Goal: Task Accomplishment & Management: Use online tool/utility

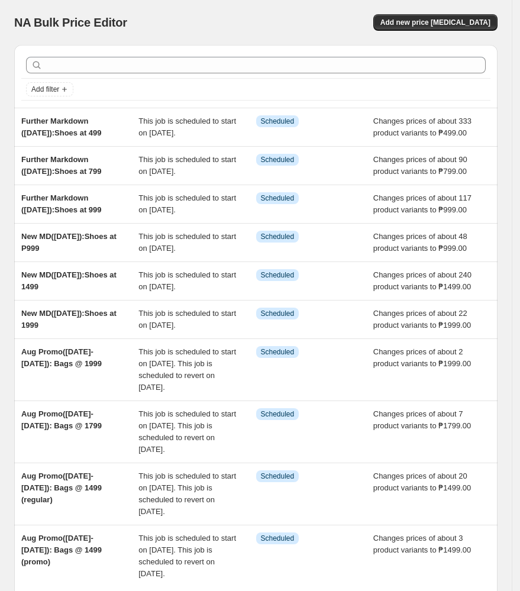
click at [163, 21] on div "NA Bulk Price Editor" at bounding box center [129, 22] width 231 height 17
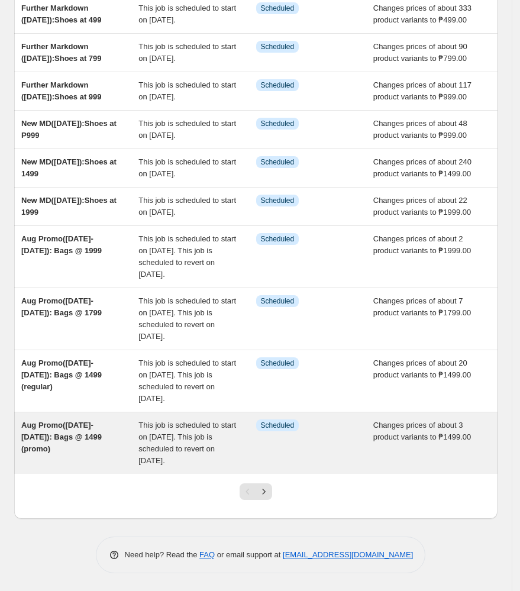
scroll to position [185, 0]
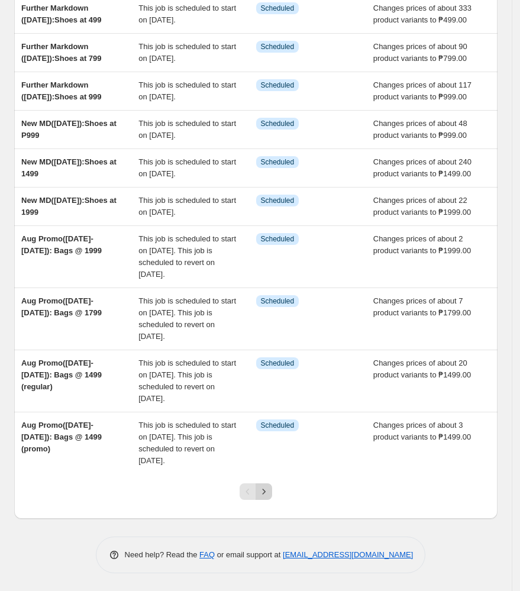
click at [269, 490] on icon "Next" at bounding box center [264, 492] width 12 height 12
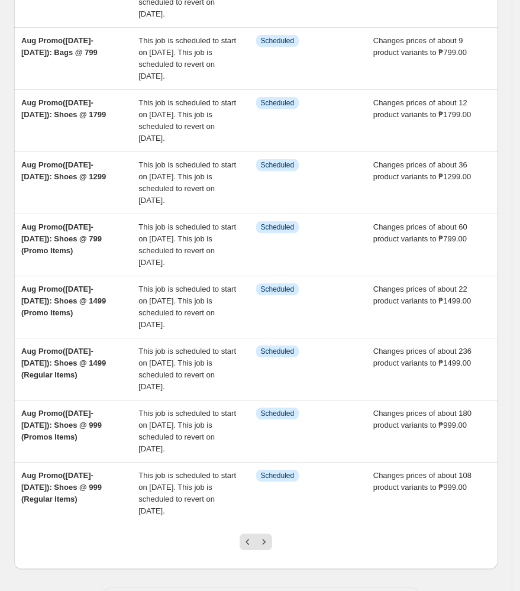
scroll to position [256, 0]
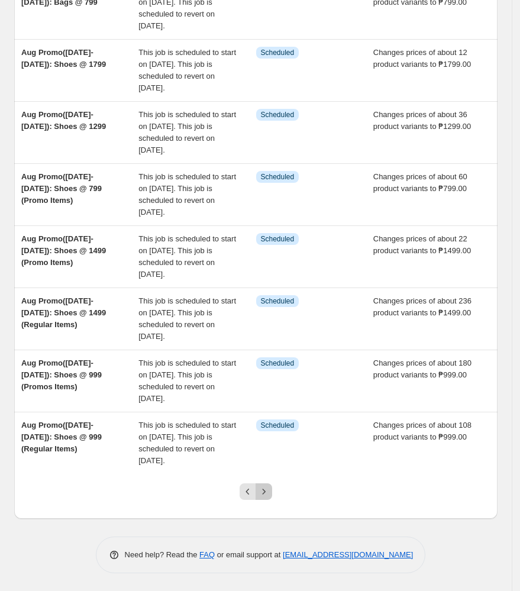
click at [267, 494] on icon "Next" at bounding box center [264, 492] width 12 height 12
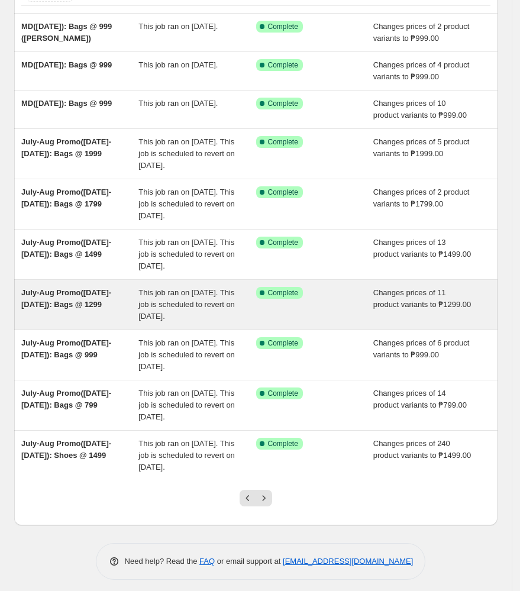
scroll to position [220, 0]
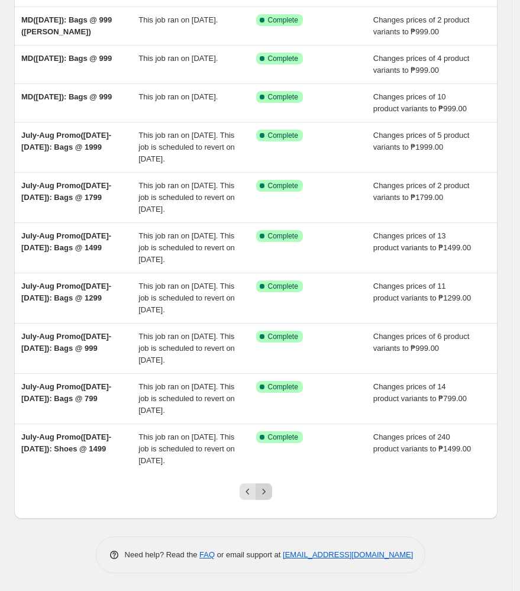
click at [270, 493] on icon "Next" at bounding box center [264, 492] width 12 height 12
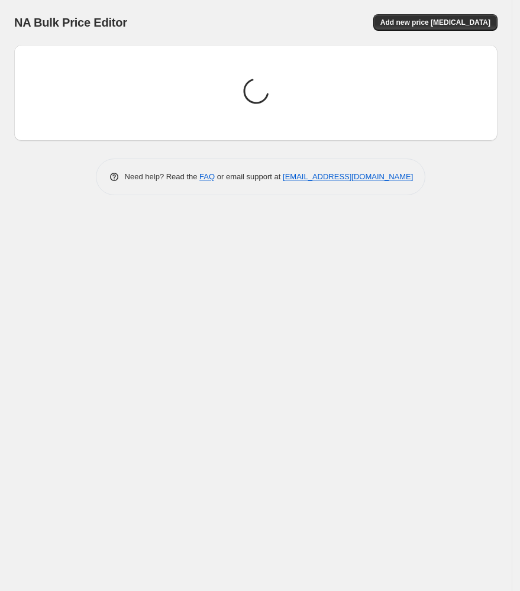
scroll to position [0, 0]
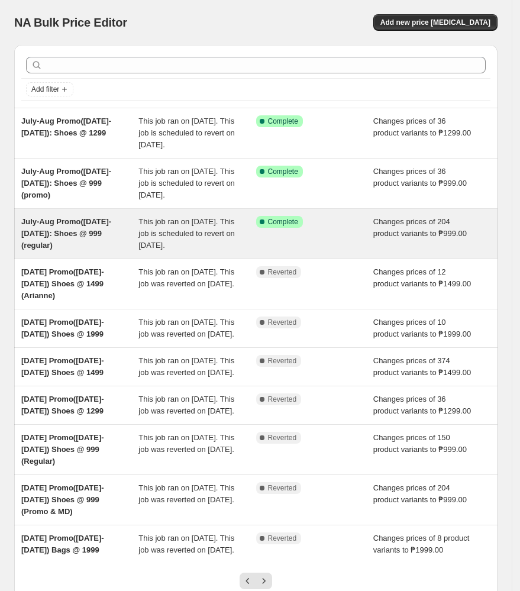
click at [165, 250] on span "This job ran on [DATE]. This job is scheduled to revert on [DATE]." at bounding box center [186, 233] width 96 height 33
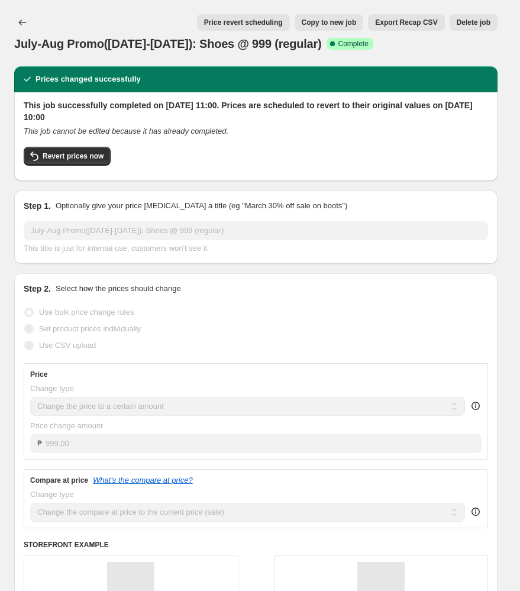
click at [271, 26] on span "Price revert scheduling" at bounding box center [243, 22] width 79 height 9
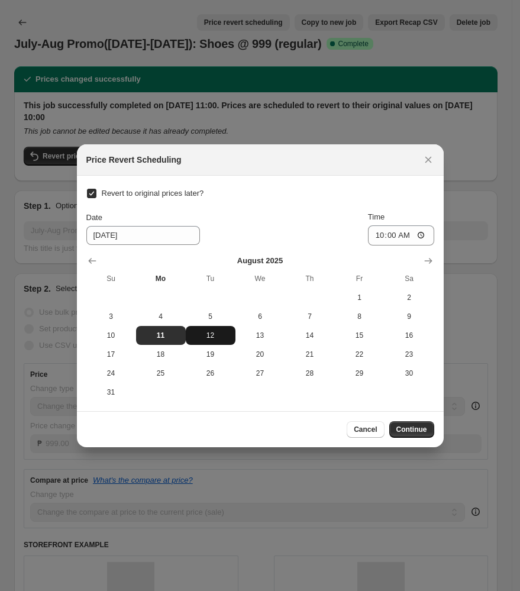
click at [216, 341] on button "12" at bounding box center [211, 335] width 50 height 19
type input "[DATE]"
click at [421, 430] on span "Continue" at bounding box center [411, 429] width 31 height 9
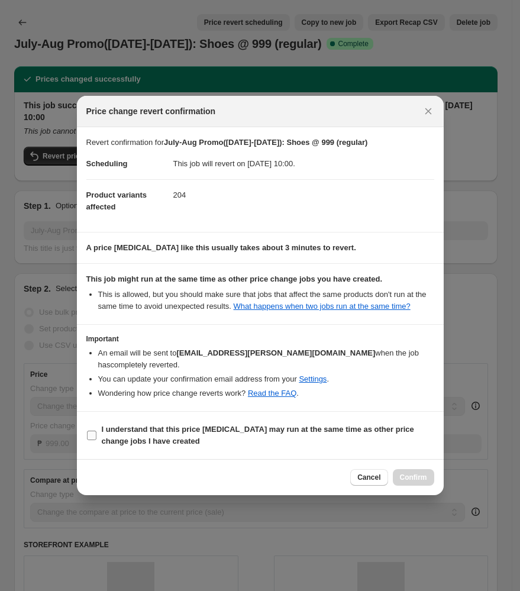
click at [150, 445] on b "I understand that this price [MEDICAL_DATA] may run at the same time as other p…" at bounding box center [258, 435] width 312 height 21
click at [96, 440] on input "I understand that this price [MEDICAL_DATA] may run at the same time as other p…" at bounding box center [91, 435] width 9 height 9
checkbox input "true"
click at [410, 482] on span "Confirm" at bounding box center [413, 477] width 27 height 9
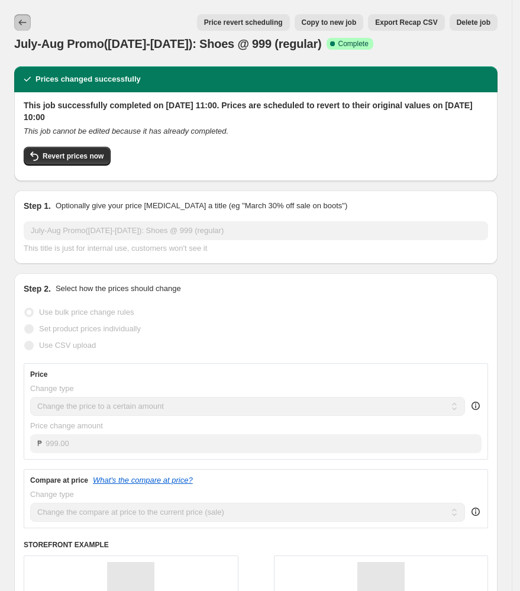
click at [20, 28] on button "Price change jobs" at bounding box center [22, 22] width 17 height 17
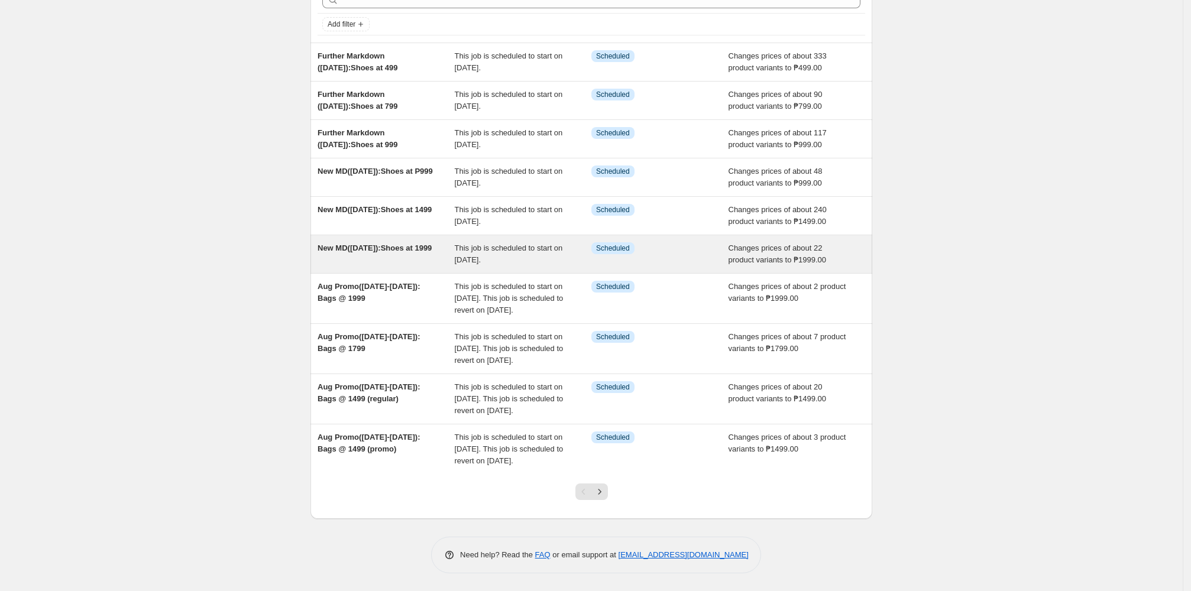
scroll to position [113, 0]
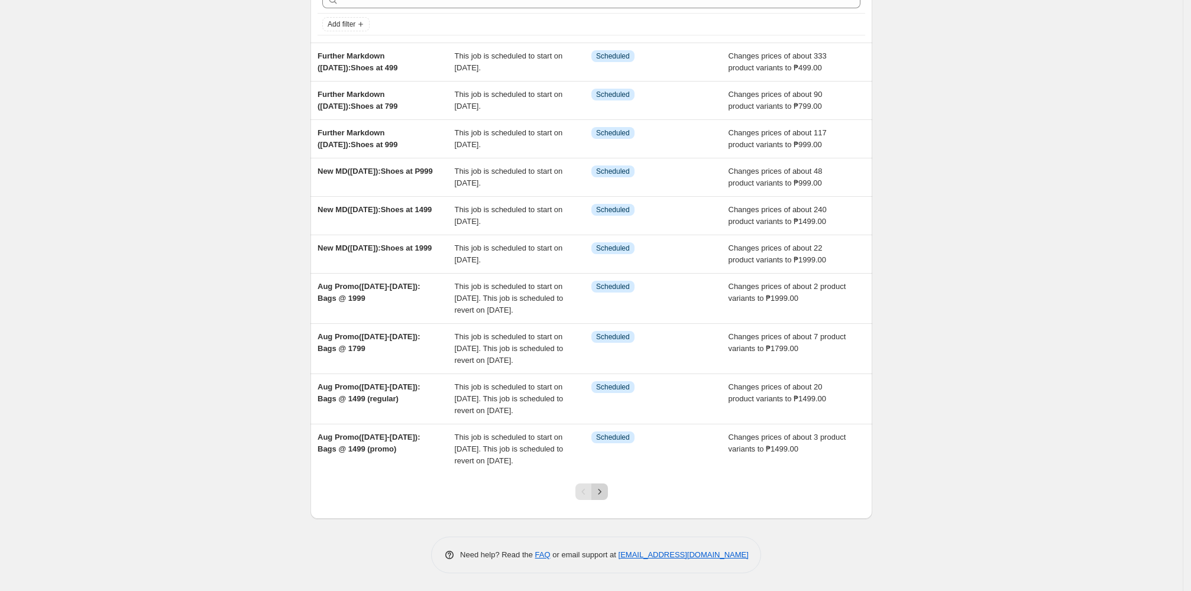
click at [527, 496] on icon "Next" at bounding box center [600, 492] width 12 height 12
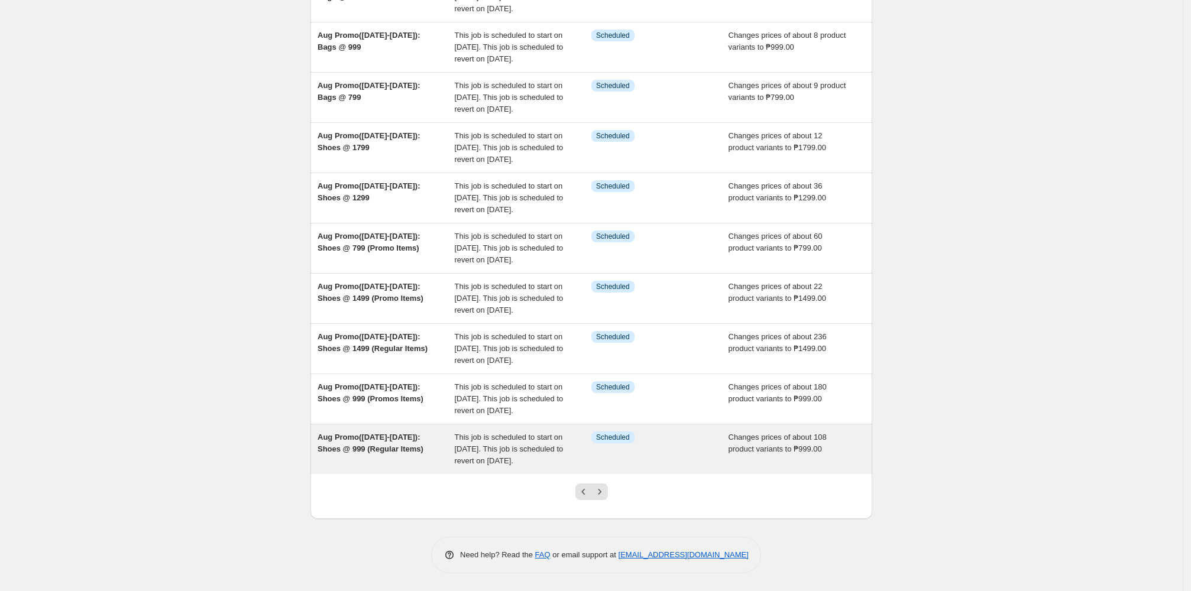
scroll to position [255, 0]
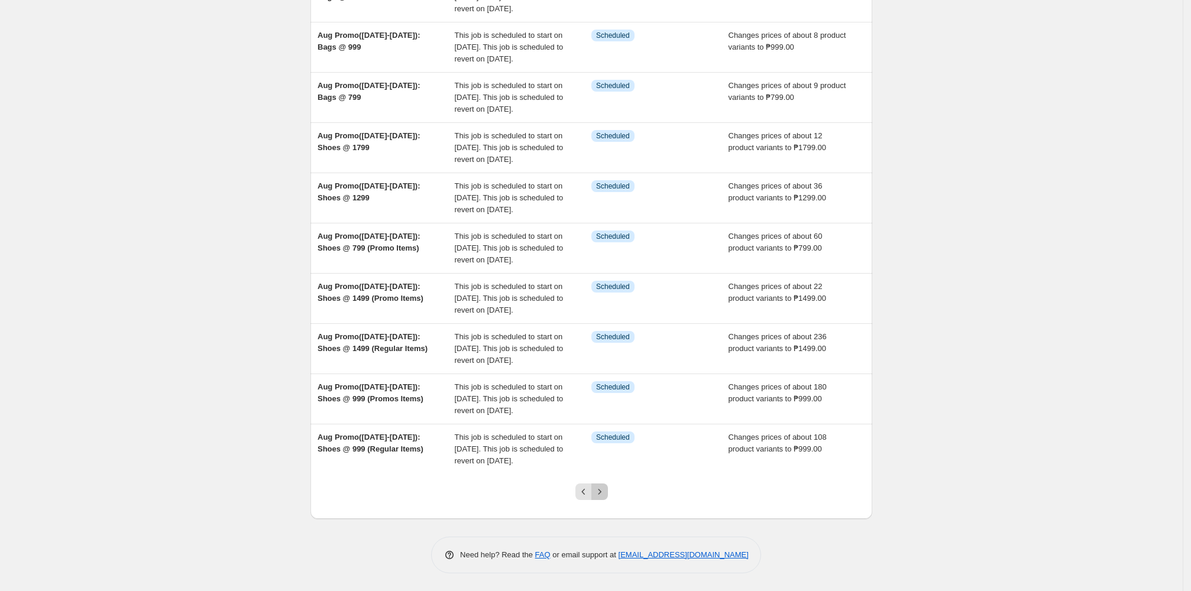
click at [527, 491] on icon "Next" at bounding box center [600, 492] width 12 height 12
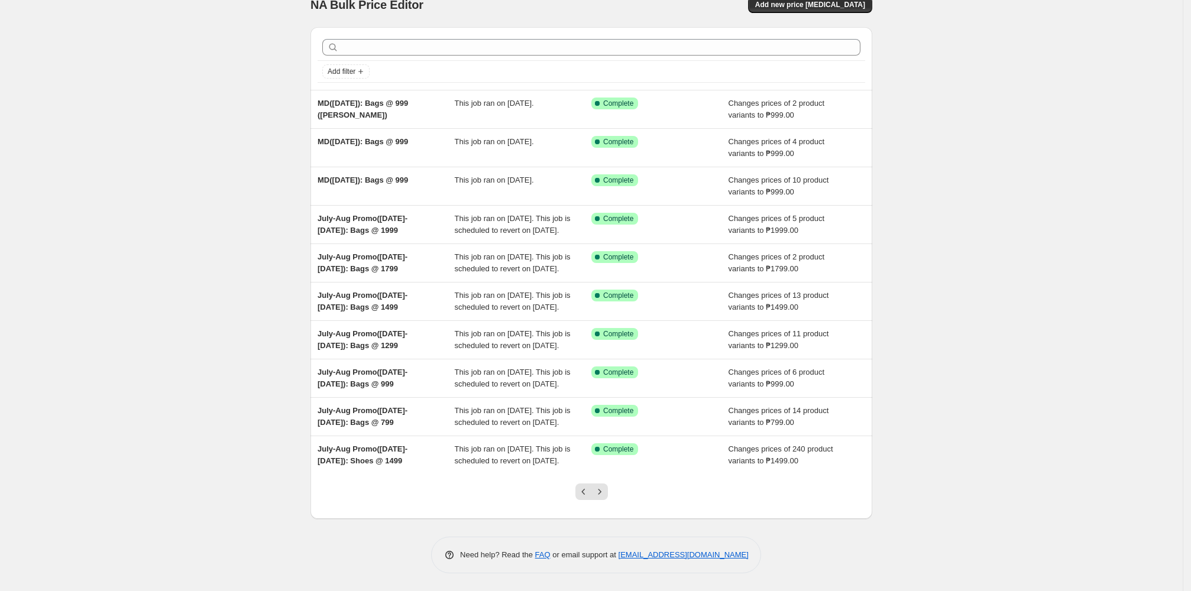
scroll to position [101, 0]
click at [527, 495] on button "Next" at bounding box center [599, 492] width 17 height 17
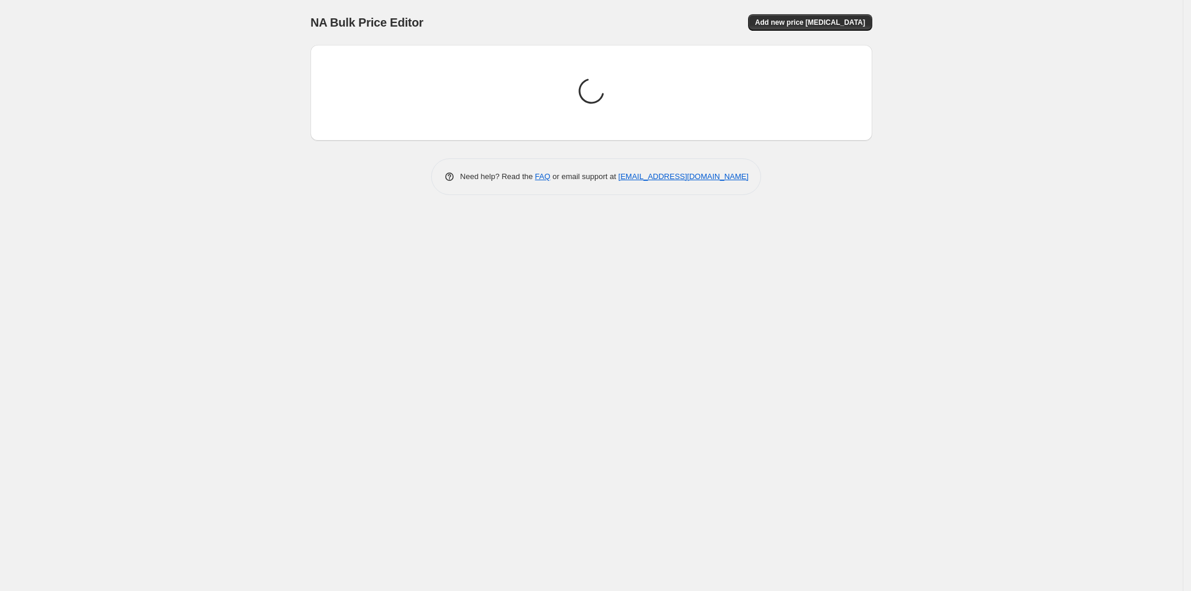
scroll to position [0, 0]
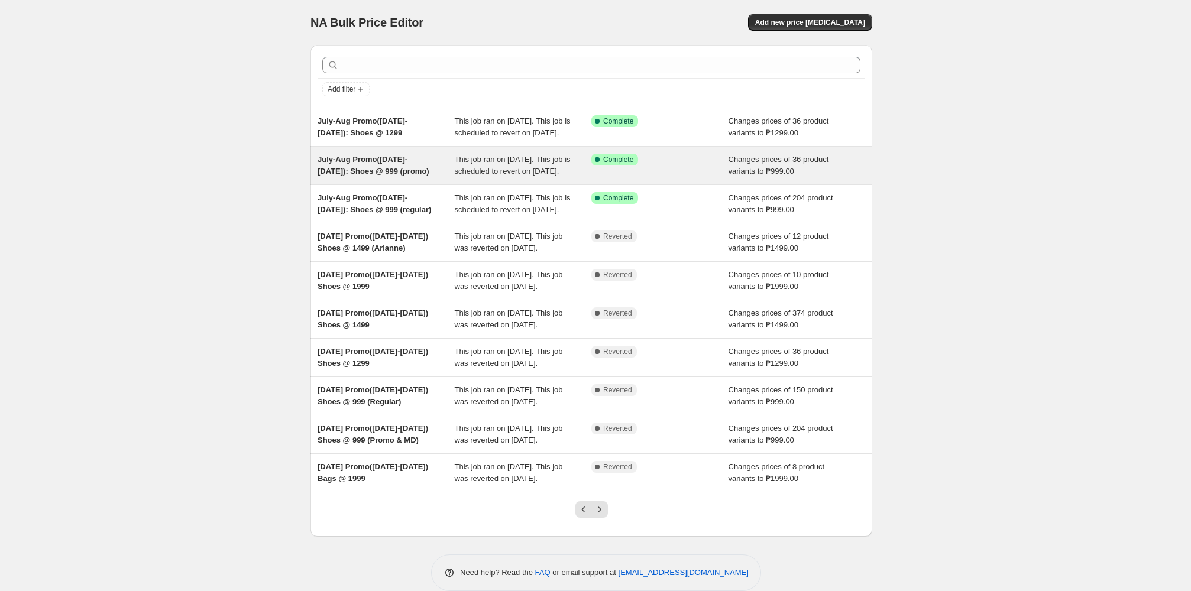
click at [527, 177] on div "This job ran on [DATE]. This job is scheduled to revert on [DATE]." at bounding box center [523, 166] width 137 height 24
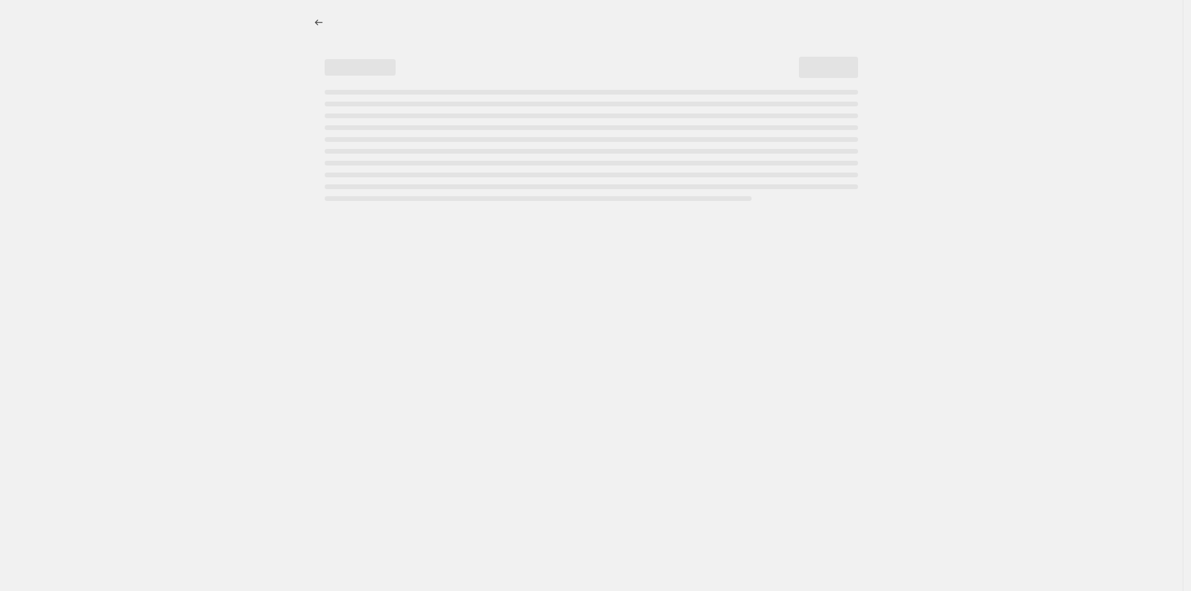
select select "no_change"
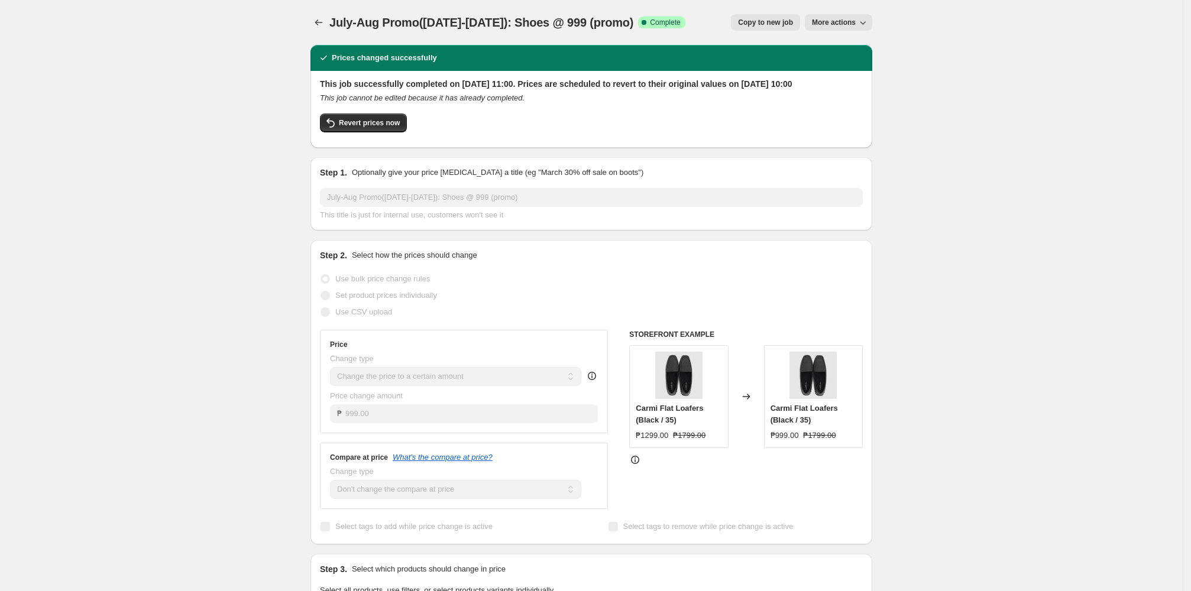
click at [527, 26] on span "More actions" at bounding box center [834, 22] width 44 height 9
click at [527, 48] on span "Price revert scheduling" at bounding box center [854, 46] width 78 height 9
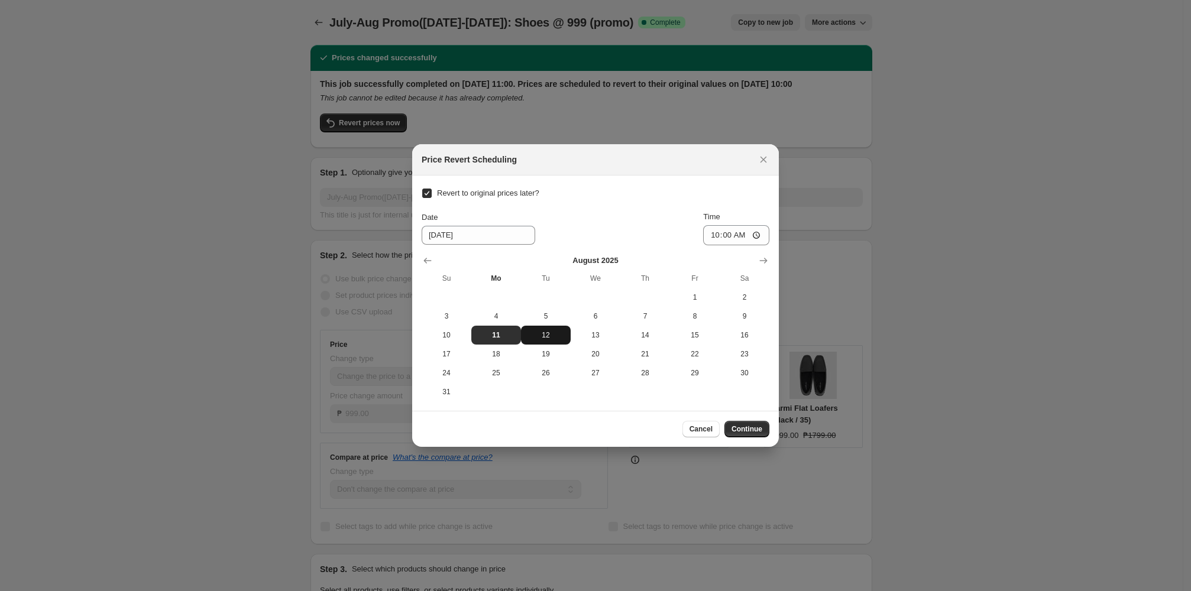
click at [527, 337] on span "12" at bounding box center [546, 335] width 40 height 9
type input "[DATE]"
click at [527, 431] on span "Continue" at bounding box center [747, 429] width 31 height 9
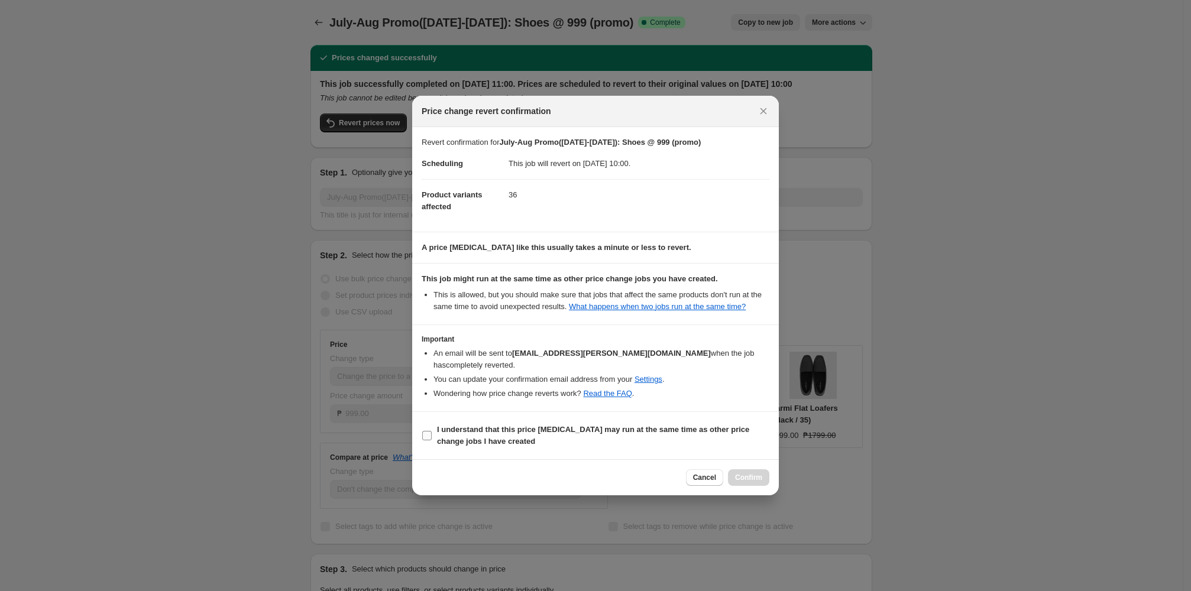
click at [472, 440] on b "I understand that this price [MEDICAL_DATA] may run at the same time as other p…" at bounding box center [593, 435] width 312 height 21
click at [432, 440] on input "I understand that this price [MEDICAL_DATA] may run at the same time as other p…" at bounding box center [426, 435] width 9 height 9
checkbox input "true"
click at [527, 483] on span "Confirm" at bounding box center [748, 477] width 27 height 9
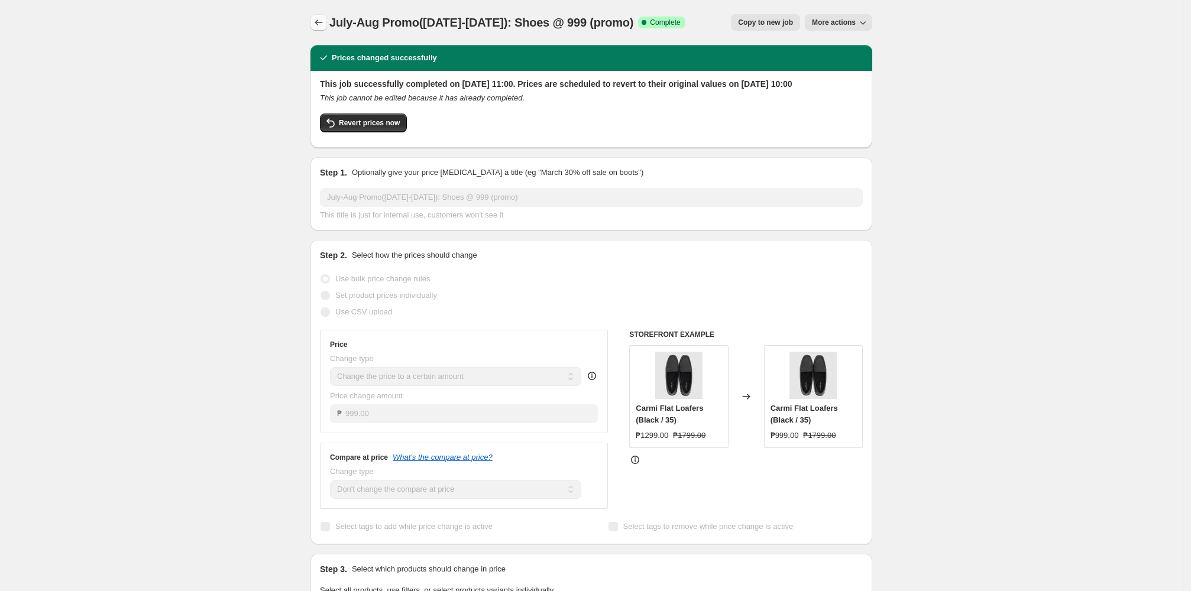
click at [316, 24] on icon "Price change jobs" at bounding box center [319, 23] width 12 height 12
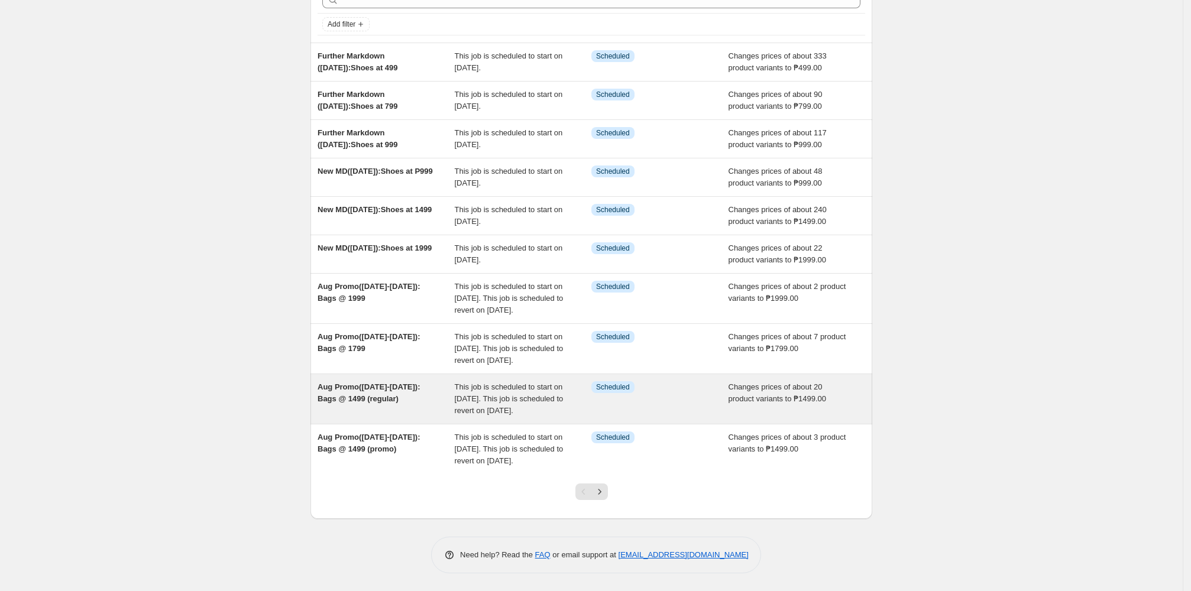
scroll to position [113, 0]
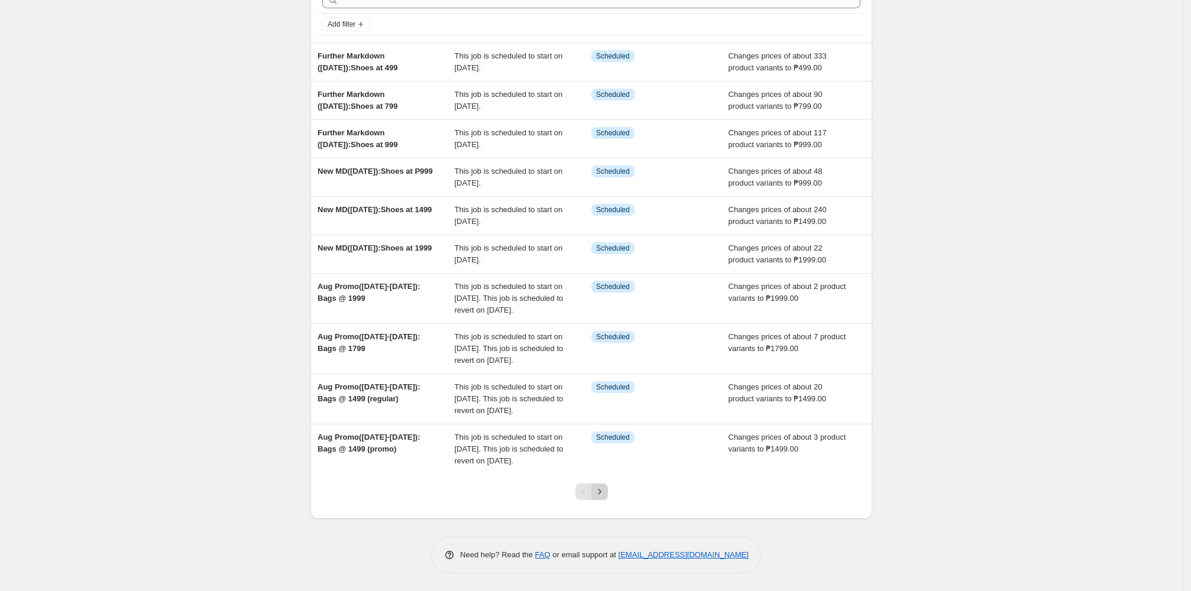
click at [527, 498] on icon "Next" at bounding box center [600, 492] width 12 height 12
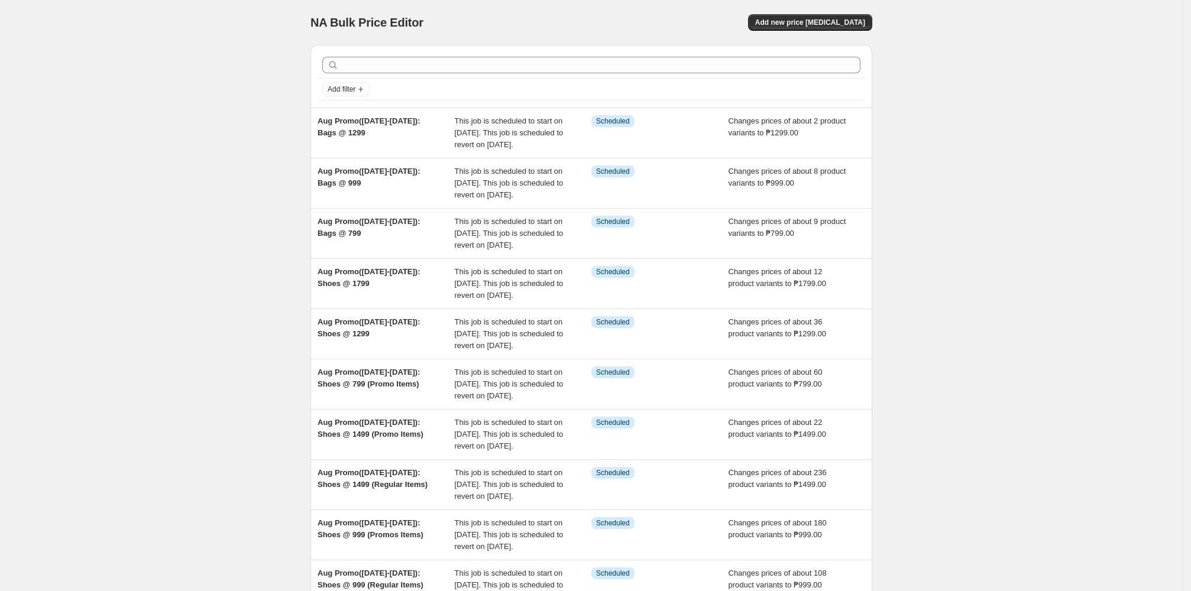
scroll to position [255, 0]
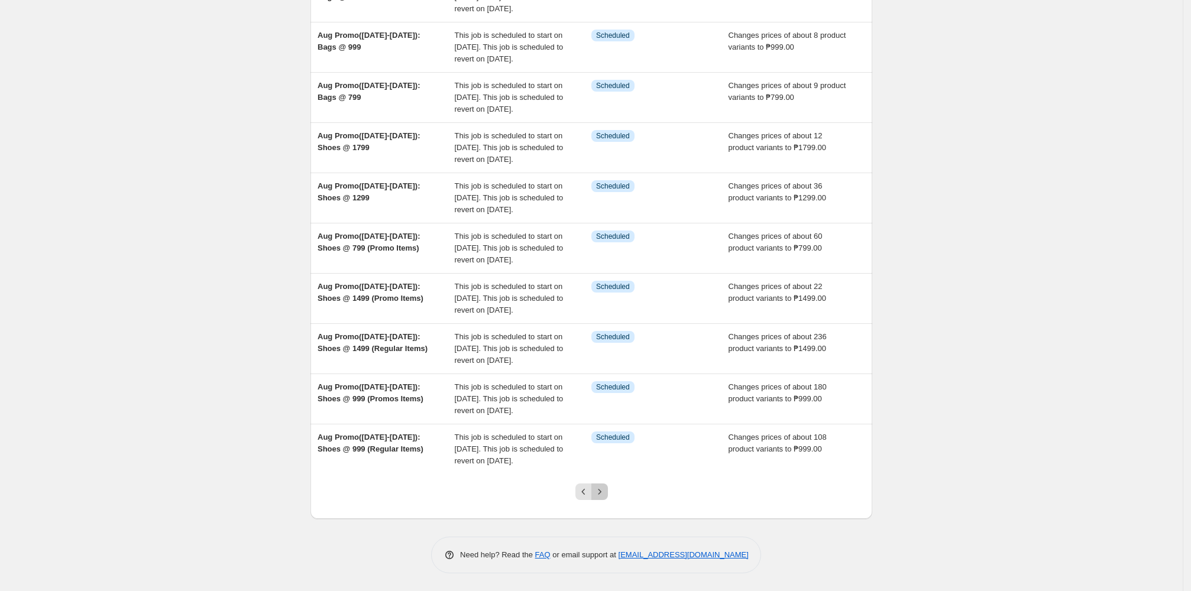
click at [527, 487] on icon "Next" at bounding box center [600, 492] width 12 height 12
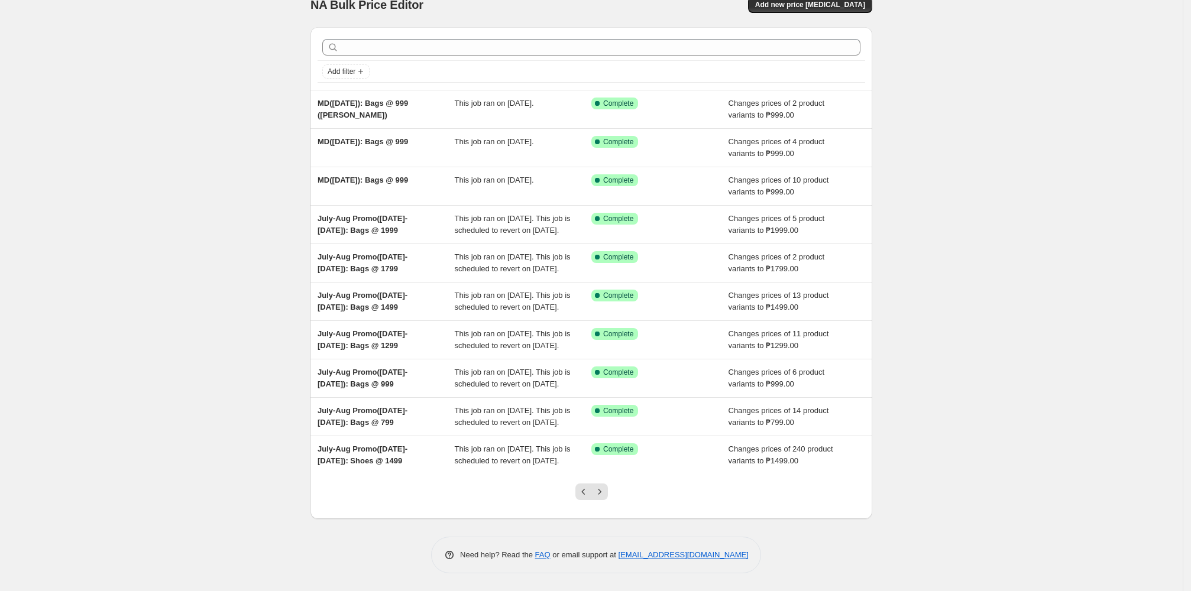
scroll to position [101, 0]
click at [527, 495] on icon "Next" at bounding box center [600, 492] width 12 height 12
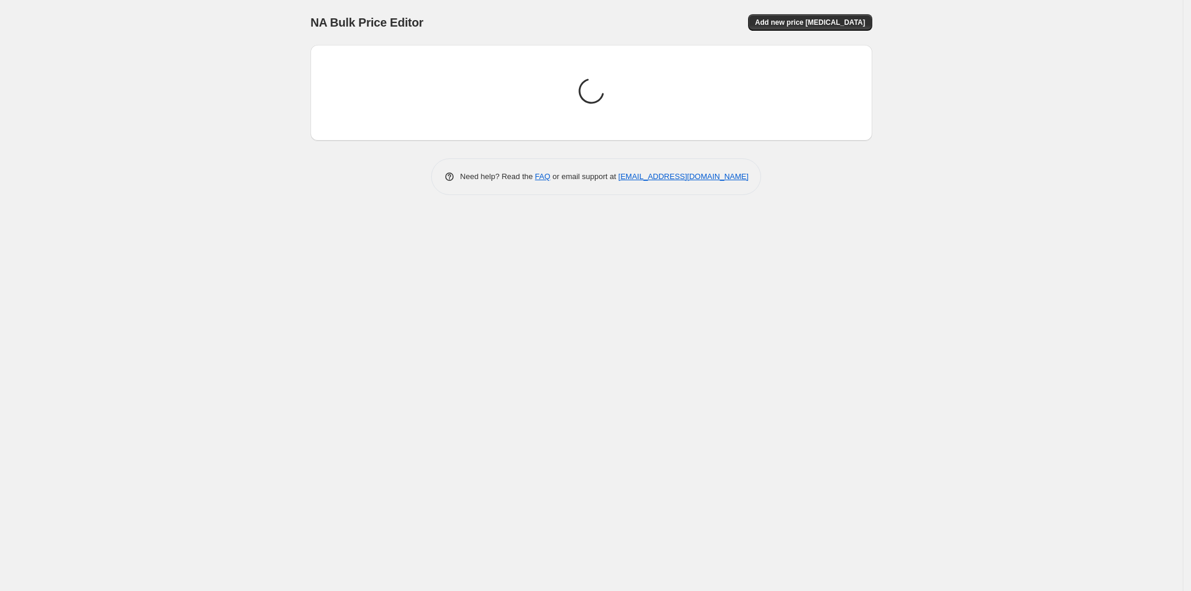
scroll to position [0, 0]
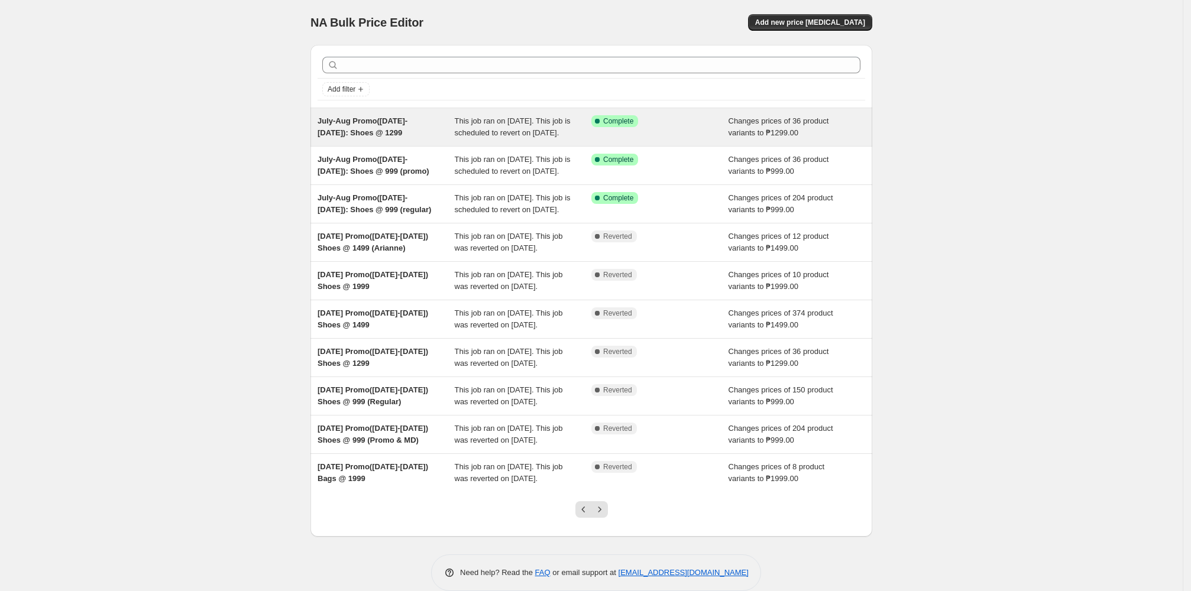
click at [527, 137] on span "This job ran on [DATE]. This job is scheduled to revert on [DATE]." at bounding box center [513, 127] width 116 height 21
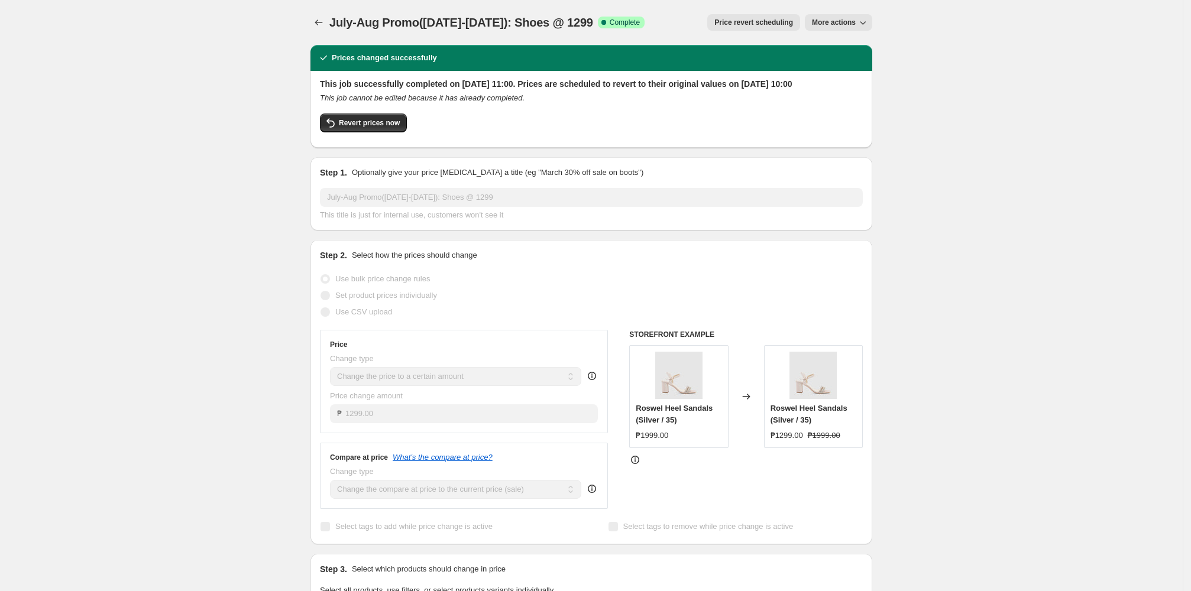
click at [527, 23] on span "Price revert scheduling" at bounding box center [753, 22] width 79 height 9
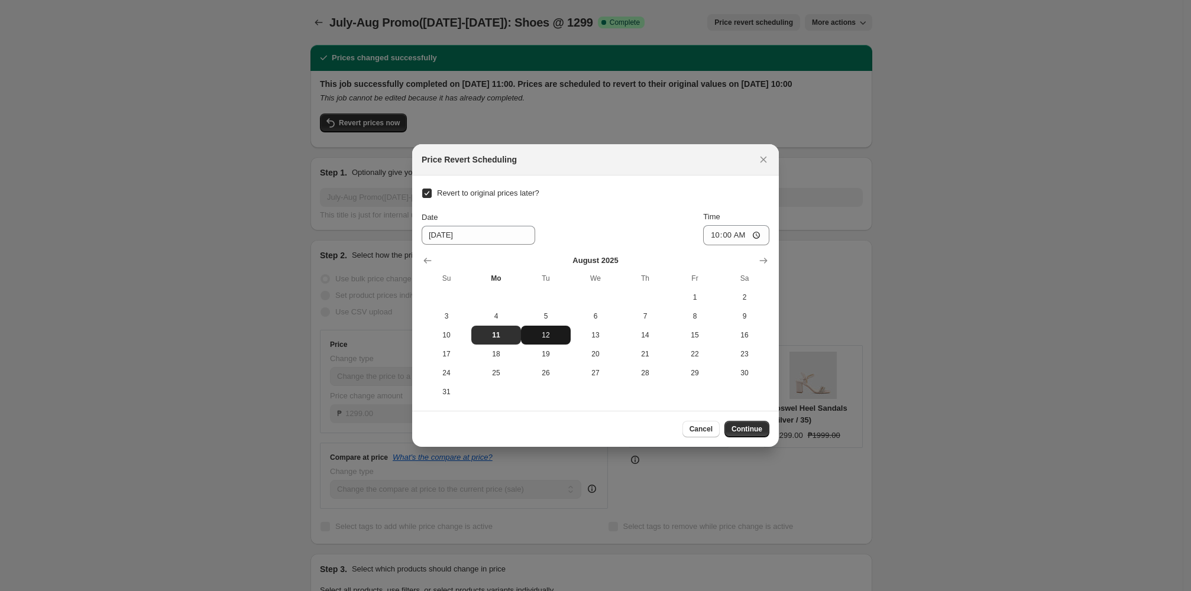
click at [527, 337] on span "12" at bounding box center [546, 335] width 40 height 9
type input "[DATE]"
click at [527, 429] on span "Continue" at bounding box center [747, 429] width 31 height 9
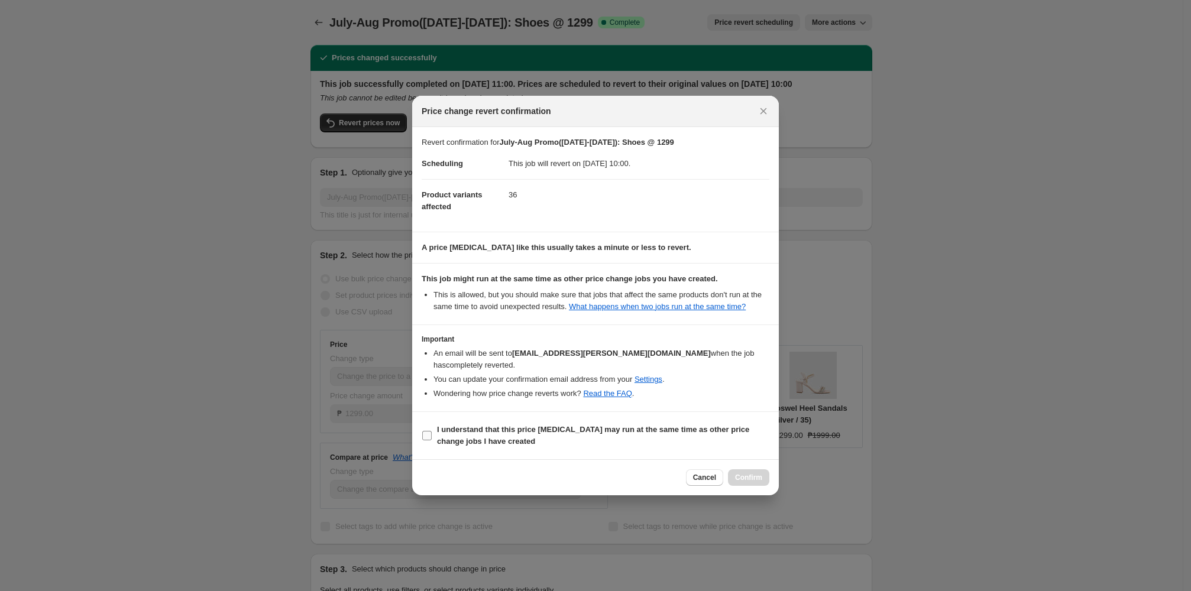
drag, startPoint x: 489, startPoint y: 435, endPoint x: 499, endPoint y: 438, distance: 9.9
click at [490, 434] on b "I understand that this price [MEDICAL_DATA] may run at the same time as other p…" at bounding box center [593, 435] width 312 height 21
click at [432, 434] on input "I understand that this price [MEDICAL_DATA] may run at the same time as other p…" at bounding box center [426, 435] width 9 height 9
checkbox input "true"
click at [527, 483] on span "Confirm" at bounding box center [748, 477] width 27 height 9
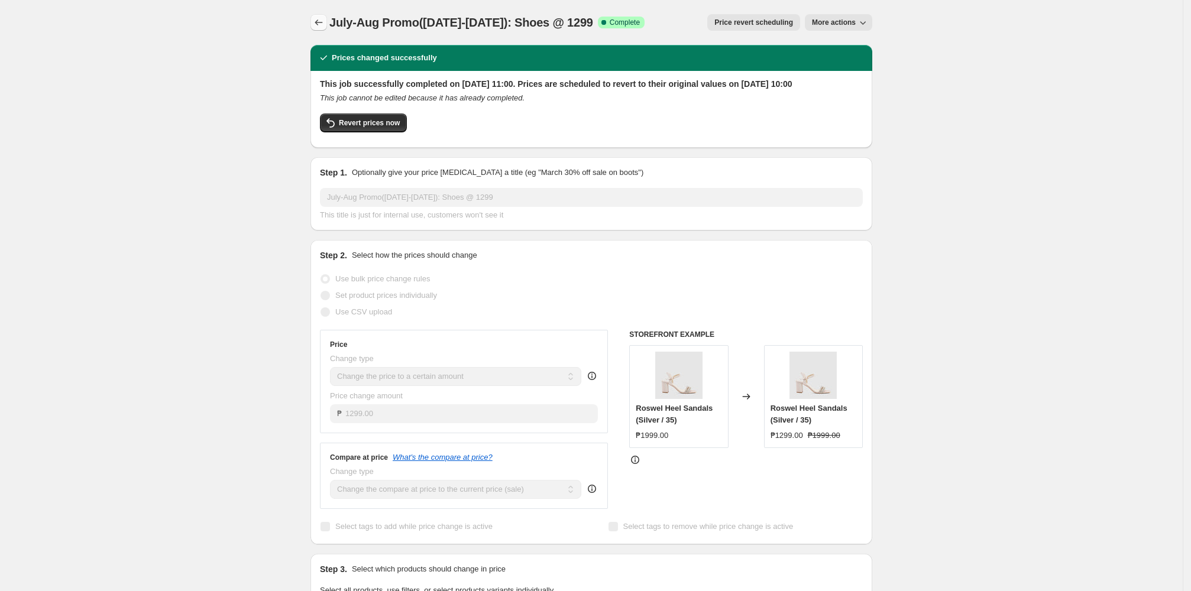
click at [325, 22] on icon "Price change jobs" at bounding box center [319, 23] width 12 height 12
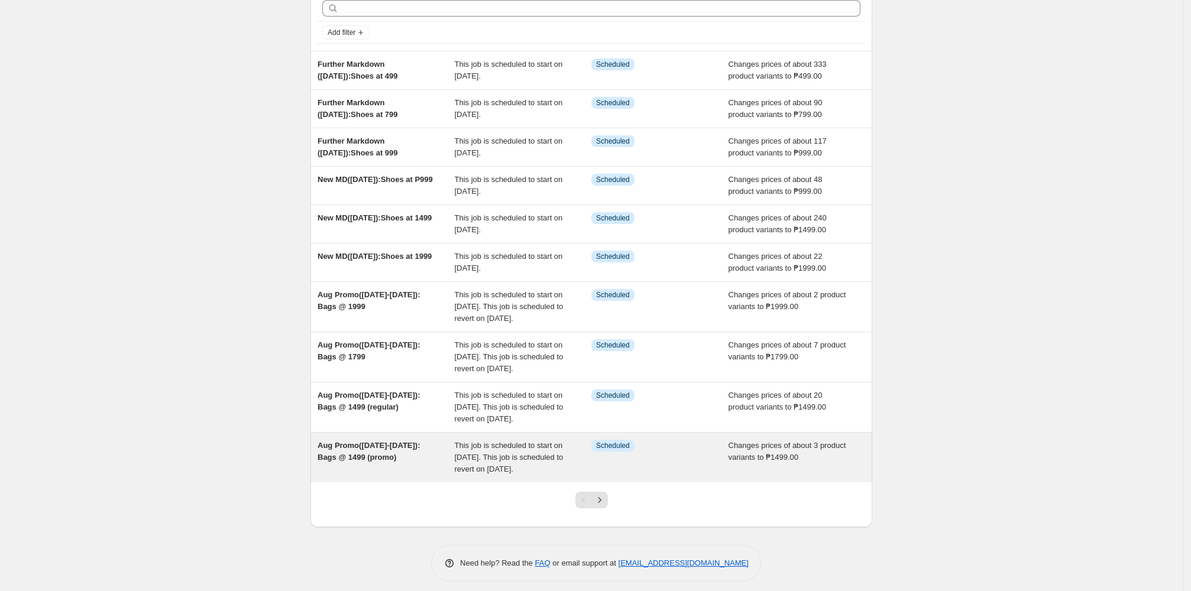
scroll to position [113, 0]
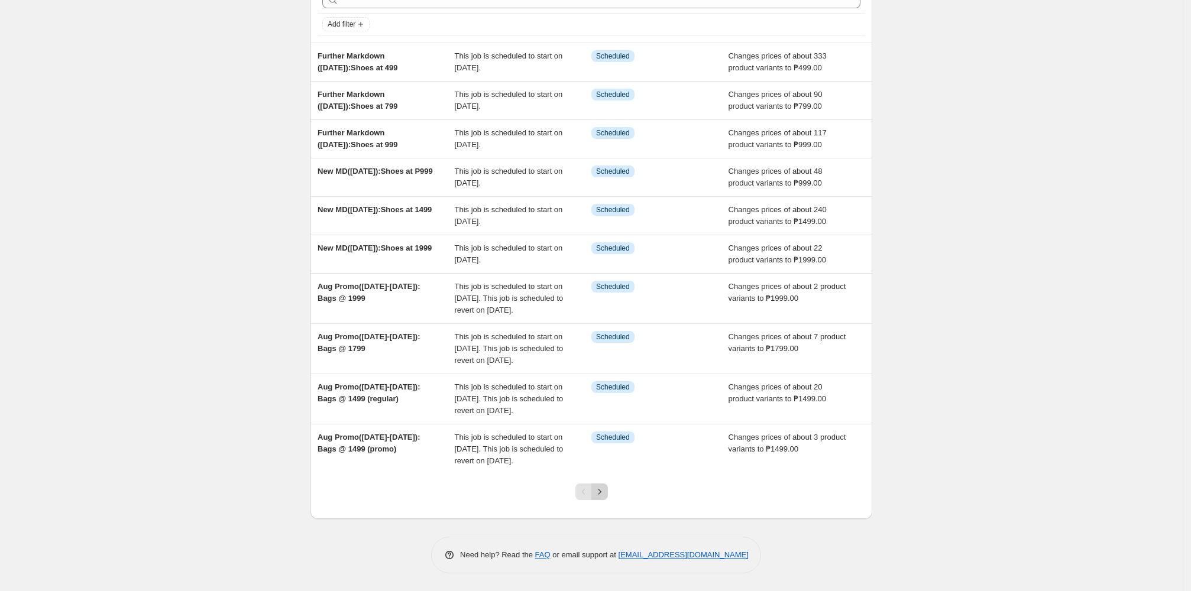
click at [527, 498] on icon "Next" at bounding box center [600, 492] width 12 height 12
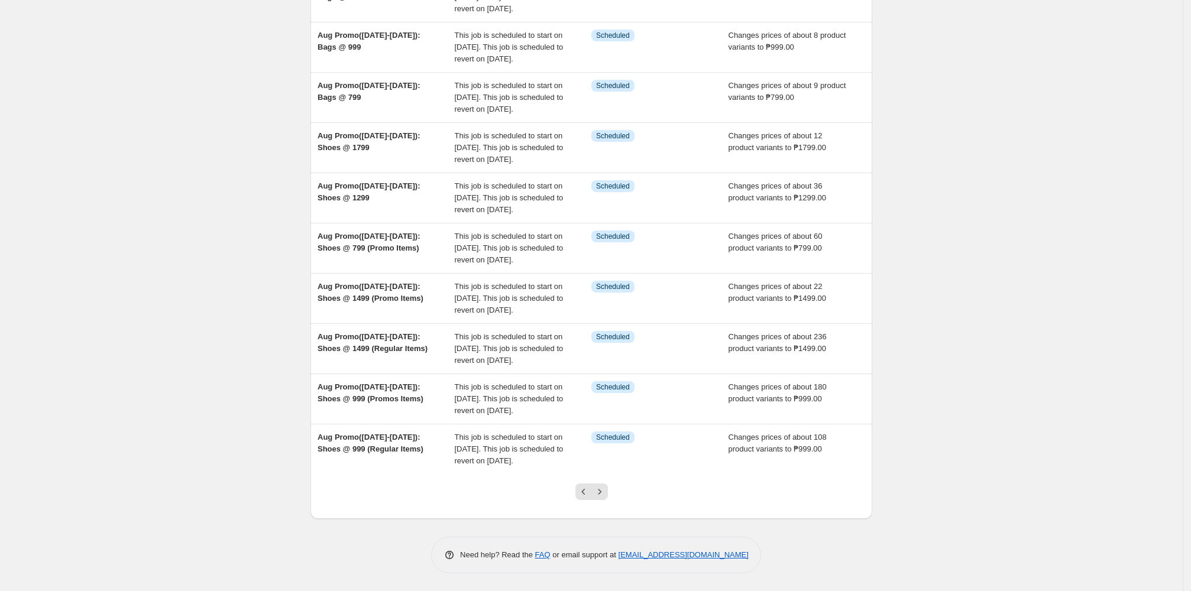
scroll to position [255, 0]
click at [527, 489] on icon "Next" at bounding box center [600, 492] width 12 height 12
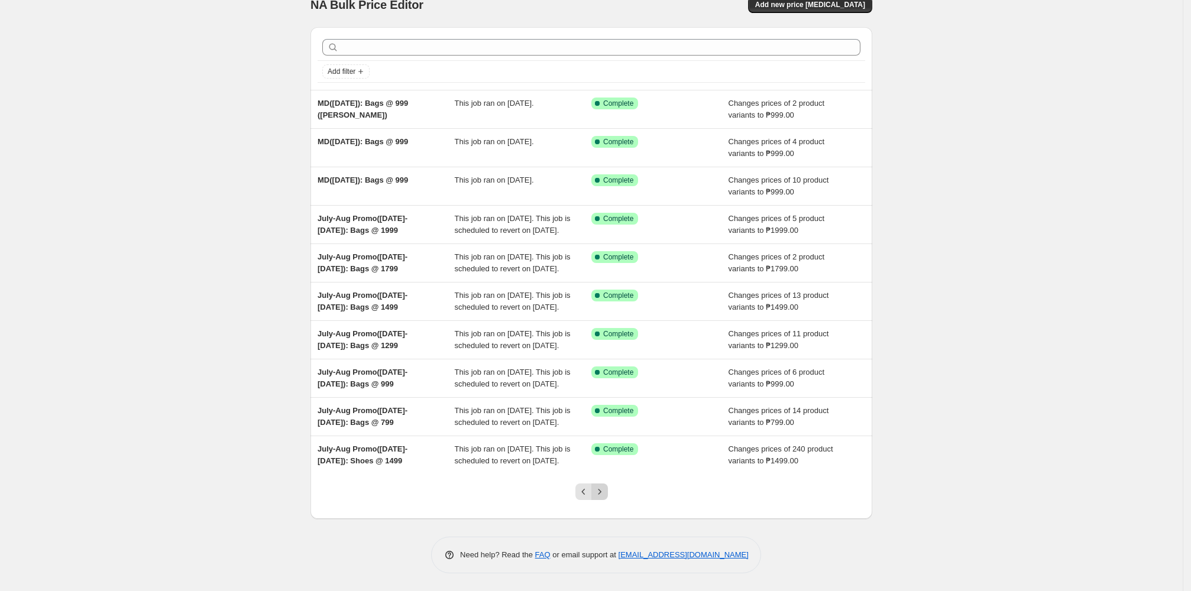
scroll to position [101, 0]
click at [527, 491] on button "Next" at bounding box center [599, 492] width 17 height 17
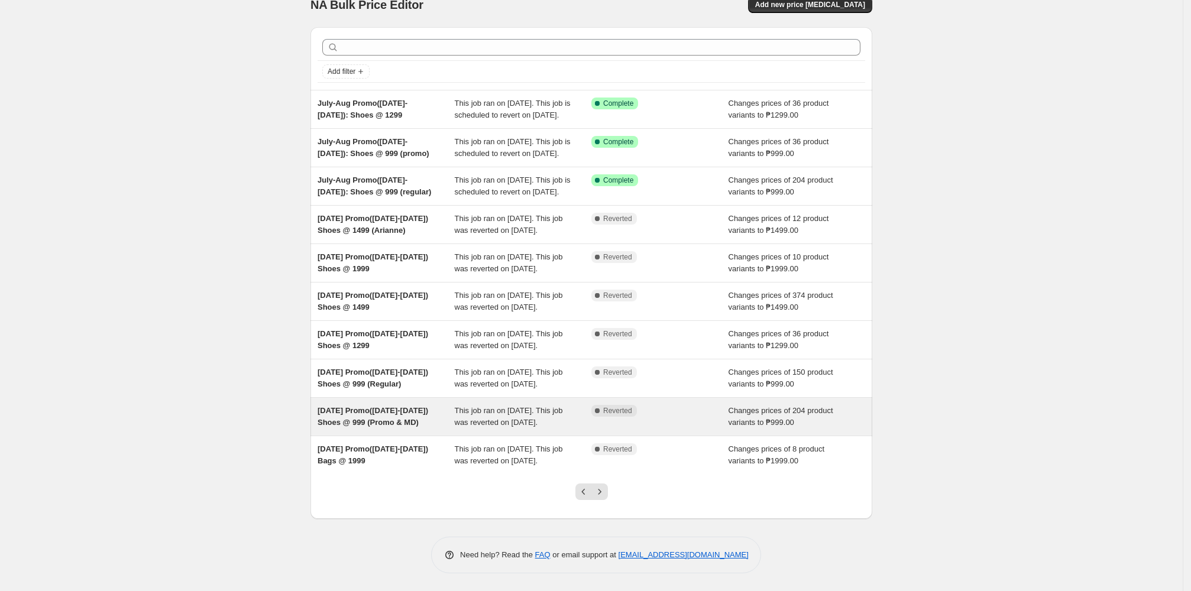
scroll to position [137, 0]
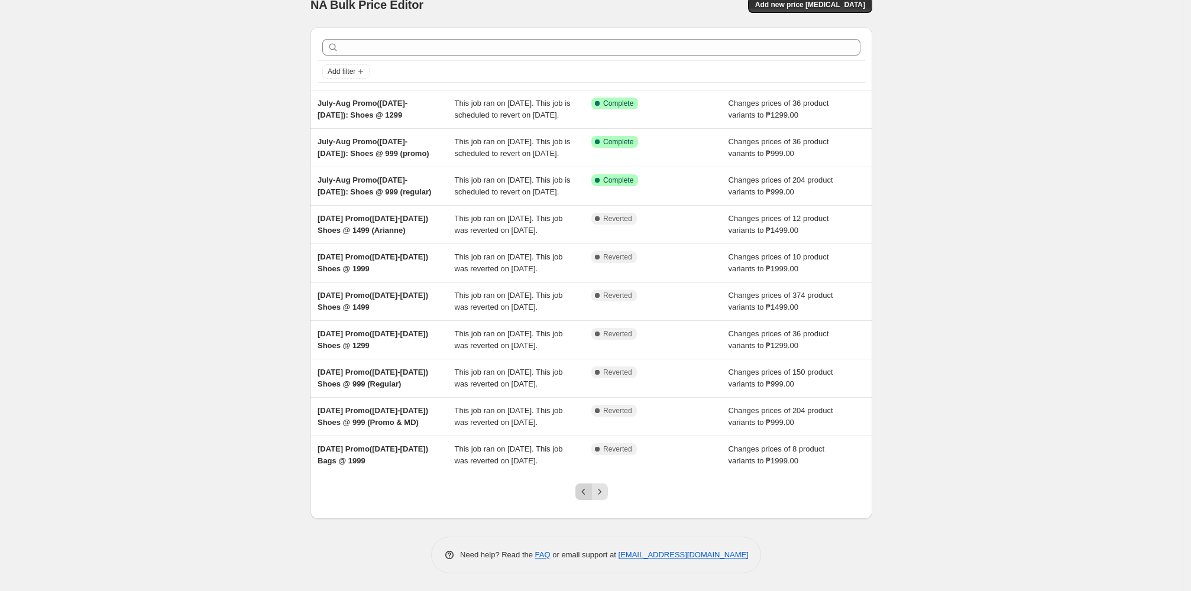
click at [527, 495] on icon "Previous" at bounding box center [584, 492] width 12 height 12
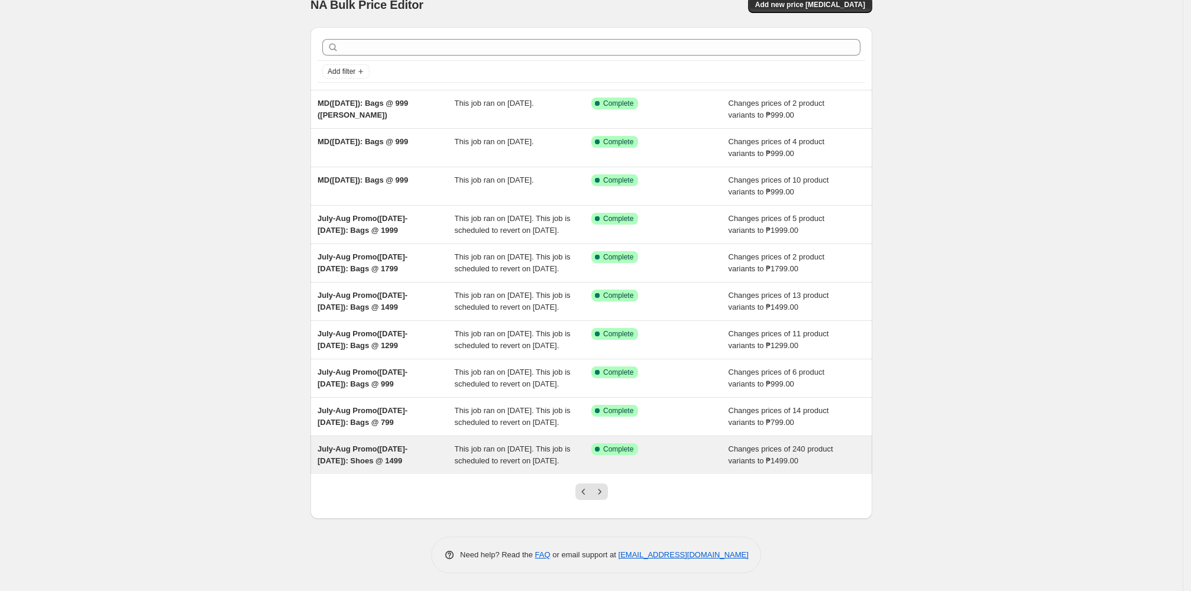
scroll to position [101, 0]
click at [527, 452] on span "This job ran on [DATE]. This job is scheduled to revert on [DATE]." at bounding box center [513, 455] width 116 height 21
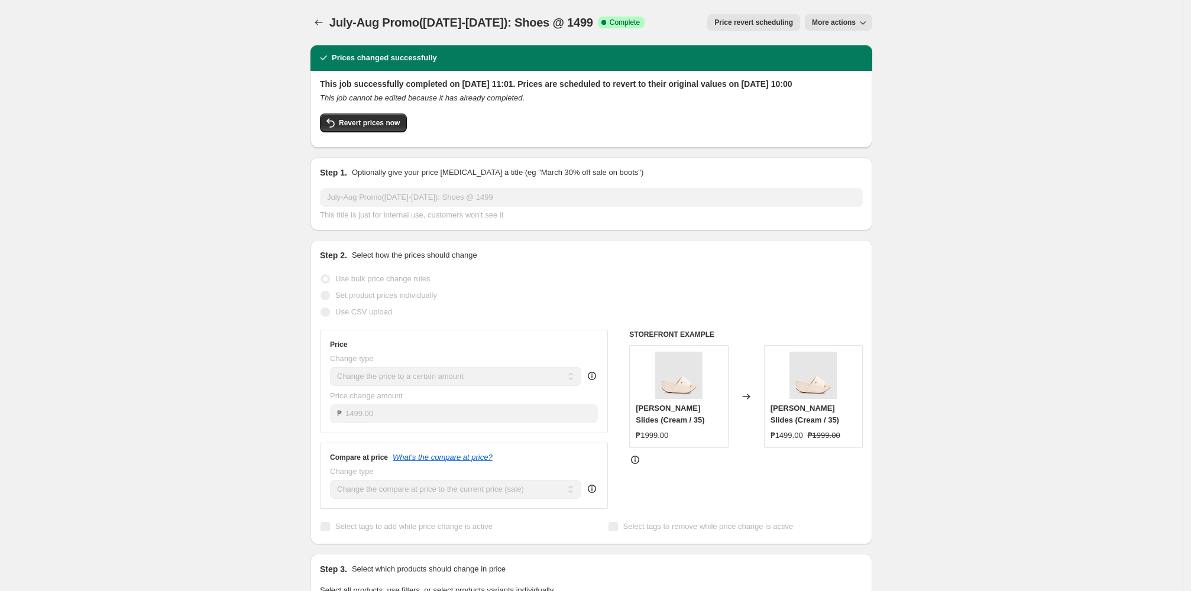
click at [527, 22] on span "Price revert scheduling" at bounding box center [753, 22] width 79 height 9
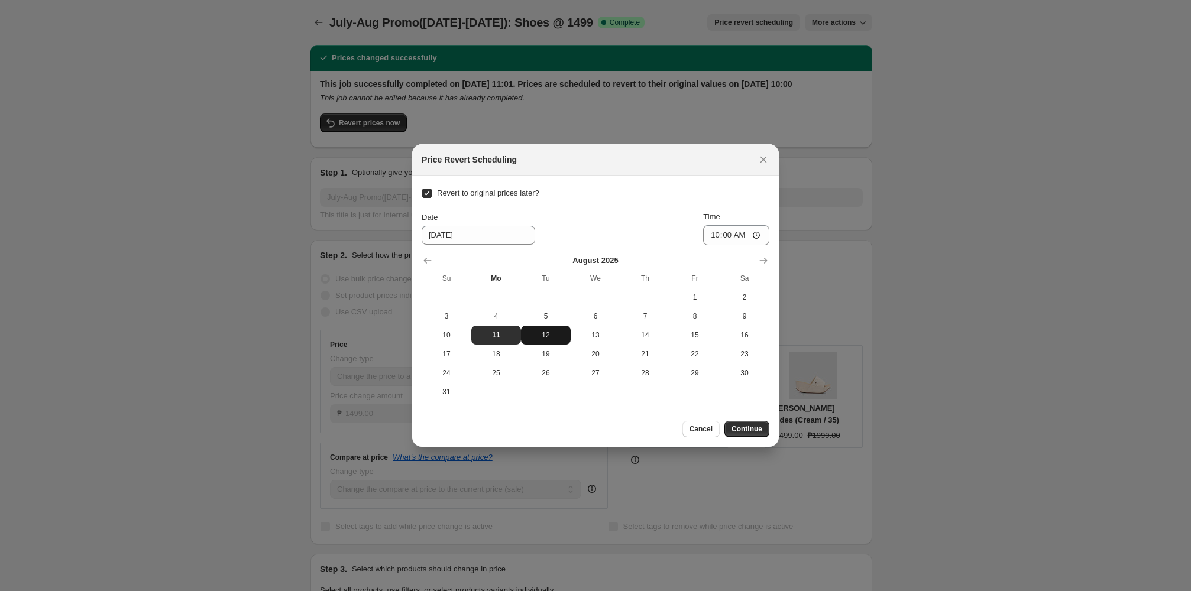
click at [527, 336] on span "12" at bounding box center [546, 335] width 40 height 9
type input "[DATE]"
click at [527, 432] on span "Continue" at bounding box center [747, 429] width 31 height 9
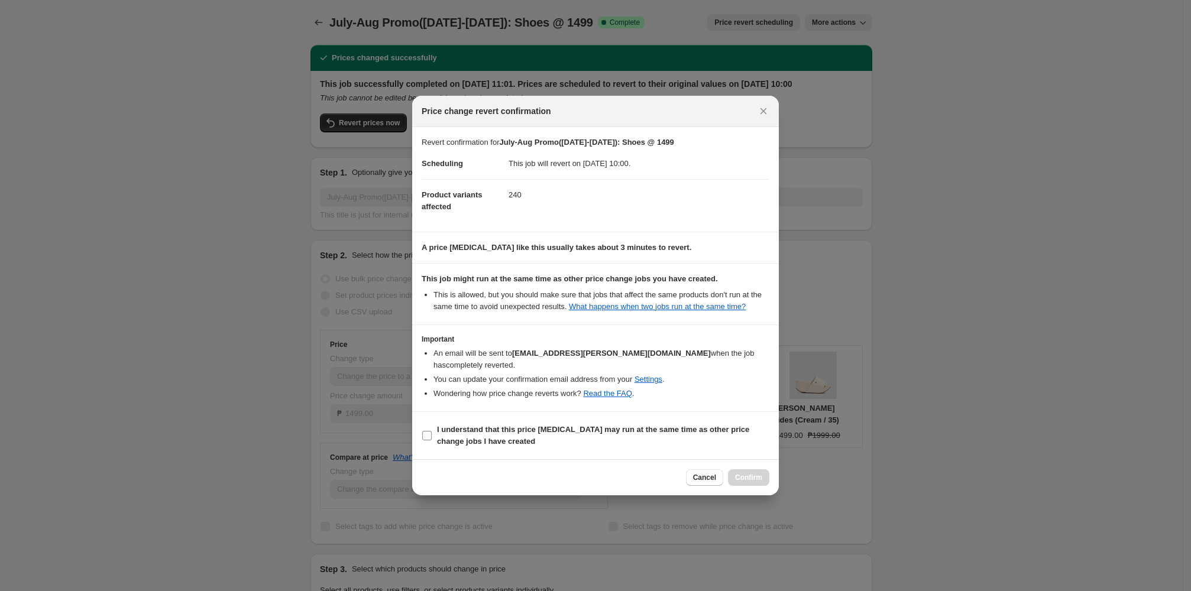
click at [470, 446] on b "I understand that this price [MEDICAL_DATA] may run at the same time as other p…" at bounding box center [593, 435] width 312 height 21
click at [432, 441] on input "I understand that this price [MEDICAL_DATA] may run at the same time as other p…" at bounding box center [426, 435] width 9 height 9
checkbox input "true"
click at [527, 483] on span "Confirm" at bounding box center [748, 477] width 27 height 9
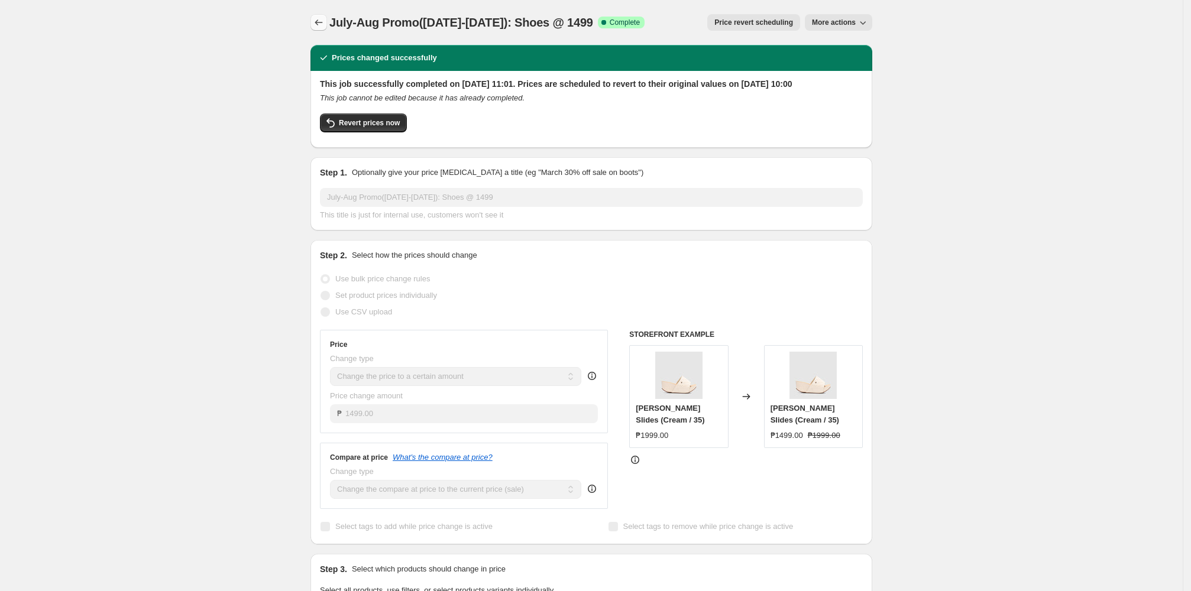
click at [320, 25] on icon "Price change jobs" at bounding box center [319, 23] width 12 height 12
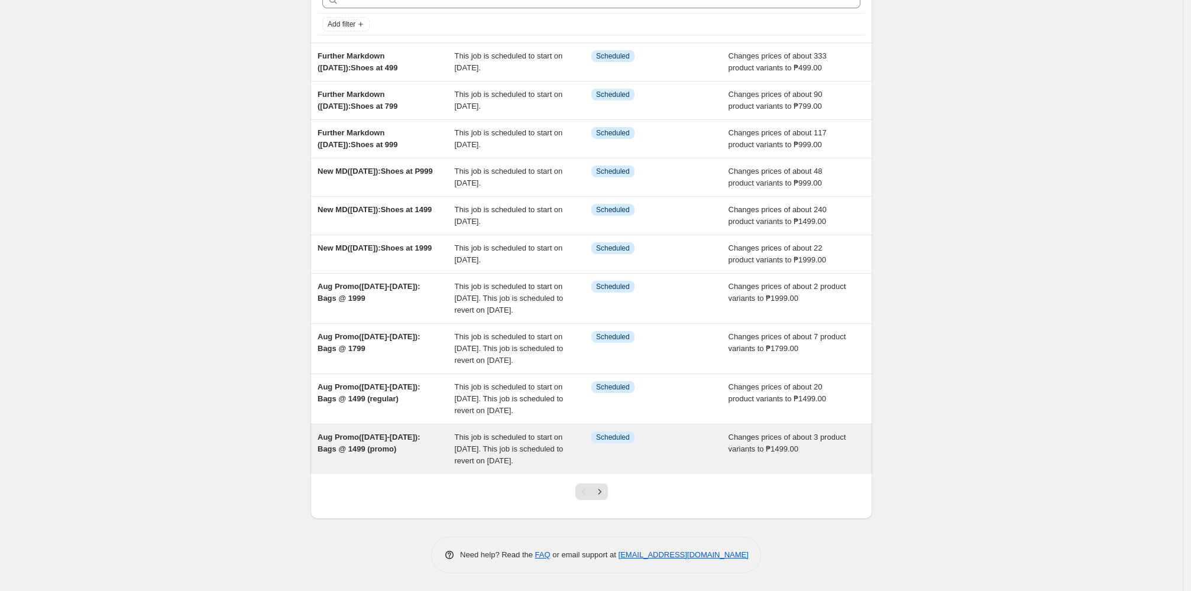
scroll to position [113, 0]
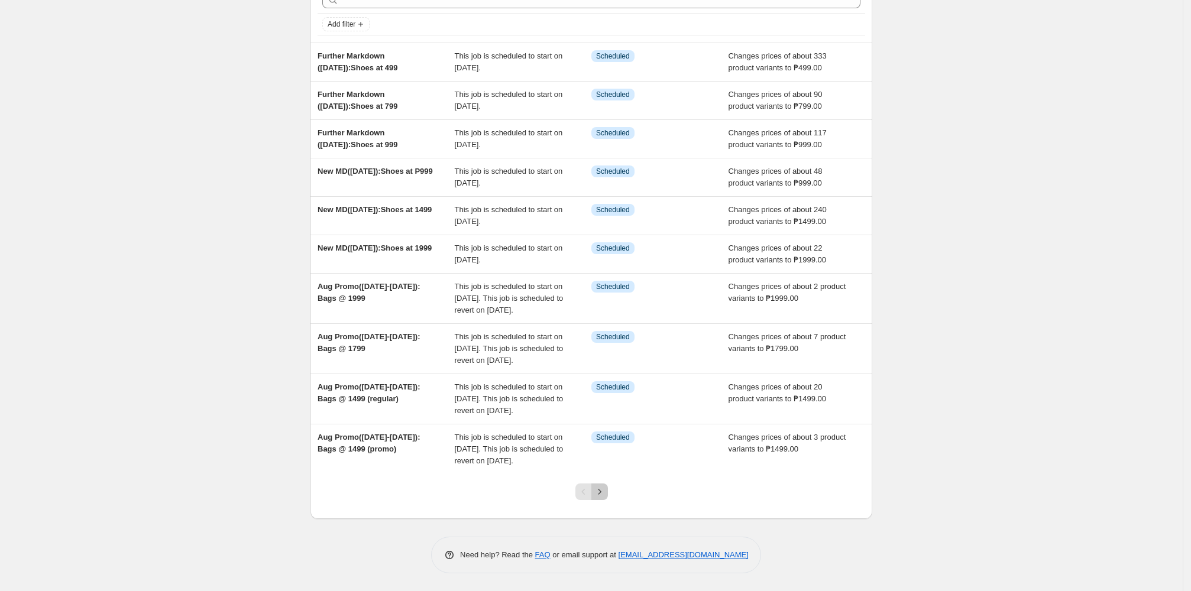
click at [527, 494] on icon "Next" at bounding box center [600, 492] width 12 height 12
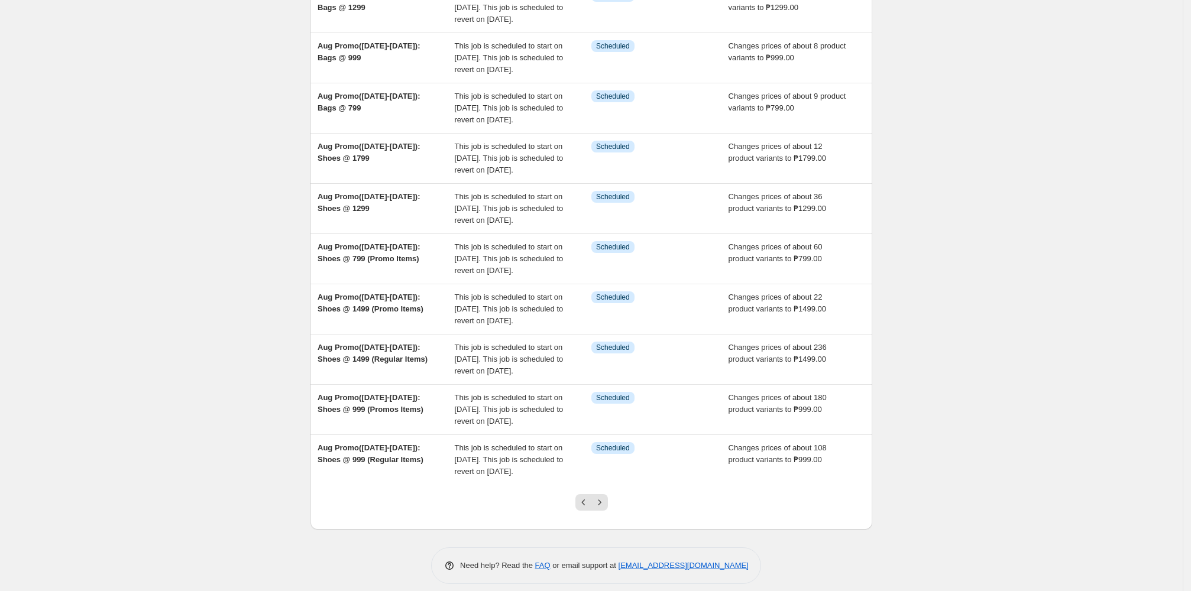
scroll to position [255, 0]
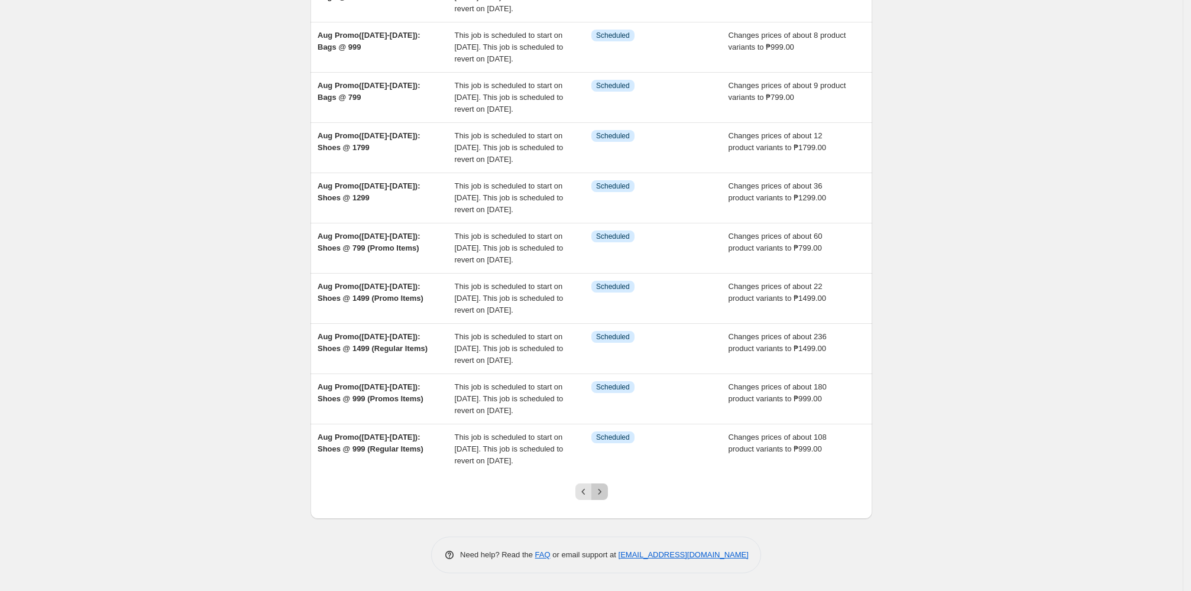
click at [527, 494] on icon "Next" at bounding box center [600, 492] width 12 height 12
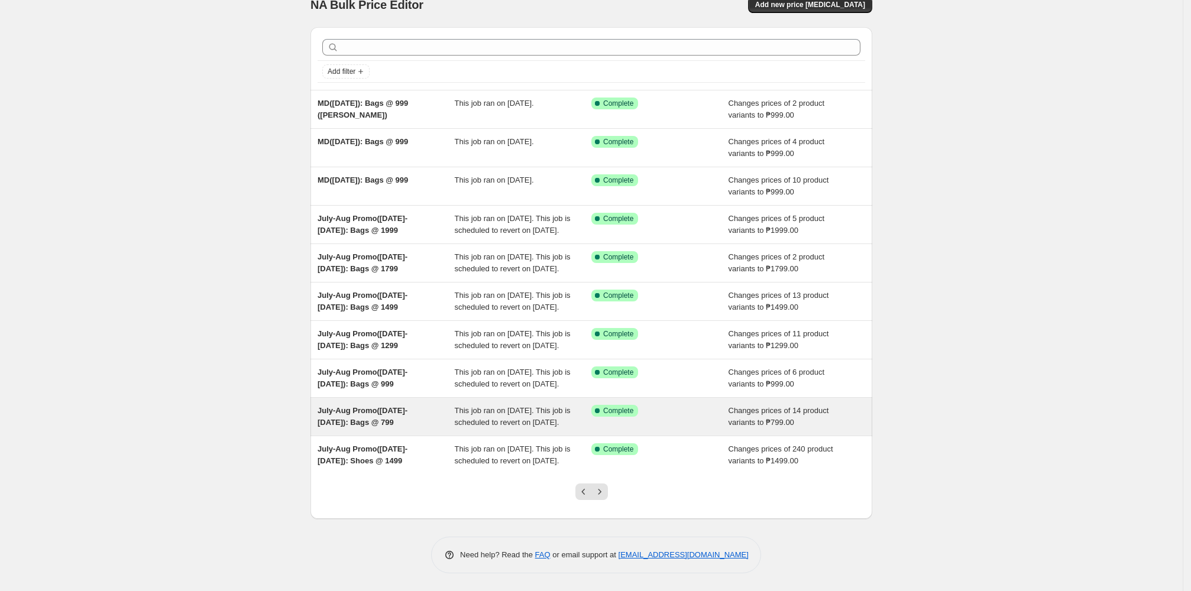
scroll to position [101, 0]
click at [527, 409] on div "This job ran on [DATE]. This job is scheduled to revert on [DATE]." at bounding box center [523, 417] width 137 height 24
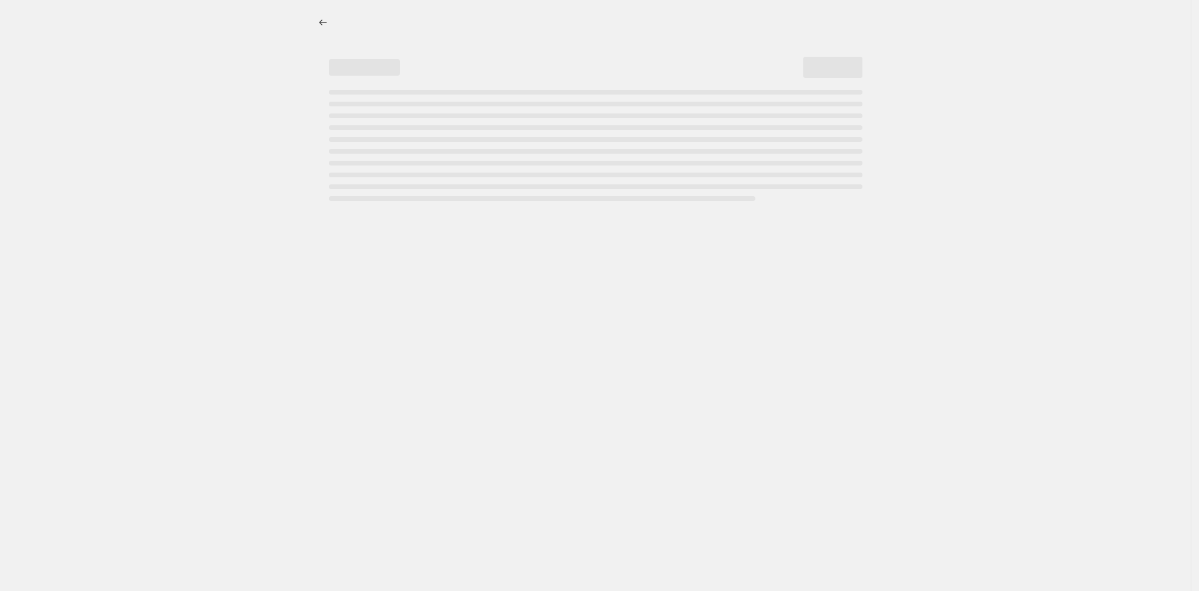
select select "no_change"
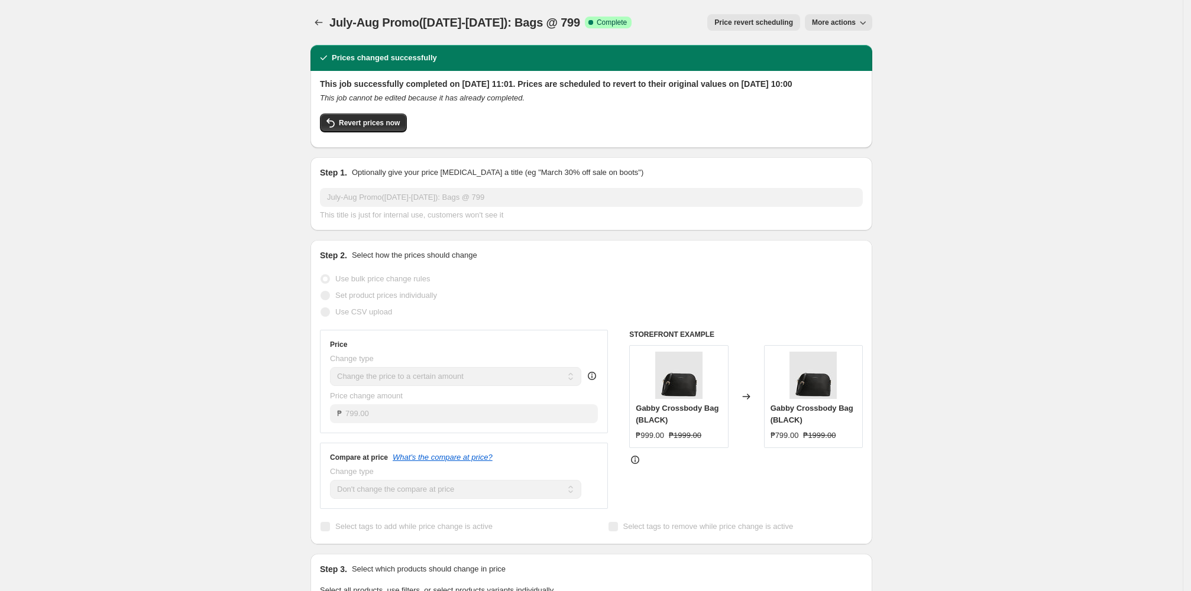
click at [527, 25] on span "Price revert scheduling" at bounding box center [753, 22] width 79 height 9
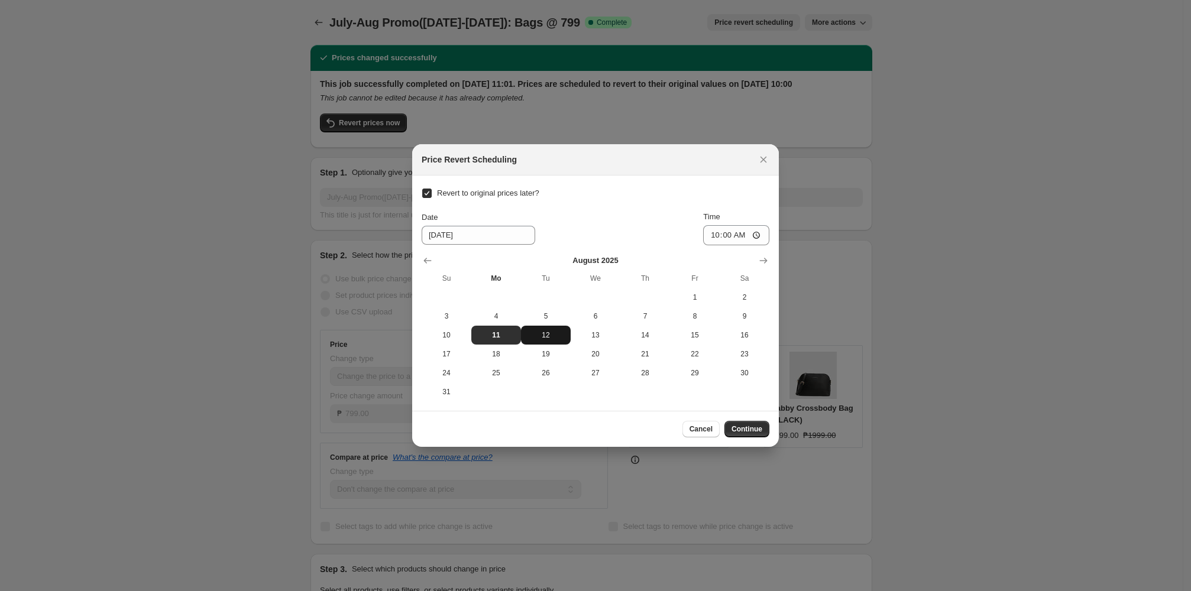
click at [527, 335] on span "12" at bounding box center [546, 335] width 40 height 9
type input "[DATE]"
click at [527, 432] on span "Continue" at bounding box center [747, 429] width 31 height 9
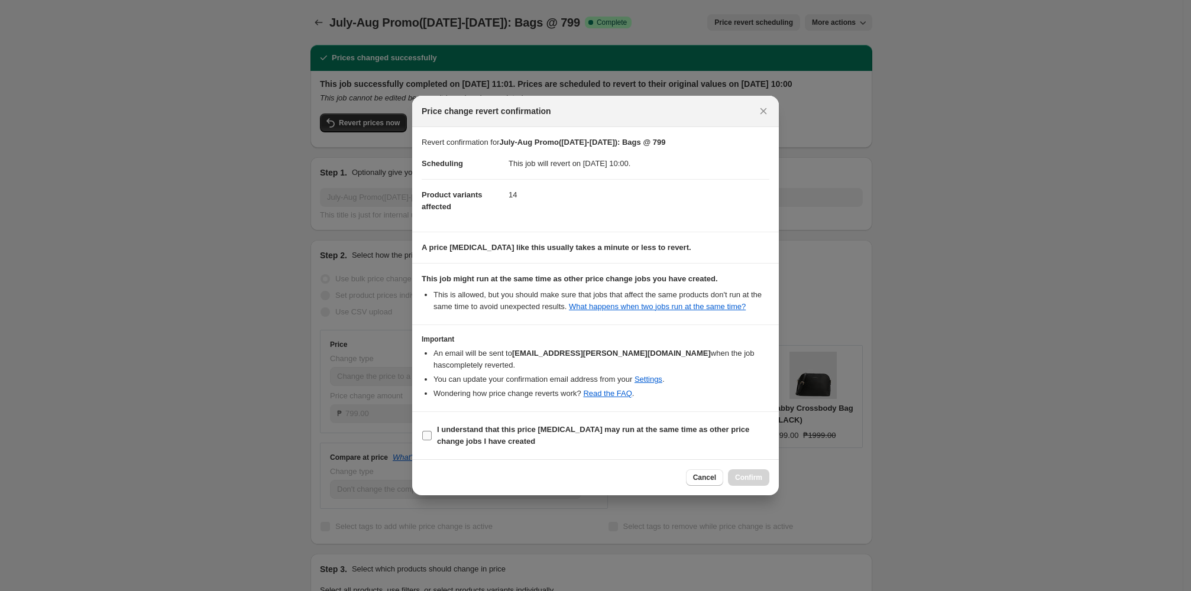
click at [484, 446] on b "I understand that this price [MEDICAL_DATA] may run at the same time as other p…" at bounding box center [593, 435] width 312 height 21
click at [432, 441] on input "I understand that this price [MEDICAL_DATA] may run at the same time as other p…" at bounding box center [426, 435] width 9 height 9
checkbox input "true"
click at [527, 486] on button "Confirm" at bounding box center [748, 478] width 41 height 17
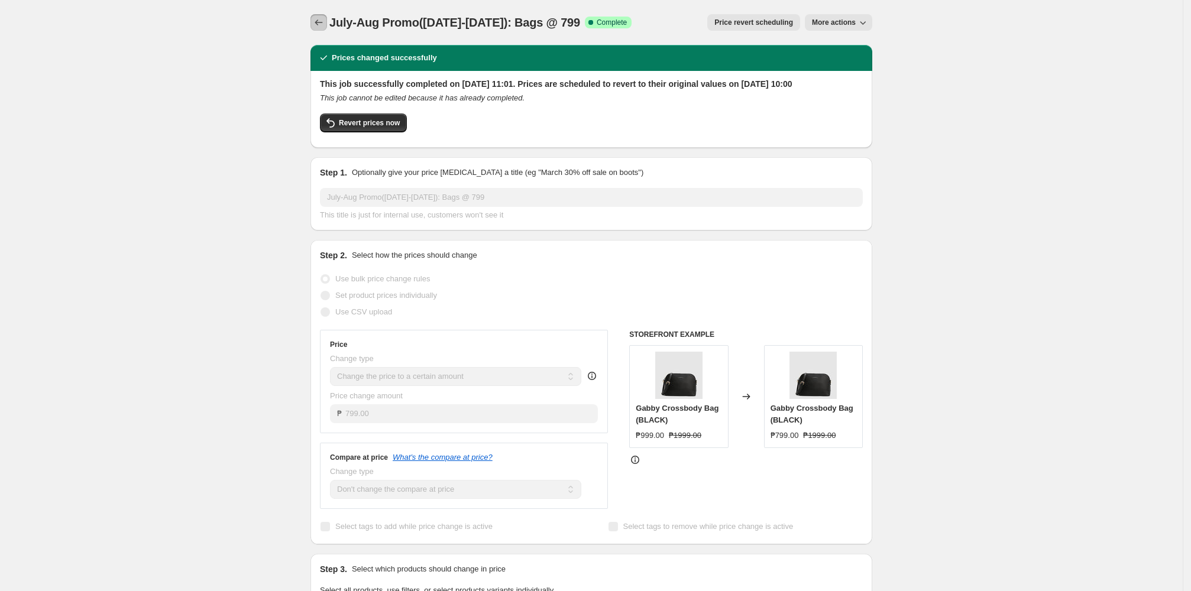
click at [325, 25] on icon "Price change jobs" at bounding box center [319, 23] width 12 height 12
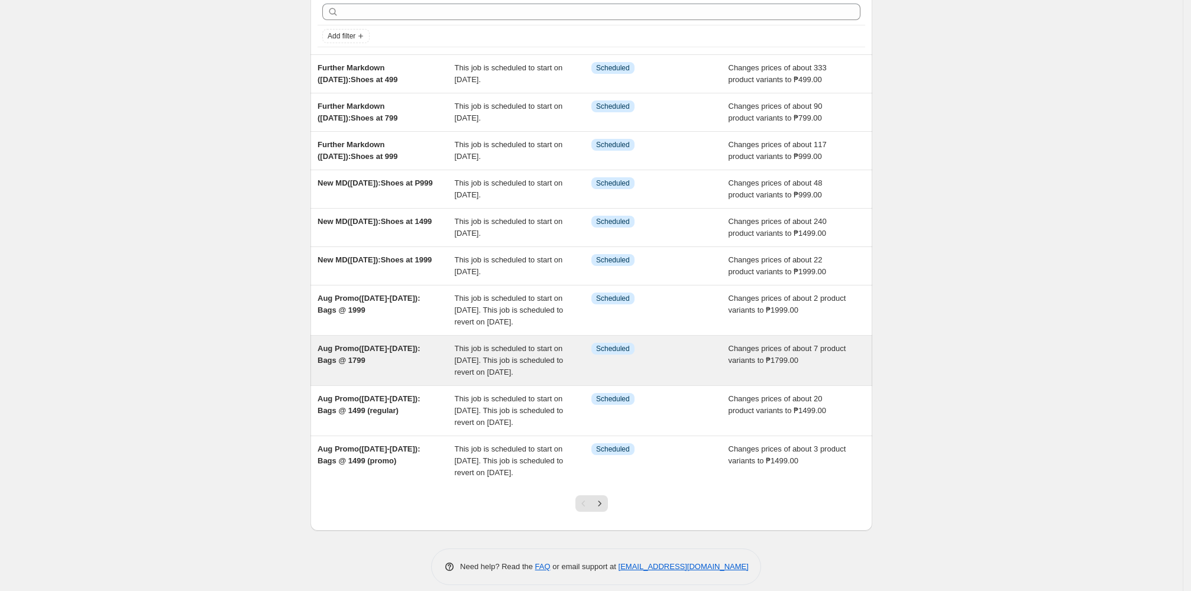
scroll to position [113, 0]
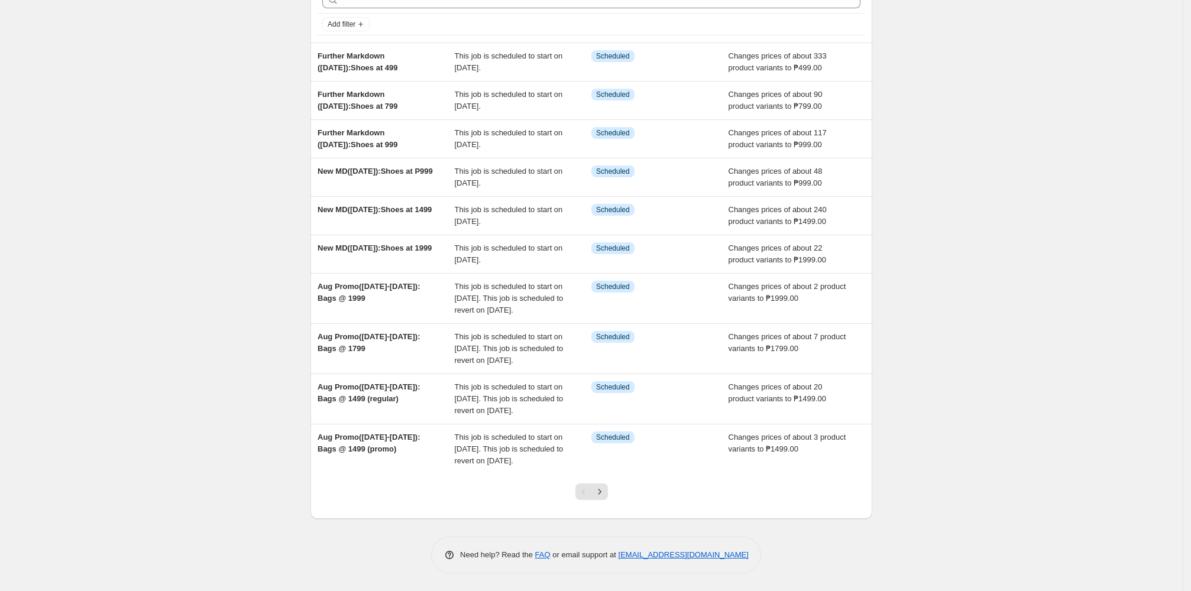
click at [527, 490] on div at bounding box center [592, 496] width 48 height 45
click at [527, 493] on icon "Next" at bounding box center [600, 492] width 12 height 12
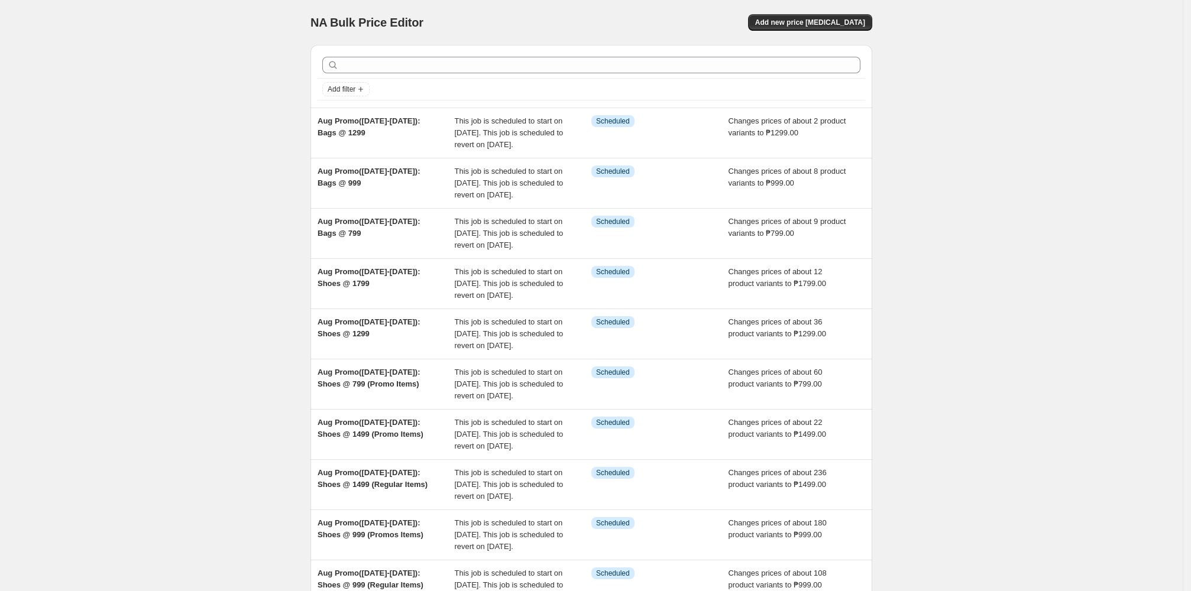
scroll to position [237, 0]
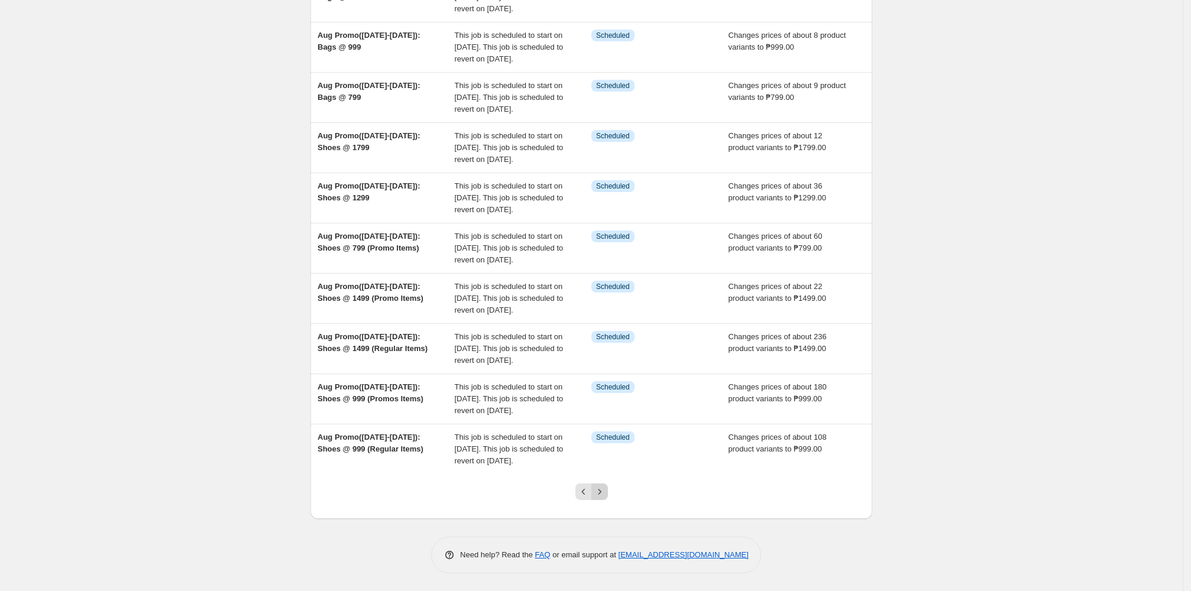
click at [527, 498] on icon "Next" at bounding box center [600, 492] width 12 height 12
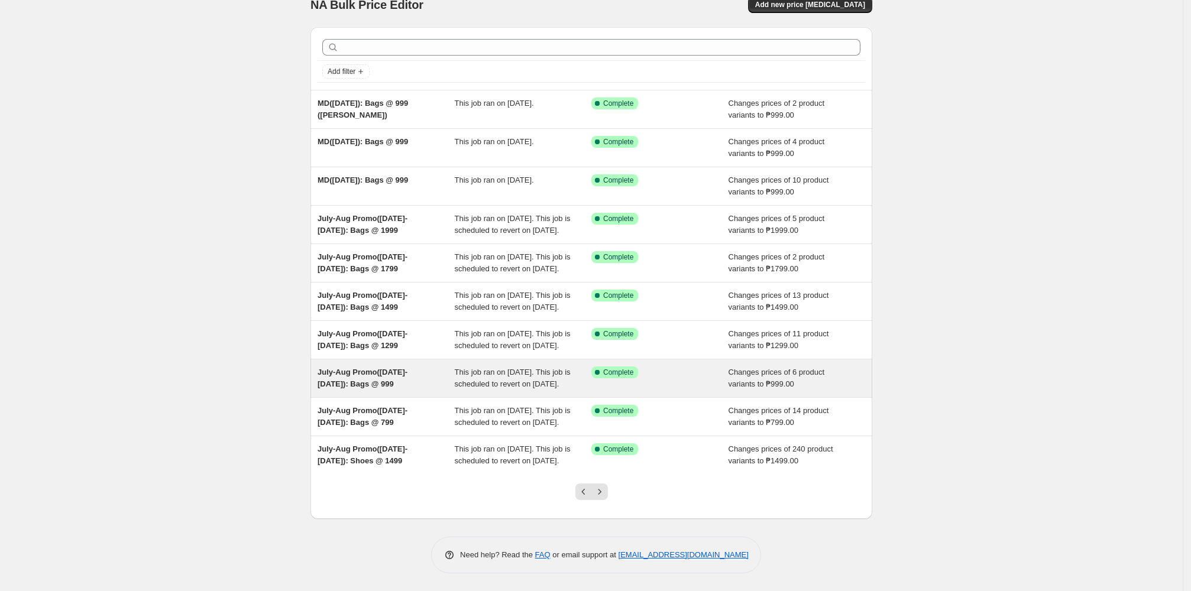
scroll to position [101, 0]
click at [527, 368] on span "This job ran on [DATE]. This job is scheduled to revert on [DATE]." at bounding box center [513, 378] width 116 height 21
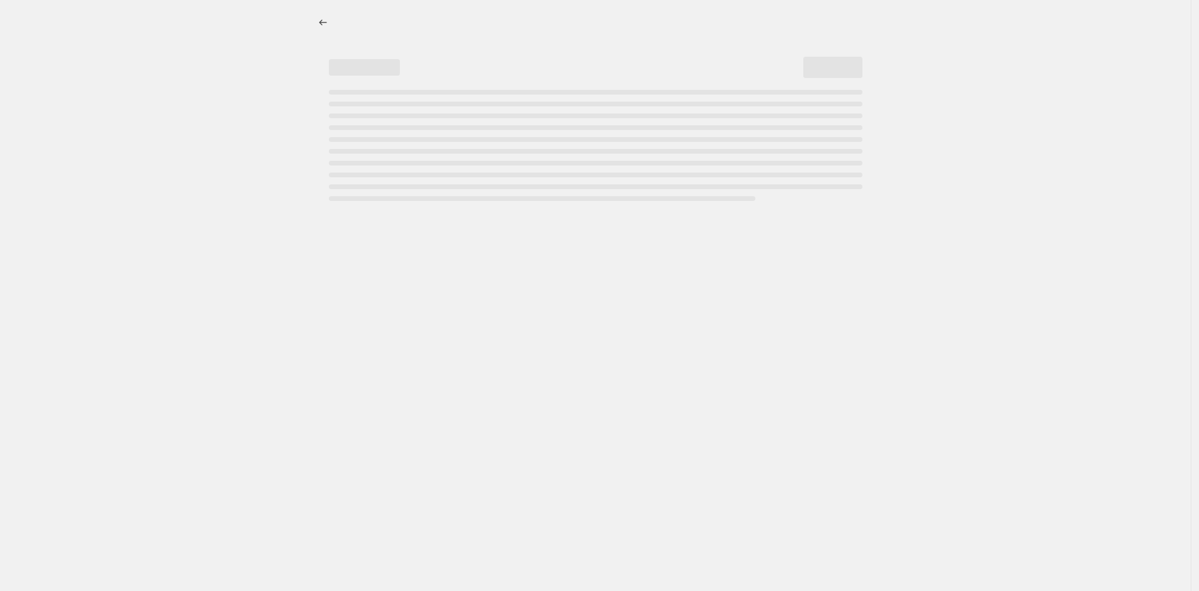
select select "no_change"
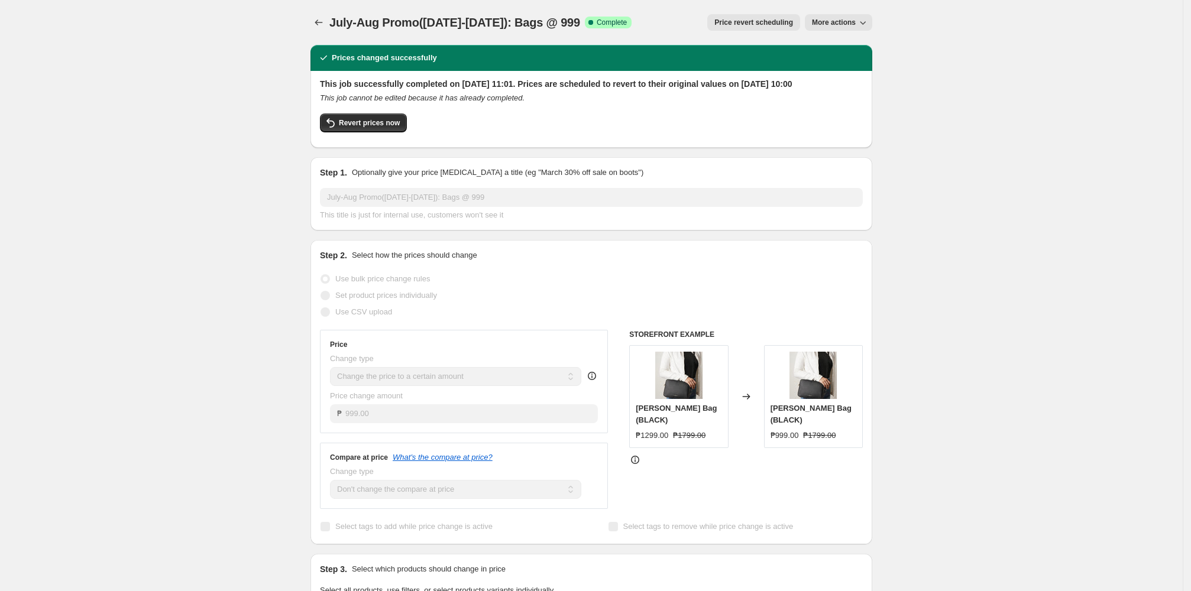
click at [527, 25] on span "Price revert scheduling" at bounding box center [753, 22] width 79 height 9
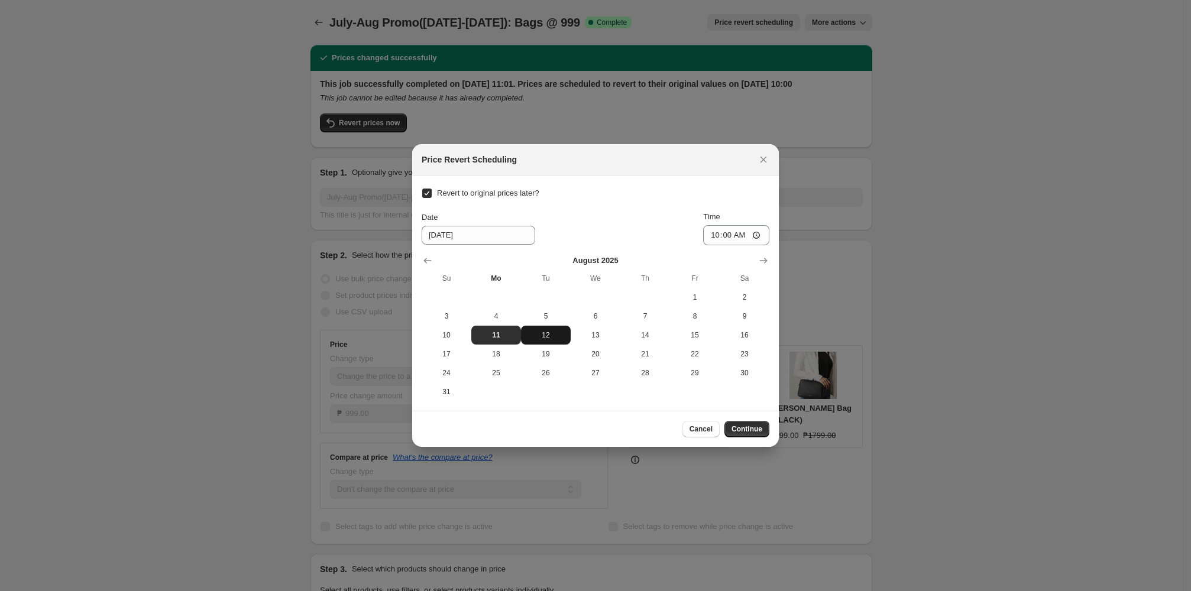
click at [527, 334] on span "12" at bounding box center [546, 335] width 40 height 9
type input "[DATE]"
click at [527, 429] on span "Continue" at bounding box center [747, 429] width 31 height 9
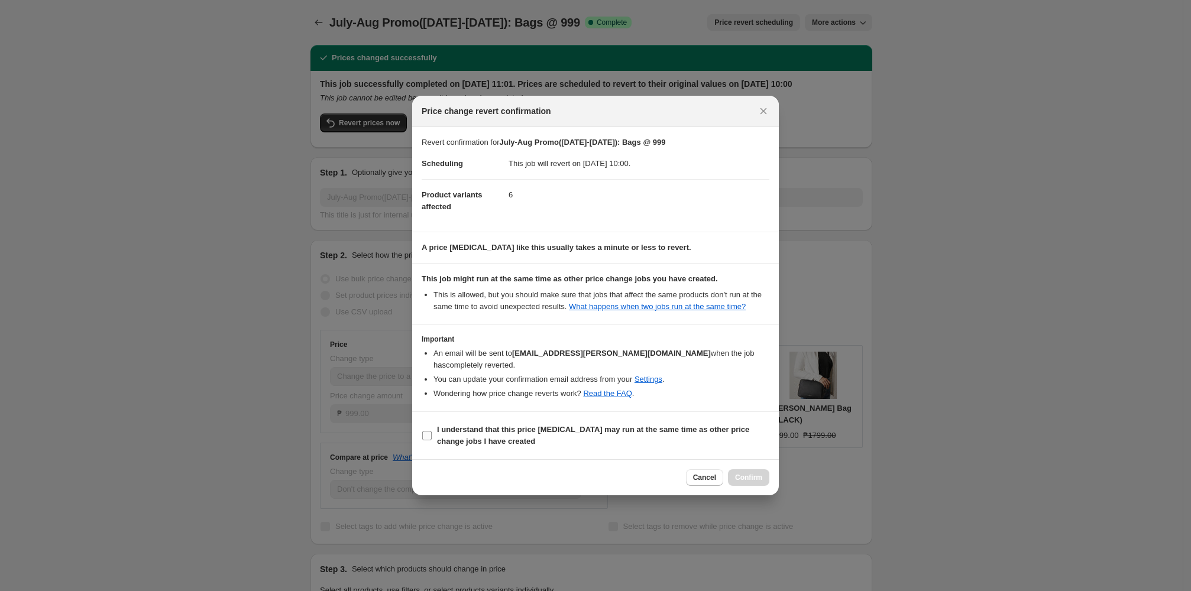
click at [472, 445] on b "I understand that this price [MEDICAL_DATA] may run at the same time as other p…" at bounding box center [593, 435] width 312 height 21
click at [432, 441] on input "I understand that this price [MEDICAL_DATA] may run at the same time as other p…" at bounding box center [426, 435] width 9 height 9
checkbox input "true"
click at [527, 483] on span "Confirm" at bounding box center [748, 477] width 27 height 9
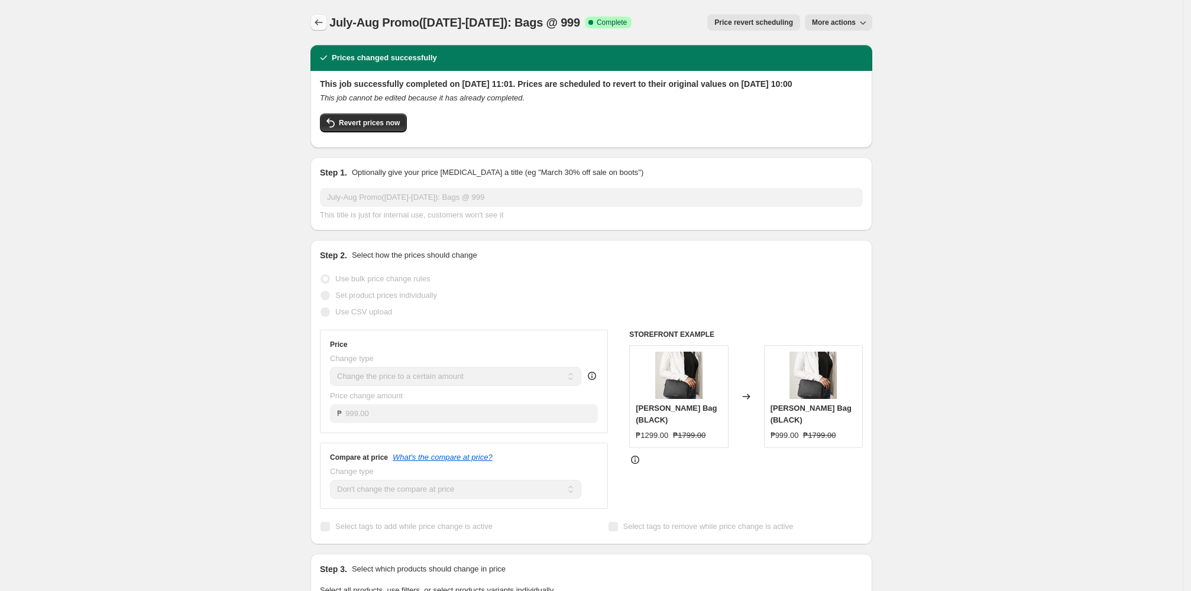
click at [322, 25] on icon "Price change jobs" at bounding box center [319, 23] width 12 height 12
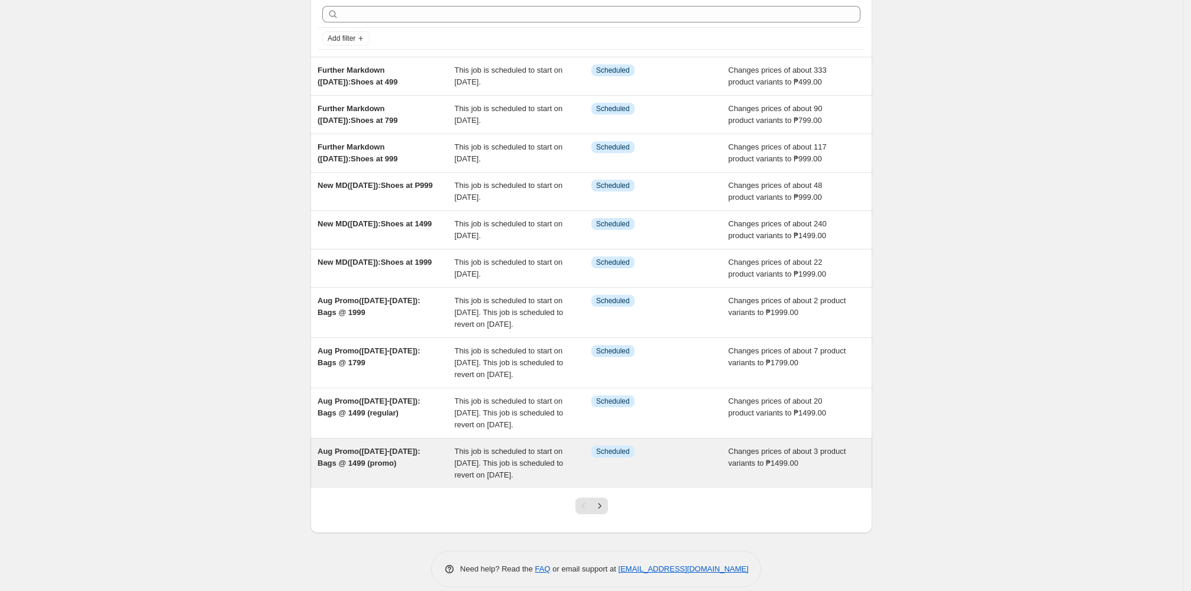
scroll to position [113, 0]
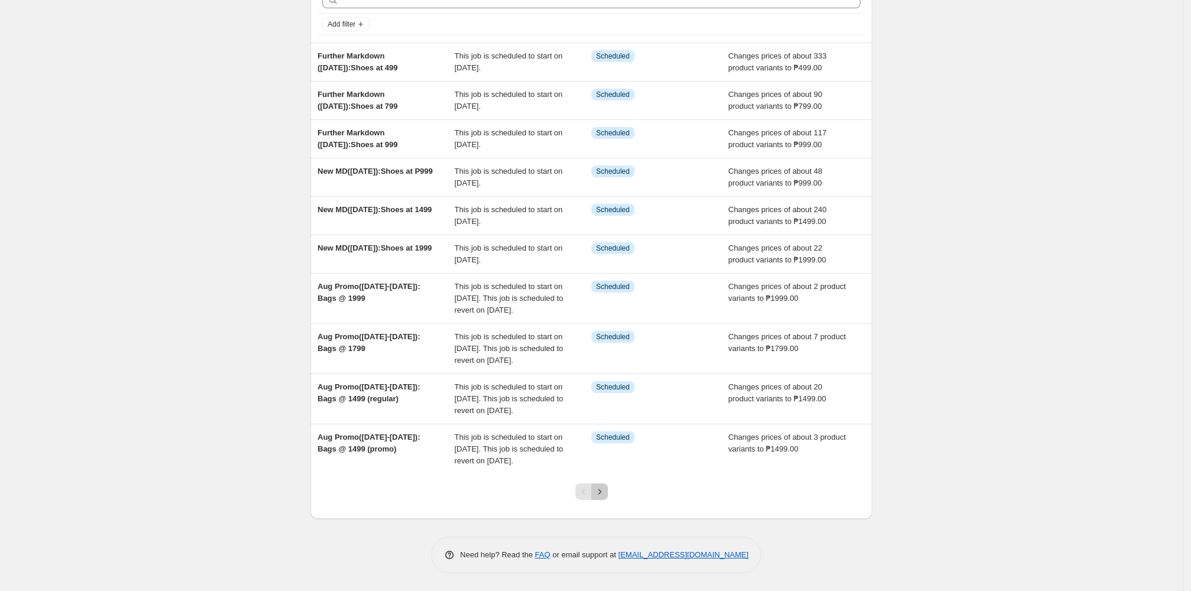
click at [527, 498] on icon "Next" at bounding box center [600, 492] width 12 height 12
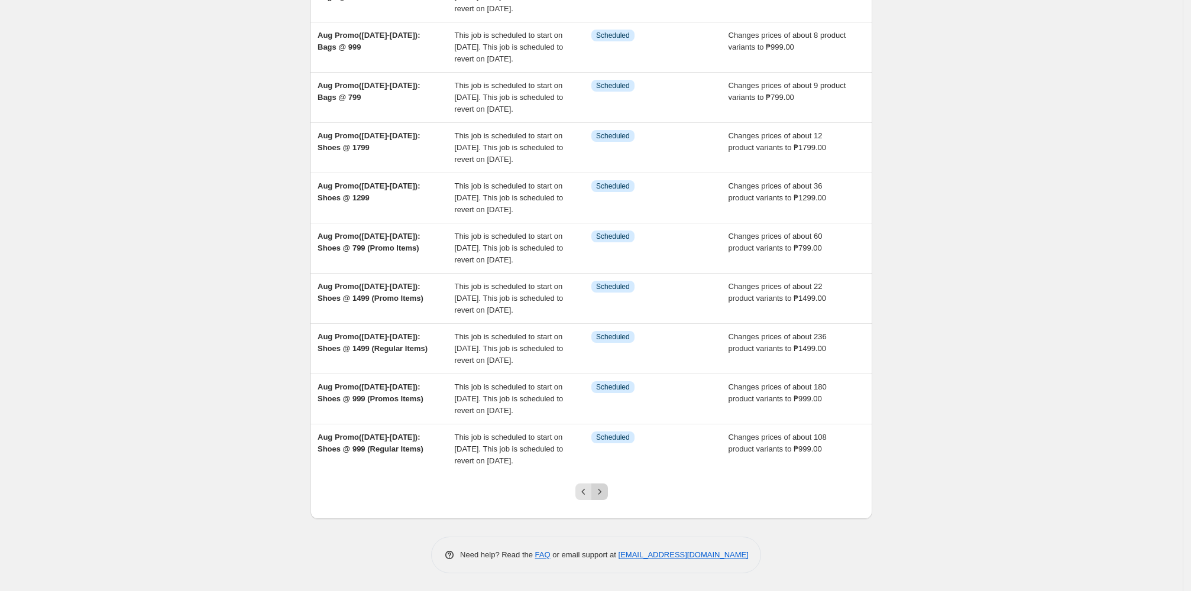
scroll to position [255, 0]
click at [527, 491] on icon "Next" at bounding box center [600, 492] width 12 height 12
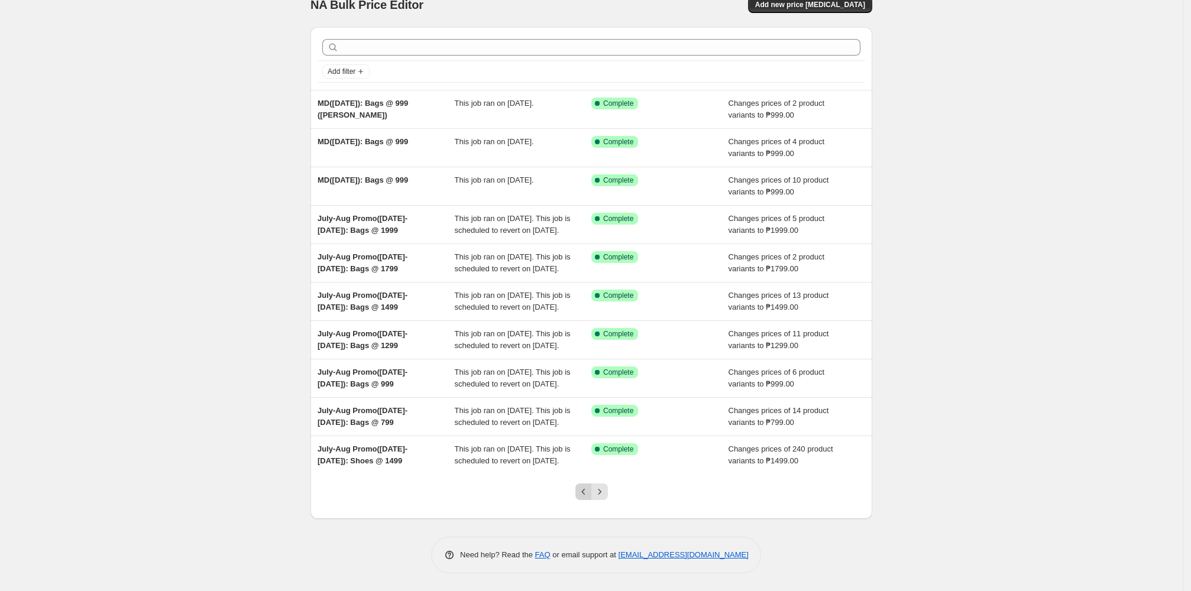
scroll to position [101, 0]
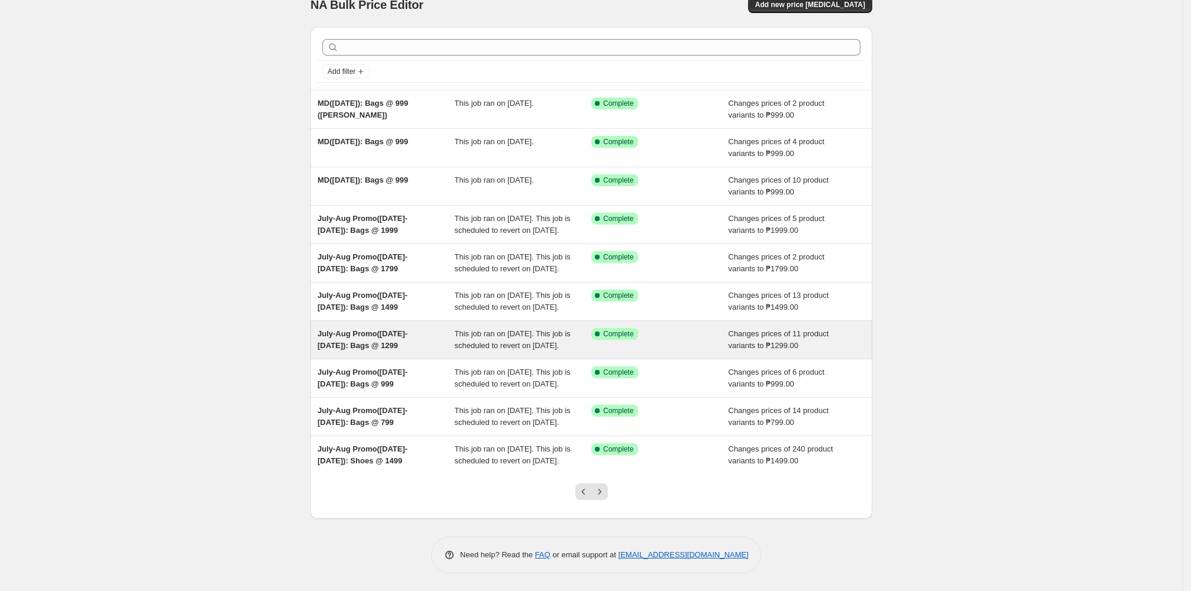
click at [527, 328] on div "This job ran on [DATE]. This job is scheduled to revert on [DATE]." at bounding box center [523, 340] width 137 height 24
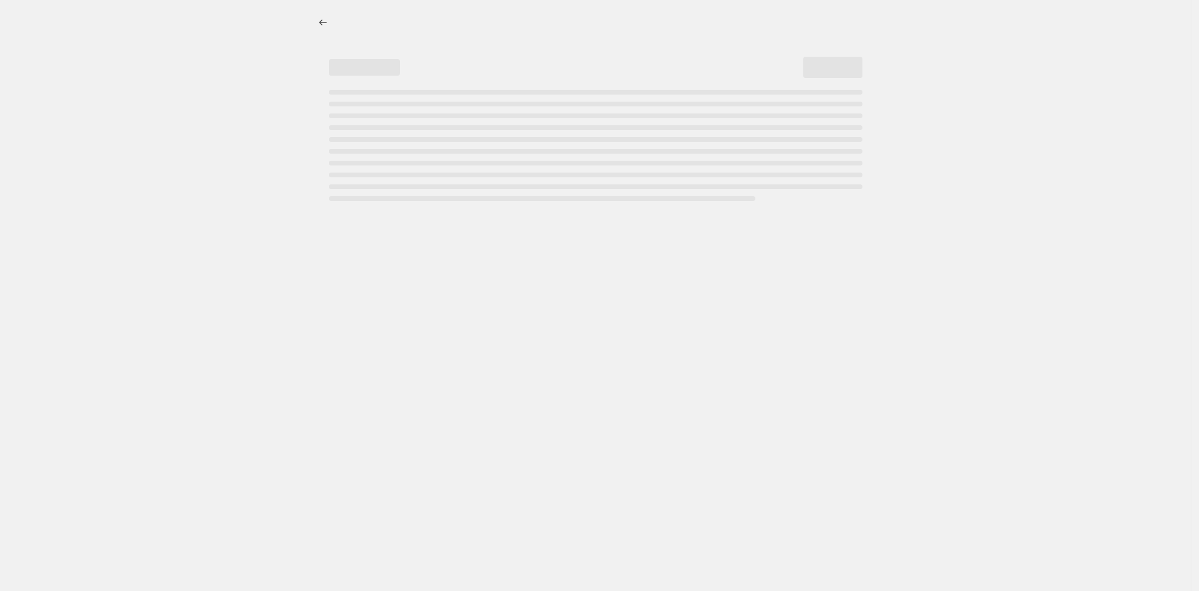
select select "no_change"
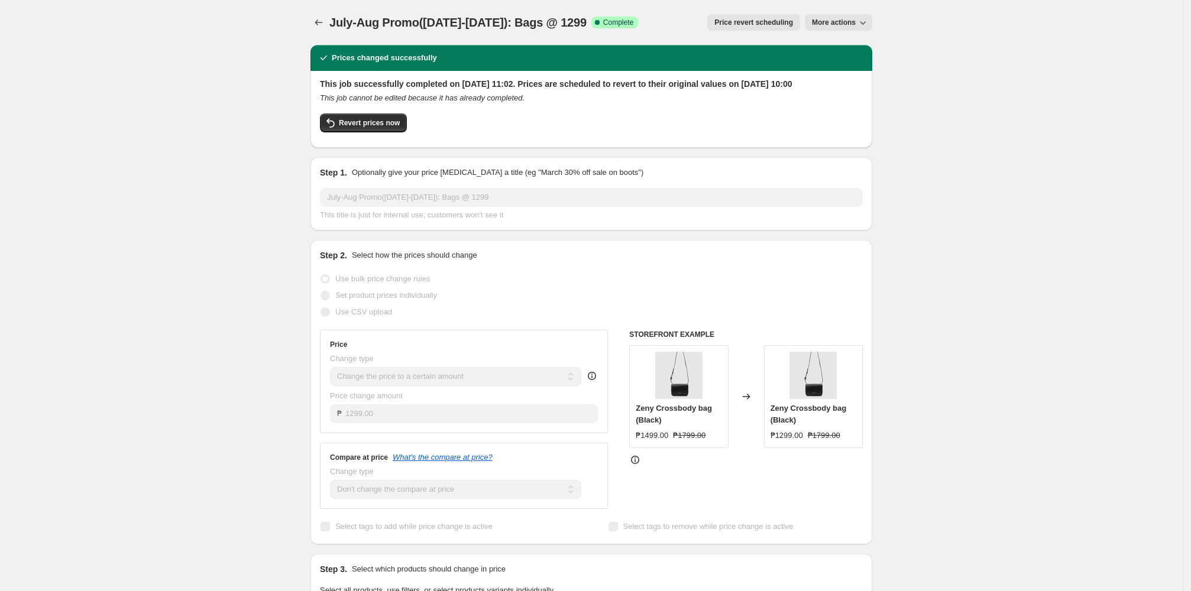
click at [527, 26] on span "Price revert scheduling" at bounding box center [753, 22] width 79 height 9
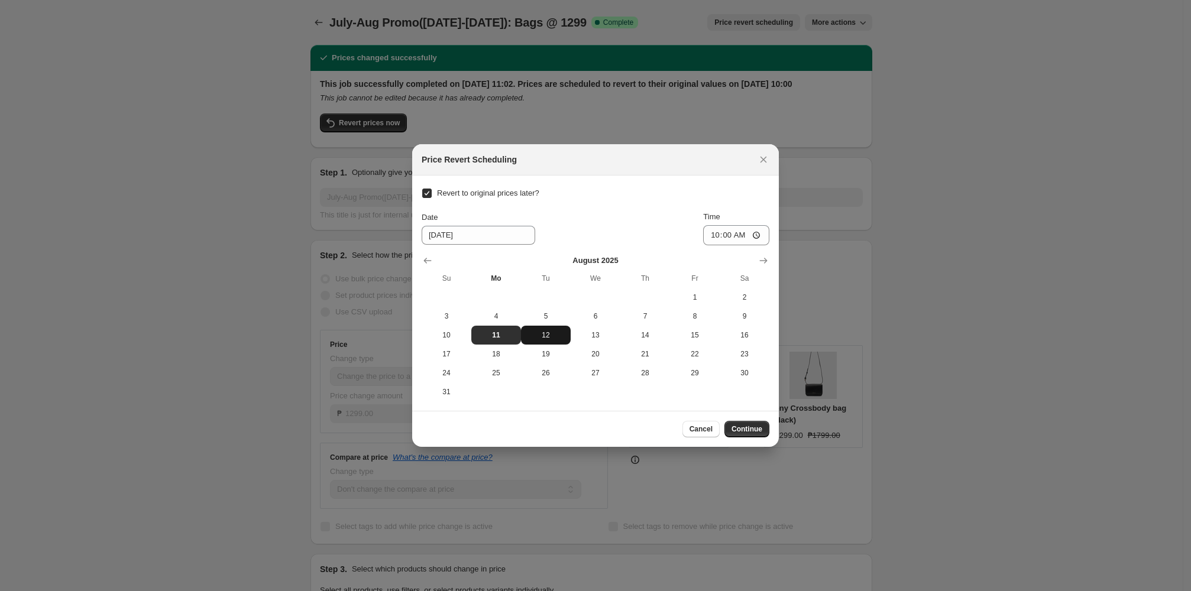
click at [527, 328] on button "12" at bounding box center [546, 335] width 50 height 19
type input "[DATE]"
click at [527, 429] on span "Continue" at bounding box center [747, 429] width 31 height 9
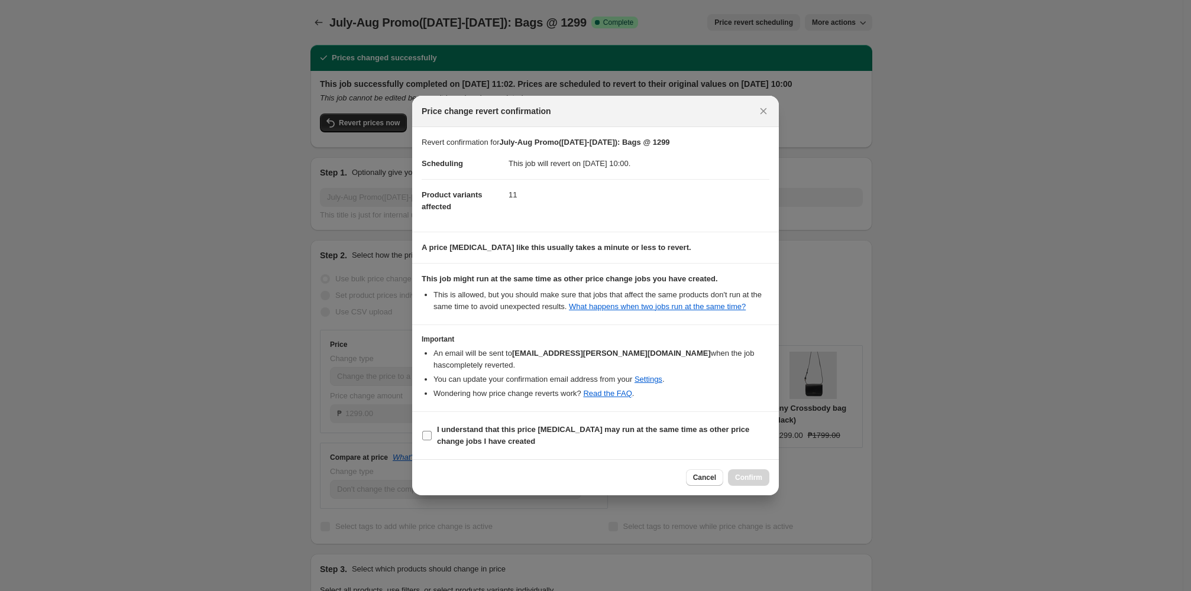
click at [468, 443] on b "I understand that this price [MEDICAL_DATA] may run at the same time as other p…" at bounding box center [593, 435] width 312 height 21
click at [432, 441] on input "I understand that this price [MEDICAL_DATA] may run at the same time as other p…" at bounding box center [426, 435] width 9 height 9
checkbox input "true"
click at [527, 486] on button "Confirm" at bounding box center [748, 478] width 41 height 17
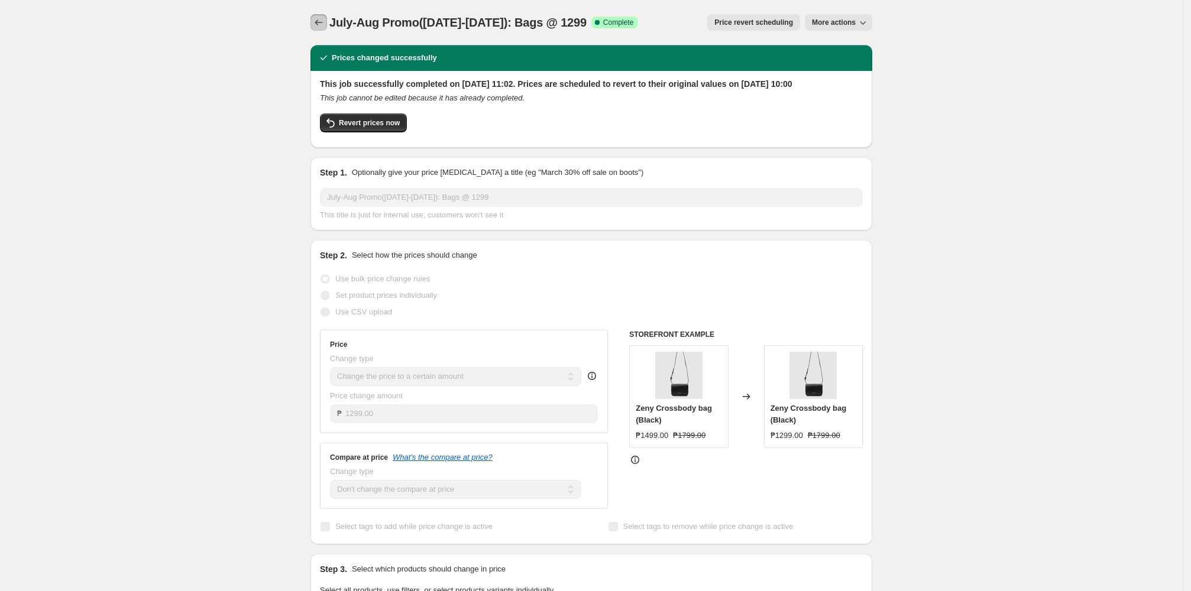
click at [324, 26] on icon "Price change jobs" at bounding box center [319, 23] width 12 height 12
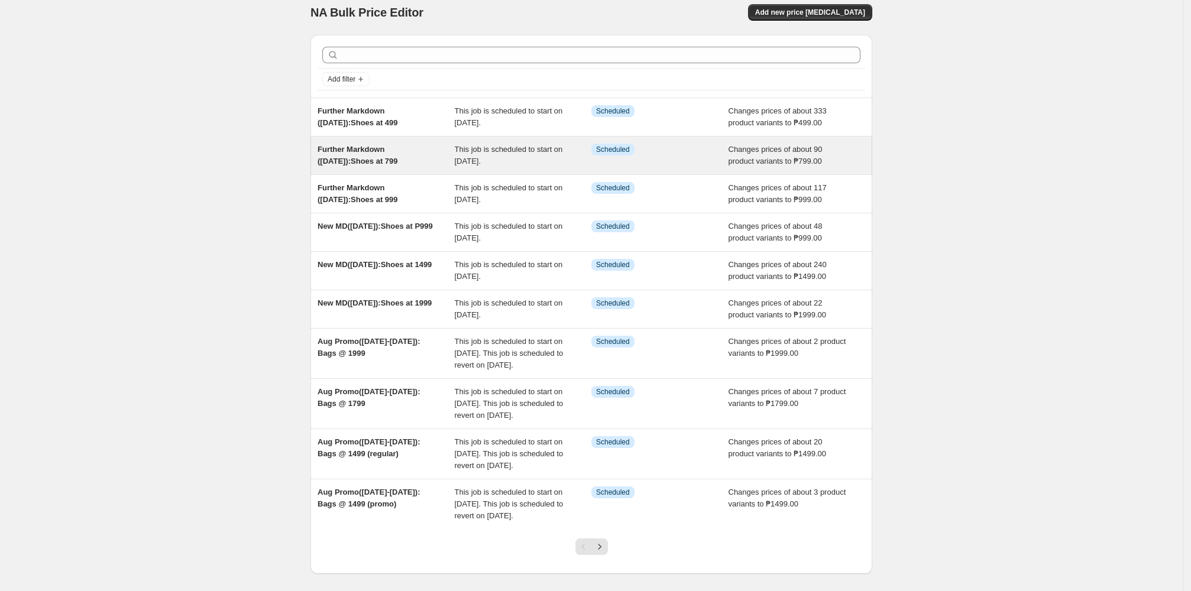
scroll to position [113, 0]
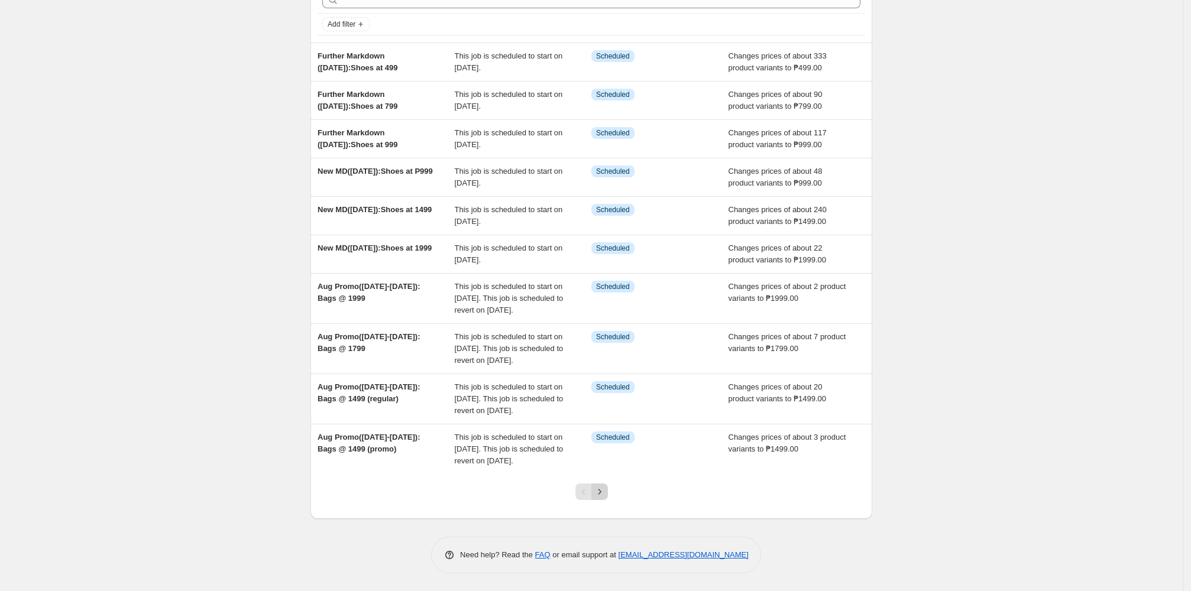
click at [527, 492] on icon "Next" at bounding box center [600, 492] width 12 height 12
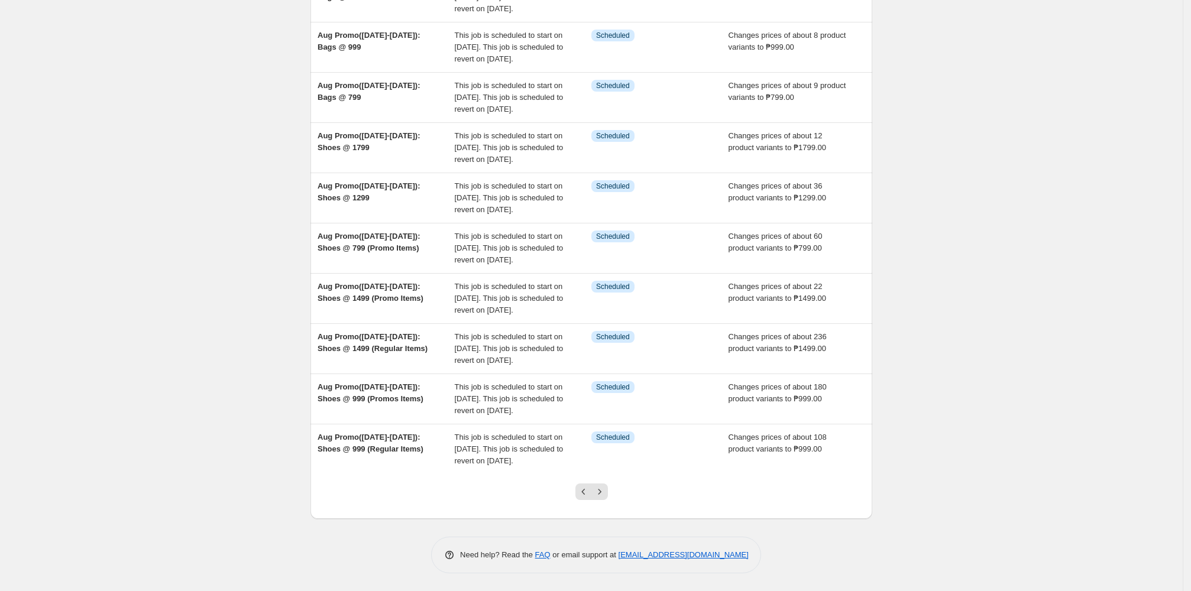
scroll to position [255, 0]
click at [527, 490] on icon "Next" at bounding box center [600, 492] width 12 height 12
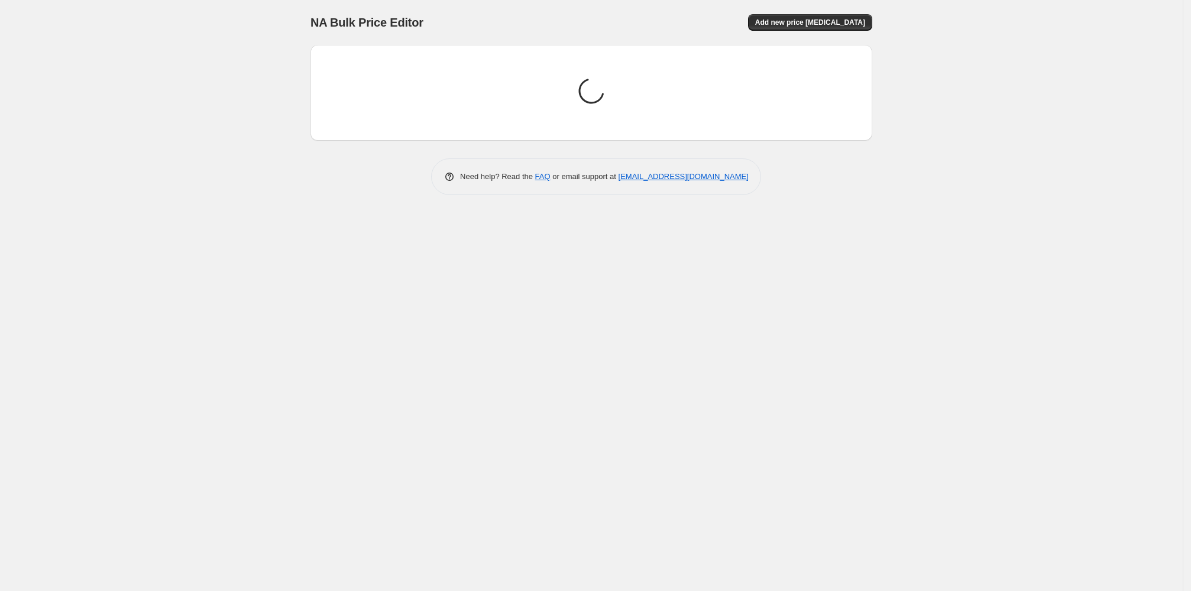
scroll to position [0, 0]
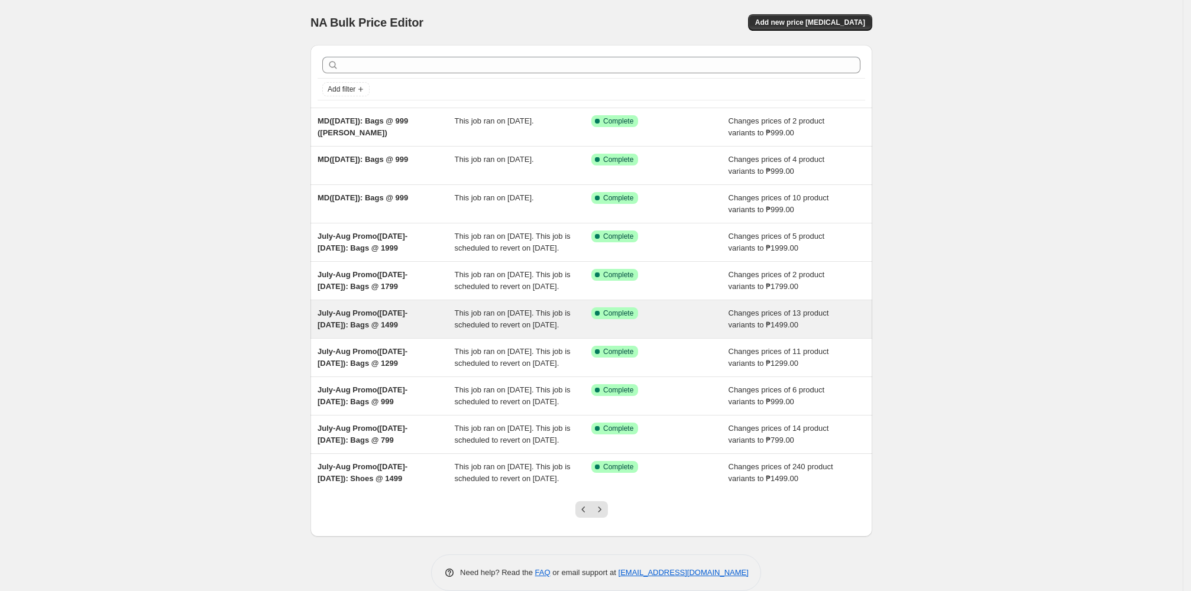
click at [527, 331] on div "This job ran on [DATE]. This job is scheduled to revert on [DATE]." at bounding box center [523, 320] width 137 height 24
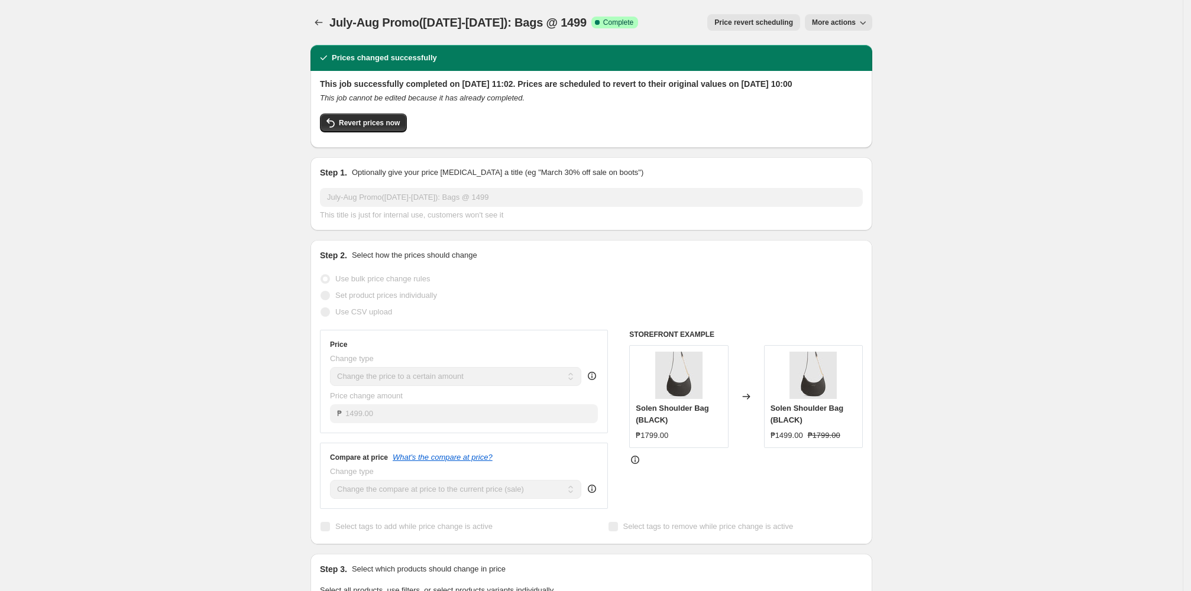
click at [527, 24] on span "Price revert scheduling" at bounding box center [753, 22] width 79 height 9
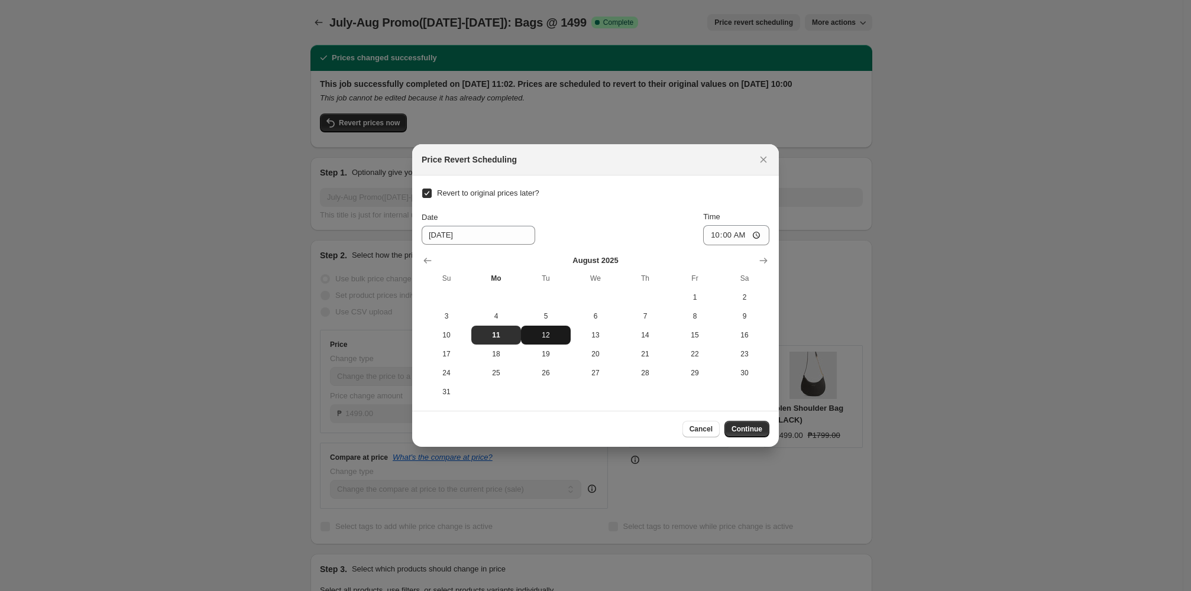
click at [527, 335] on span "12" at bounding box center [546, 335] width 40 height 9
type input "[DATE]"
click at [527, 431] on span "Continue" at bounding box center [747, 429] width 31 height 9
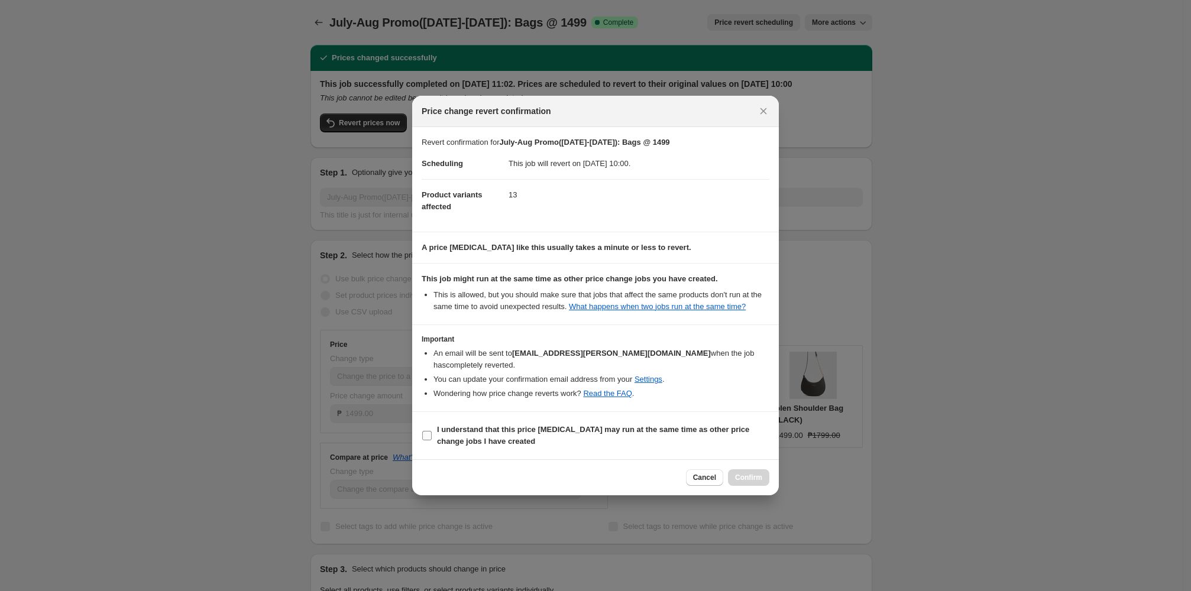
click at [526, 432] on b "I understand that this price [MEDICAL_DATA] may run at the same time as other p…" at bounding box center [593, 435] width 312 height 21
click at [432, 432] on input "I understand that this price [MEDICAL_DATA] may run at the same time as other p…" at bounding box center [426, 435] width 9 height 9
checkbox input "true"
click at [527, 483] on span "Confirm" at bounding box center [748, 477] width 27 height 9
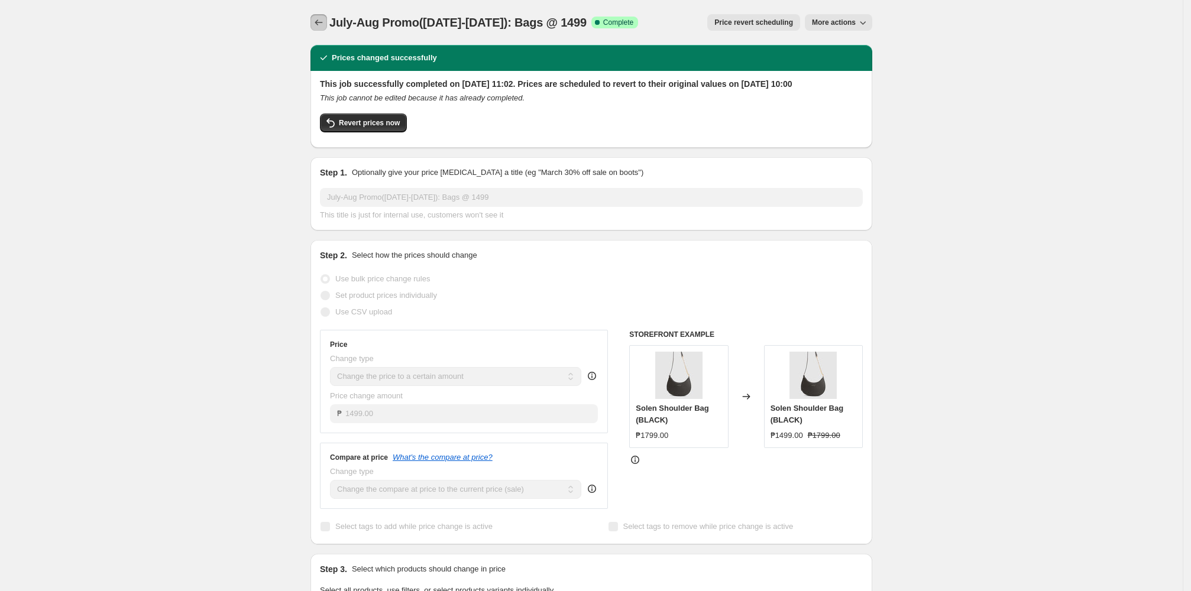
click at [325, 25] on icon "Price change jobs" at bounding box center [319, 23] width 12 height 12
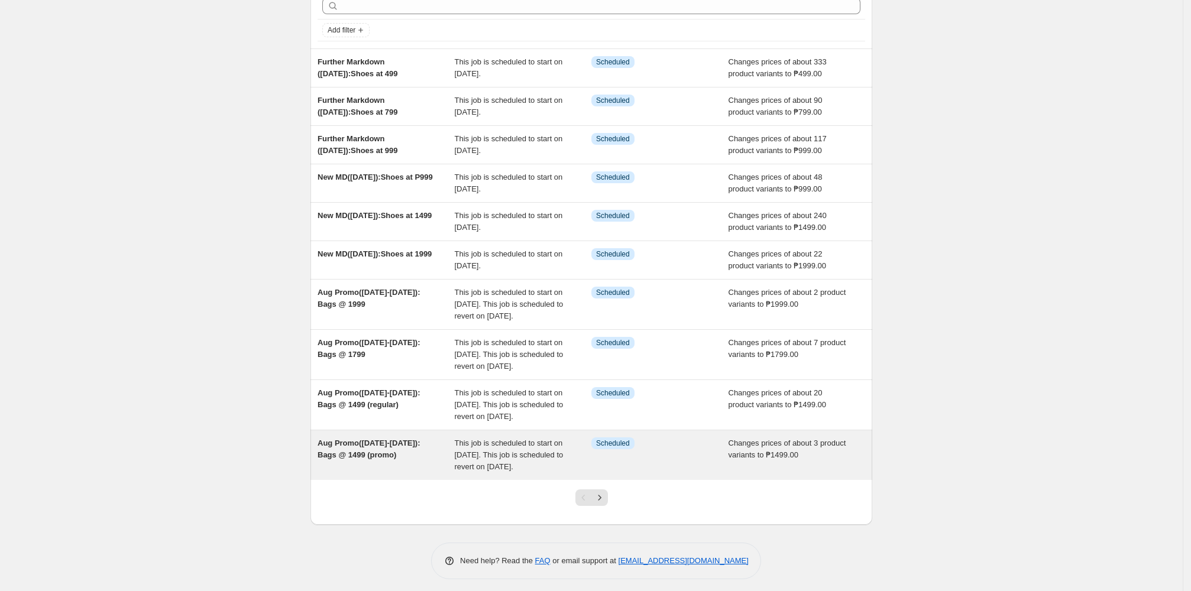
scroll to position [113, 0]
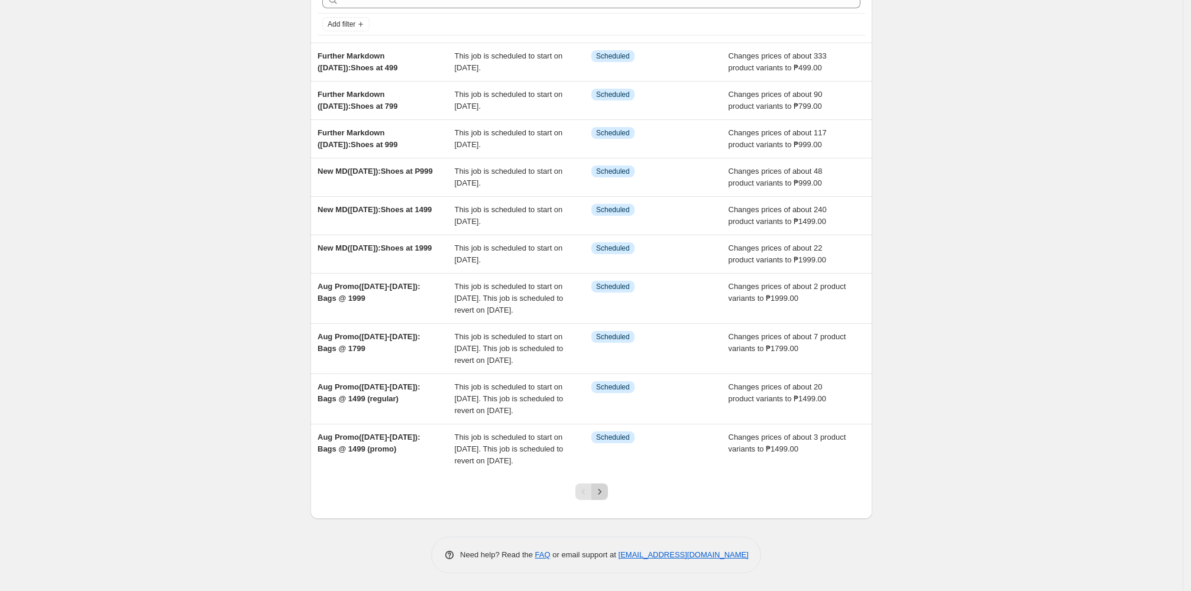
click at [527, 487] on icon "Next" at bounding box center [600, 492] width 12 height 12
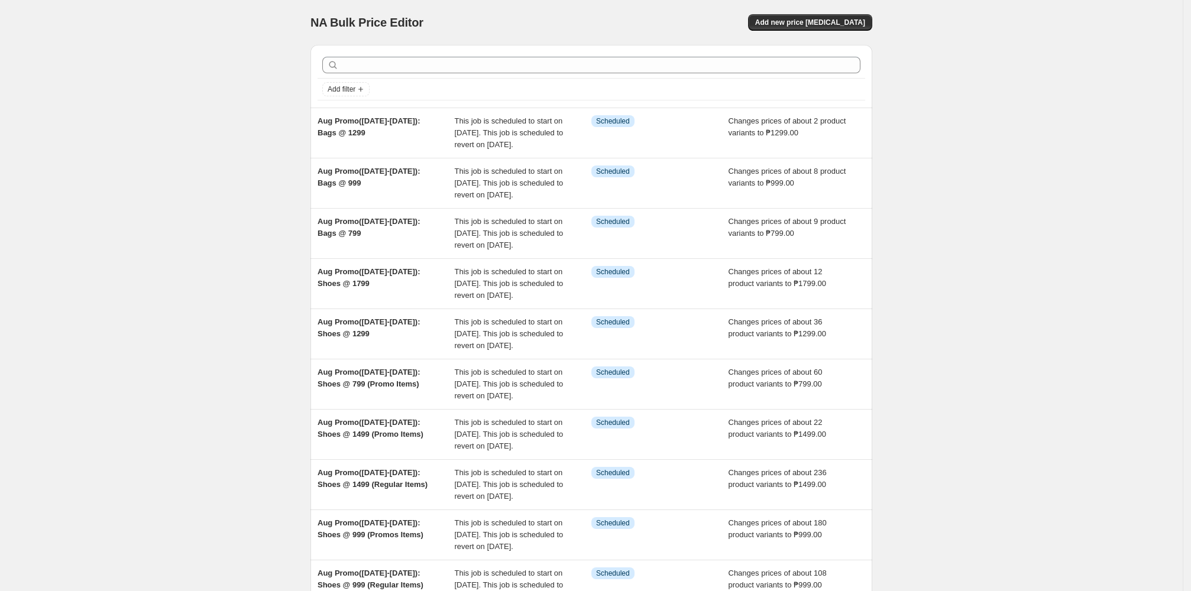
scroll to position [255, 0]
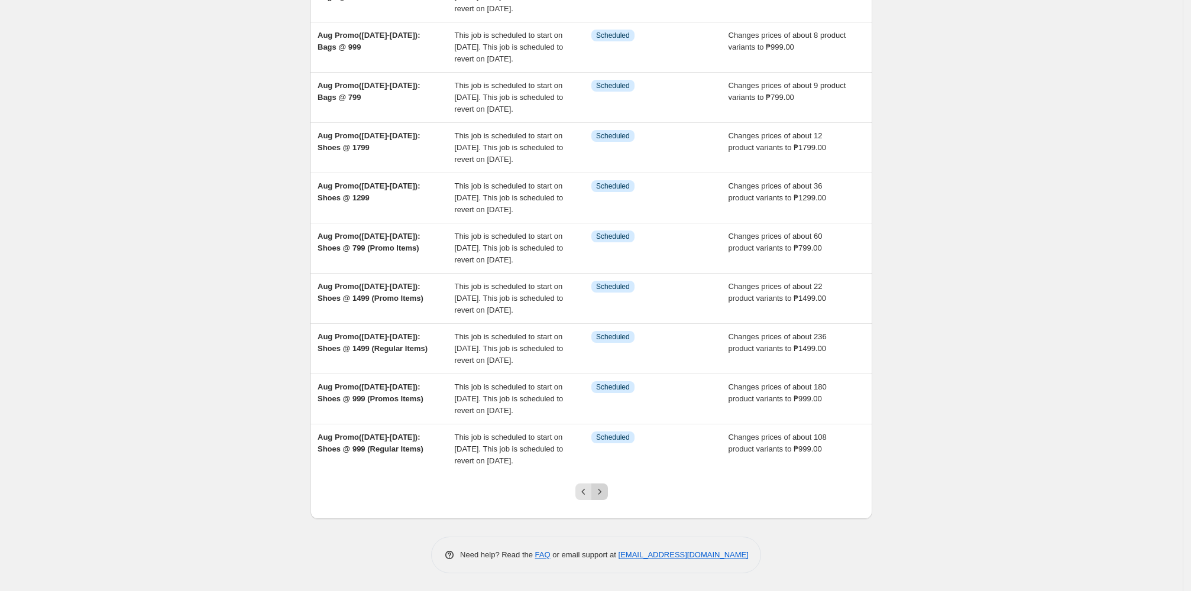
click at [527, 493] on icon "Next" at bounding box center [600, 492] width 12 height 12
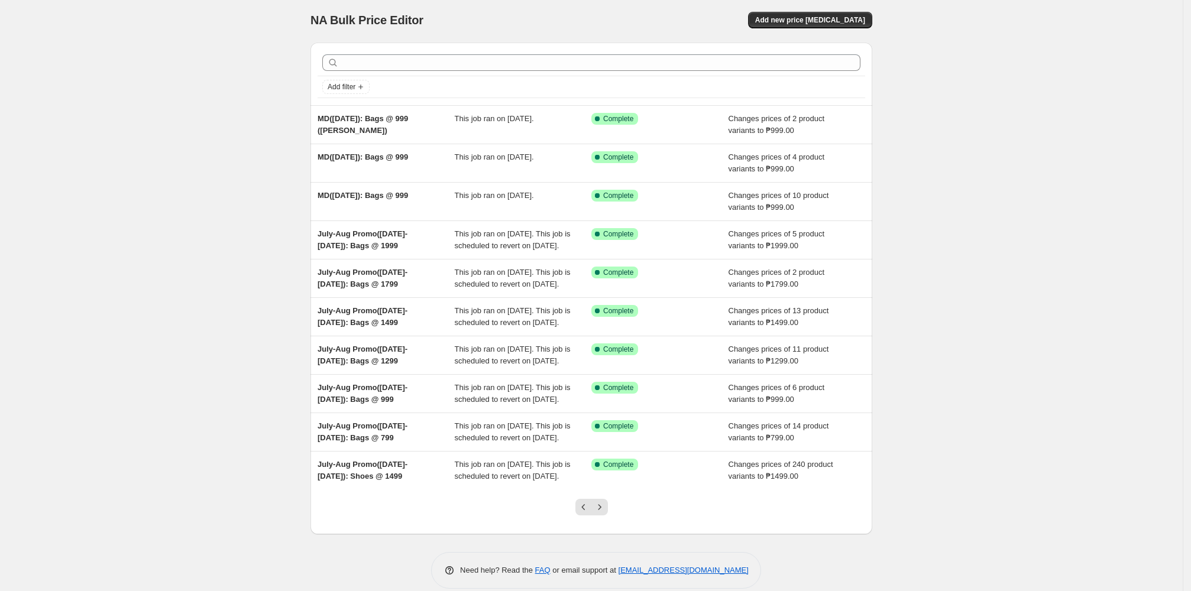
scroll to position [0, 0]
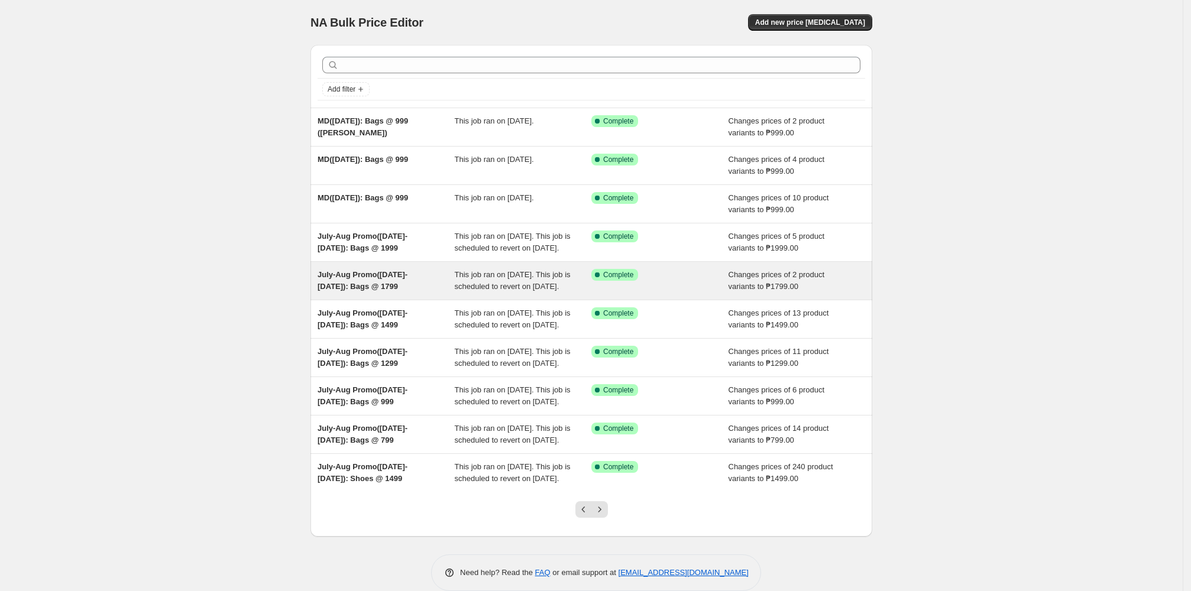
click at [527, 291] on span "This job ran on [DATE]. This job is scheduled to revert on [DATE]." at bounding box center [513, 280] width 116 height 21
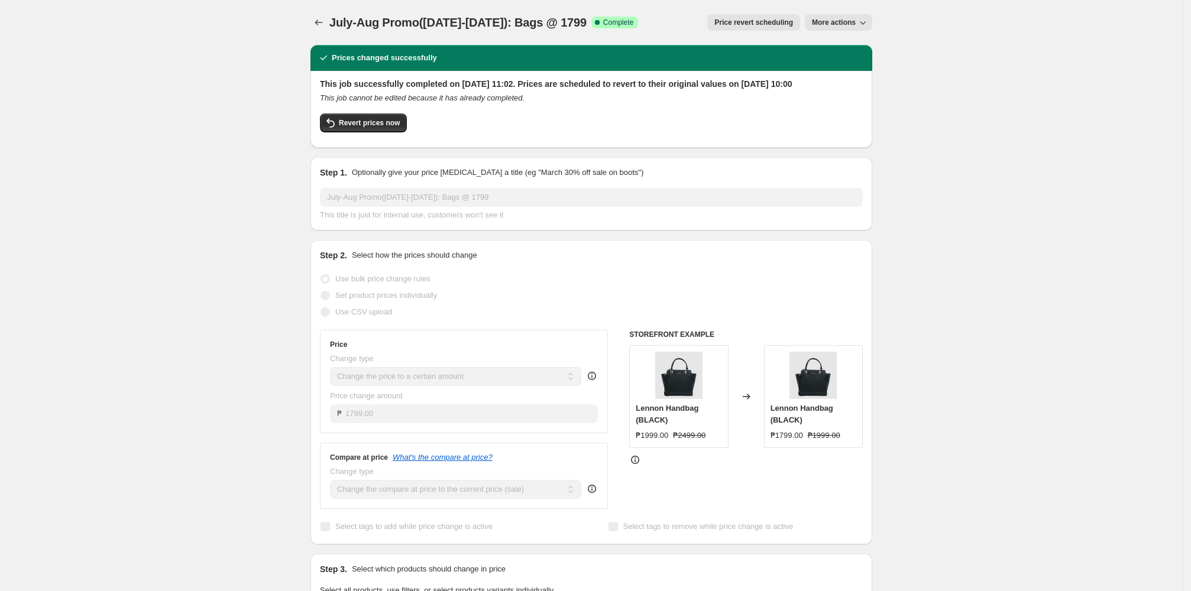
click at [527, 22] on span "Price revert scheduling" at bounding box center [753, 22] width 79 height 9
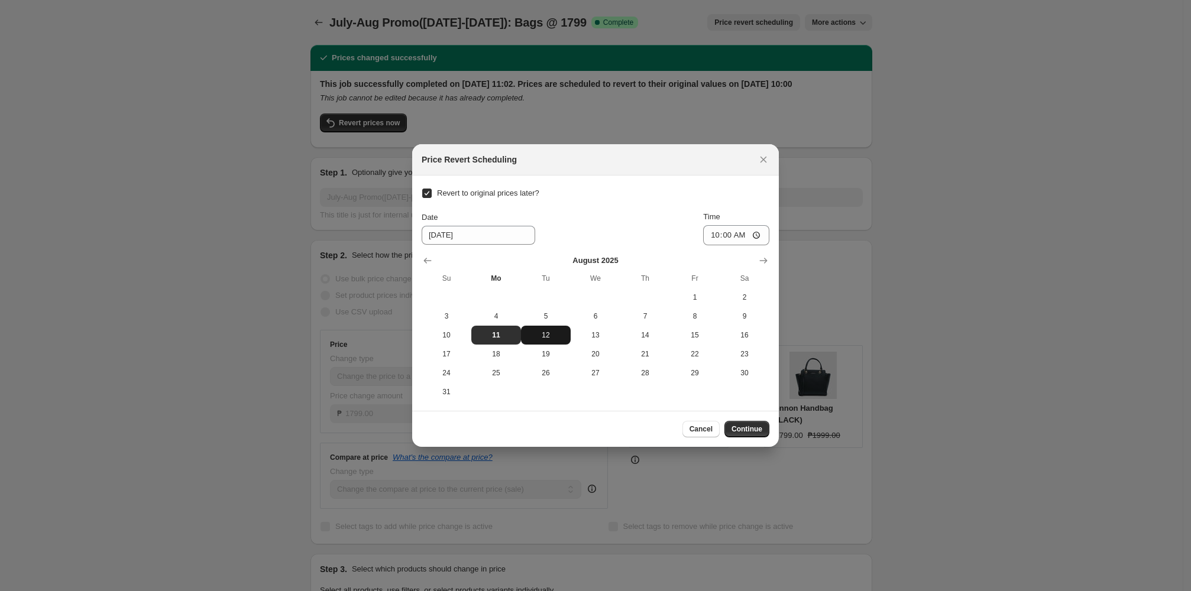
click at [527, 336] on span "12" at bounding box center [546, 335] width 40 height 9
type input "[DATE]"
click at [527, 432] on span "Continue" at bounding box center [747, 429] width 31 height 9
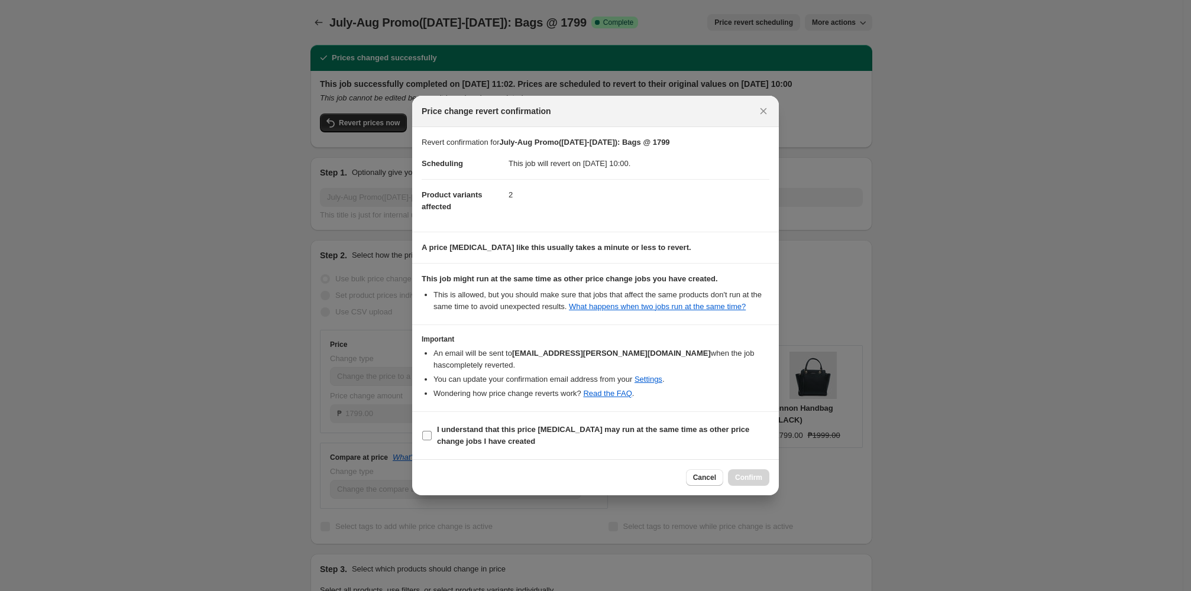
click at [522, 445] on span "I understand that this price [MEDICAL_DATA] may run at the same time as other p…" at bounding box center [603, 436] width 332 height 24
click at [432, 441] on input "I understand that this price [MEDICAL_DATA] may run at the same time as other p…" at bounding box center [426, 435] width 9 height 9
checkbox input "true"
click at [527, 484] on button "Confirm" at bounding box center [748, 478] width 41 height 17
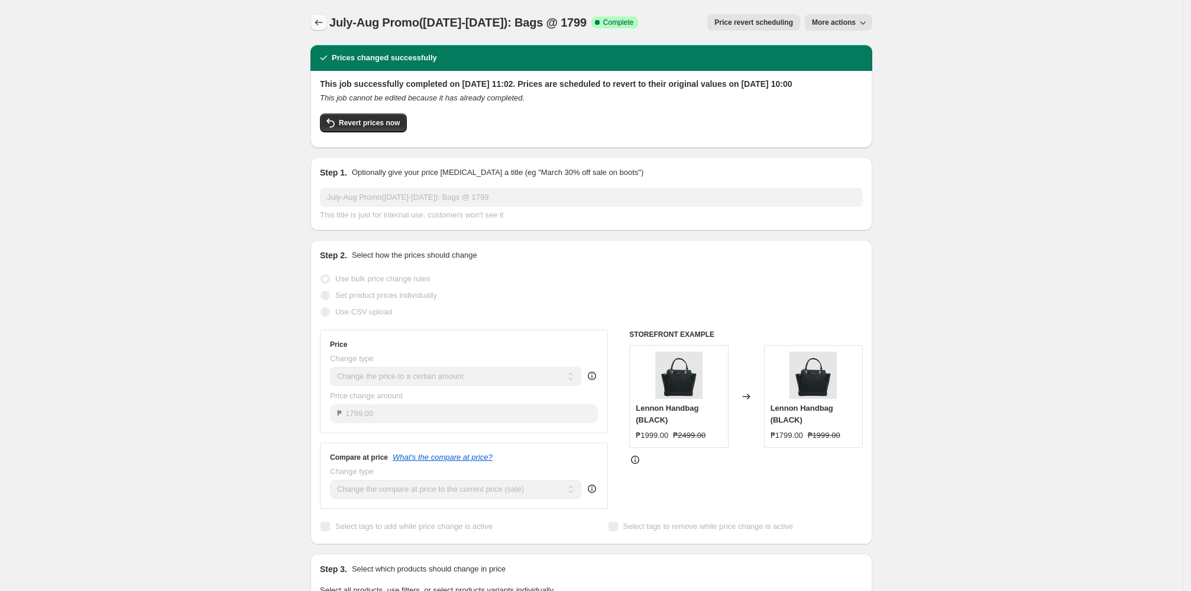
click at [325, 24] on icon "Price change jobs" at bounding box center [319, 23] width 12 height 12
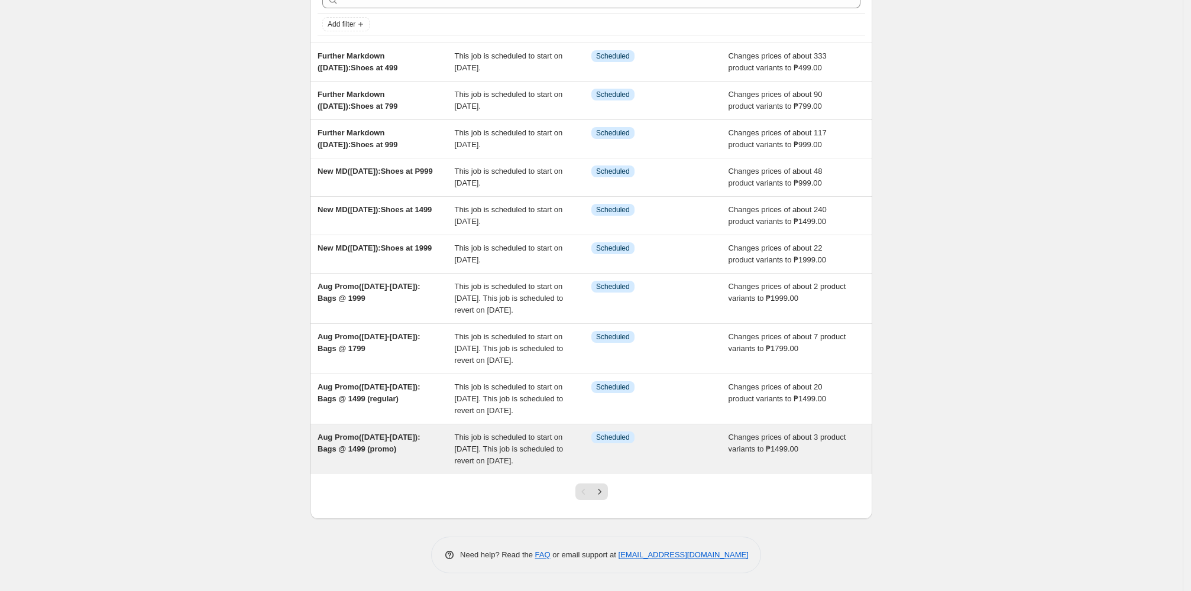
scroll to position [113, 0]
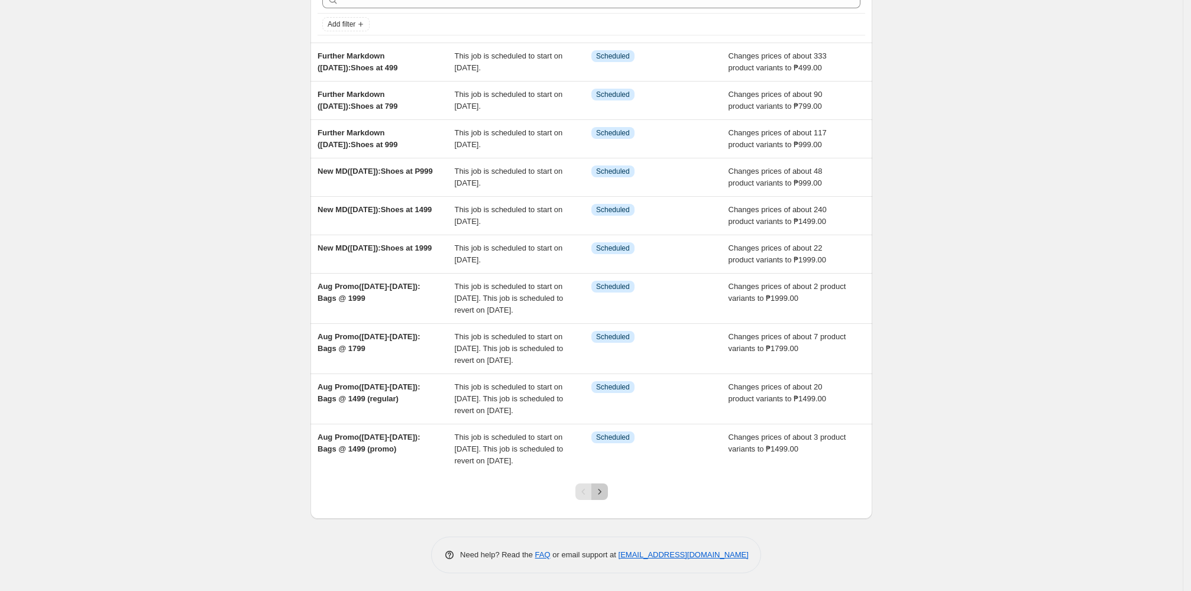
click at [527, 496] on icon "Next" at bounding box center [600, 492] width 12 height 12
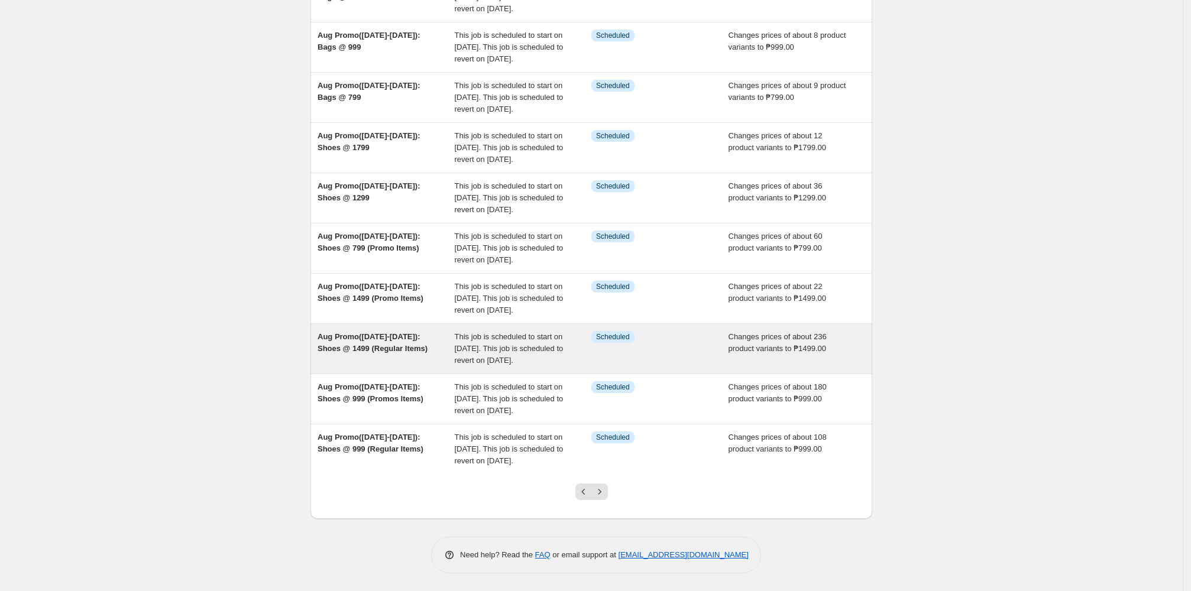
scroll to position [255, 0]
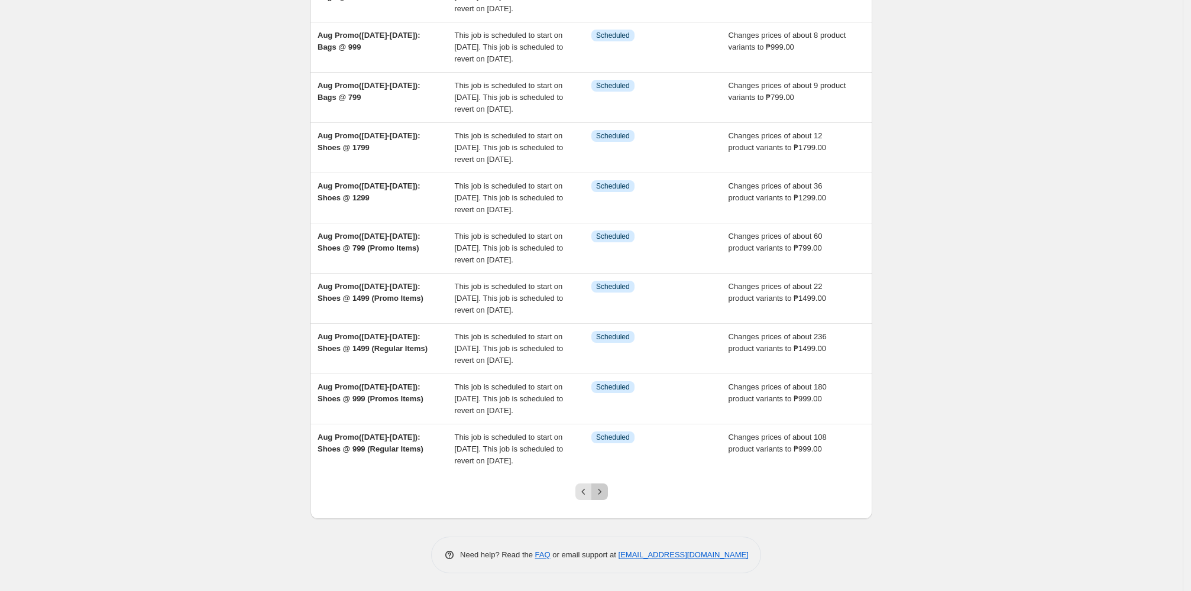
click at [527, 496] on icon "Next" at bounding box center [600, 492] width 12 height 12
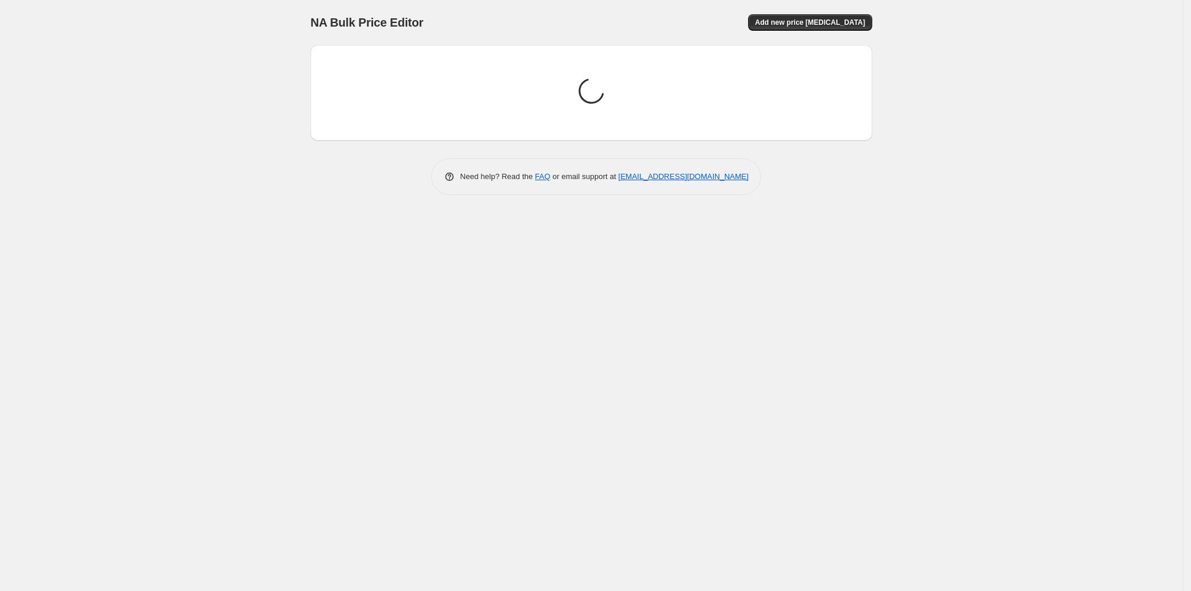
scroll to position [0, 0]
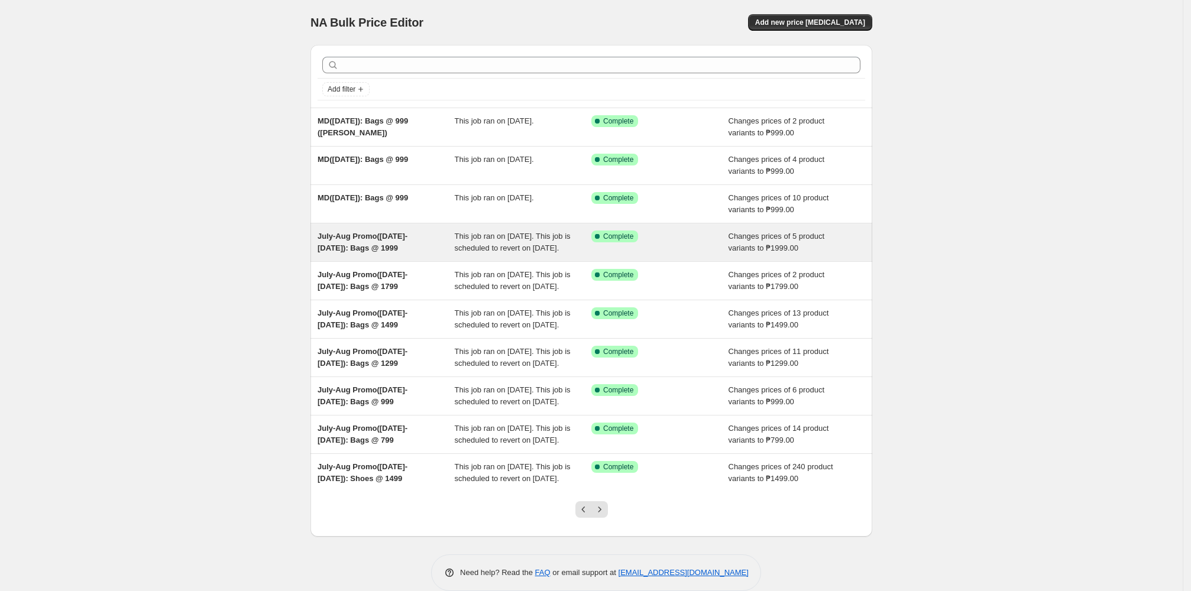
click at [527, 254] on div "This job ran on [DATE]. This job is scheduled to revert on [DATE]." at bounding box center [523, 243] width 137 height 24
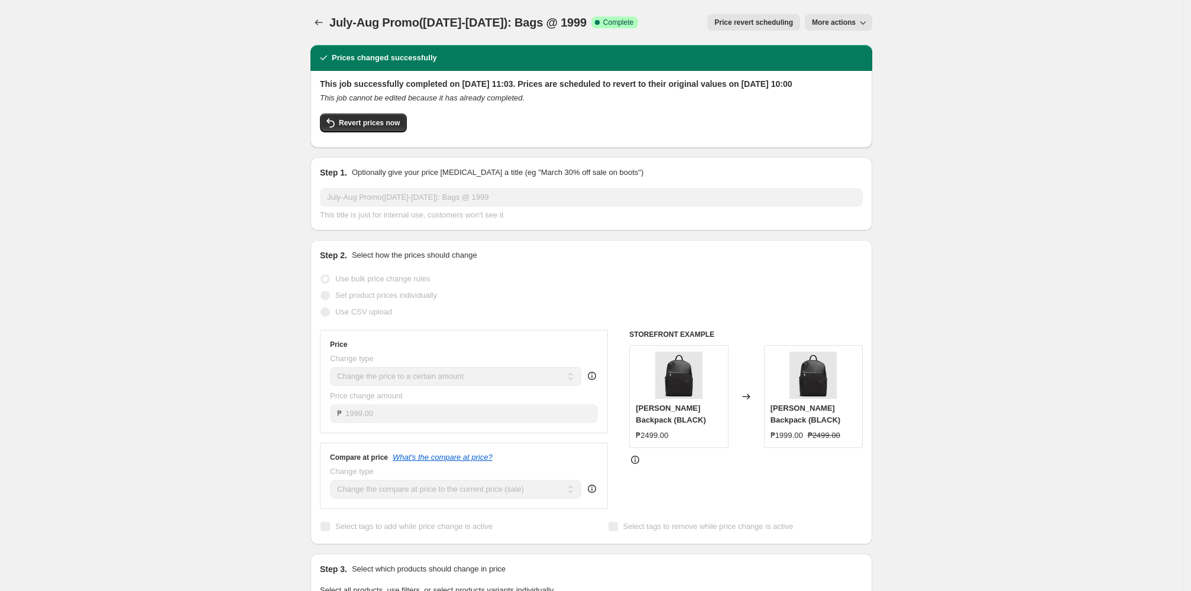
click at [527, 22] on span "Price revert scheduling" at bounding box center [753, 22] width 79 height 9
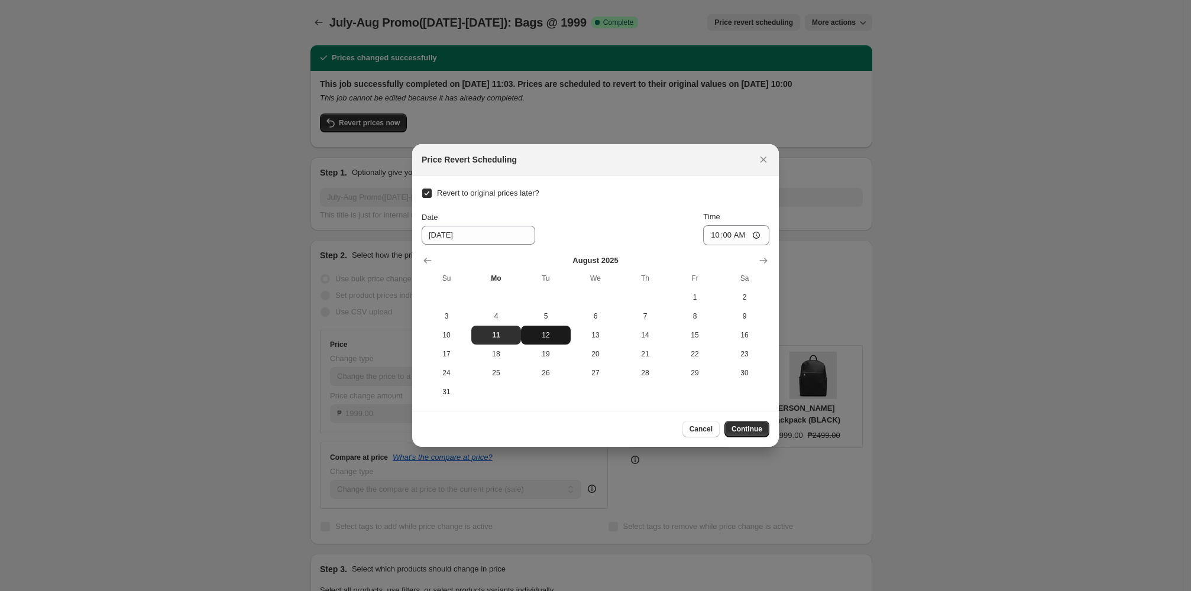
click at [527, 332] on span "12" at bounding box center [546, 335] width 40 height 9
type input "[DATE]"
click at [527, 435] on button "Continue" at bounding box center [747, 429] width 45 height 17
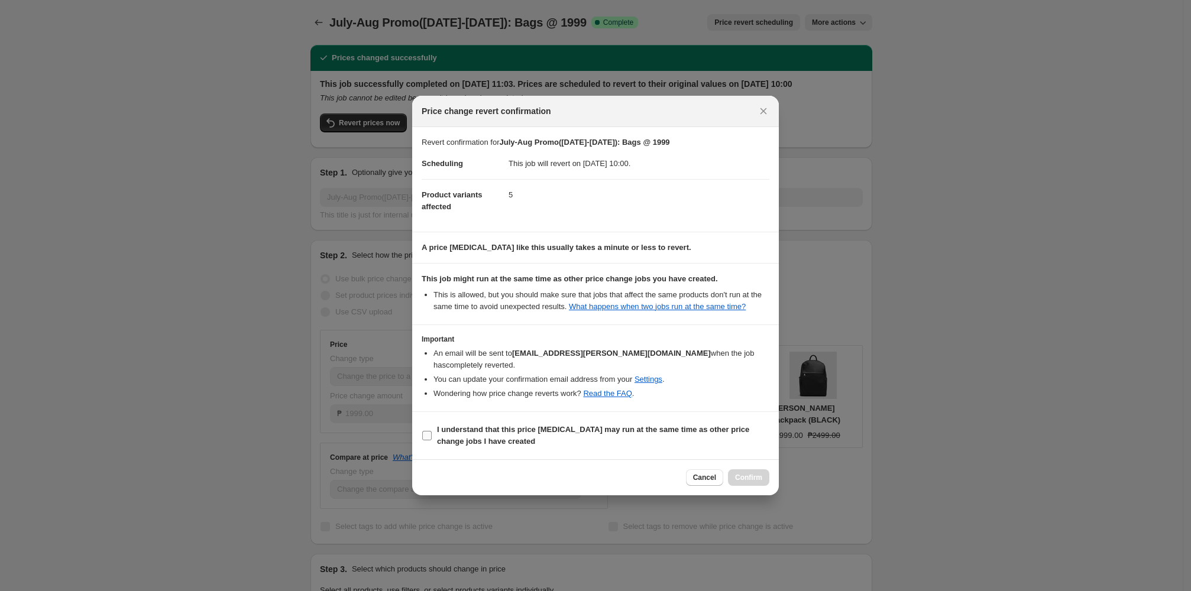
drag, startPoint x: 562, startPoint y: 443, endPoint x: 593, endPoint y: 455, distance: 33.0
click at [527, 444] on span "I understand that this price [MEDICAL_DATA] may run at the same time as other p…" at bounding box center [603, 436] width 332 height 24
click at [432, 441] on input "I understand that this price [MEDICAL_DATA] may run at the same time as other p…" at bounding box center [426, 435] width 9 height 9
checkbox input "true"
click at [527, 481] on span "Confirm" at bounding box center [748, 477] width 27 height 9
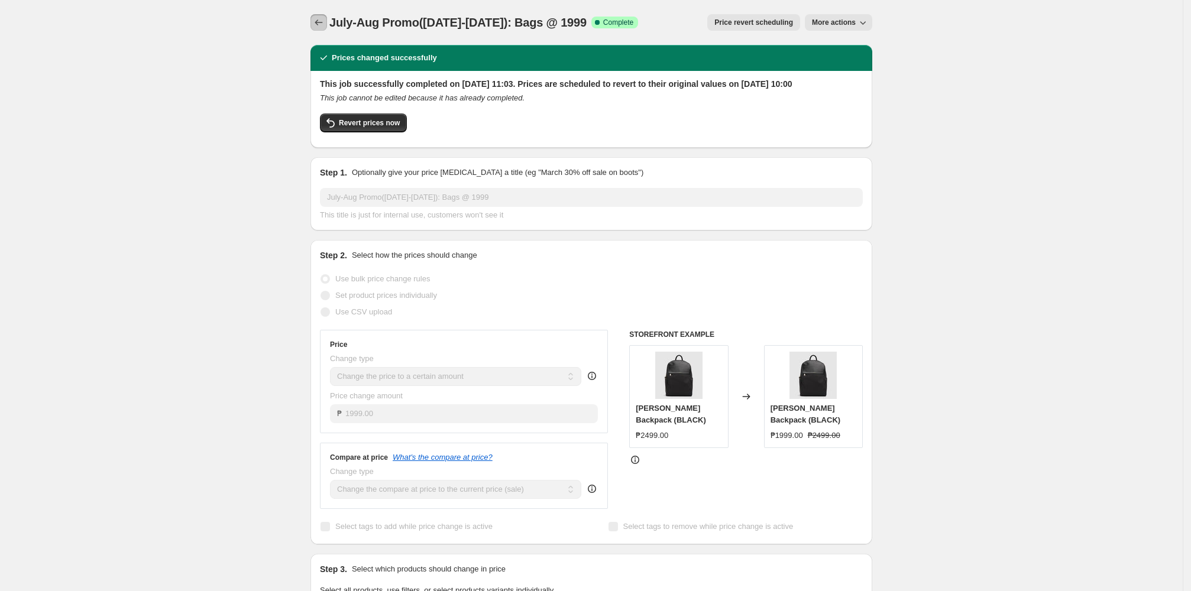
click at [322, 17] on icon "Price change jobs" at bounding box center [319, 23] width 12 height 12
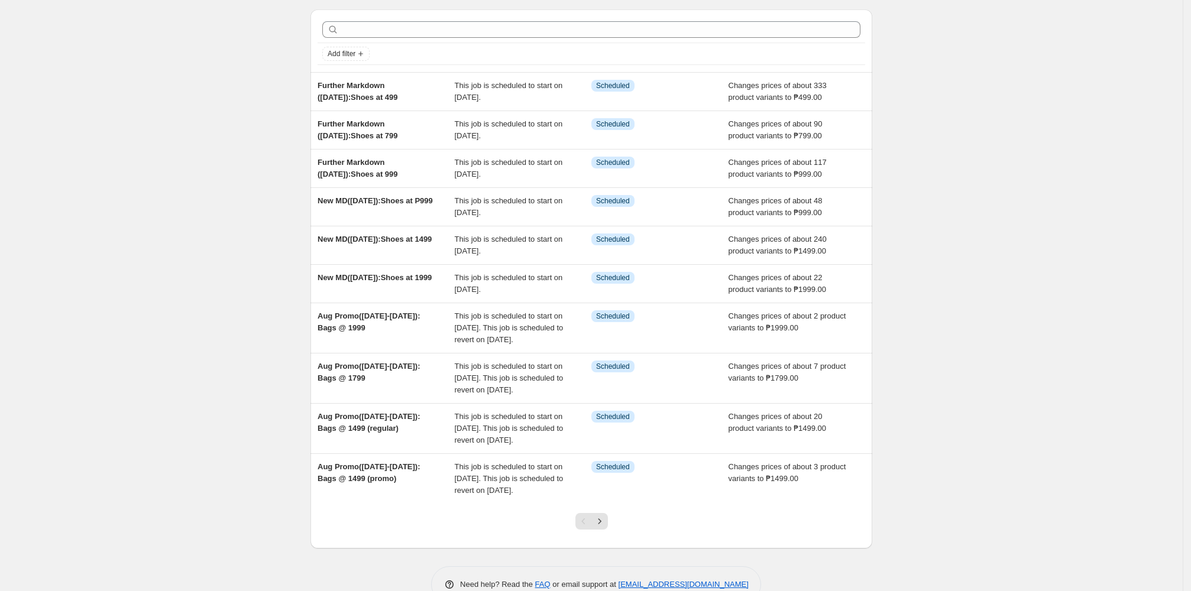
scroll to position [113, 0]
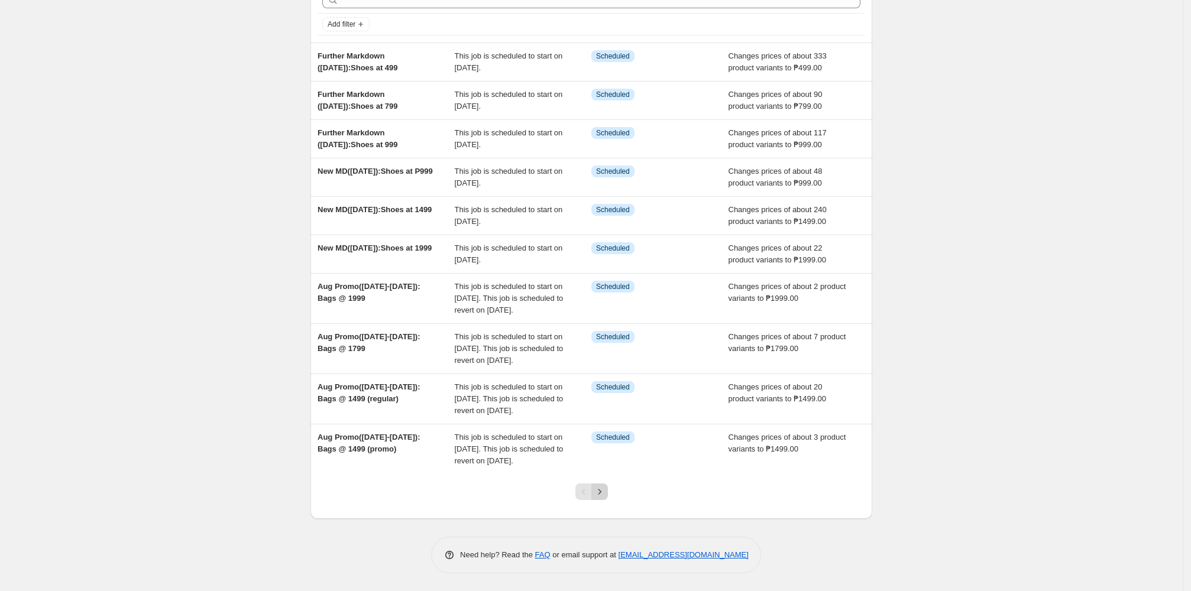
click at [527, 496] on icon "Next" at bounding box center [600, 492] width 12 height 12
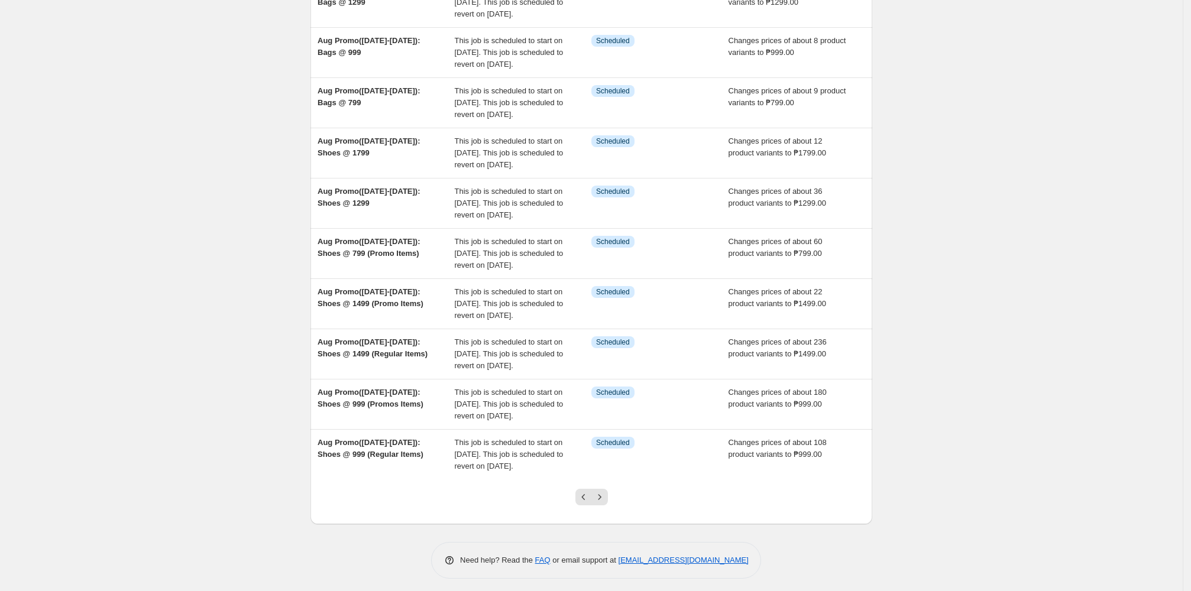
scroll to position [255, 0]
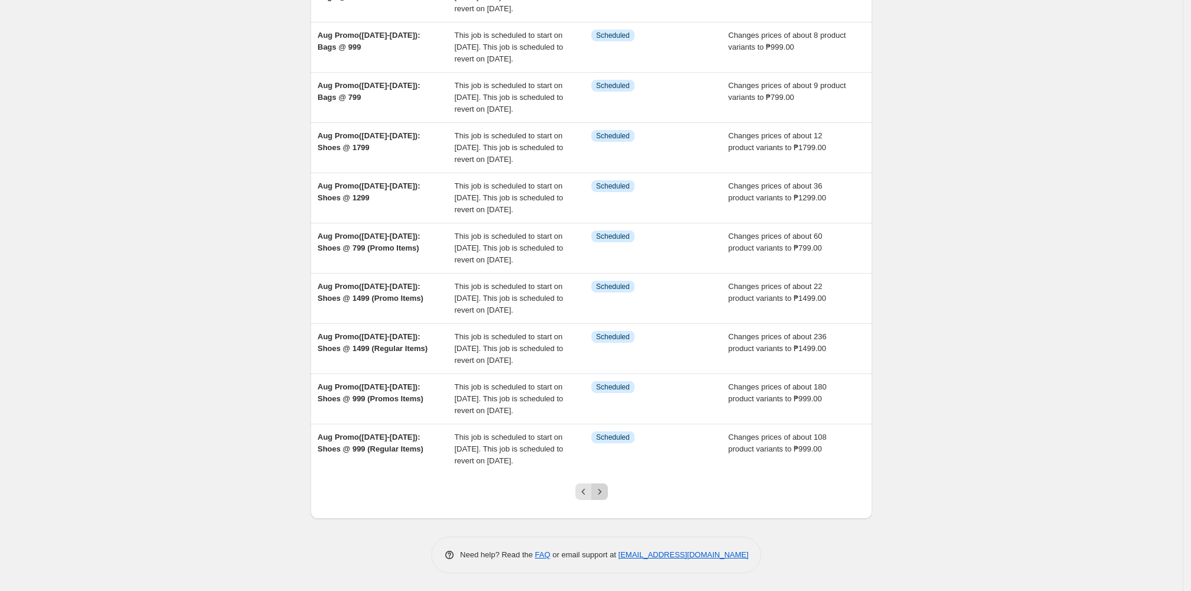
click at [527, 492] on icon "Next" at bounding box center [600, 492] width 12 height 12
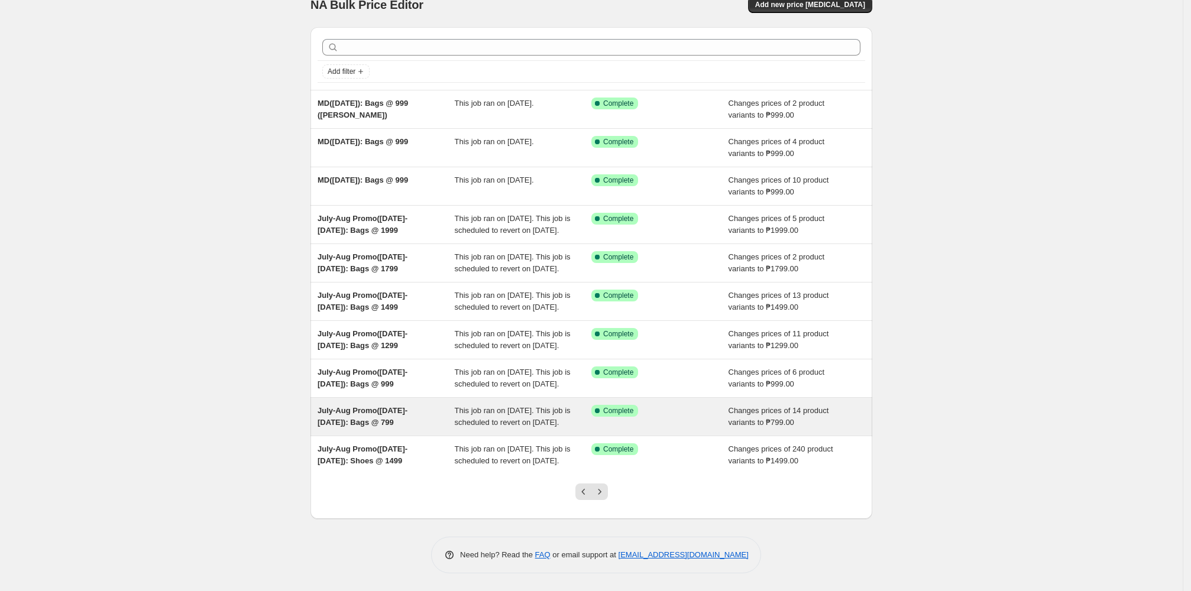
scroll to position [101, 0]
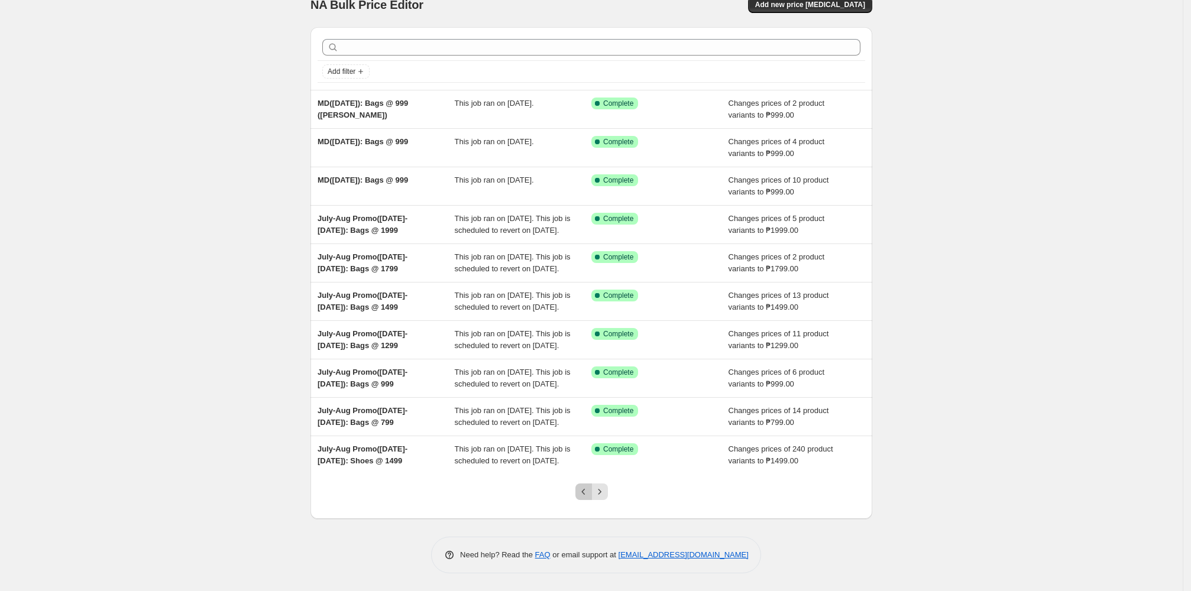
click at [527, 494] on icon "Previous" at bounding box center [584, 492] width 12 height 12
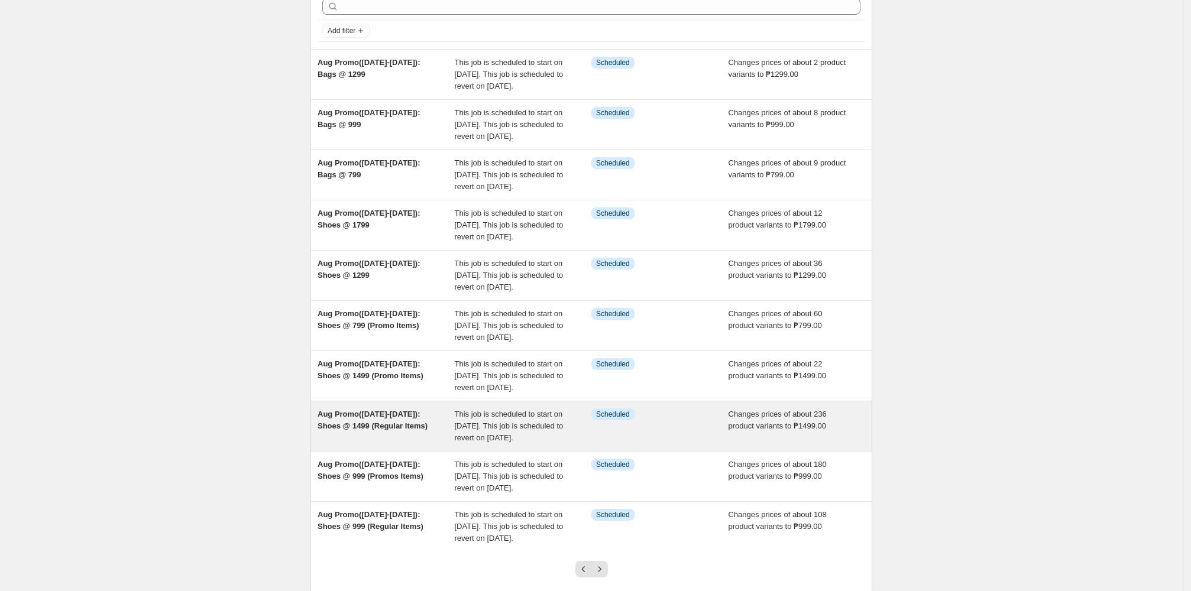
scroll to position [237, 0]
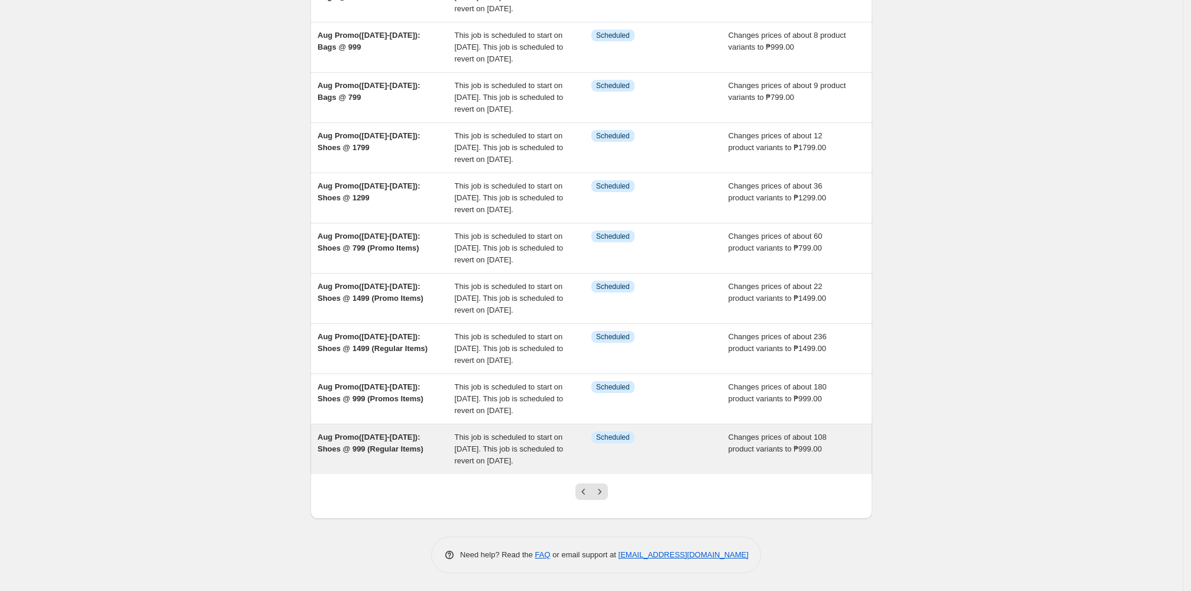
click at [527, 467] on div "This job is scheduled to start on [DATE]. This job is scheduled to revert on [D…" at bounding box center [523, 449] width 137 height 35
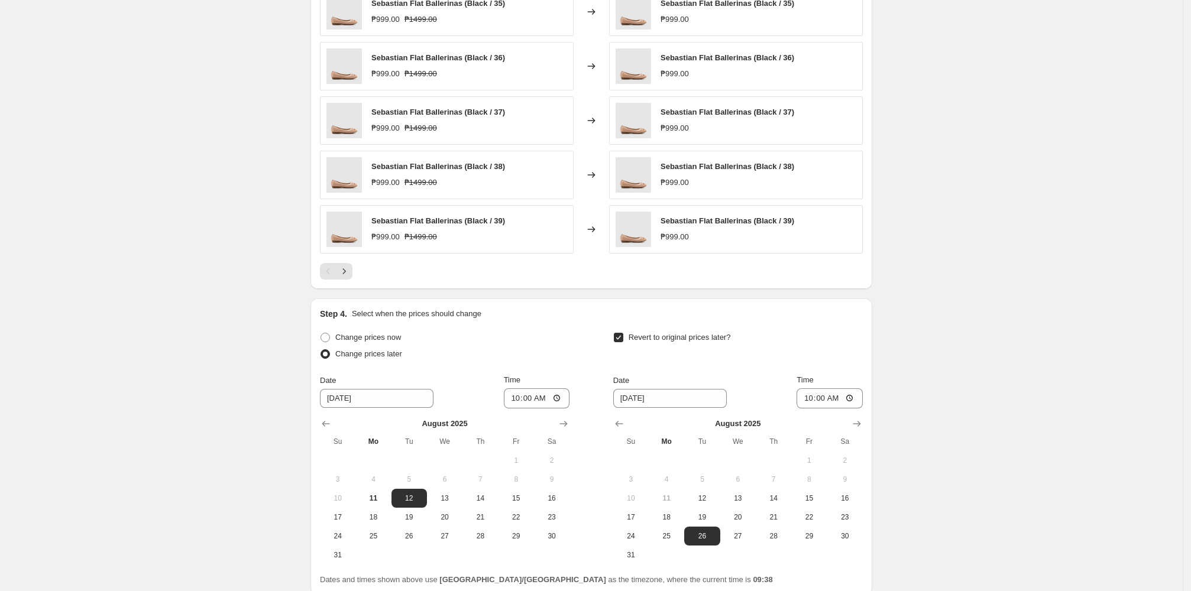
scroll to position [811, 0]
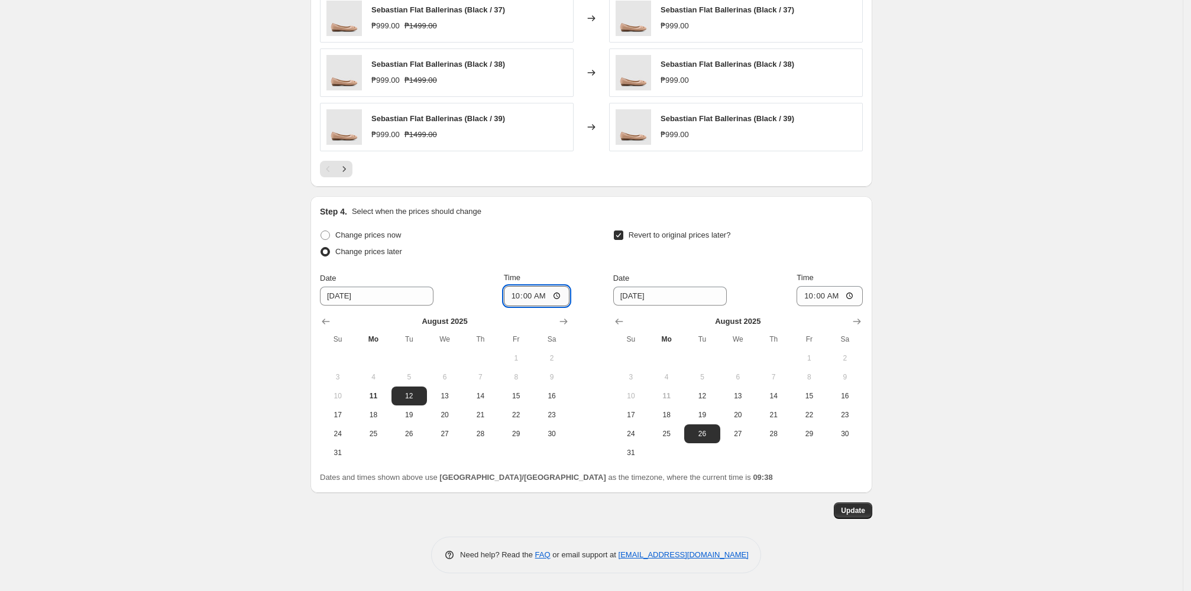
click at [516, 300] on input "10:00" at bounding box center [537, 296] width 66 height 20
type input "11:00"
click at [527, 515] on span "Update" at bounding box center [853, 510] width 24 height 9
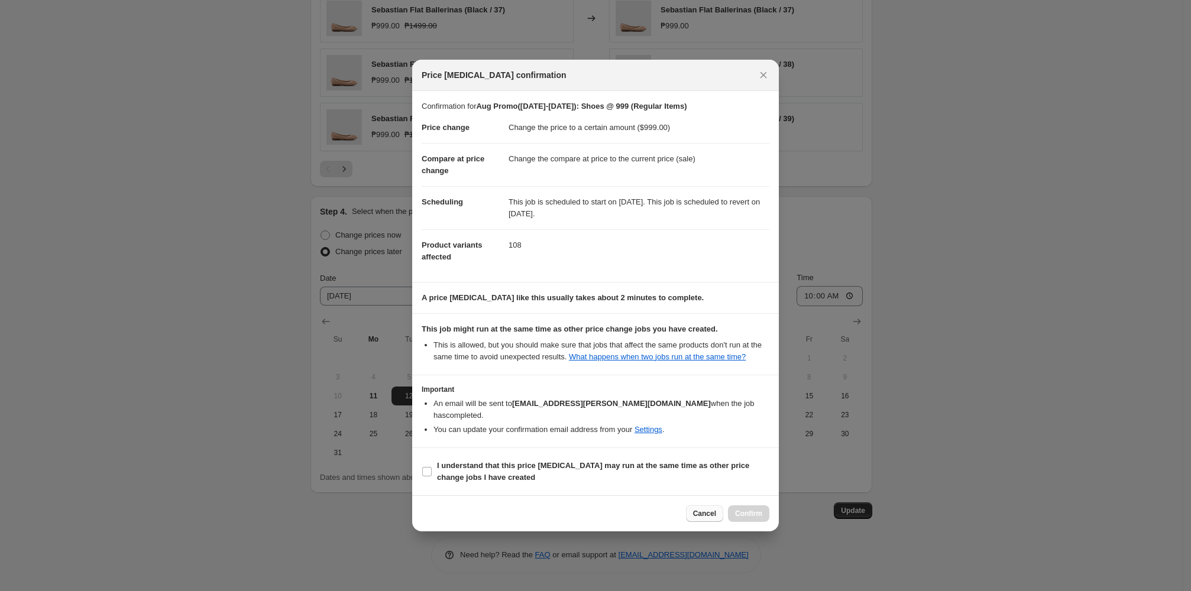
click at [527, 515] on span "Cancel" at bounding box center [704, 513] width 23 height 9
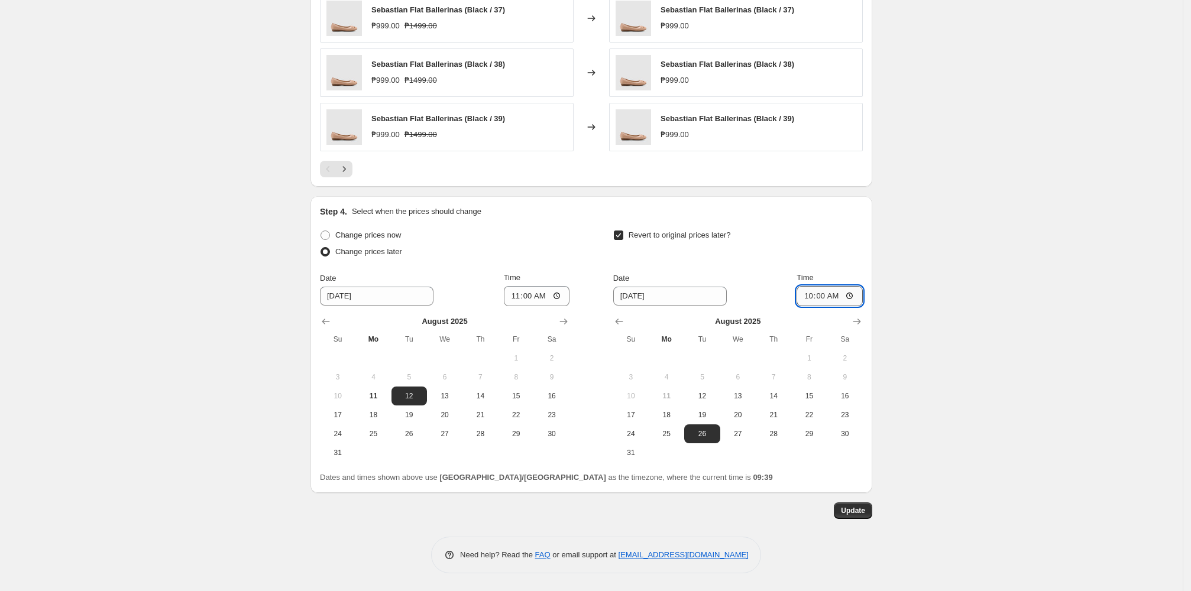
click at [527, 300] on input "10:00" at bounding box center [830, 296] width 66 height 20
click at [527, 511] on span "Update" at bounding box center [853, 510] width 24 height 9
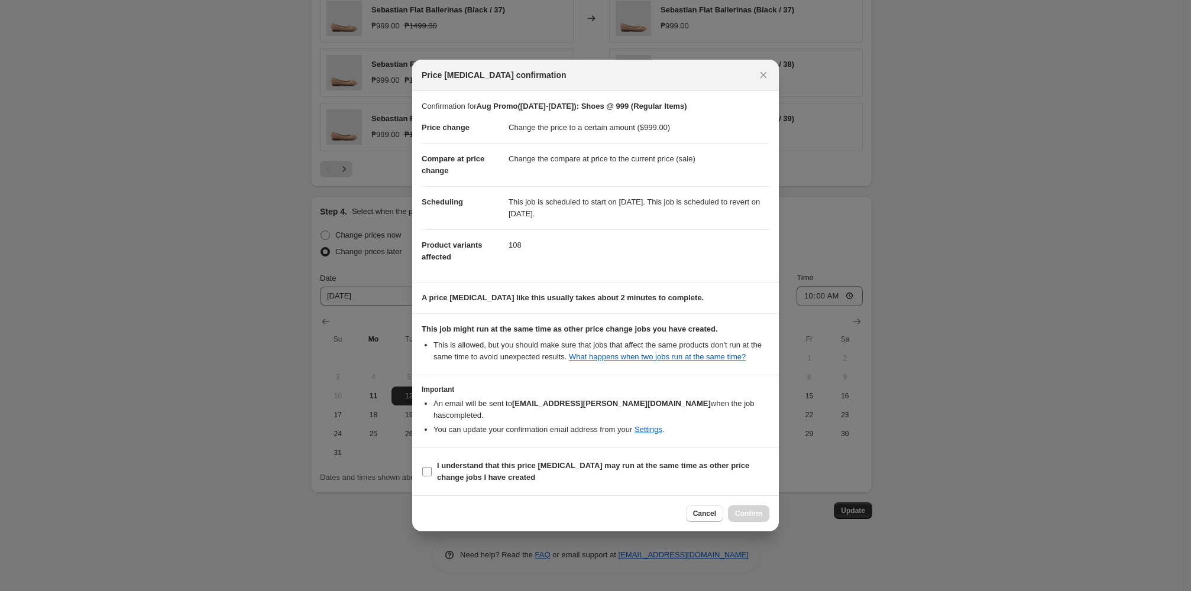
click at [520, 475] on span "I understand that this price [MEDICAL_DATA] may run at the same time as other p…" at bounding box center [603, 472] width 332 height 24
click at [432, 475] on input "I understand that this price [MEDICAL_DATA] may run at the same time as other p…" at bounding box center [426, 471] width 9 height 9
checkbox input "true"
click at [527, 514] on span "Confirm" at bounding box center [748, 513] width 27 height 9
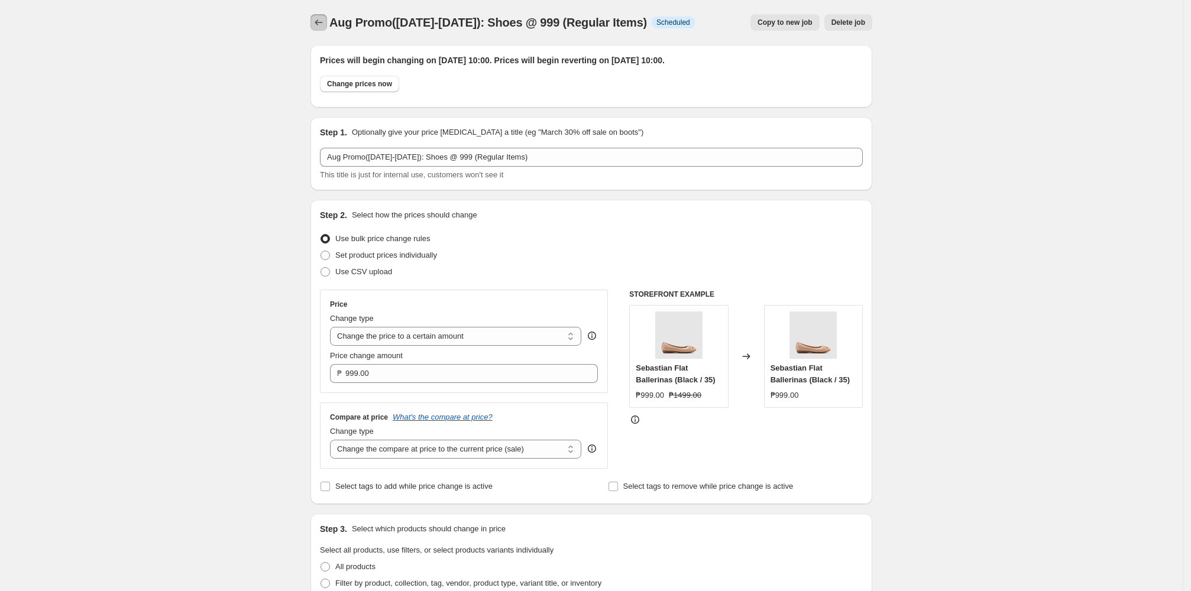
click at [324, 27] on icon "Price change jobs" at bounding box center [319, 23] width 12 height 12
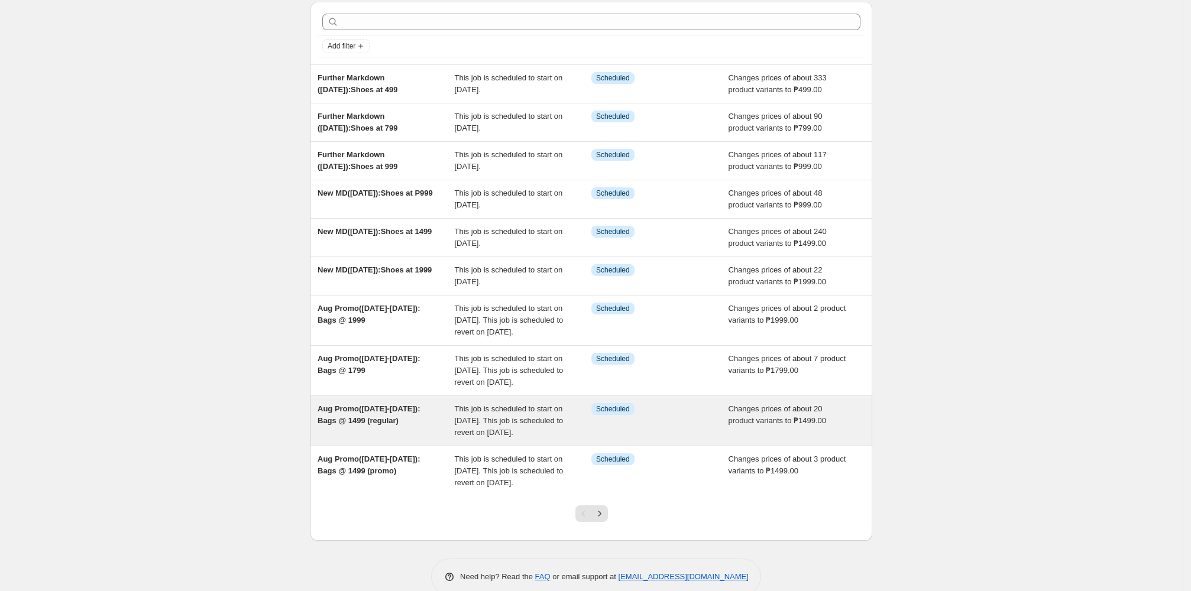
scroll to position [113, 0]
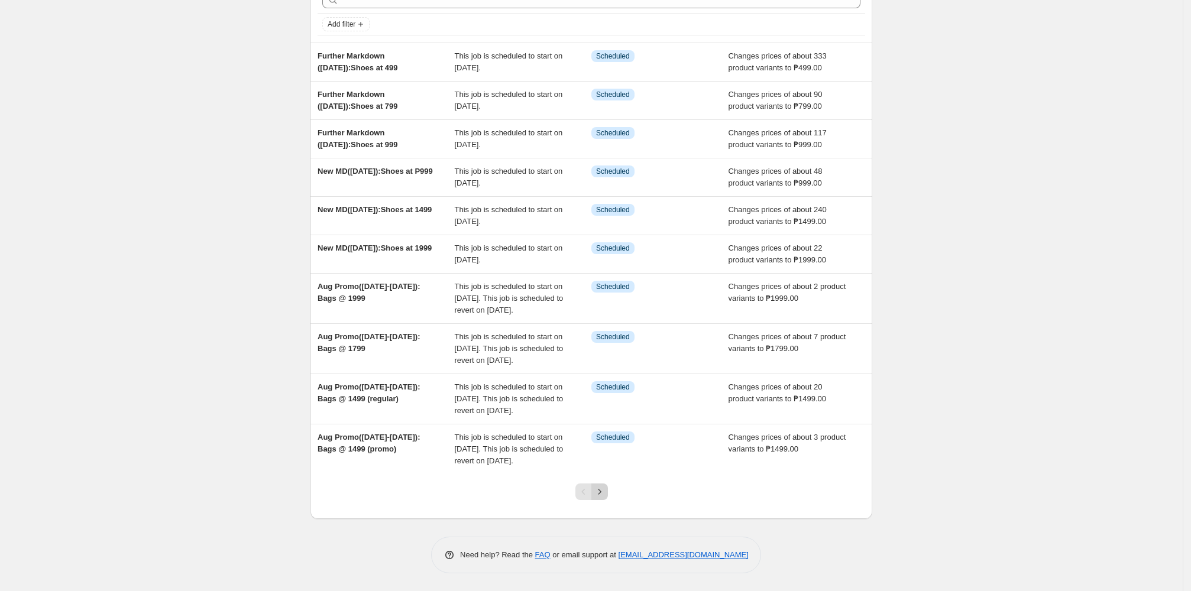
click at [527, 496] on icon "Next" at bounding box center [600, 492] width 12 height 12
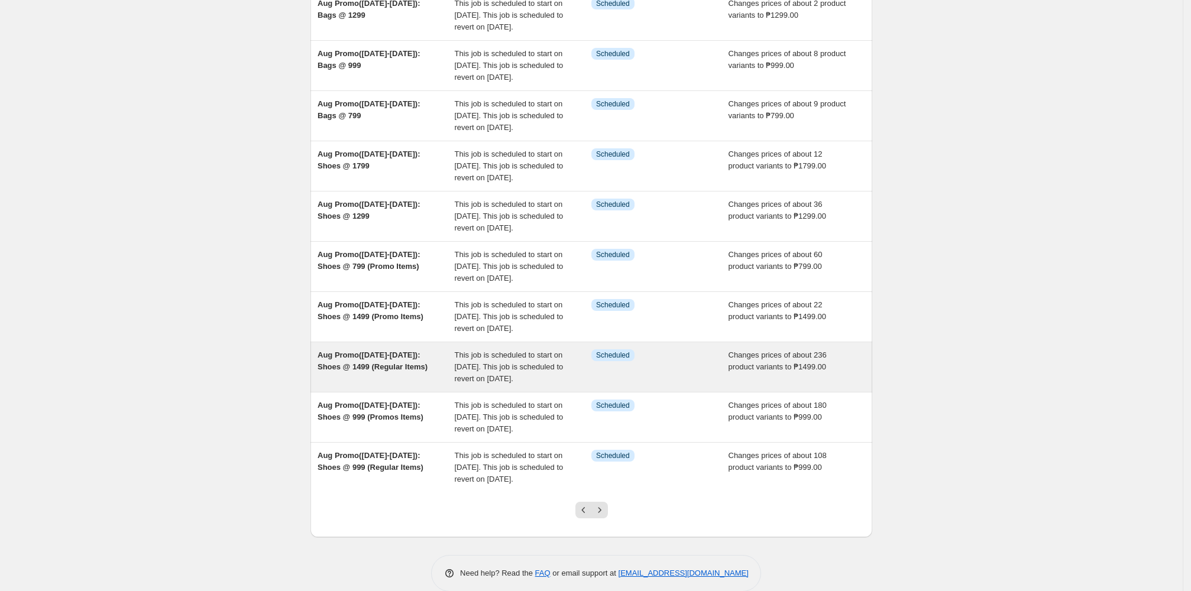
scroll to position [255, 0]
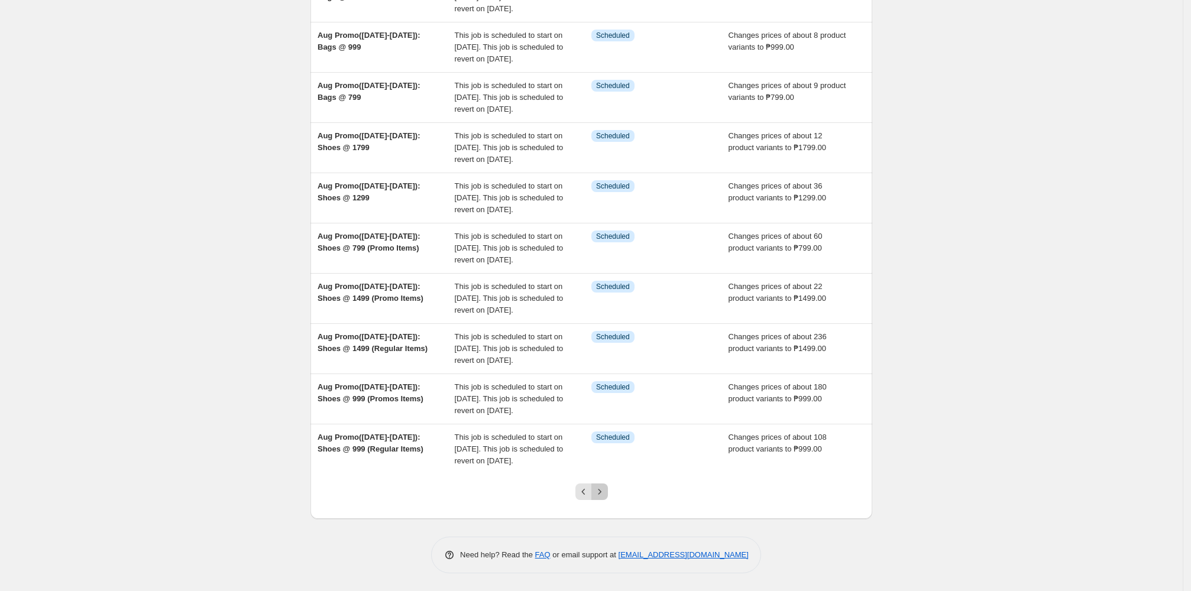
click at [527, 499] on button "Next" at bounding box center [599, 492] width 17 height 17
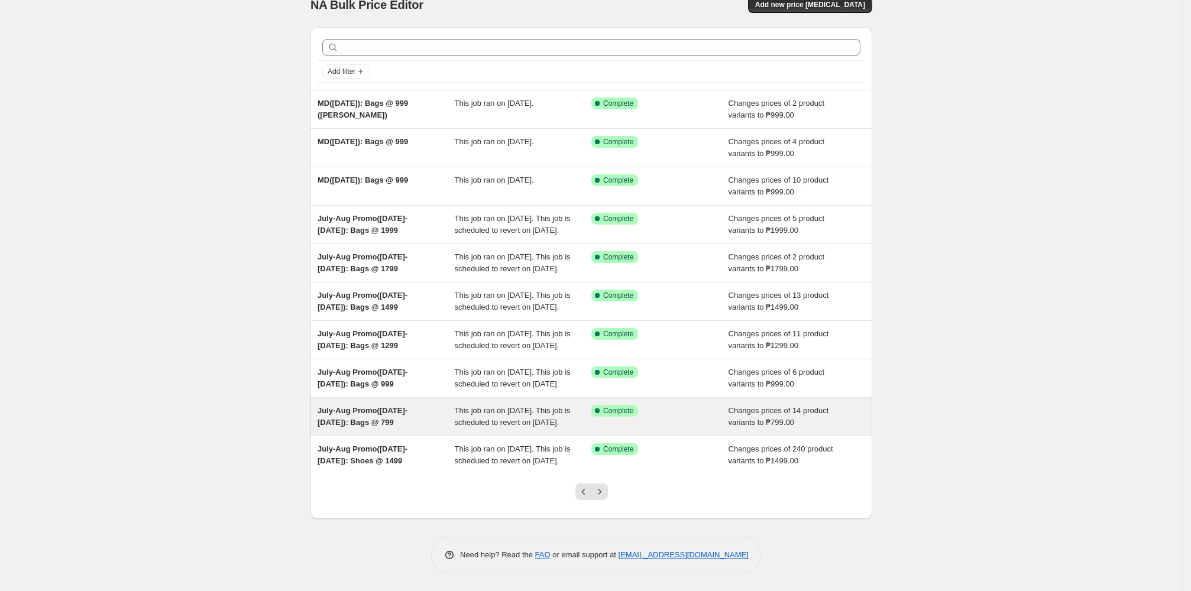
scroll to position [101, 0]
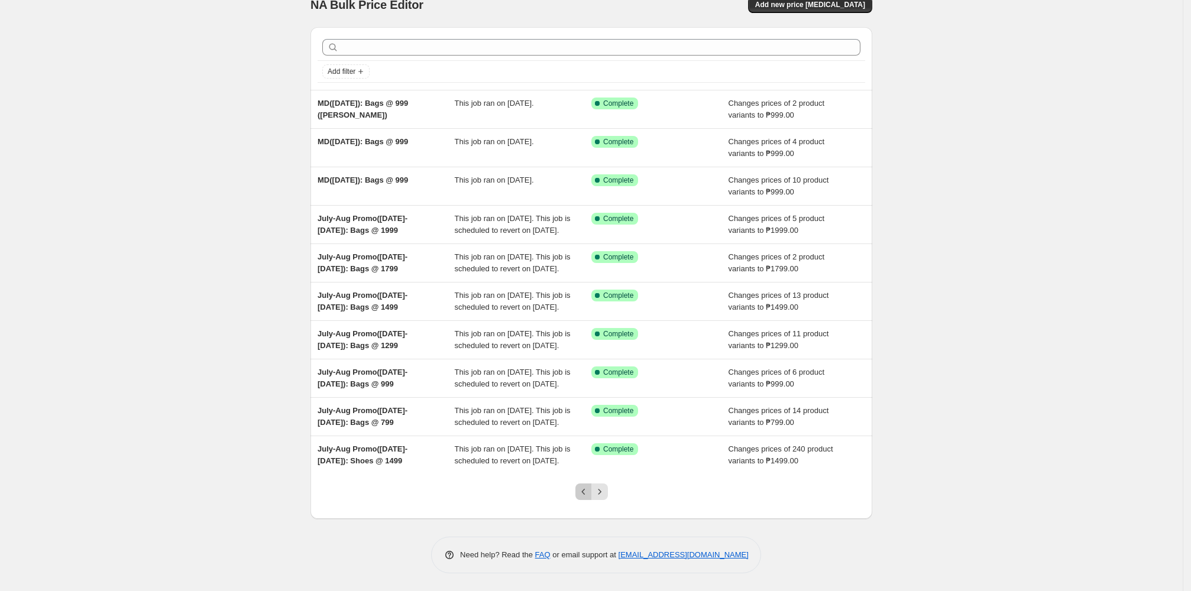
click at [527, 499] on button "Previous" at bounding box center [583, 492] width 17 height 17
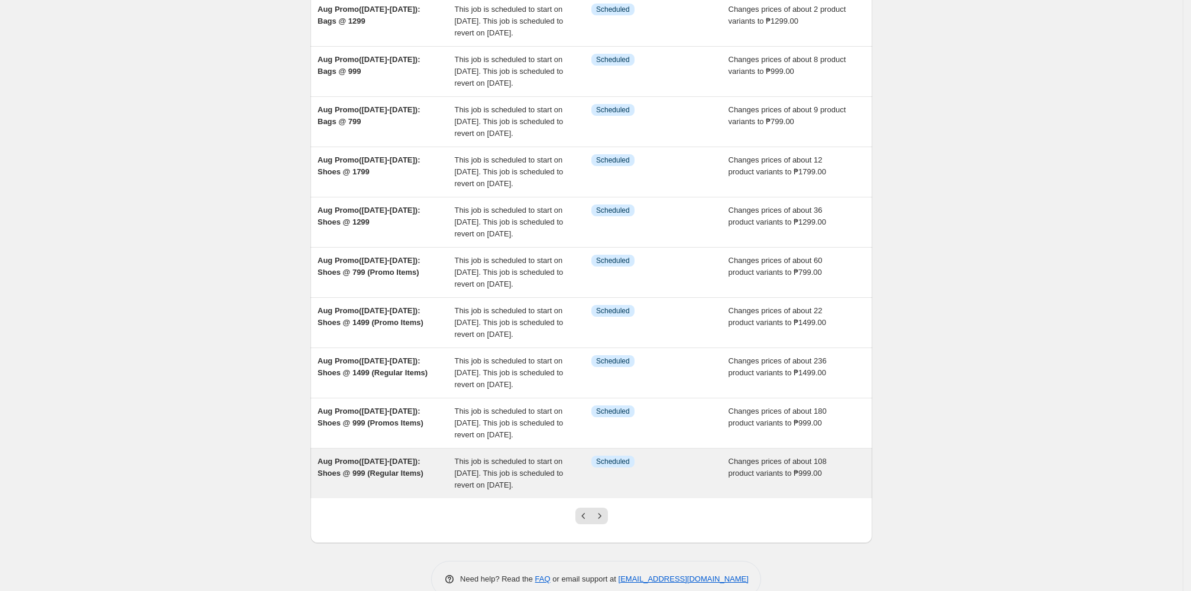
scroll to position [237, 0]
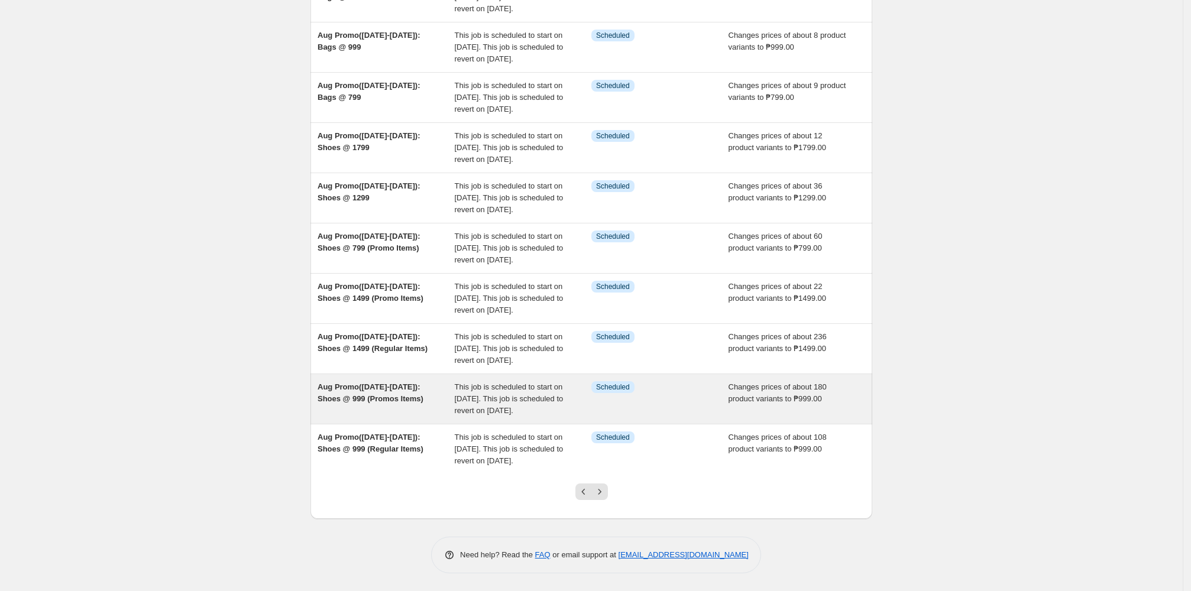
click at [527, 413] on div "This job is scheduled to start on [DATE]. This job is scheduled to revert on [D…" at bounding box center [523, 398] width 137 height 35
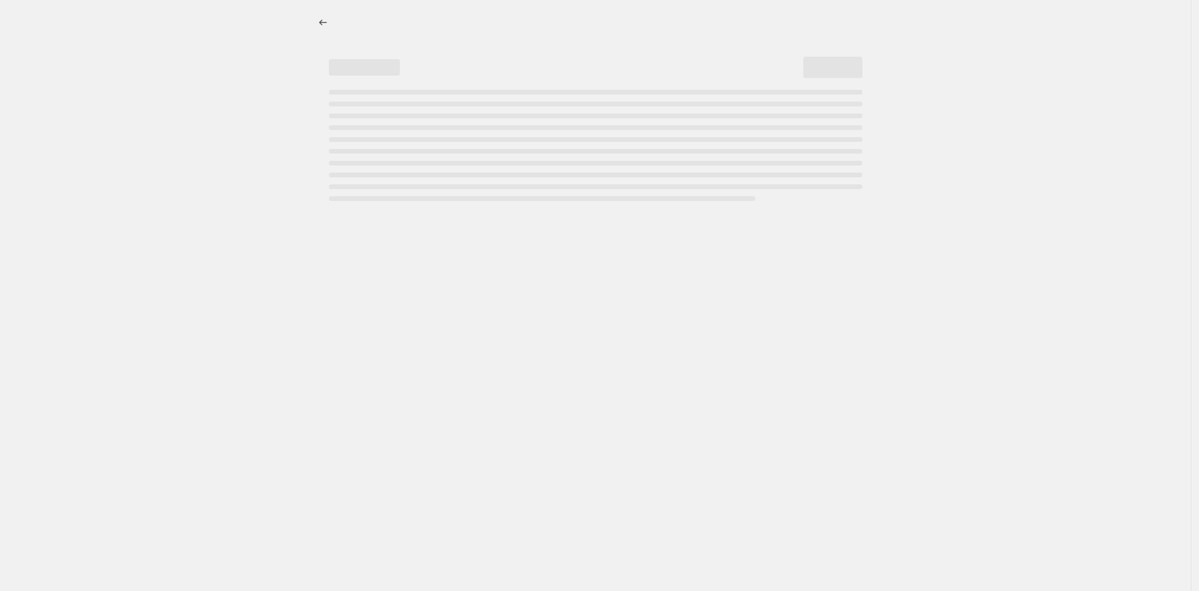
select select "no_change"
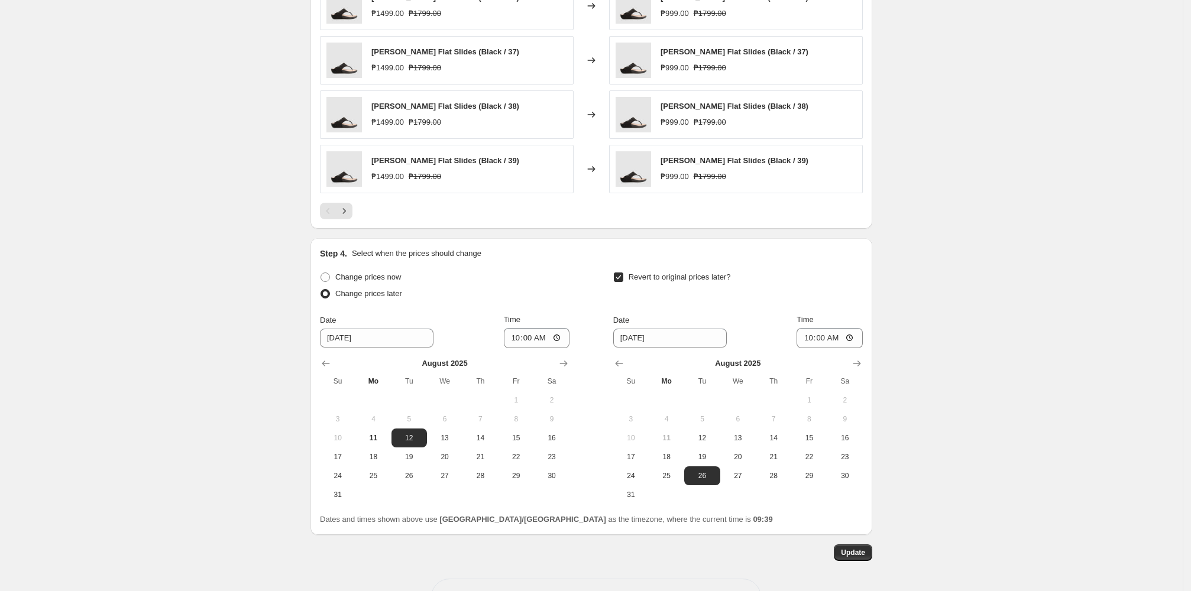
scroll to position [811, 0]
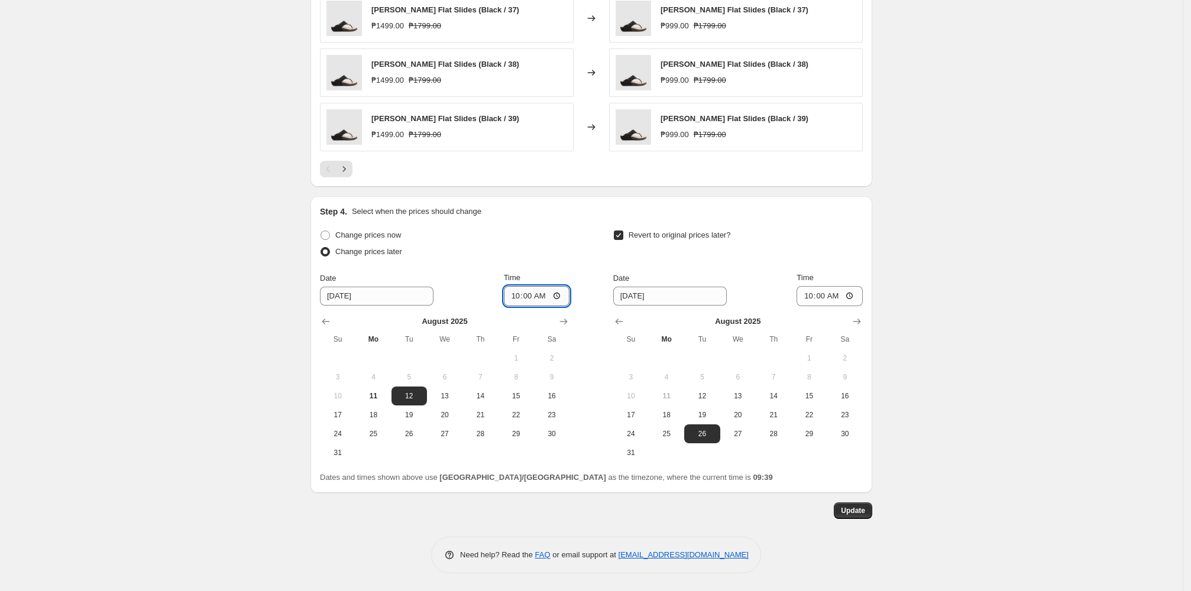
click at [516, 298] on input "10:00" at bounding box center [537, 296] width 66 height 20
type input "11:00"
click at [527, 518] on button "Update" at bounding box center [853, 511] width 38 height 17
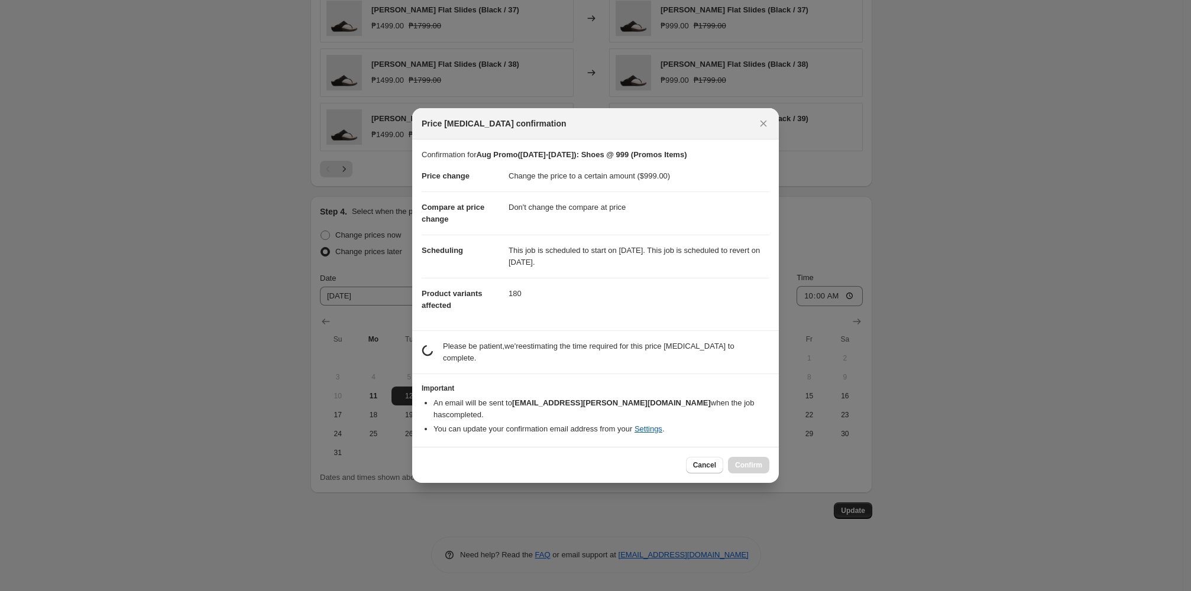
scroll to position [0, 0]
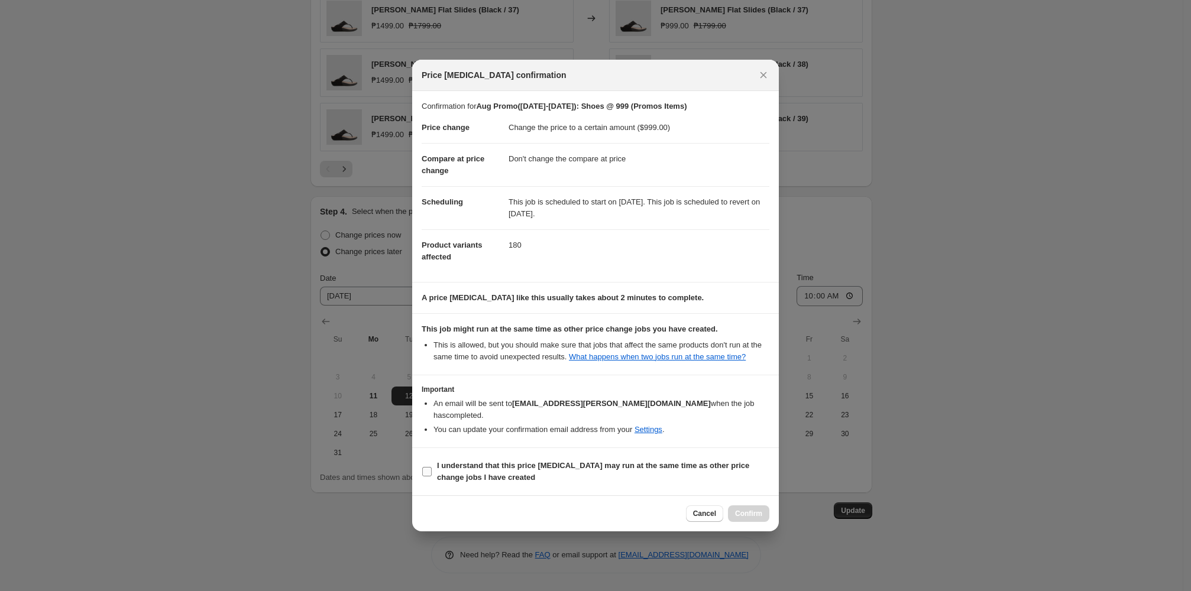
click at [509, 468] on b "I understand that this price [MEDICAL_DATA] may run at the same time as other p…" at bounding box center [593, 471] width 312 height 21
click at [432, 468] on input "I understand that this price [MEDICAL_DATA] may run at the same time as other p…" at bounding box center [426, 471] width 9 height 9
checkbox input "true"
click at [527, 513] on span "Confirm" at bounding box center [748, 513] width 27 height 9
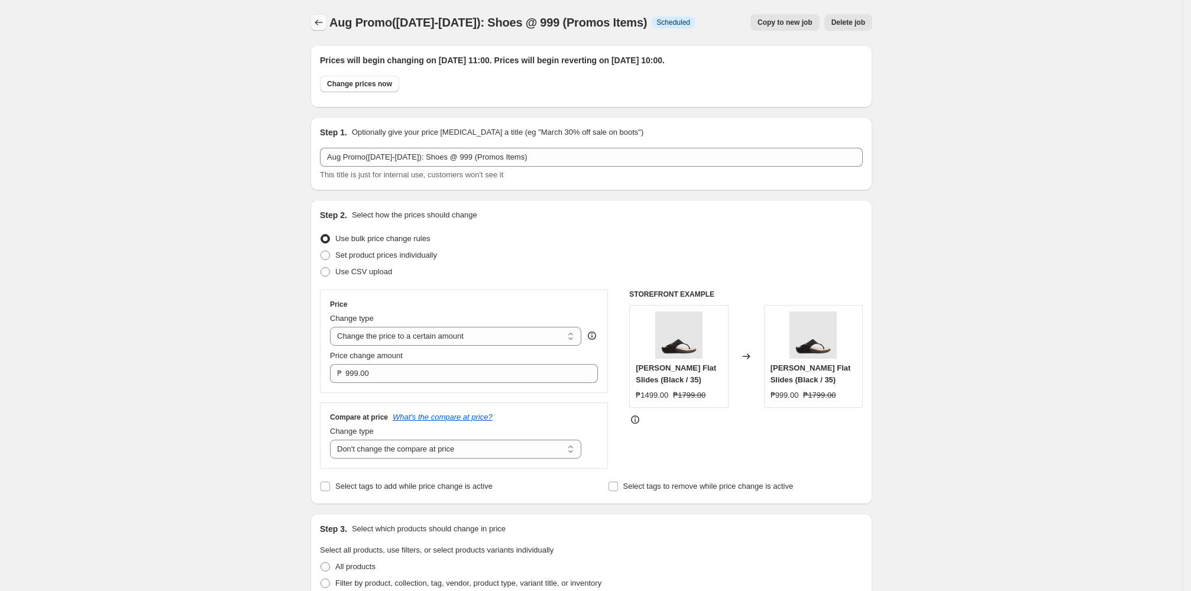
click at [318, 26] on icon "Price change jobs" at bounding box center [319, 23] width 12 height 12
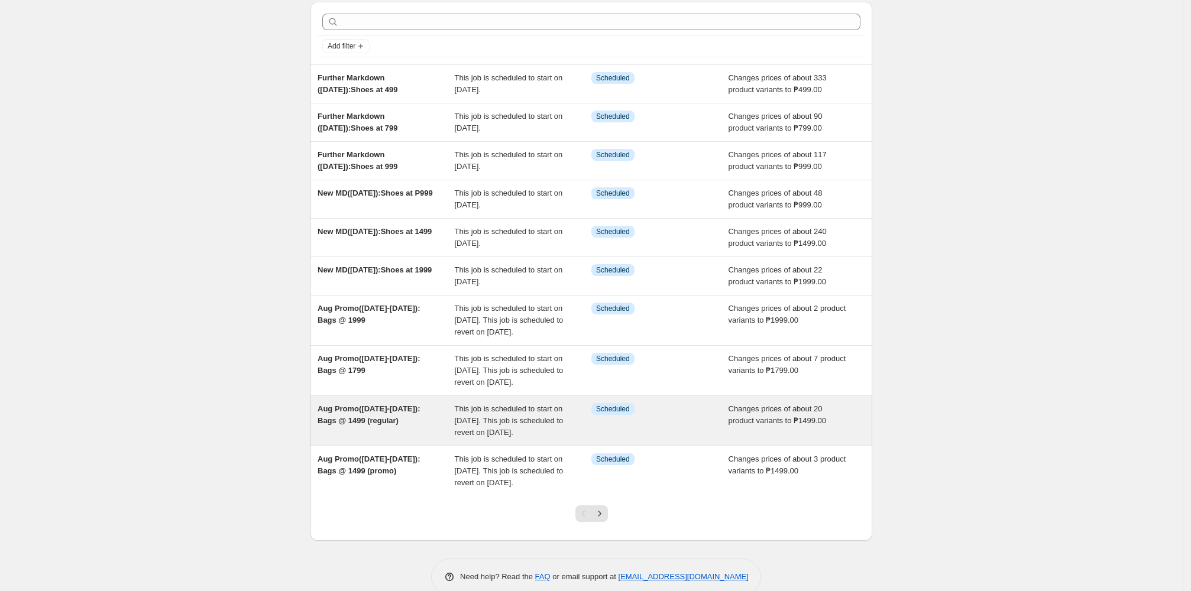
scroll to position [113, 0]
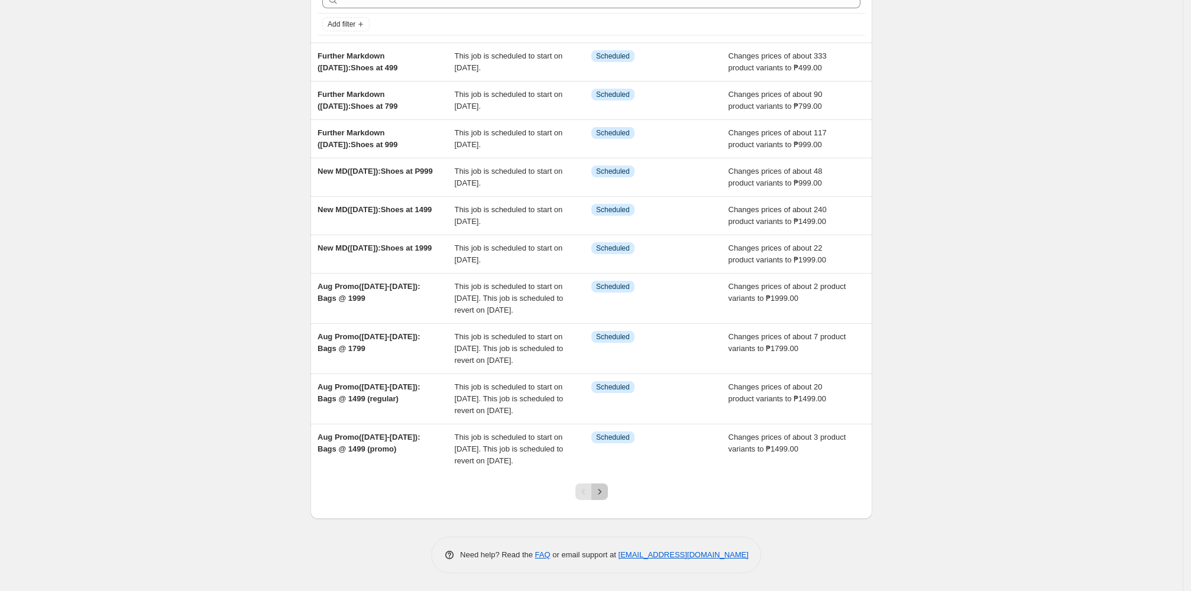
click at [527, 488] on icon "Next" at bounding box center [600, 492] width 12 height 12
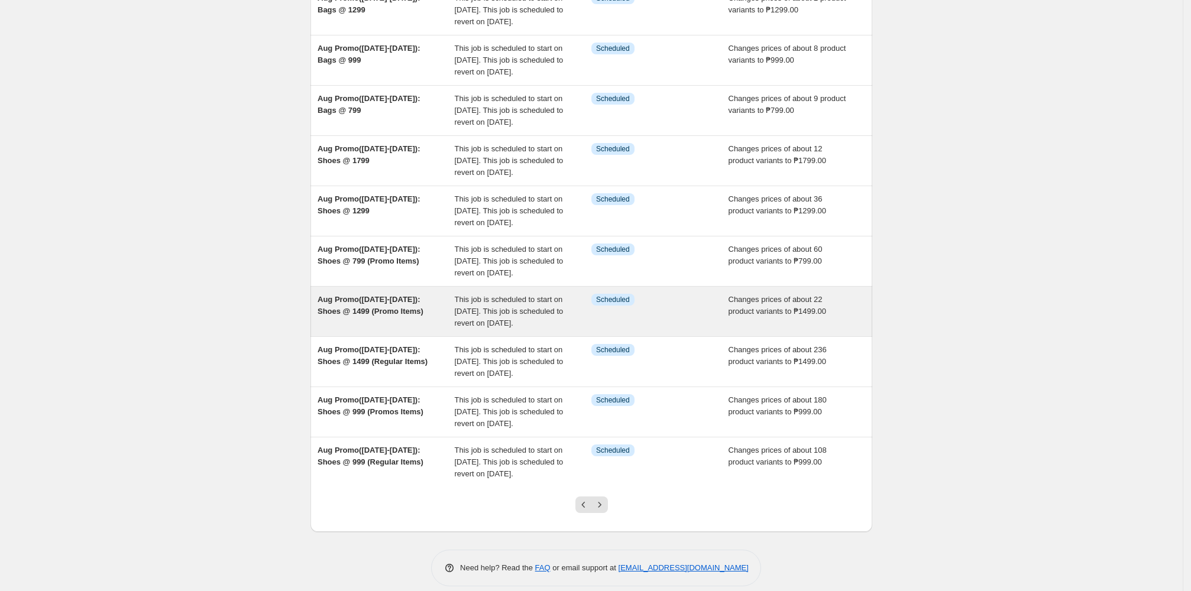
scroll to position [255, 0]
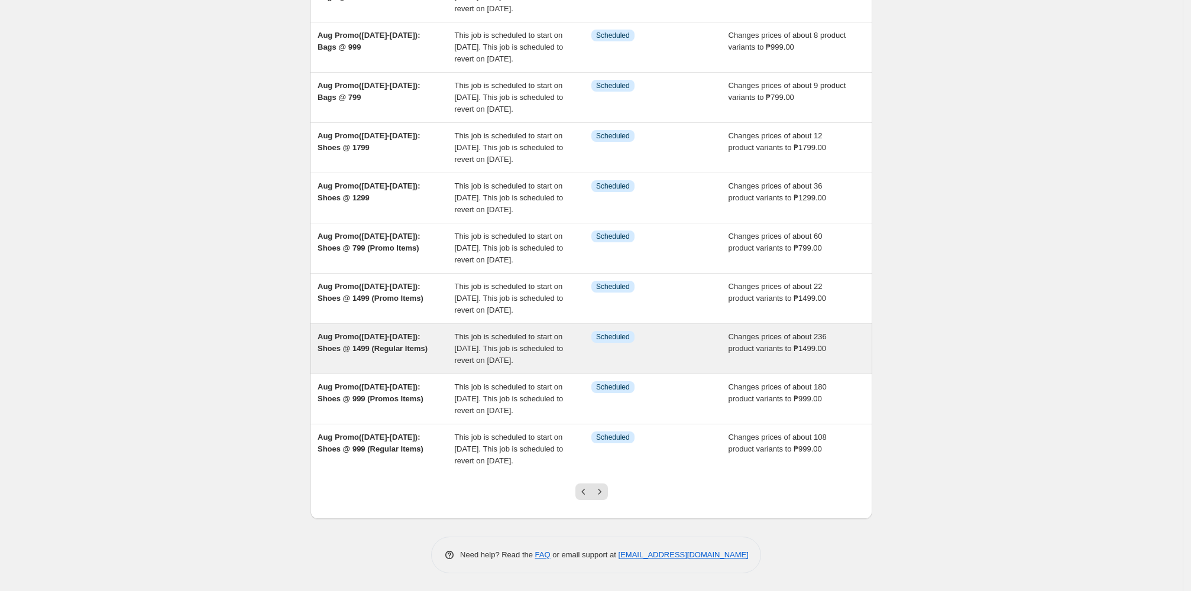
click at [527, 346] on div "Aug Promo([DATE]-[DATE]): Shoes @ 1499 (Regular Items) This job is scheduled to…" at bounding box center [592, 349] width 562 height 50
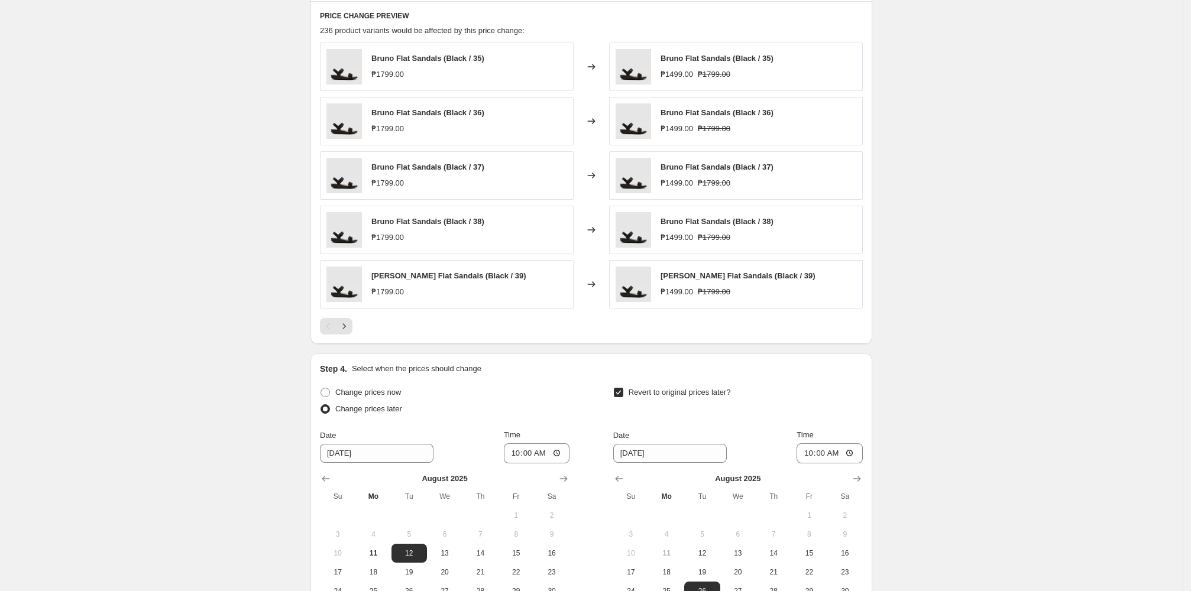
scroll to position [788, 0]
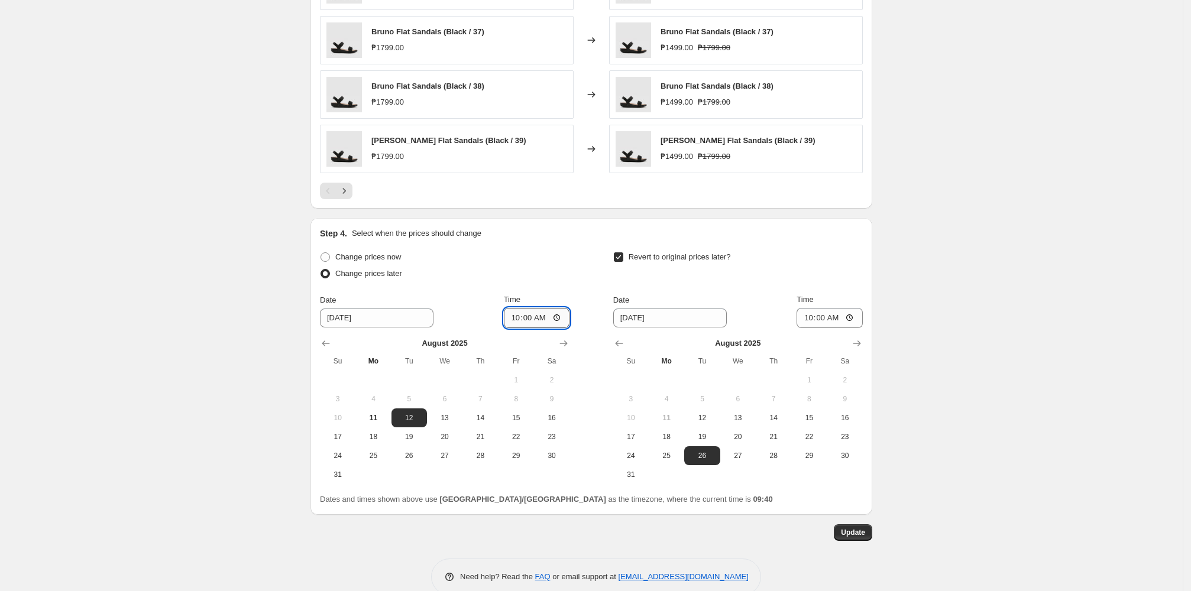
click at [522, 323] on input "10:00" at bounding box center [537, 318] width 66 height 20
type input "11:00"
click at [527, 534] on span "Update" at bounding box center [853, 532] width 24 height 9
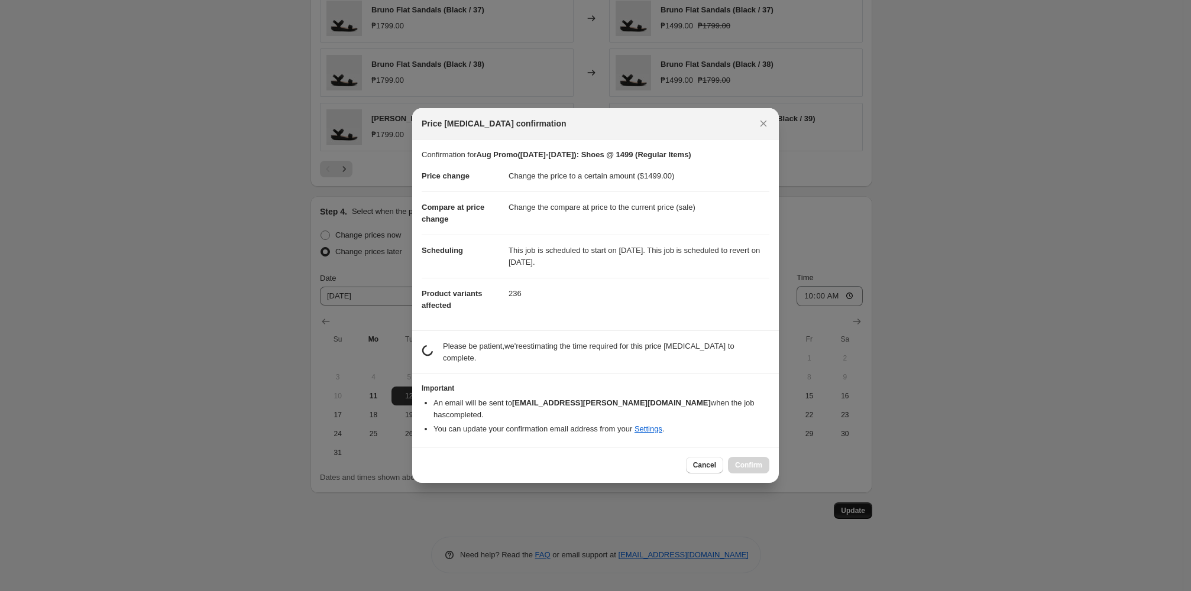
scroll to position [0, 0]
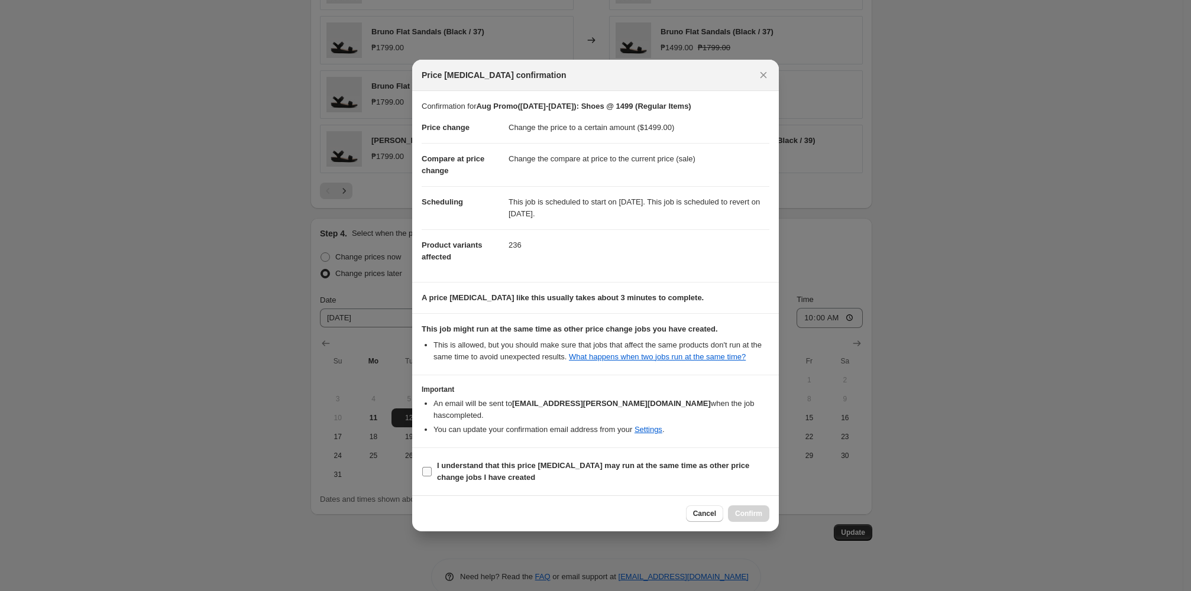
click at [483, 476] on b "I understand that this price [MEDICAL_DATA] may run at the same time as other p…" at bounding box center [593, 471] width 312 height 21
click at [432, 476] on input "I understand that this price [MEDICAL_DATA] may run at the same time as other p…" at bounding box center [426, 471] width 9 height 9
checkbox input "true"
click at [527, 518] on span "Confirm" at bounding box center [748, 513] width 27 height 9
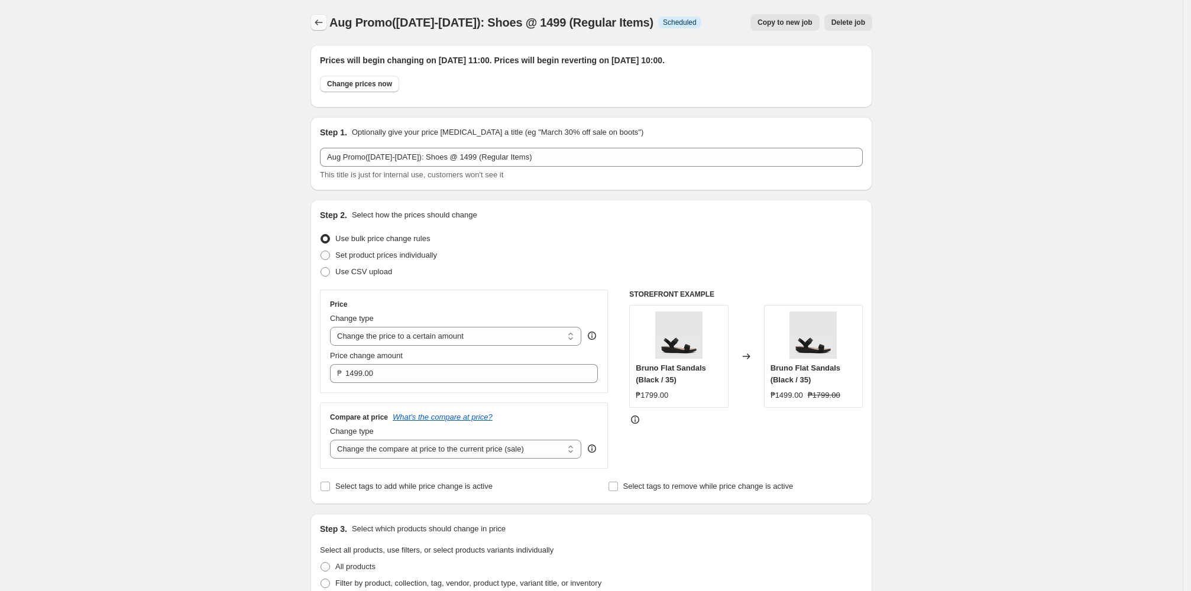
click at [322, 25] on icon "Price change jobs" at bounding box center [319, 23] width 12 height 12
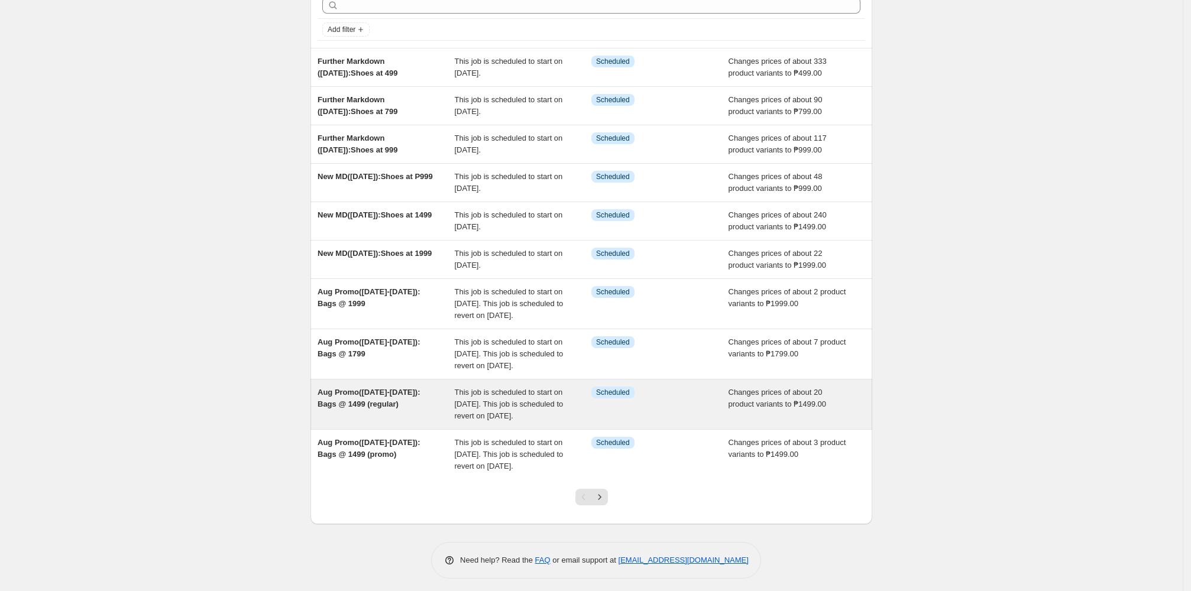
scroll to position [113, 0]
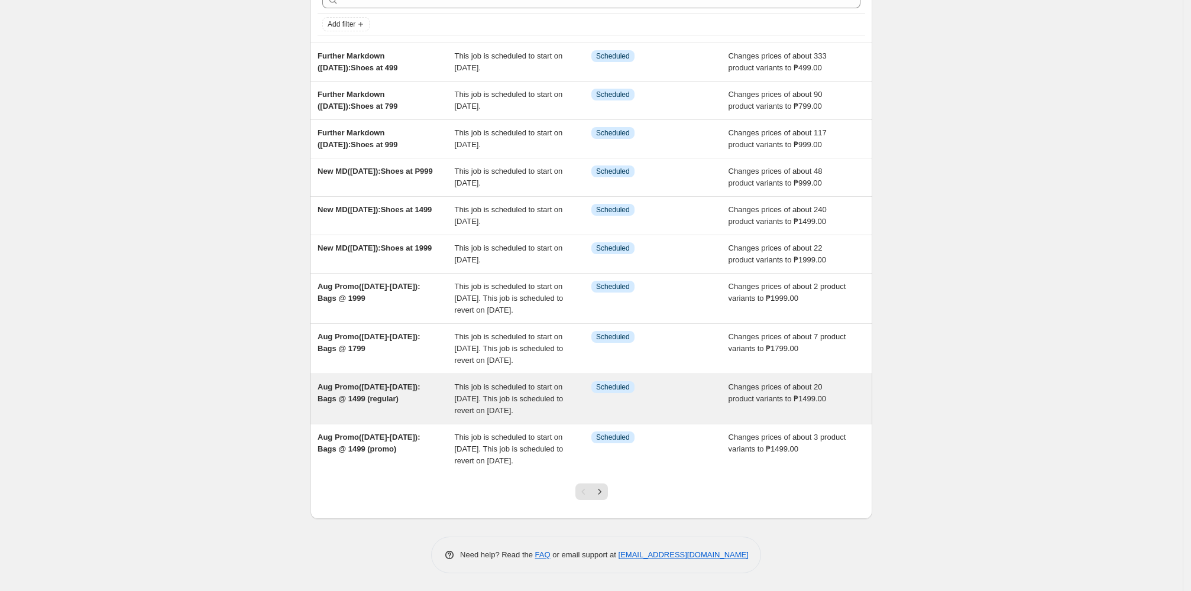
click at [522, 390] on span "This job is scheduled to start on [DATE]. This job is scheduled to revert on [D…" at bounding box center [509, 399] width 109 height 33
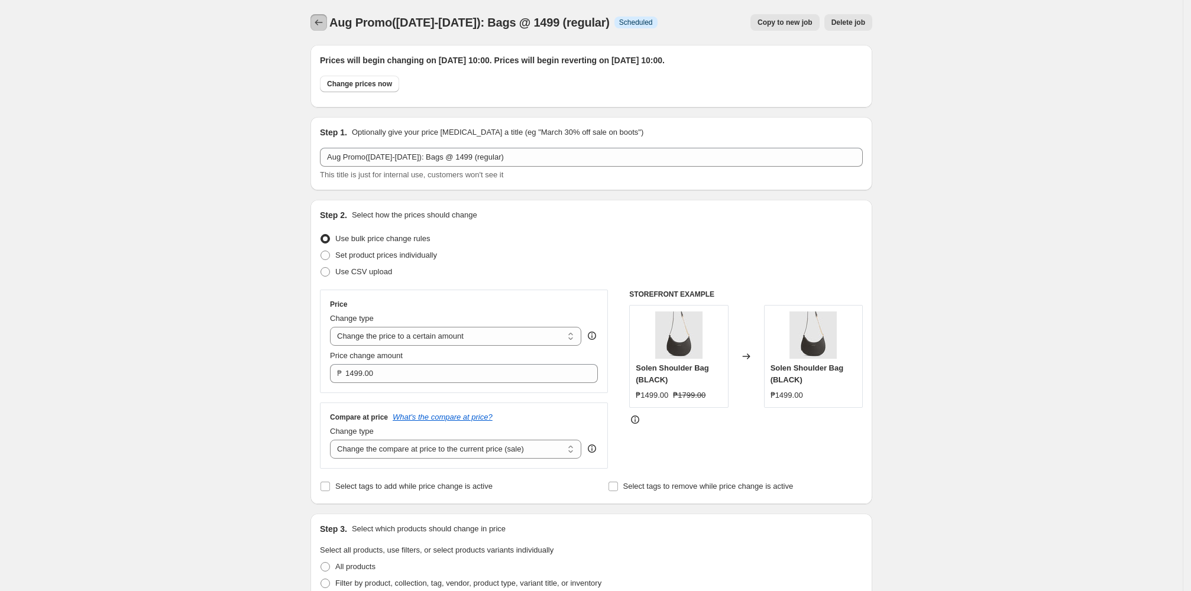
click at [320, 24] on icon "Price change jobs" at bounding box center [319, 23] width 12 height 12
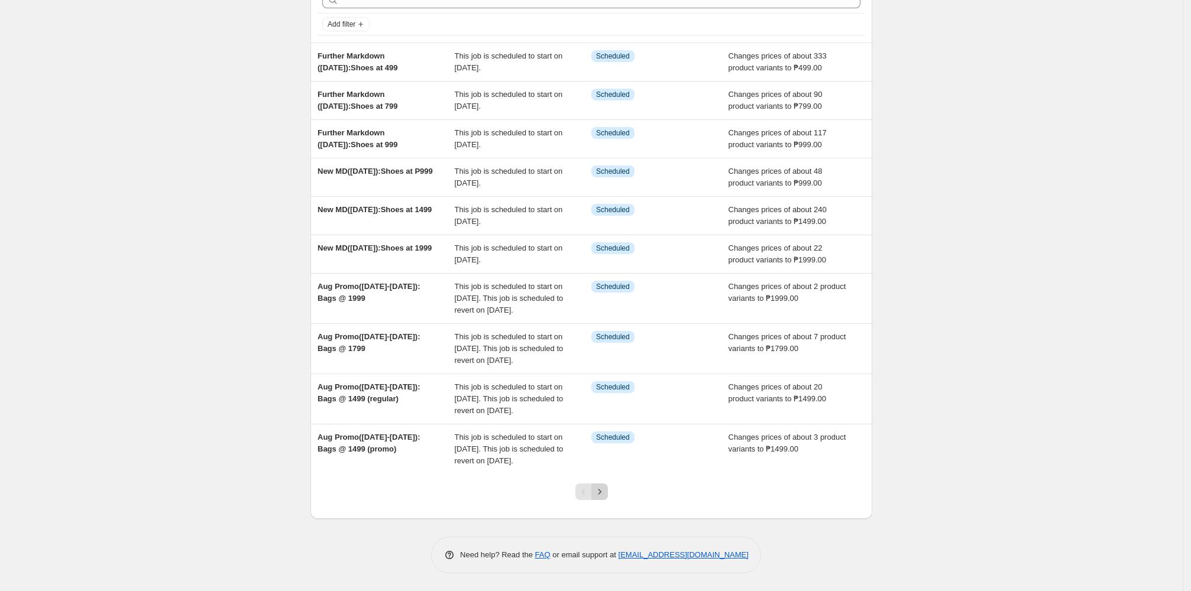
click at [527, 489] on icon "Next" at bounding box center [600, 492] width 12 height 12
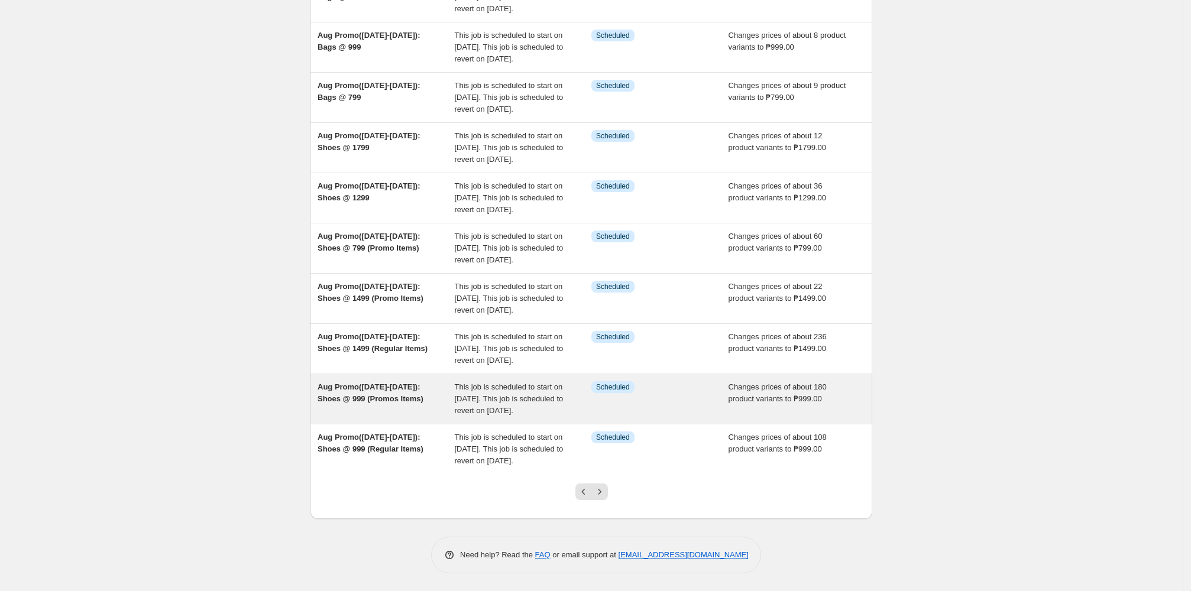
click at [519, 392] on div "This job is scheduled to start on [DATE]. This job is scheduled to revert on [D…" at bounding box center [523, 398] width 137 height 35
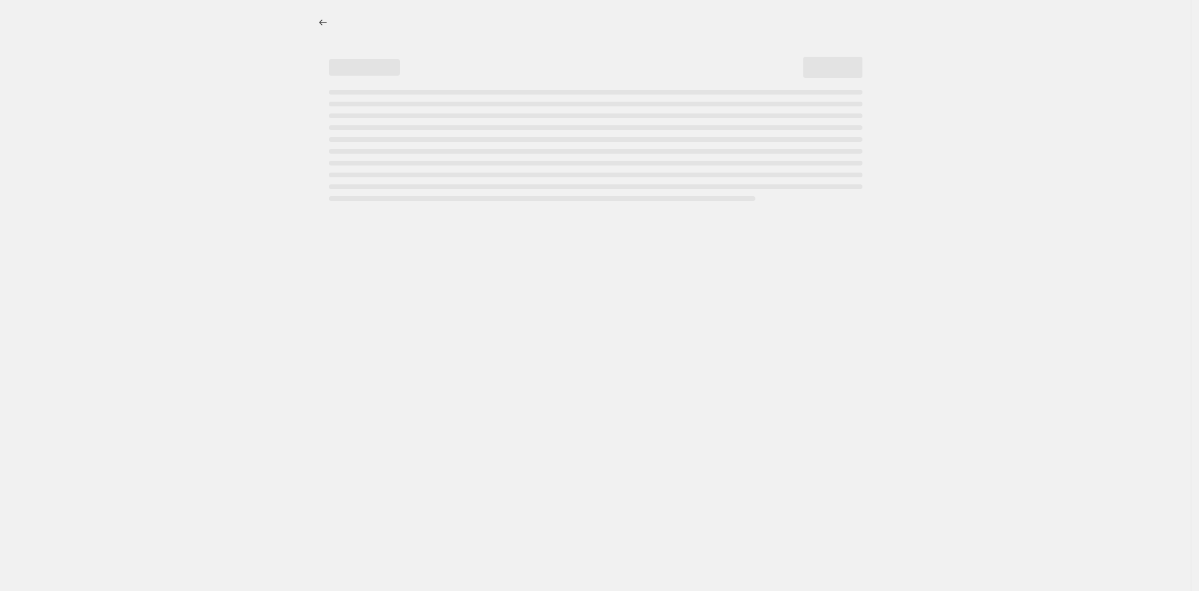
select select "no_change"
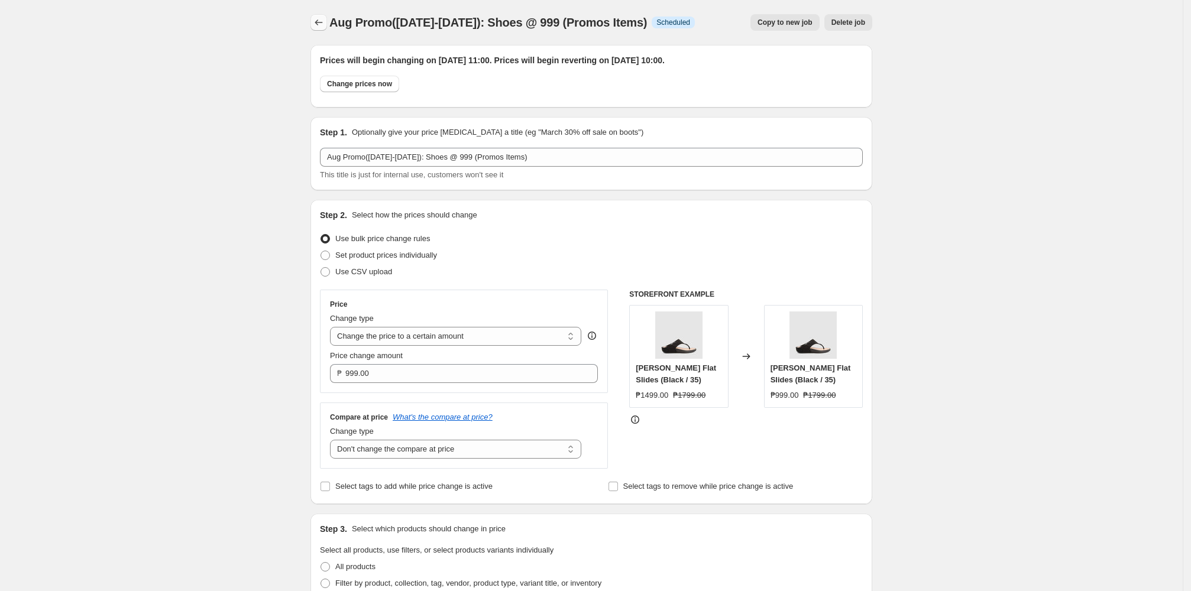
click at [324, 26] on icon "Price change jobs" at bounding box center [319, 23] width 12 height 12
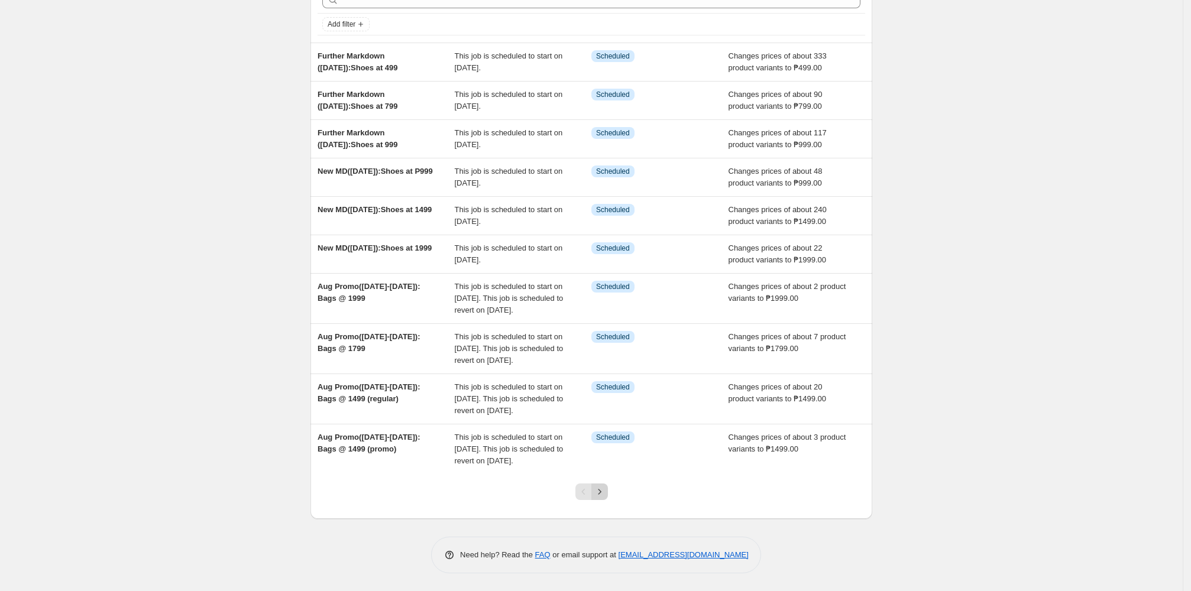
click at [527, 495] on button "Next" at bounding box center [599, 492] width 17 height 17
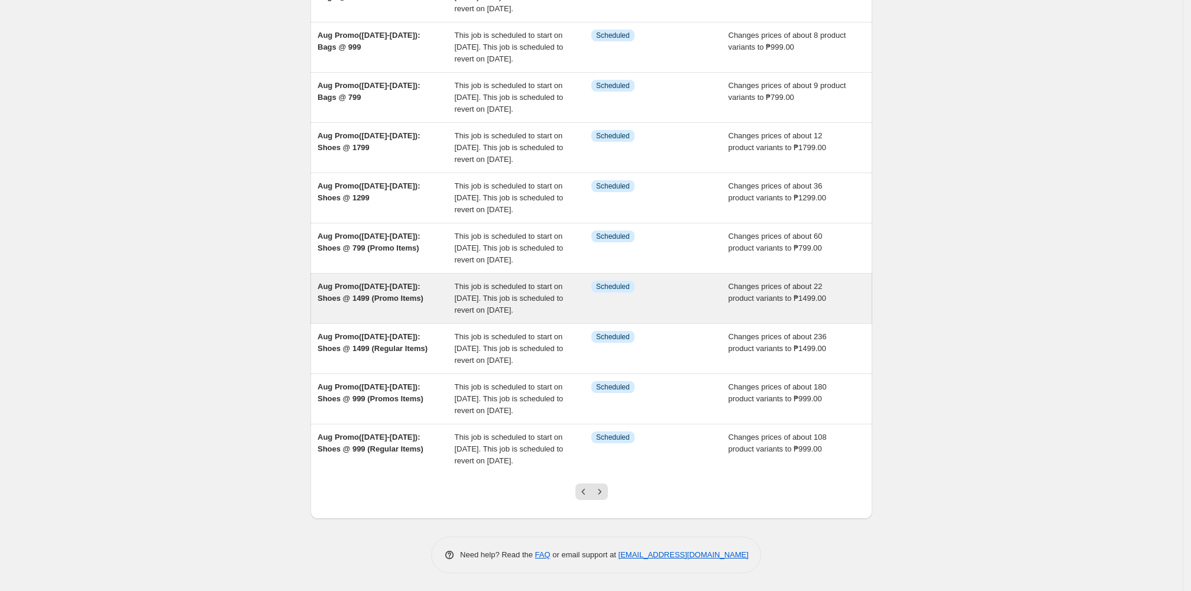
click at [527, 281] on div "This job is scheduled to start on [DATE]. This job is scheduled to revert on [D…" at bounding box center [523, 298] width 137 height 35
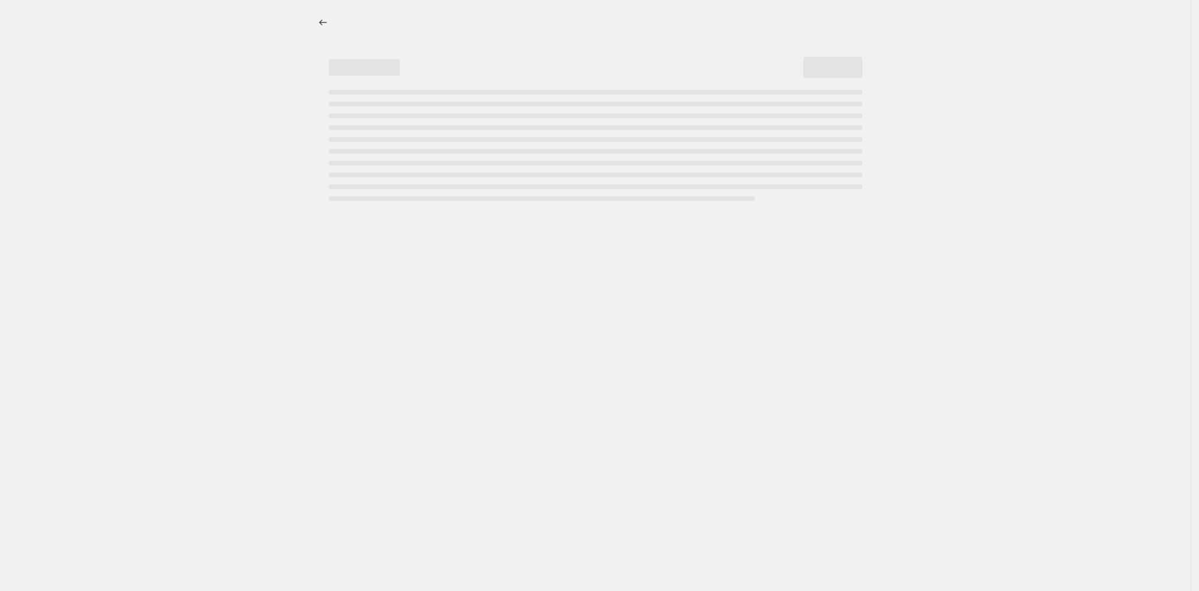
select select "no_change"
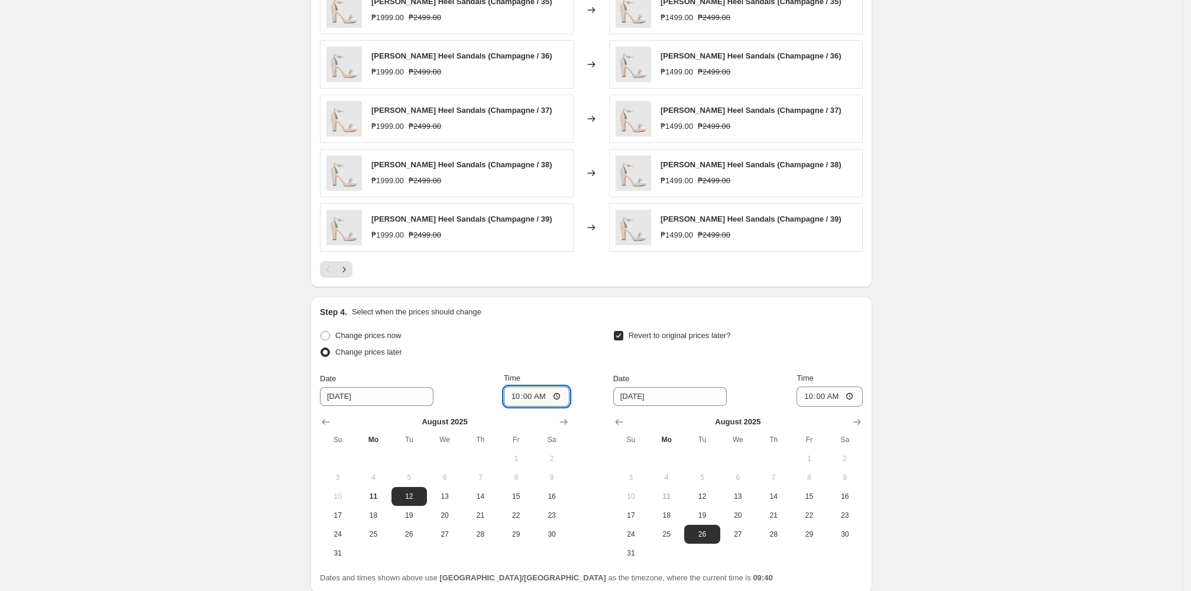
click at [518, 397] on input "10:00" at bounding box center [537, 397] width 66 height 20
type input "11:00"
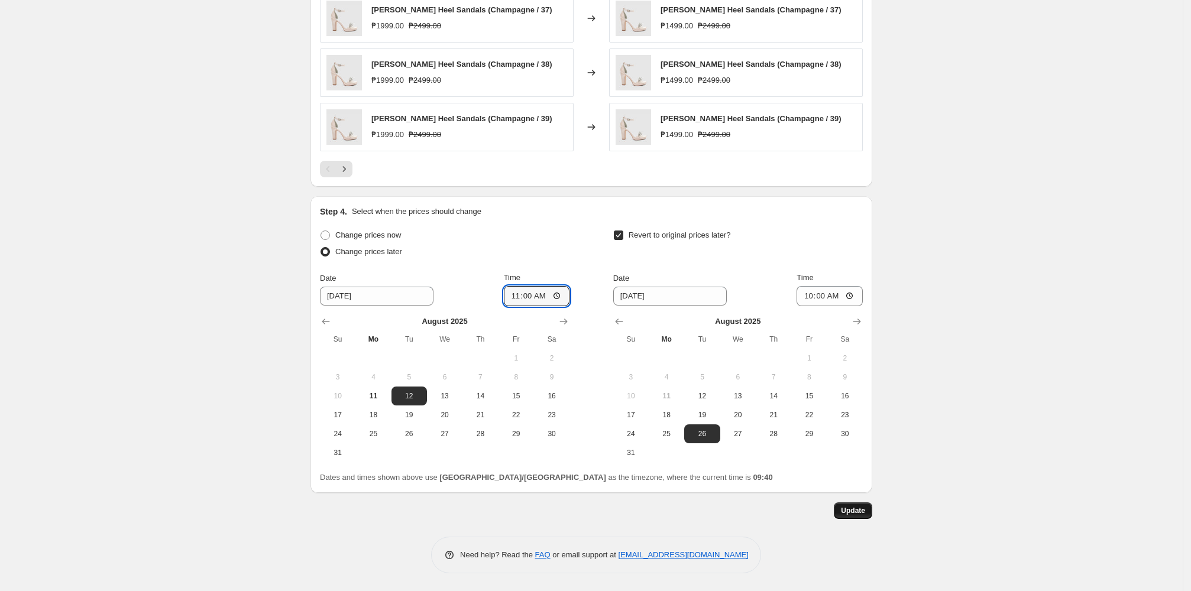
click at [527, 515] on span "Update" at bounding box center [853, 510] width 24 height 9
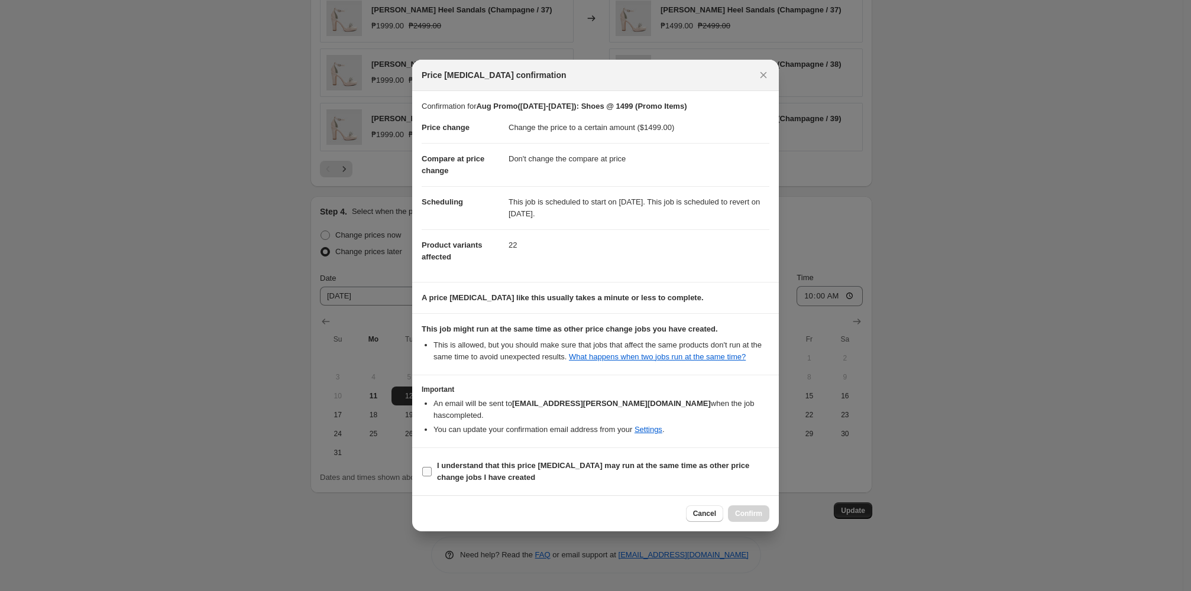
click at [468, 474] on b "I understand that this price [MEDICAL_DATA] may run at the same time as other p…" at bounding box center [593, 471] width 312 height 21
click at [432, 474] on input "I understand that this price [MEDICAL_DATA] may run at the same time as other p…" at bounding box center [426, 471] width 9 height 9
checkbox input "true"
click at [527, 518] on span "Confirm" at bounding box center [748, 513] width 27 height 9
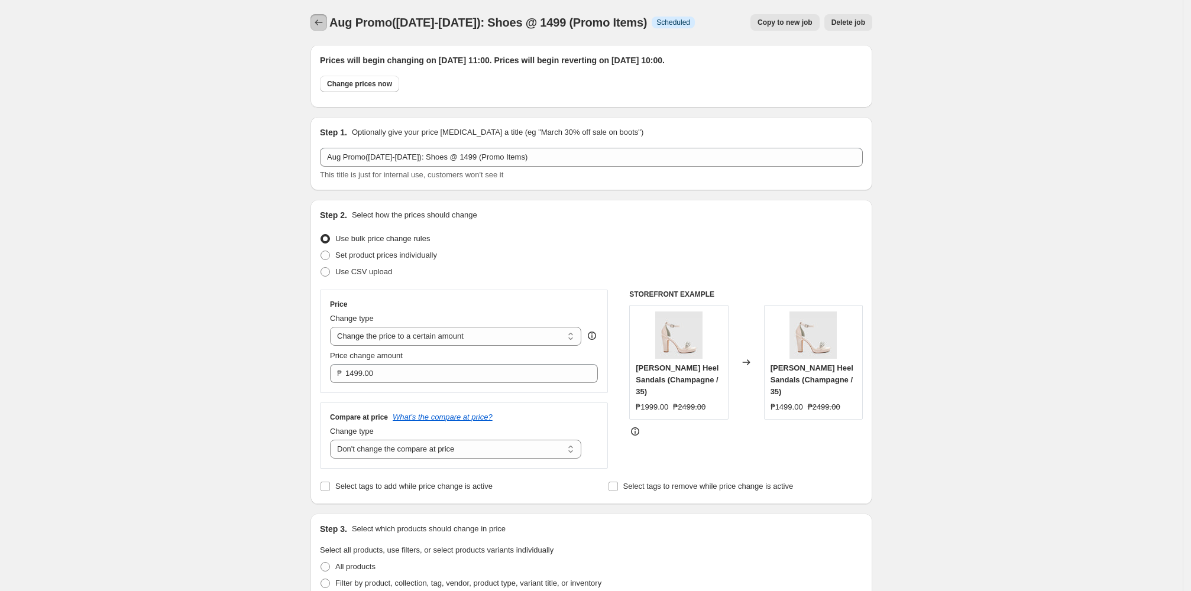
click at [325, 21] on icon "Price change jobs" at bounding box center [319, 23] width 12 height 12
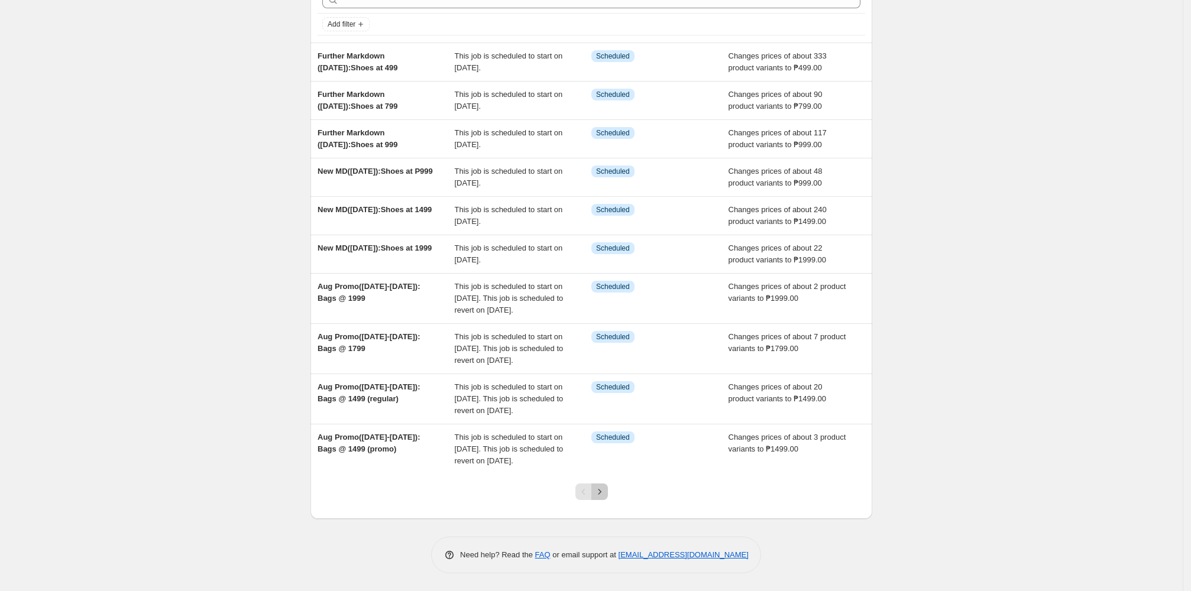
click at [527, 499] on button "Next" at bounding box center [599, 492] width 17 height 17
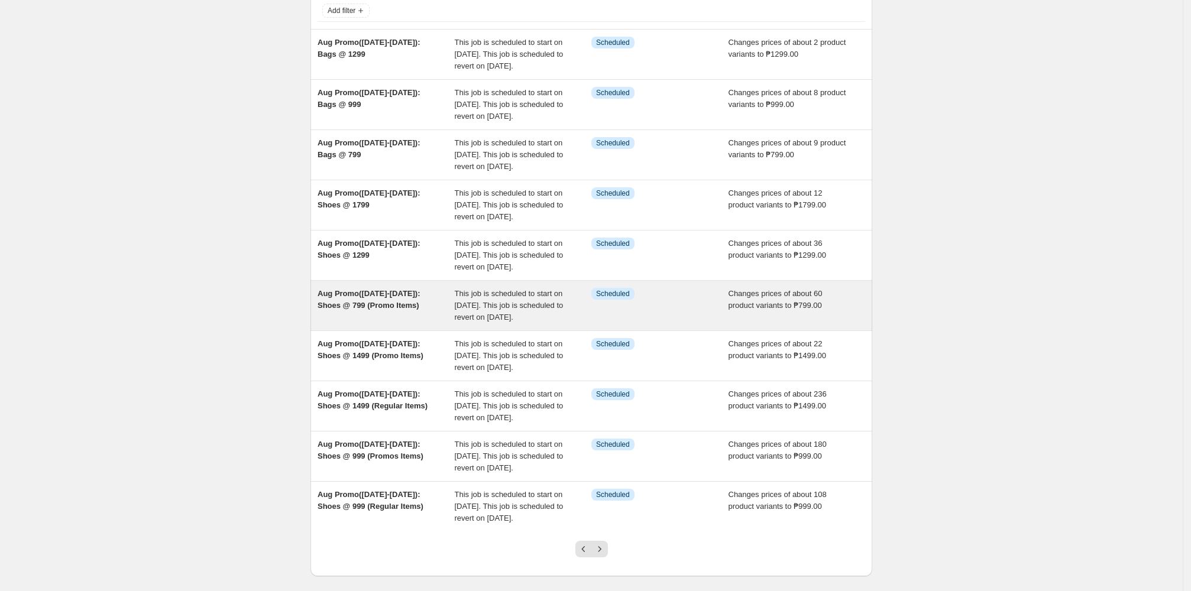
click at [527, 324] on div "This job is scheduled to start on [DATE]. This job is scheduled to revert on [D…" at bounding box center [523, 305] width 137 height 35
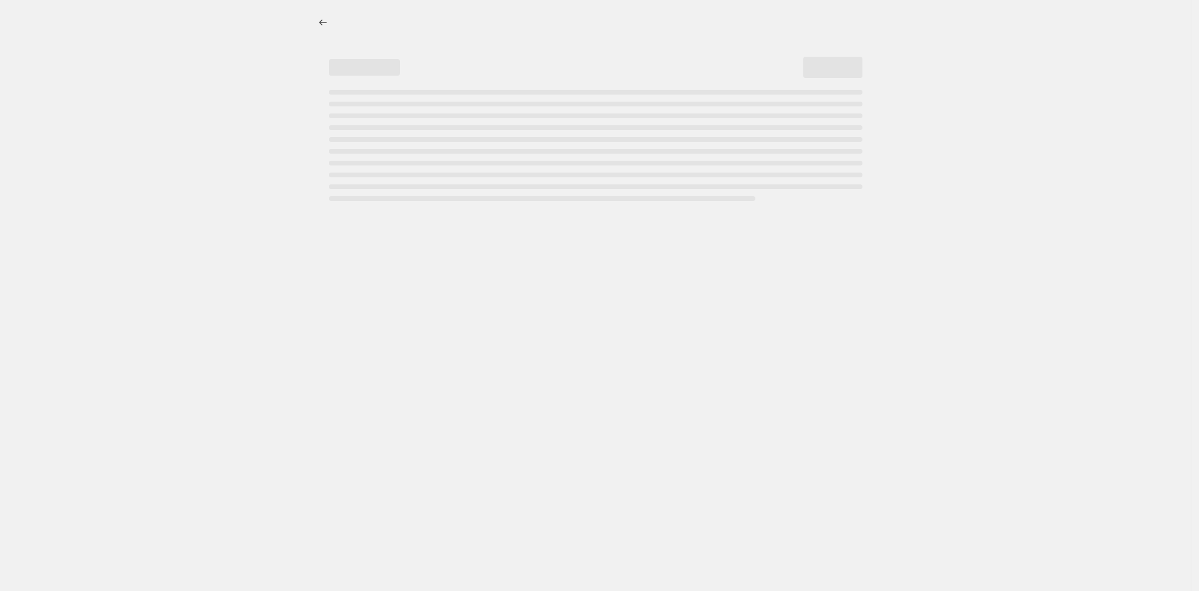
select select "no_change"
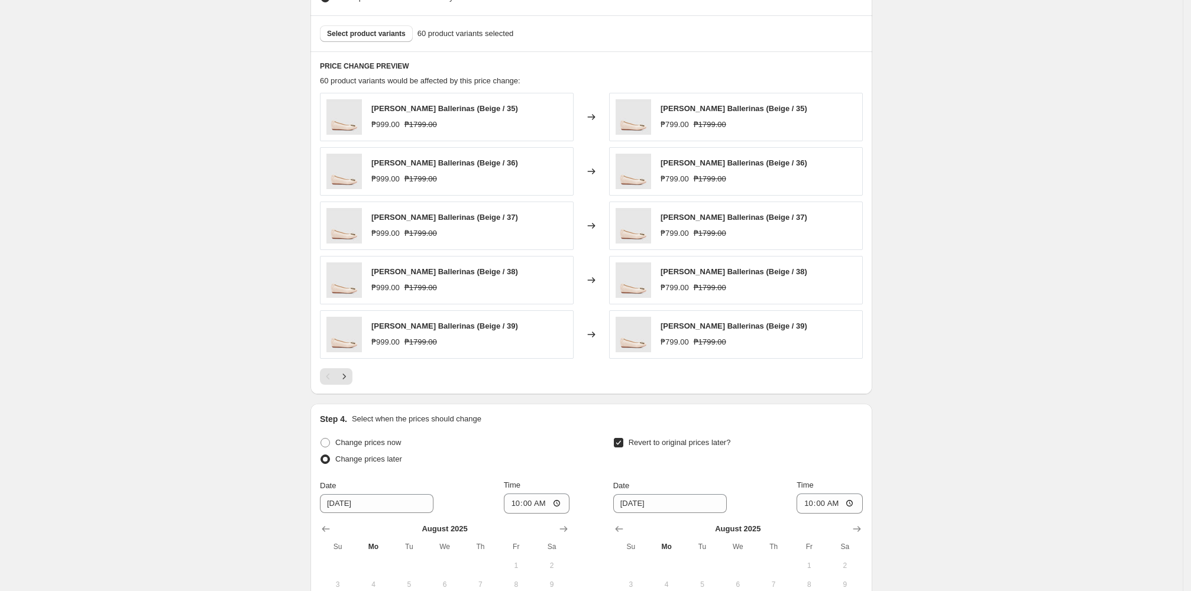
scroll to position [630, 0]
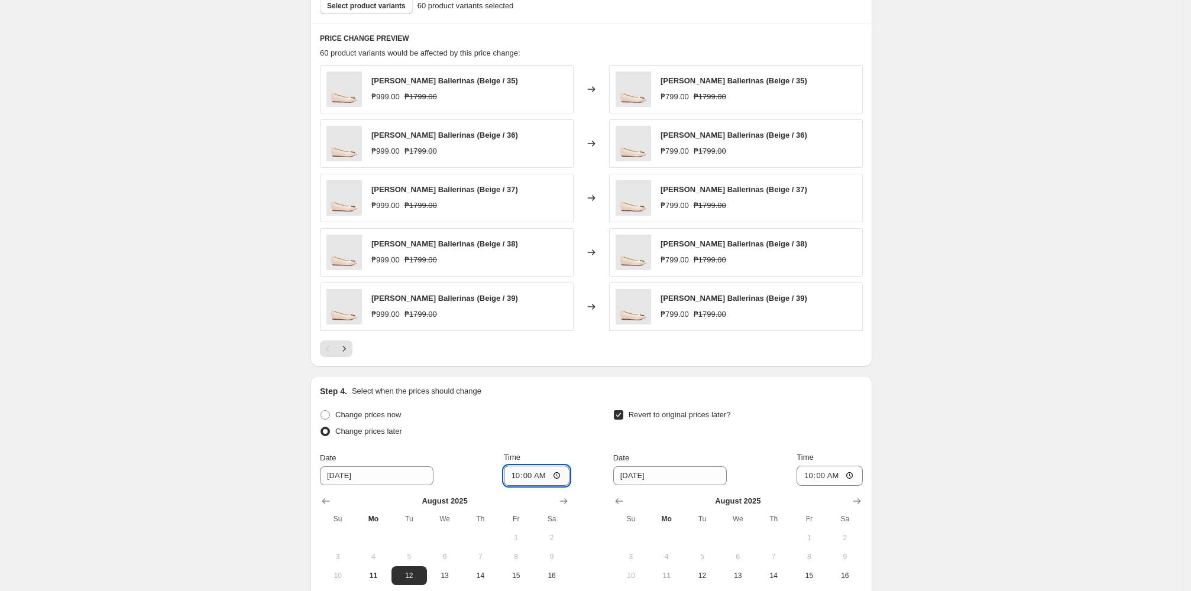
click at [515, 475] on input "10:00" at bounding box center [537, 476] width 66 height 20
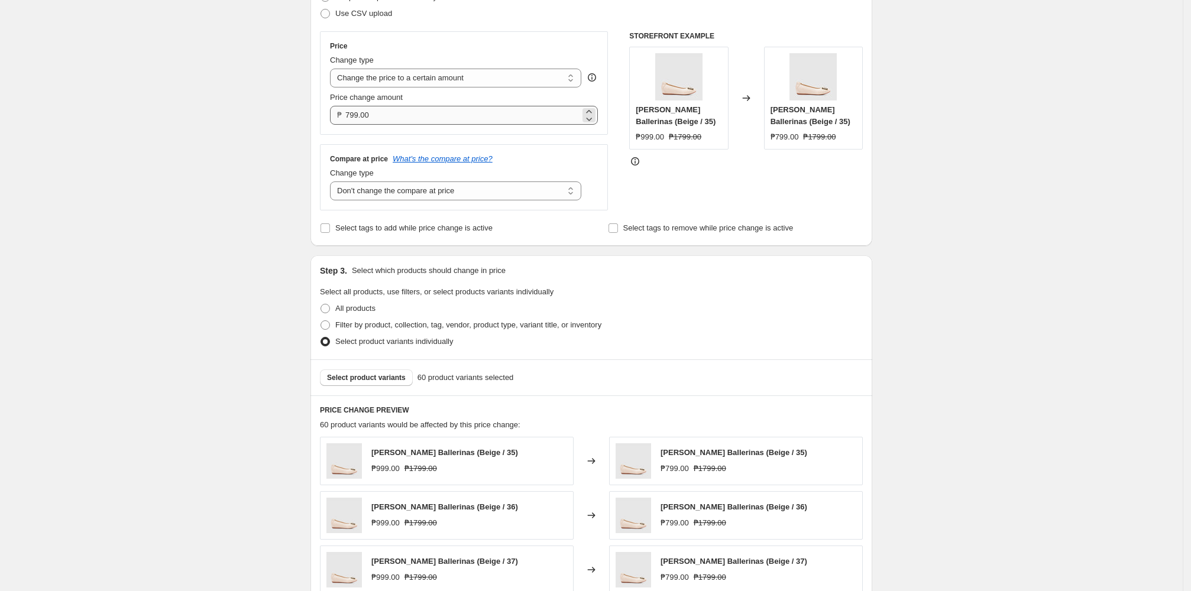
scroll to position [127, 0]
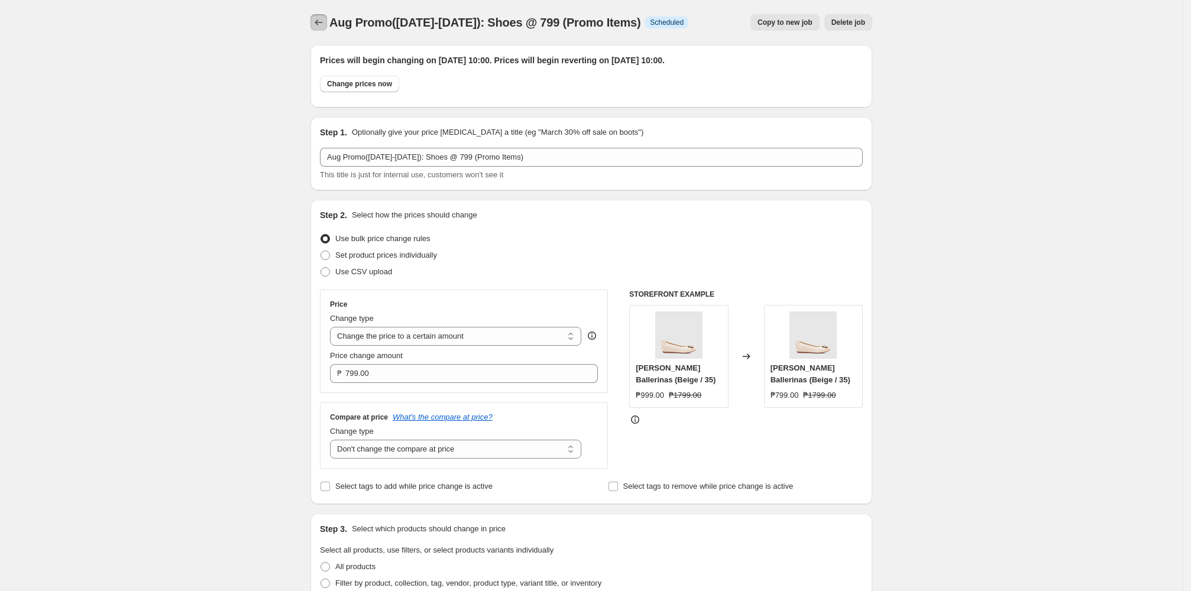
click at [321, 17] on icon "Price change jobs" at bounding box center [319, 23] width 12 height 12
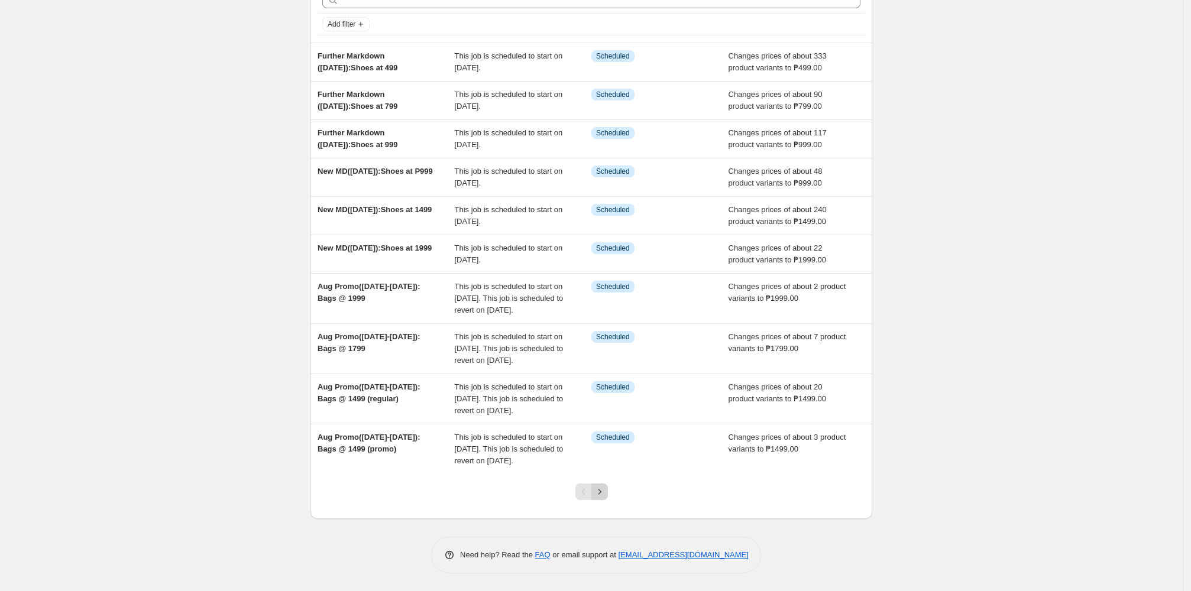
scroll to position [113, 0]
click at [527, 491] on icon "Next" at bounding box center [600, 492] width 12 height 12
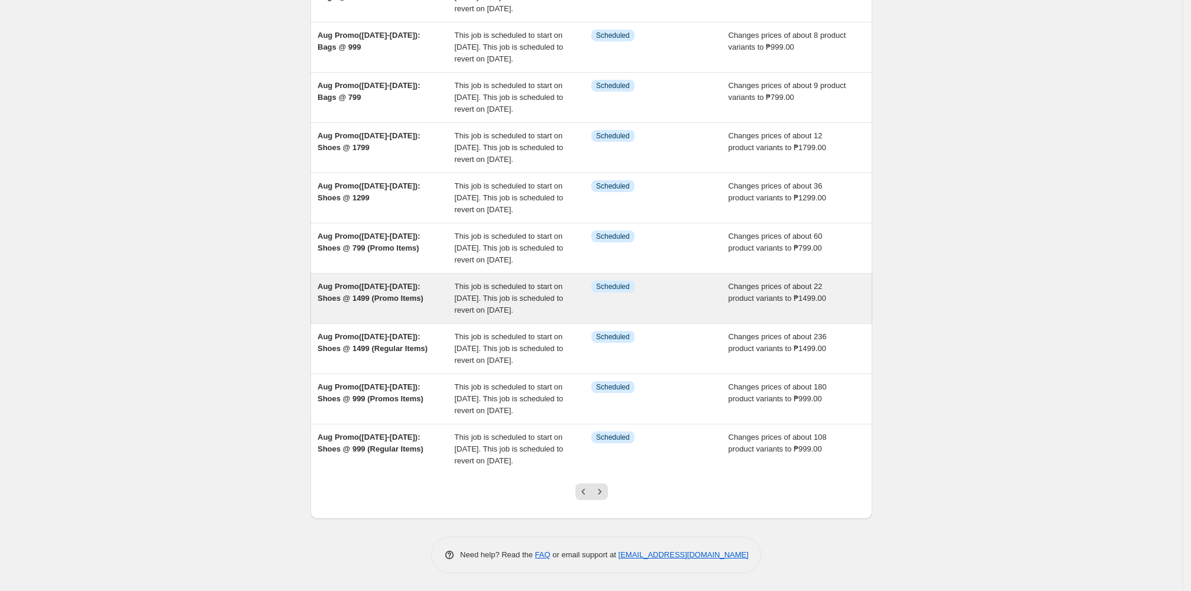
scroll to position [255, 0]
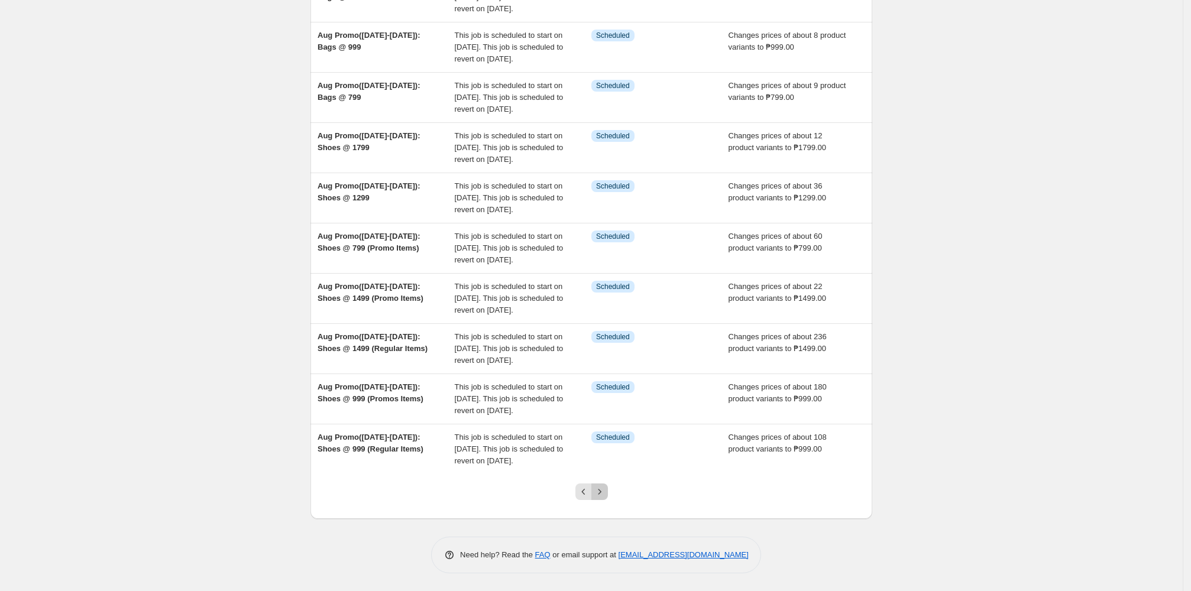
click at [527, 489] on icon "Next" at bounding box center [600, 492] width 12 height 12
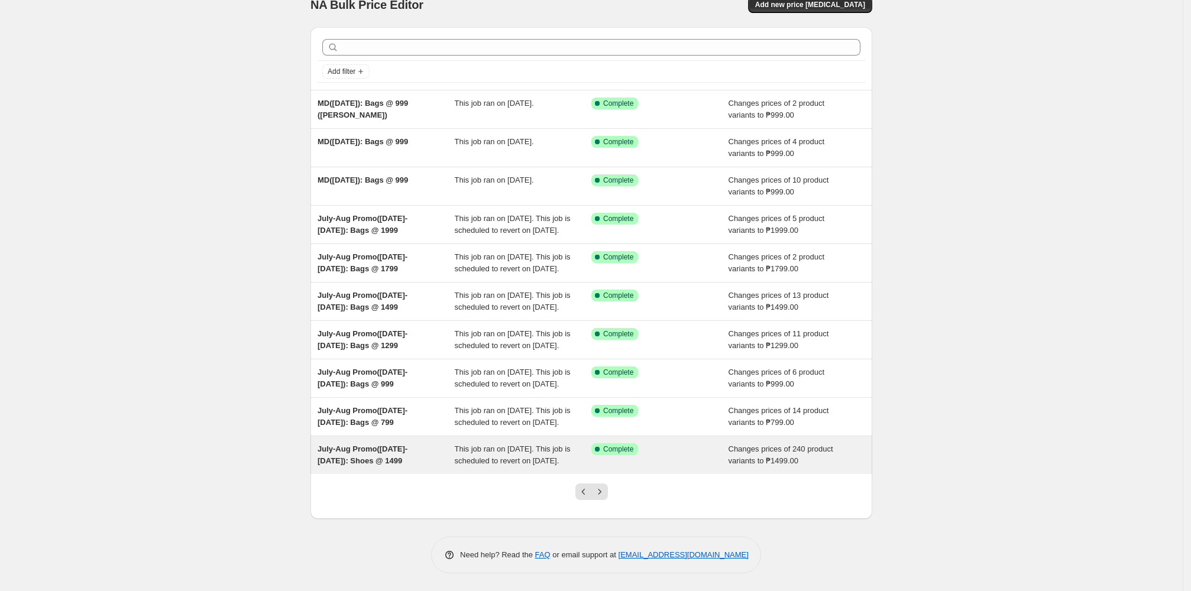
scroll to position [101, 0]
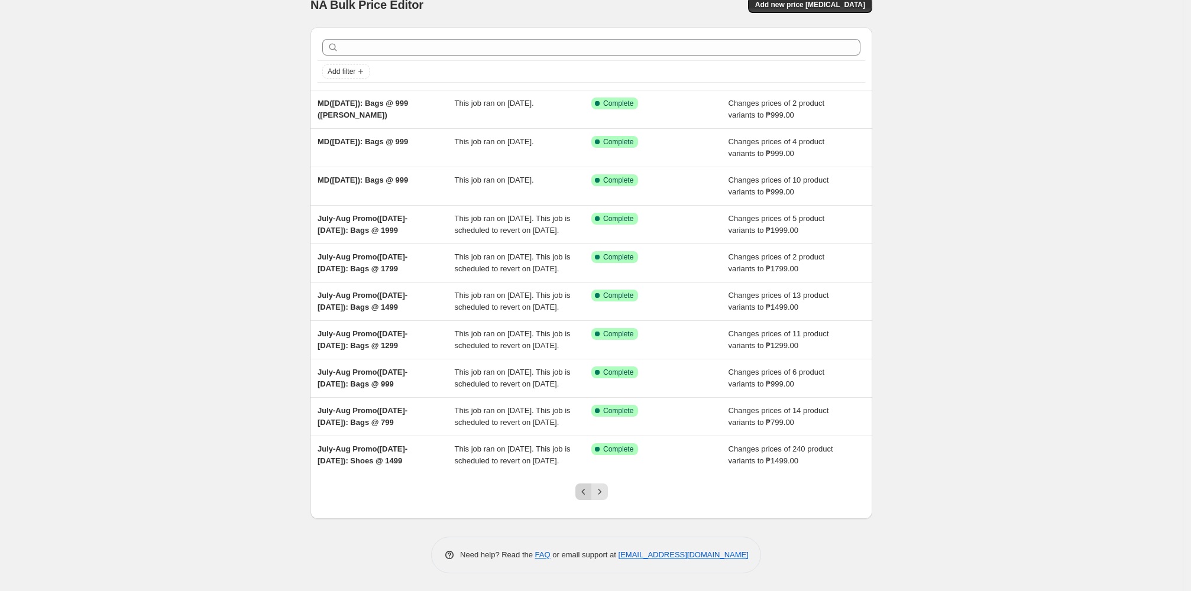
click at [527, 498] on icon "Previous" at bounding box center [584, 492] width 12 height 12
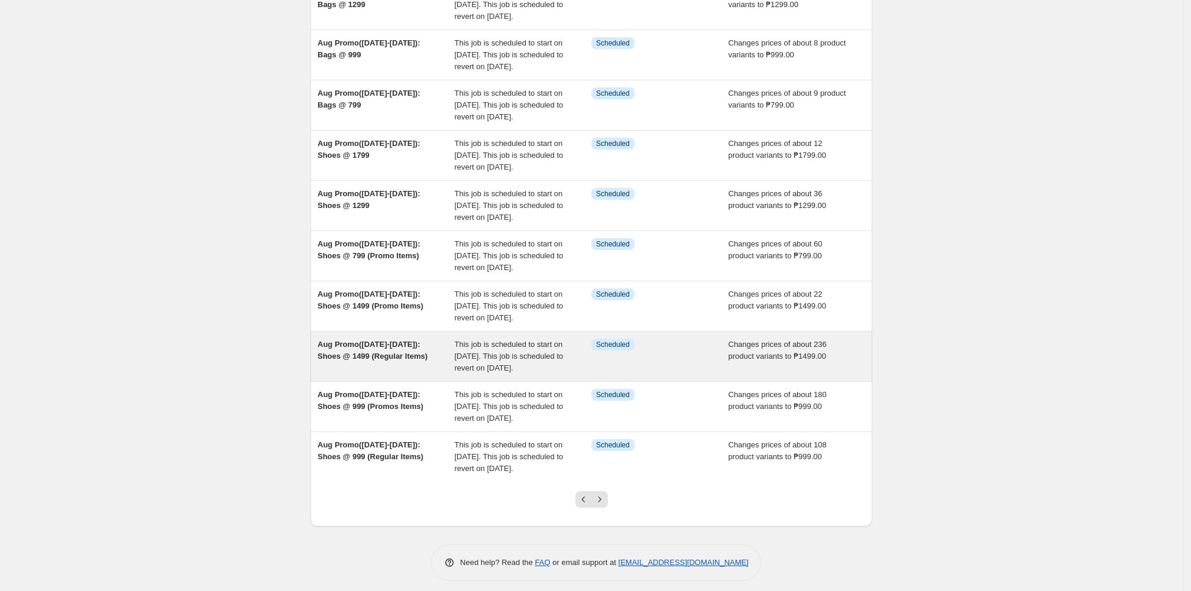
scroll to position [237, 0]
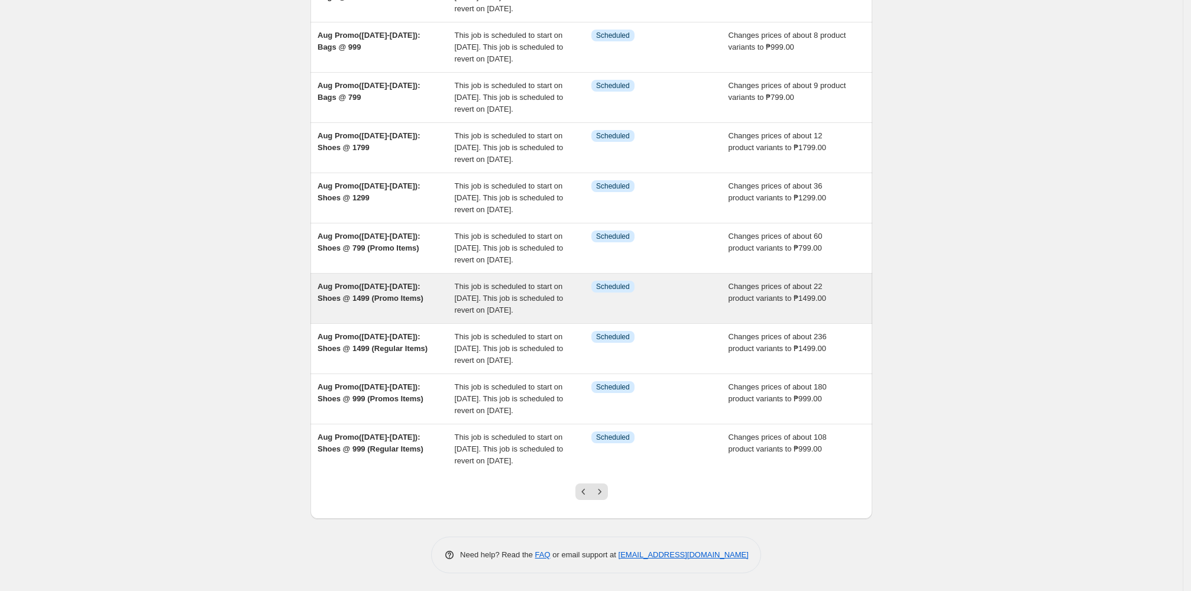
click at [527, 287] on div "This job is scheduled to start on [DATE]. This job is scheduled to revert on [D…" at bounding box center [523, 298] width 137 height 35
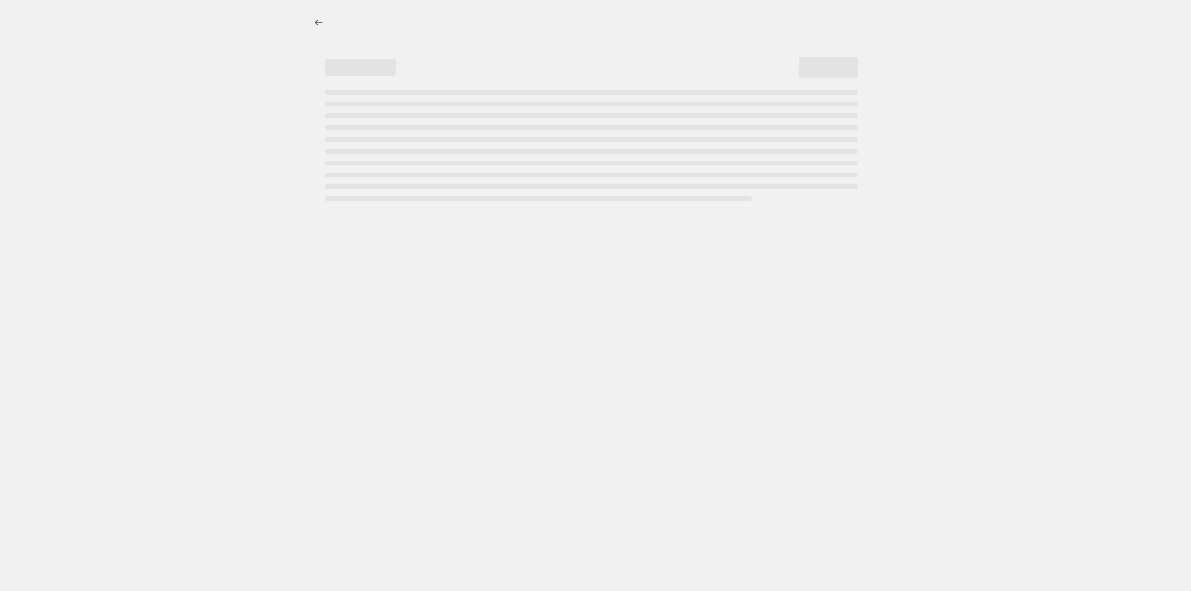
select select "no_change"
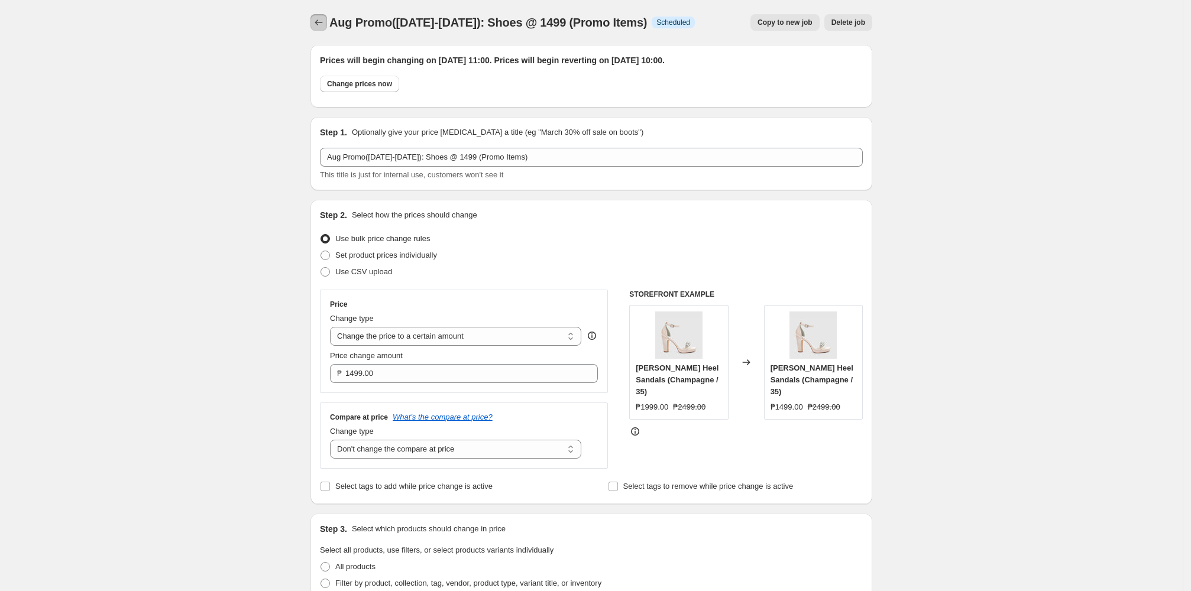
click at [325, 22] on icon "Price change jobs" at bounding box center [319, 23] width 12 height 12
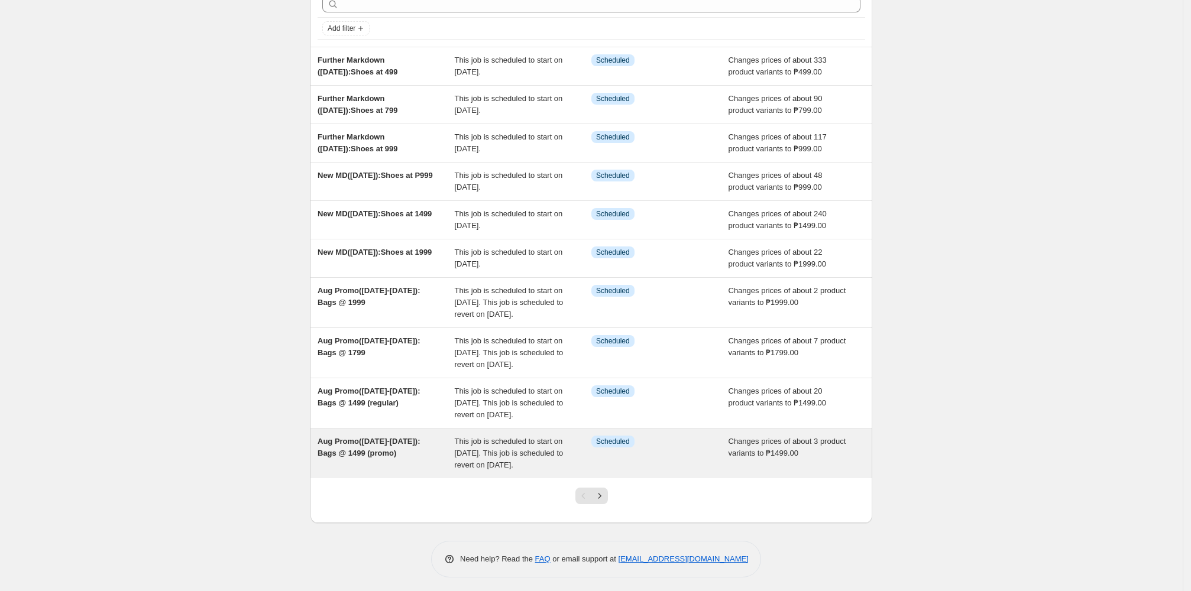
scroll to position [113, 0]
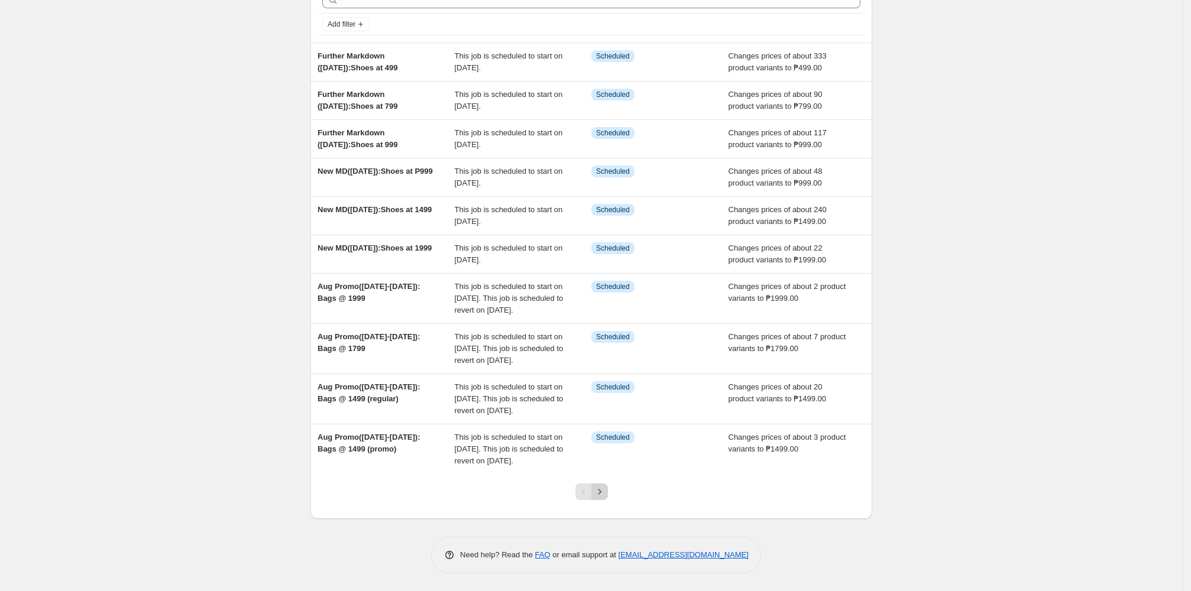
click at [527, 500] on button "Next" at bounding box center [599, 492] width 17 height 17
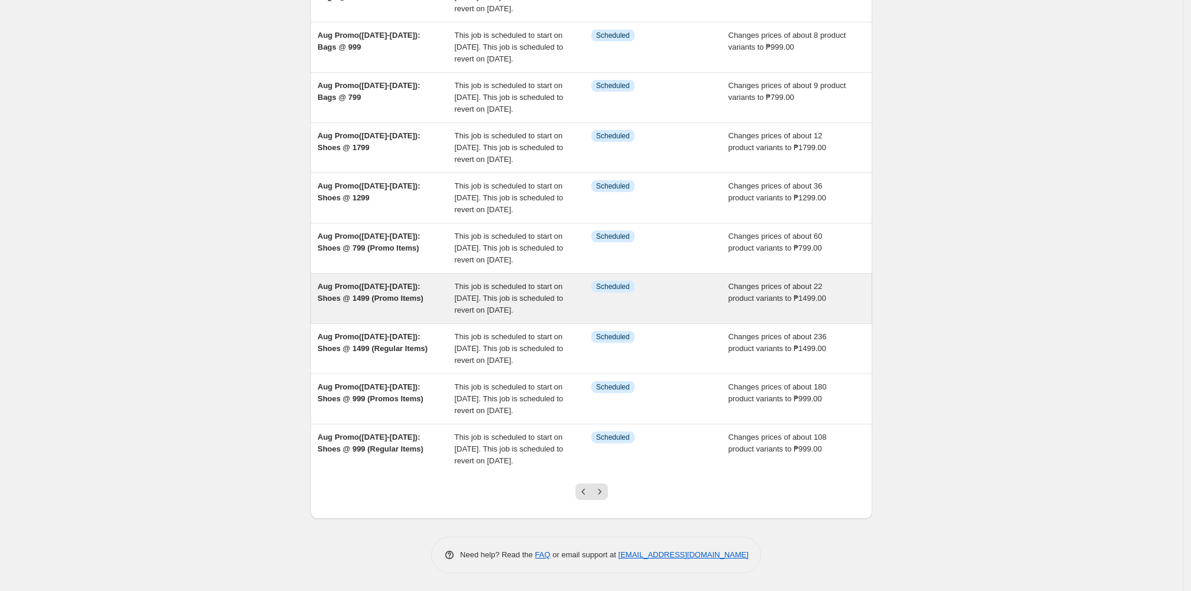
scroll to position [157, 0]
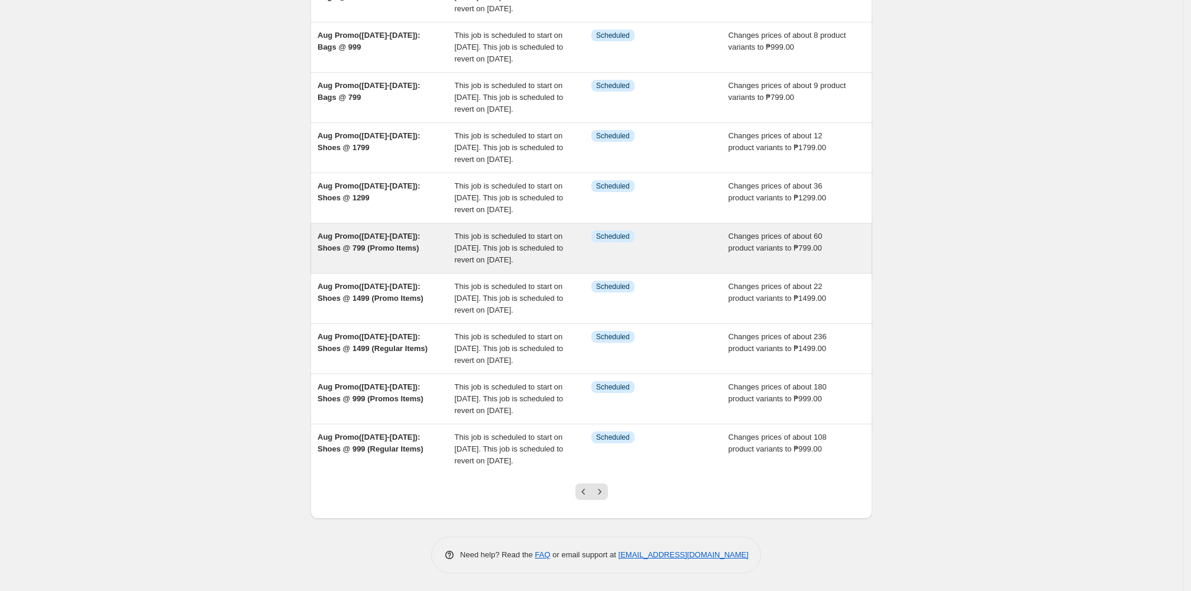
click at [527, 266] on div "This job is scheduled to start on [DATE]. This job is scheduled to revert on [D…" at bounding box center [523, 248] width 137 height 35
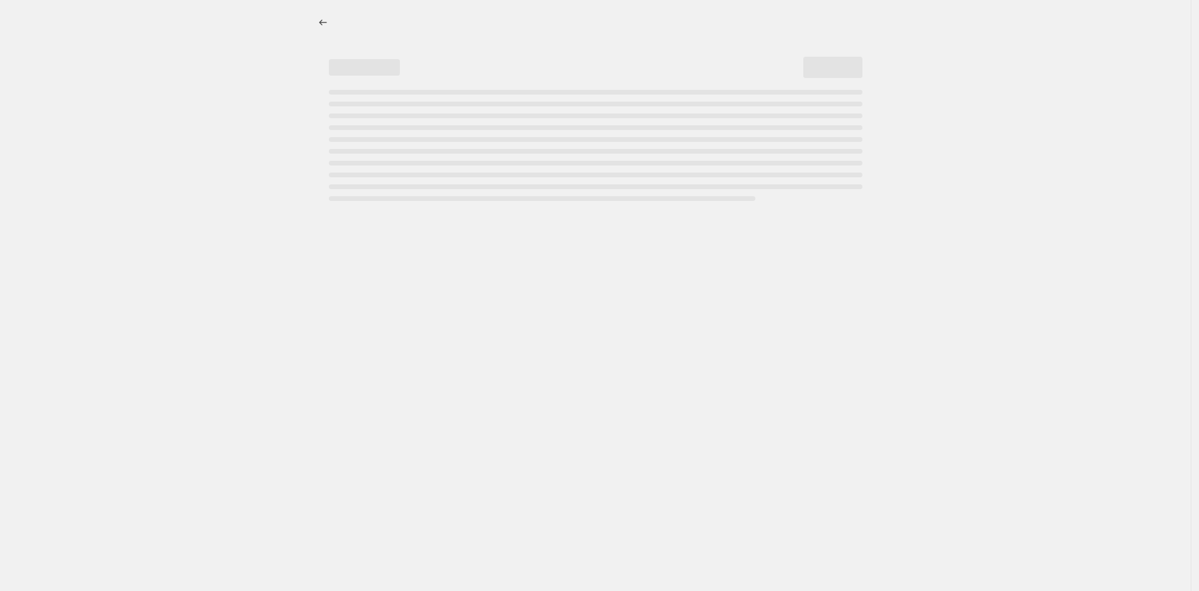
select select "no_change"
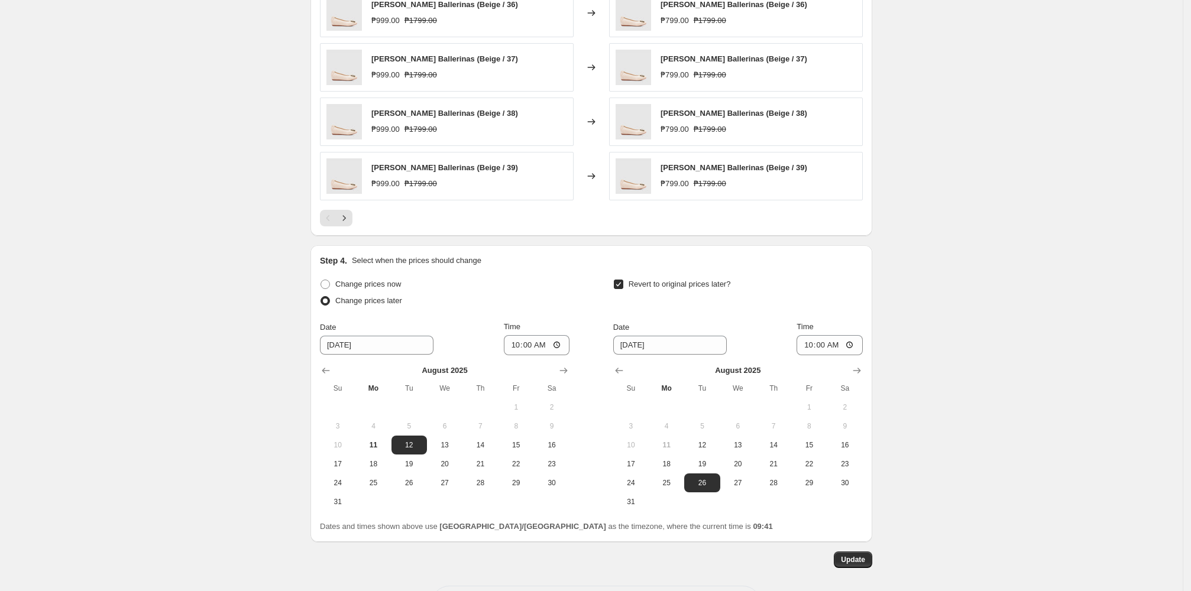
scroll to position [811, 0]
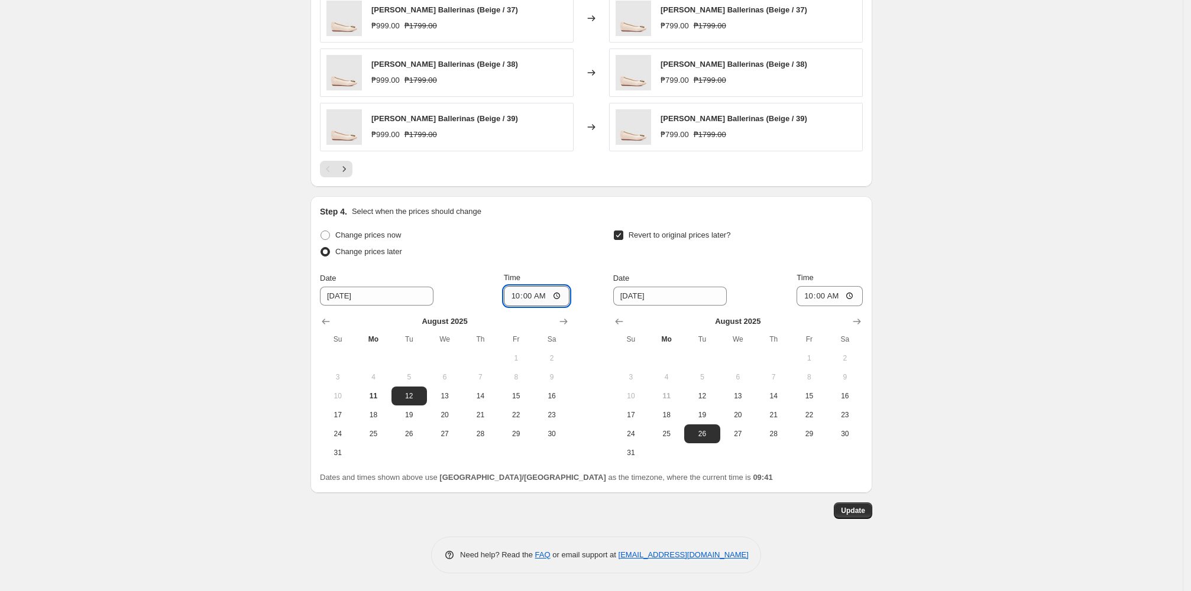
click at [516, 295] on input "10:00" at bounding box center [537, 296] width 66 height 20
type input "11:00"
click at [527, 515] on span "Update" at bounding box center [853, 510] width 24 height 9
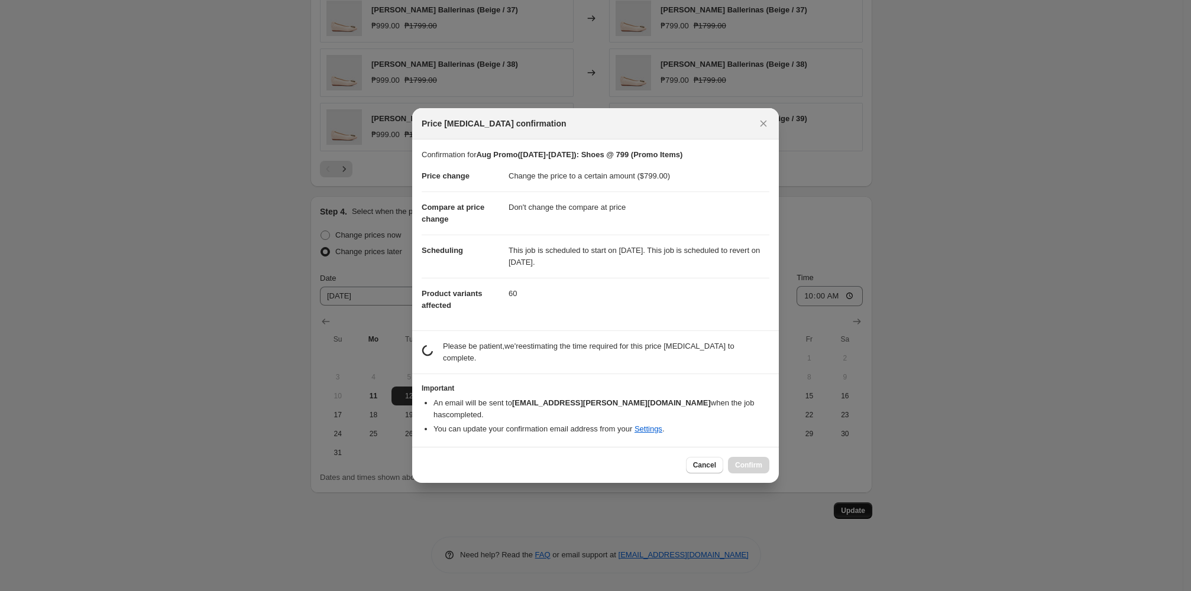
scroll to position [0, 0]
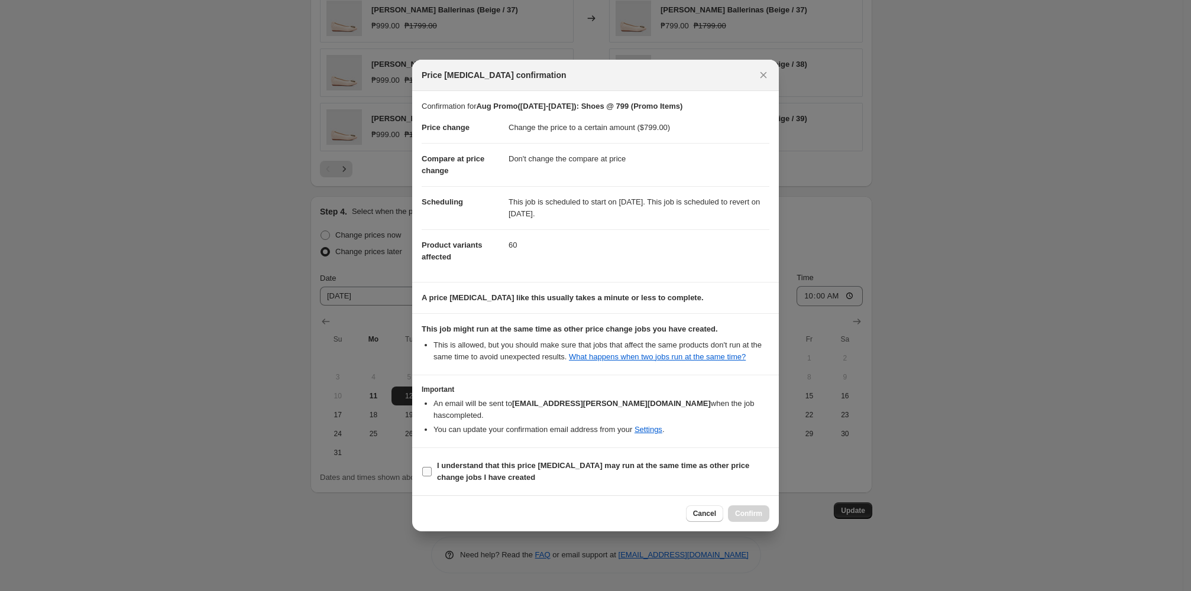
click at [460, 471] on span "I understand that this price [MEDICAL_DATA] may run at the same time as other p…" at bounding box center [603, 472] width 332 height 24
click at [432, 471] on input "I understand that this price [MEDICAL_DATA] may run at the same time as other p…" at bounding box center [426, 471] width 9 height 9
checkbox input "true"
click at [527, 516] on span "Confirm" at bounding box center [748, 513] width 27 height 9
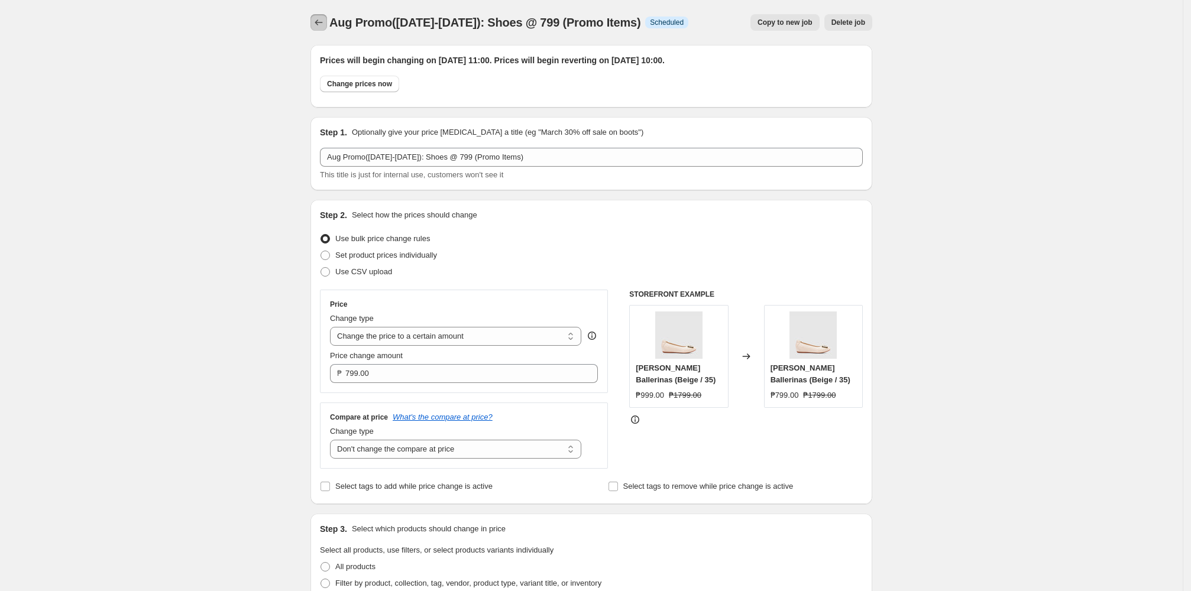
click at [325, 18] on icon "Price change jobs" at bounding box center [319, 23] width 12 height 12
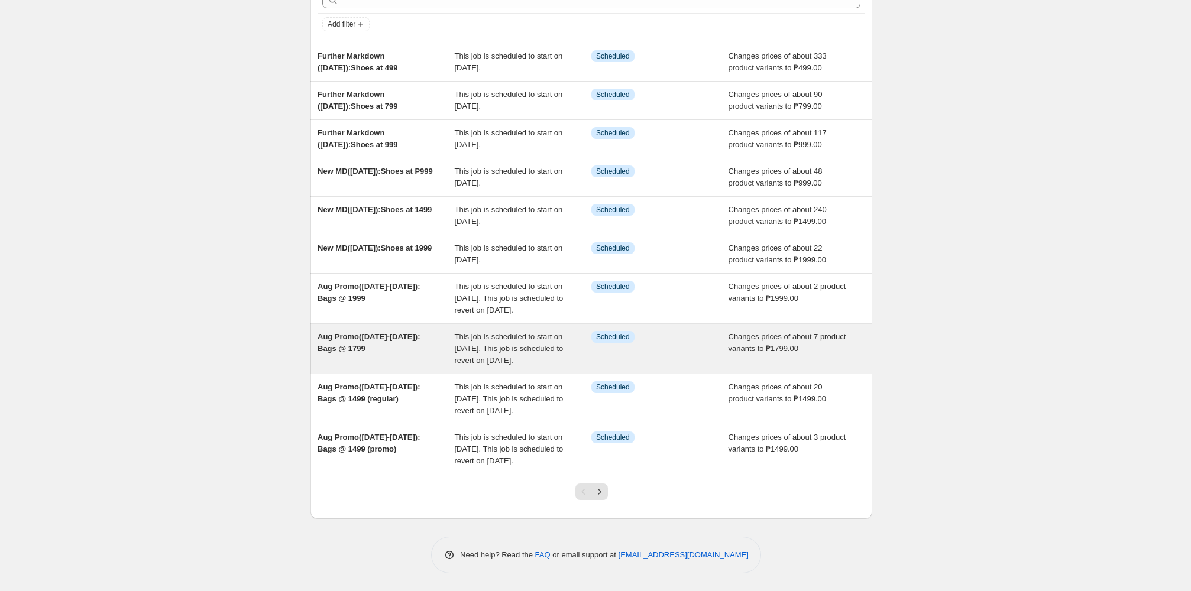
scroll to position [113, 0]
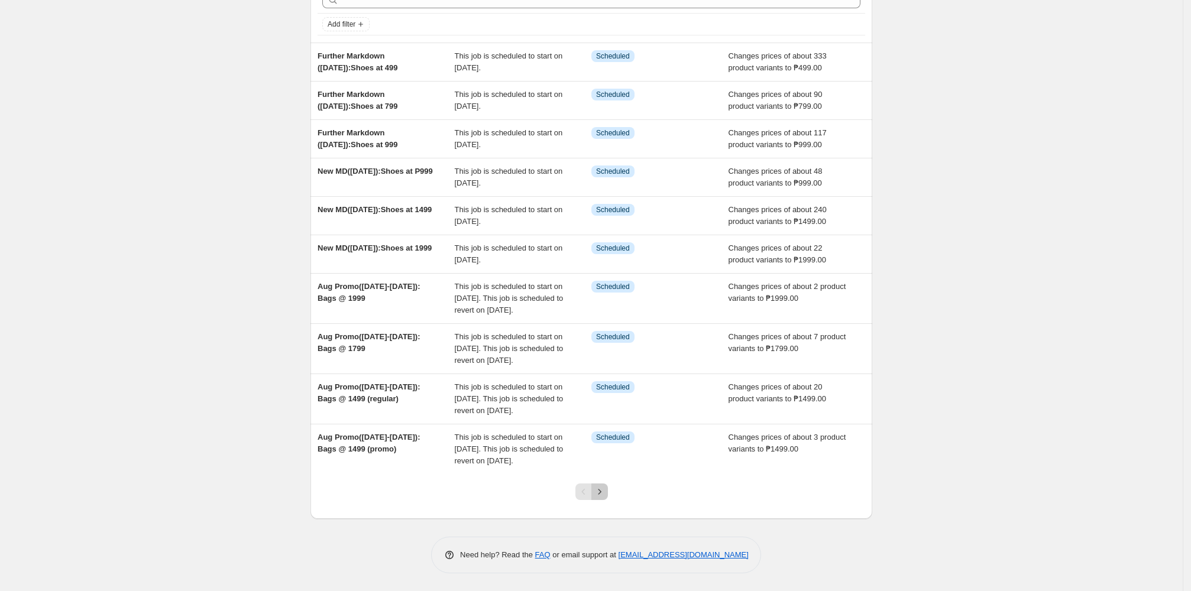
click at [527, 496] on icon "Next" at bounding box center [600, 492] width 12 height 12
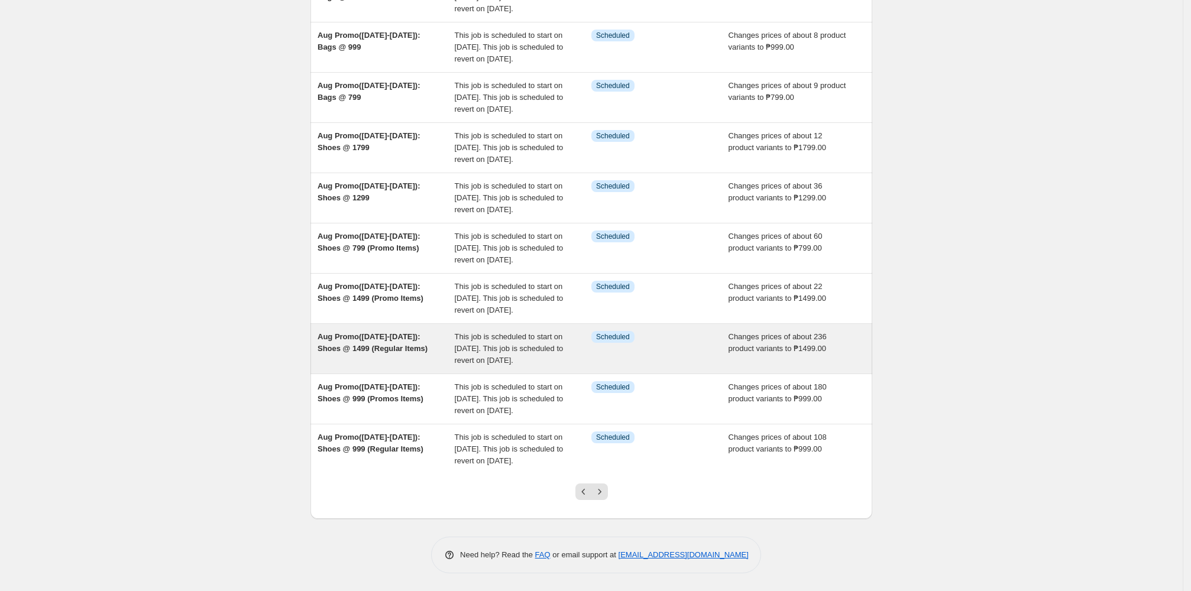
scroll to position [157, 0]
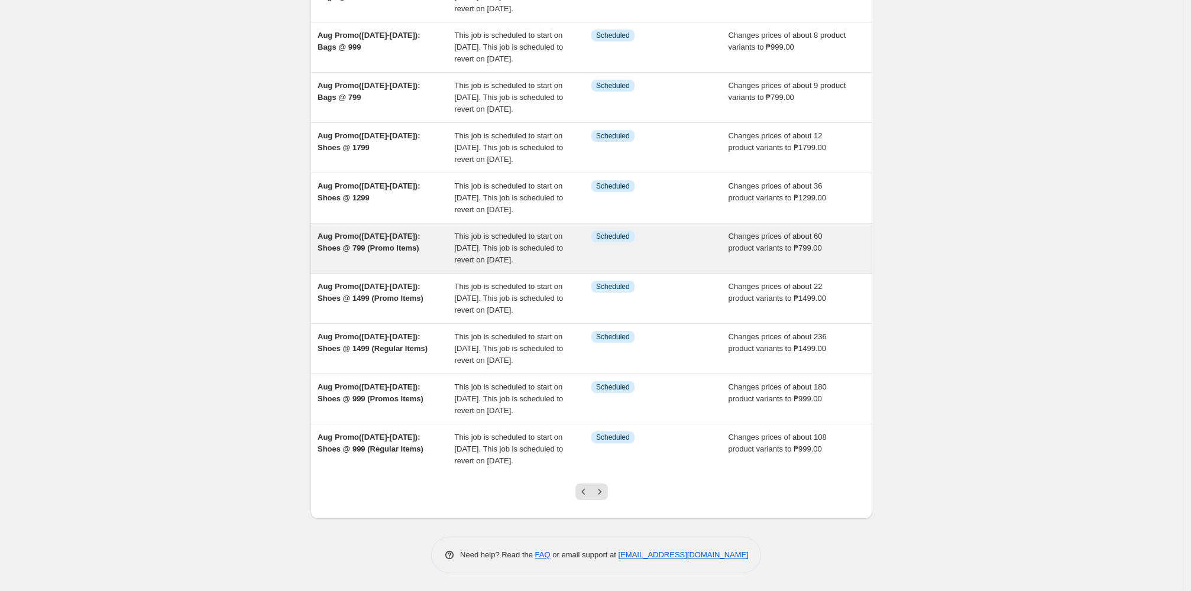
click at [527, 264] on span "This job is scheduled to start on [DATE]. This job is scheduled to revert on [D…" at bounding box center [509, 248] width 109 height 33
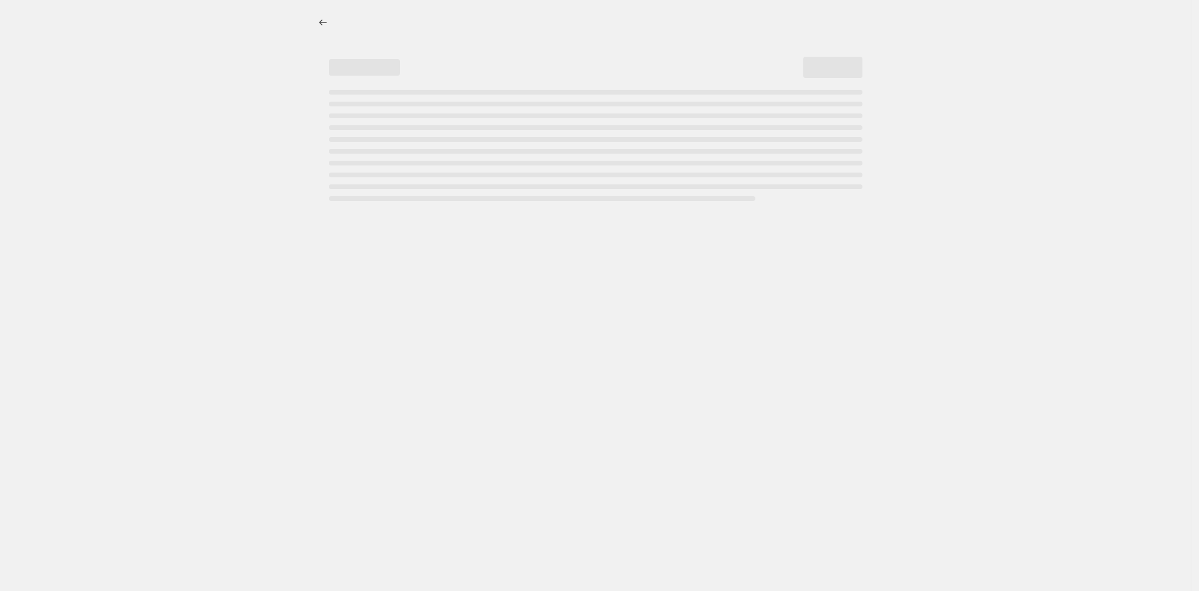
select select "no_change"
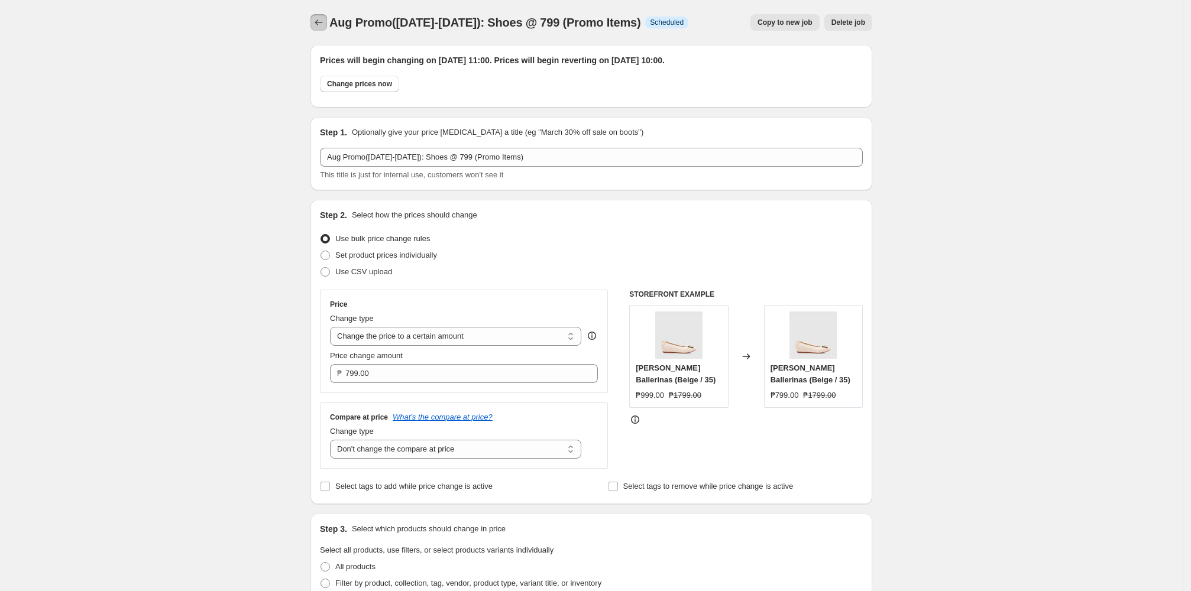
click at [317, 21] on icon "Price change jobs" at bounding box center [319, 23] width 12 height 12
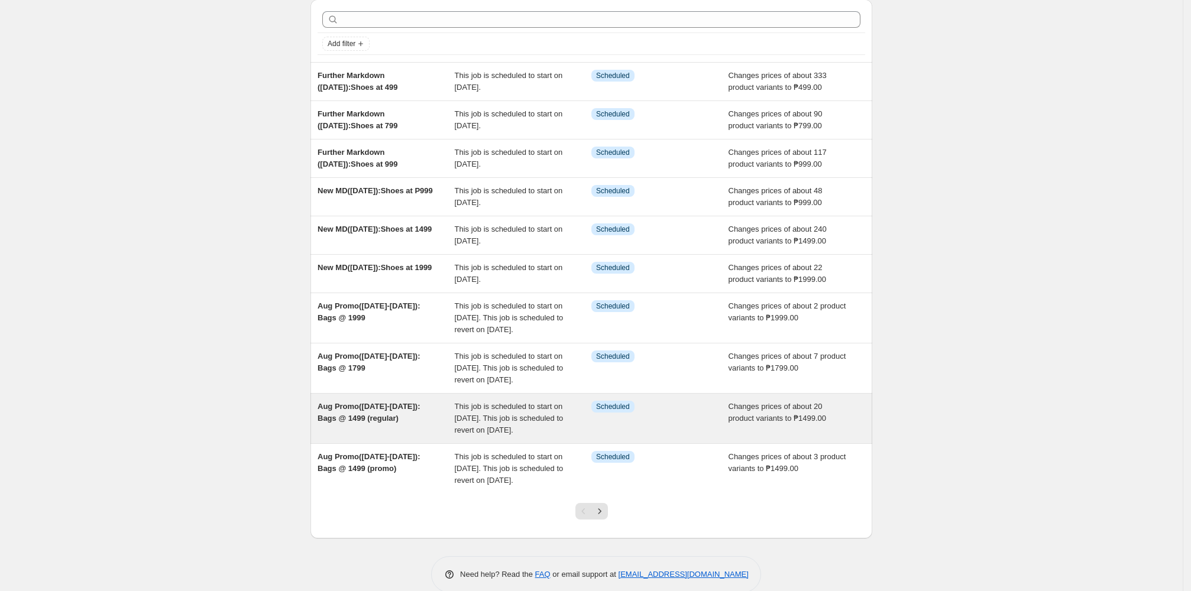
scroll to position [113, 0]
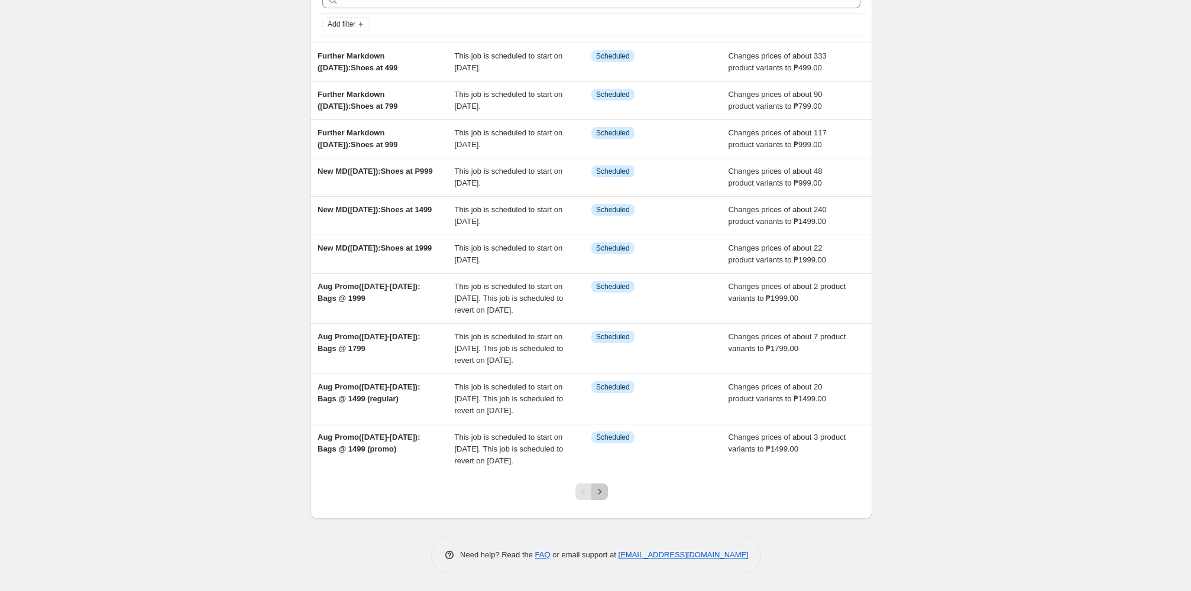
click at [527, 498] on icon "Next" at bounding box center [600, 492] width 12 height 12
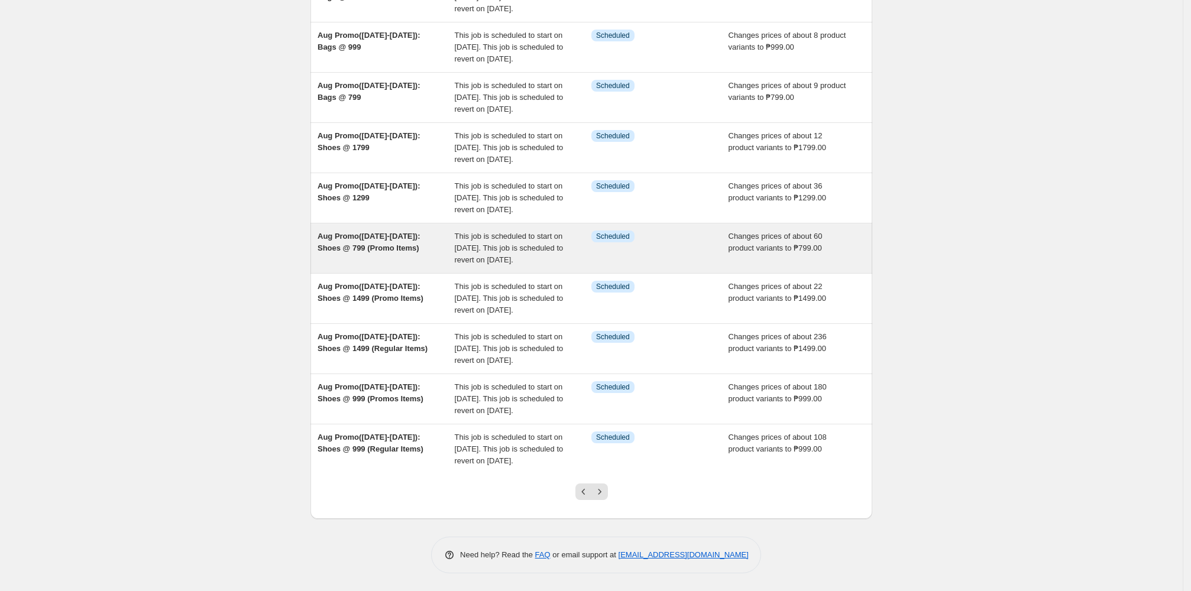
scroll to position [176, 0]
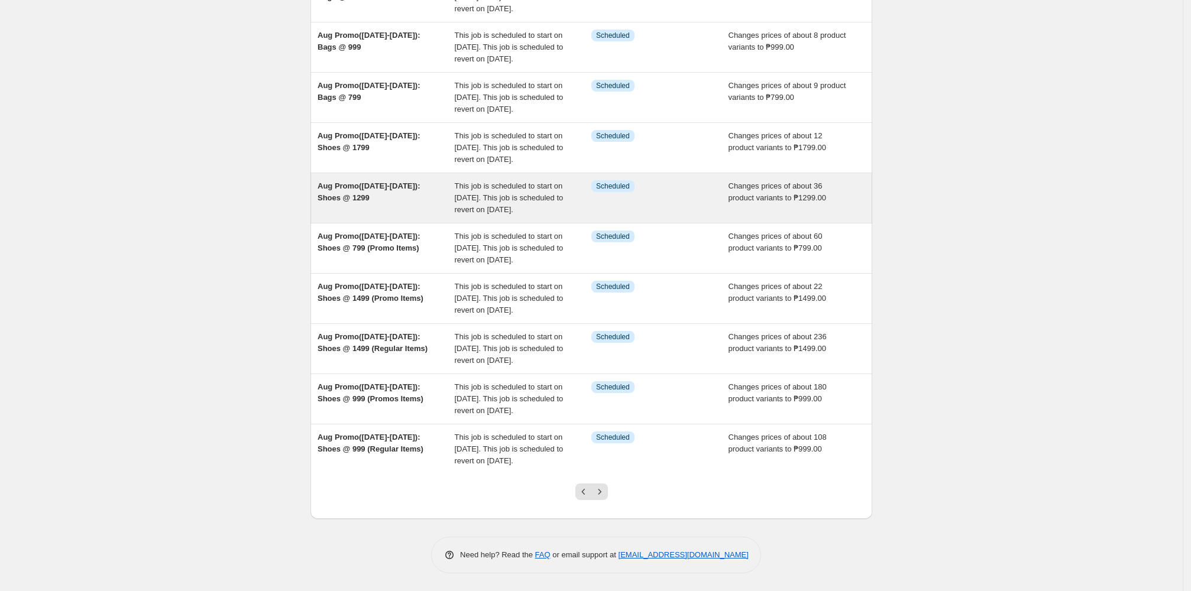
click at [516, 216] on div "This job is scheduled to start on [DATE]. This job is scheduled to revert on [D…" at bounding box center [523, 197] width 137 height 35
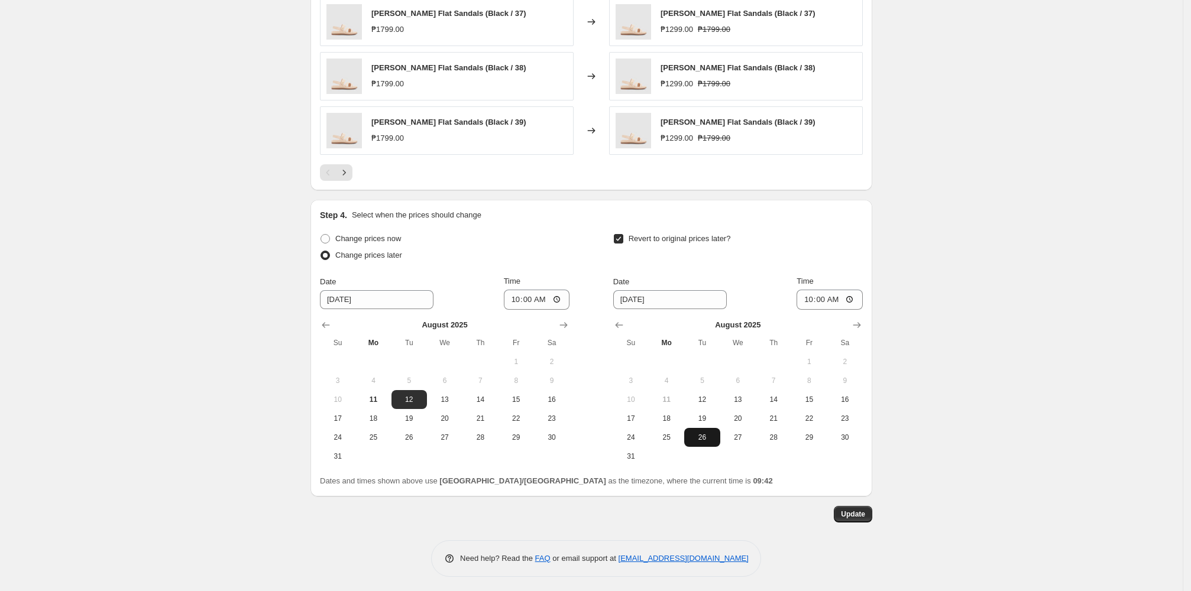
scroll to position [811, 0]
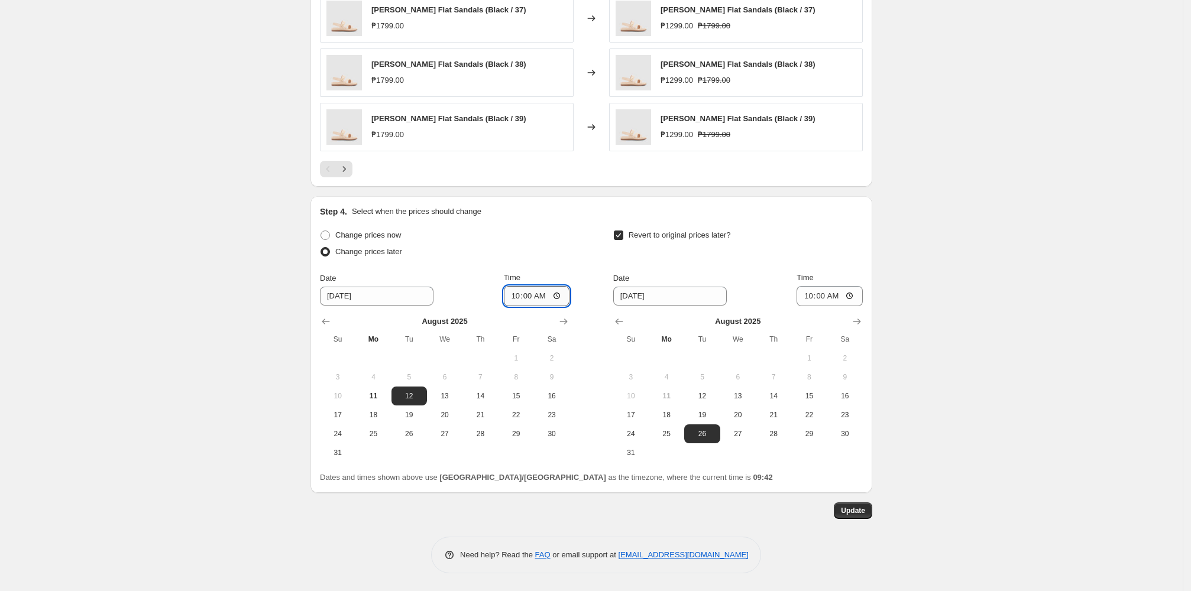
click at [515, 296] on input "10:00" at bounding box center [537, 296] width 66 height 20
type input "11:00"
click at [527, 516] on button "Update" at bounding box center [853, 511] width 38 height 17
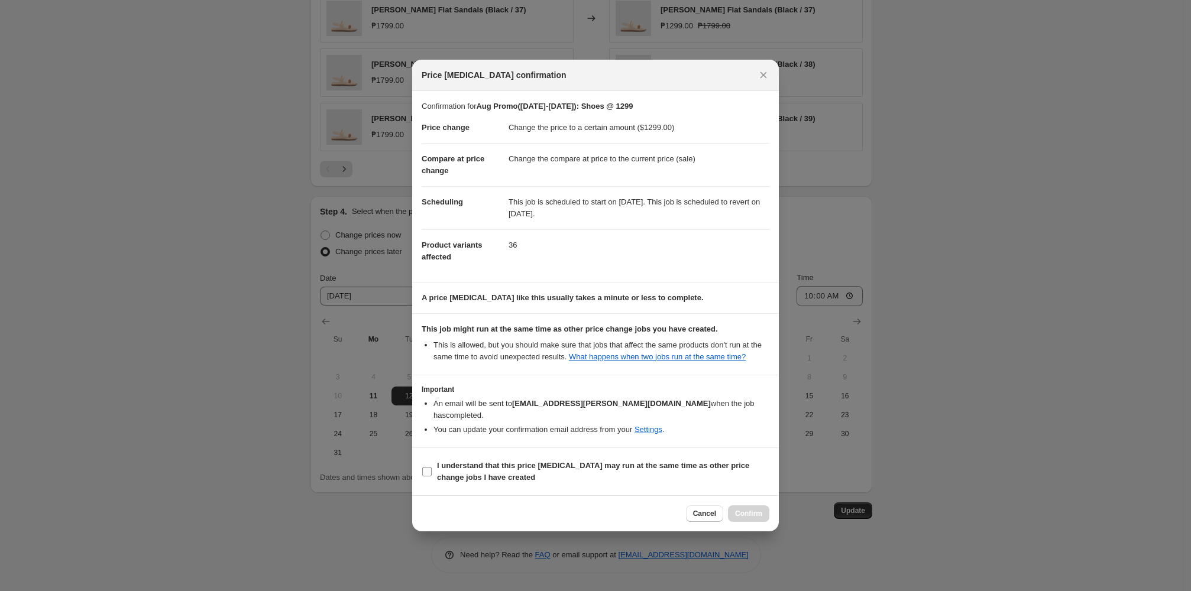
click at [518, 471] on span "I understand that this price [MEDICAL_DATA] may run at the same time as other p…" at bounding box center [603, 472] width 332 height 24
click at [432, 471] on input "I understand that this price [MEDICAL_DATA] may run at the same time as other p…" at bounding box center [426, 471] width 9 height 9
checkbox input "true"
click at [527, 518] on span "Confirm" at bounding box center [748, 513] width 27 height 9
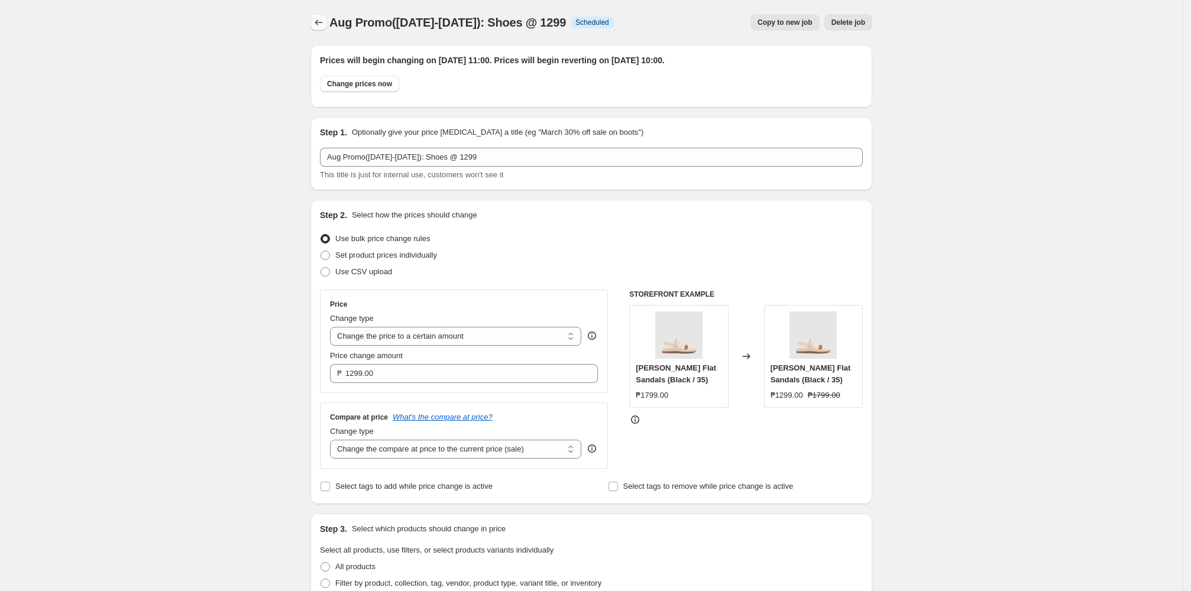
click at [325, 24] on icon "Price change jobs" at bounding box center [319, 23] width 12 height 12
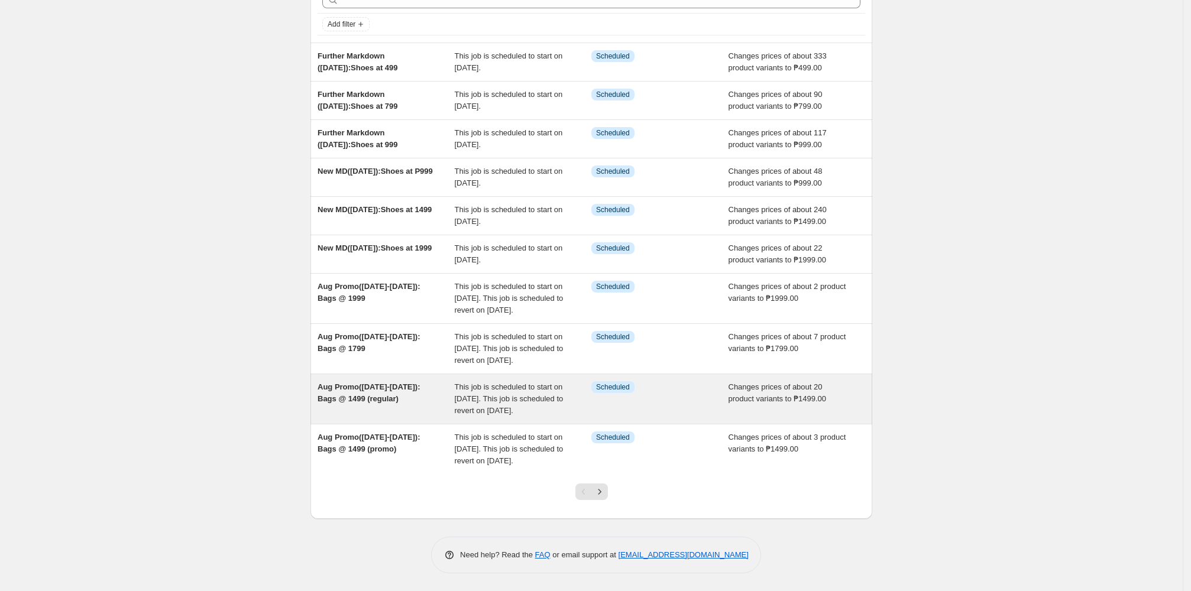
scroll to position [113, 0]
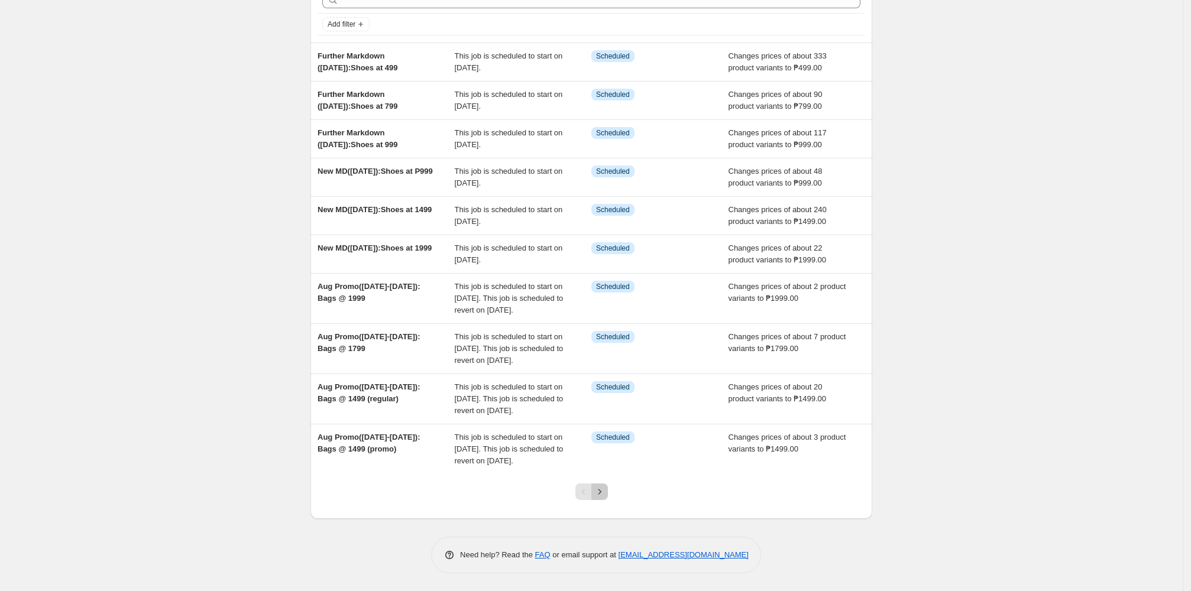
click at [527, 492] on icon "Next" at bounding box center [600, 492] width 12 height 12
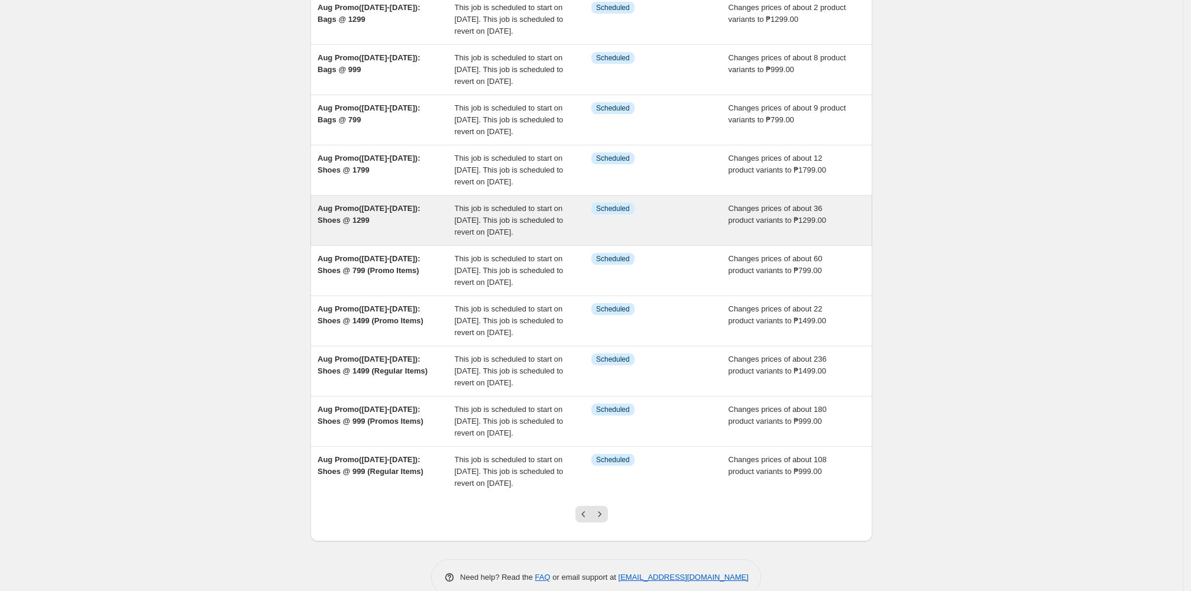
scroll to position [79, 0]
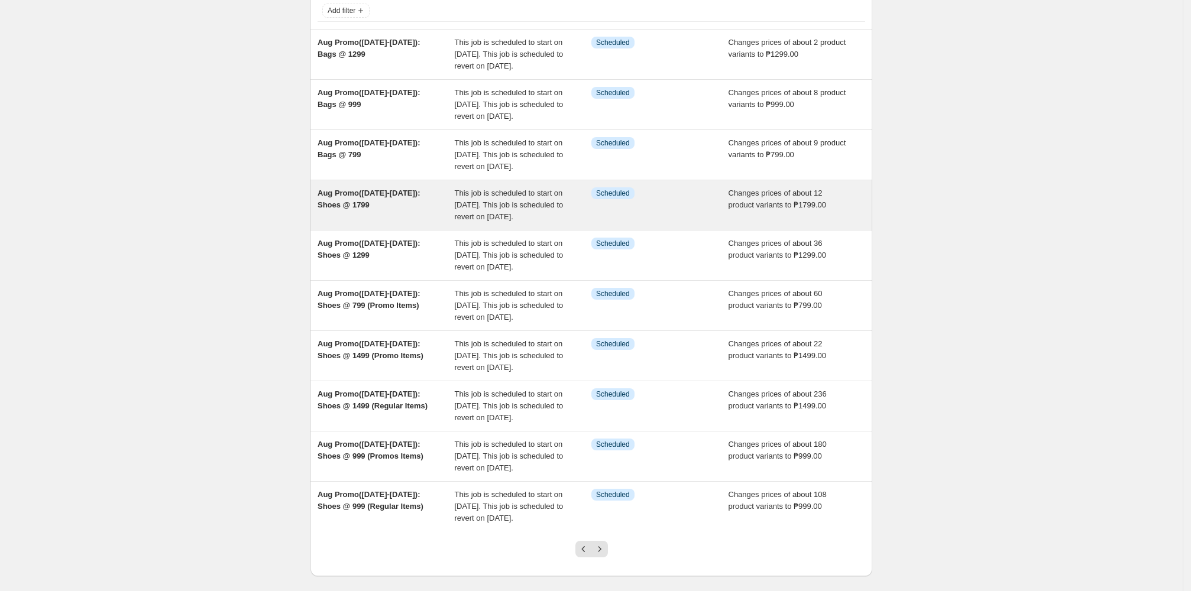
click at [527, 221] on span "This job is scheduled to start on [DATE]. This job is scheduled to revert on [D…" at bounding box center [509, 205] width 109 height 33
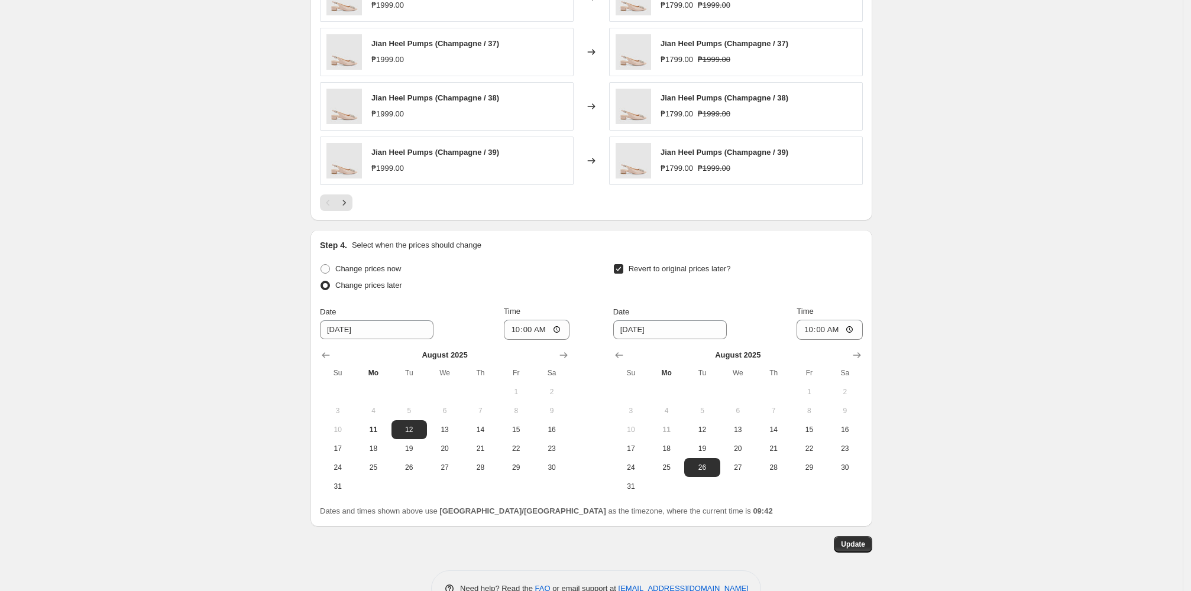
scroll to position [811, 0]
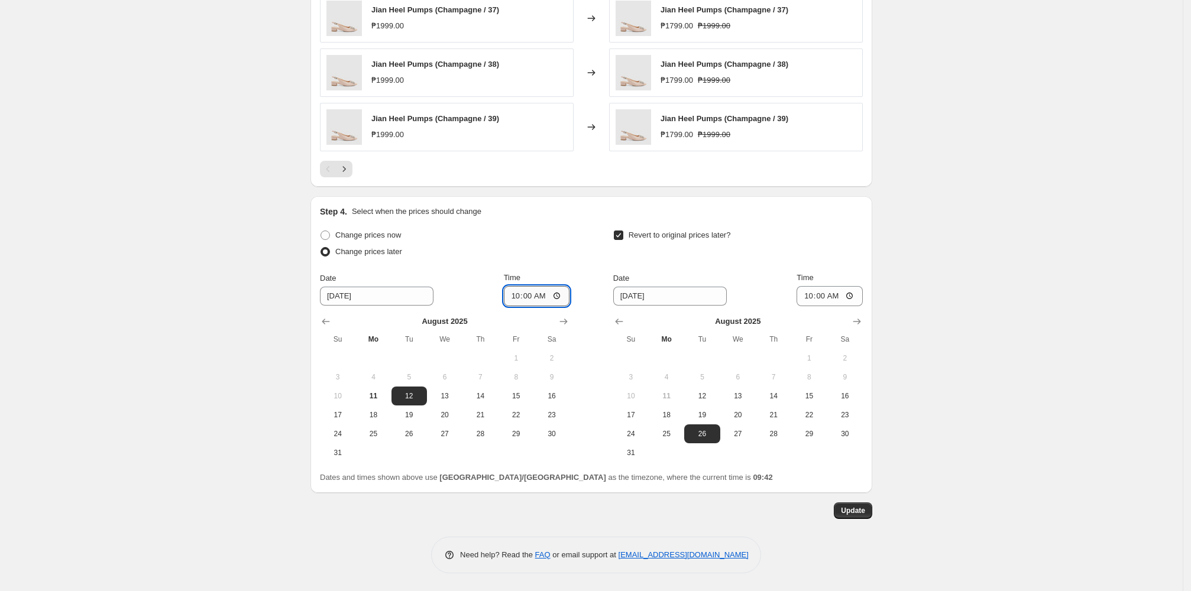
click at [518, 294] on input "10:00" at bounding box center [537, 296] width 66 height 20
type input "11:00"
click at [527, 513] on span "Update" at bounding box center [853, 510] width 24 height 9
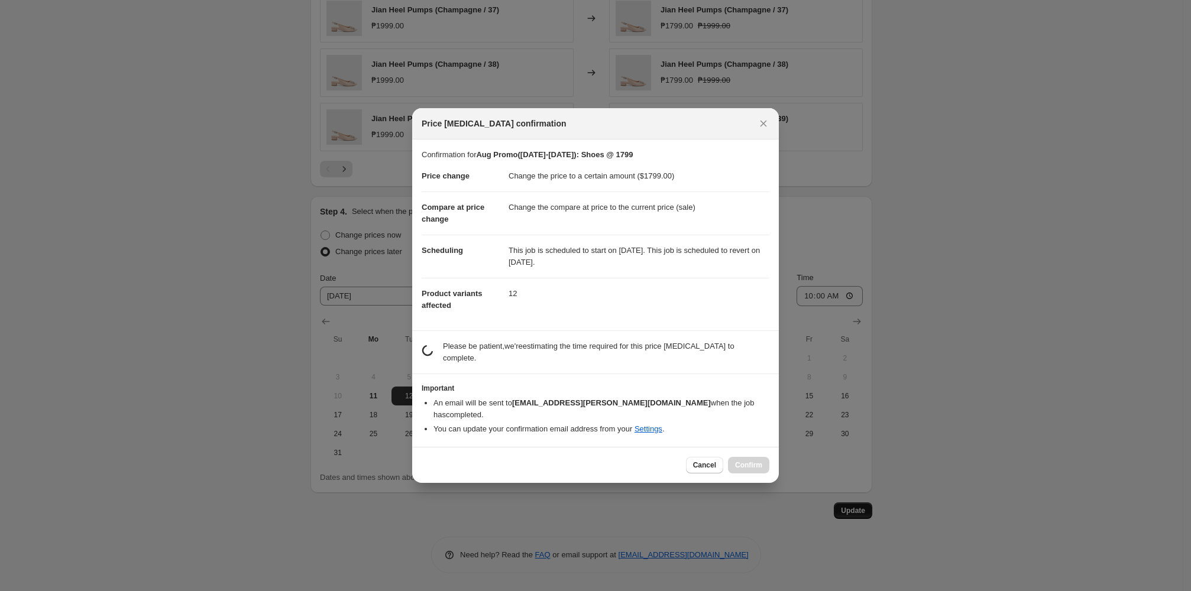
scroll to position [0, 0]
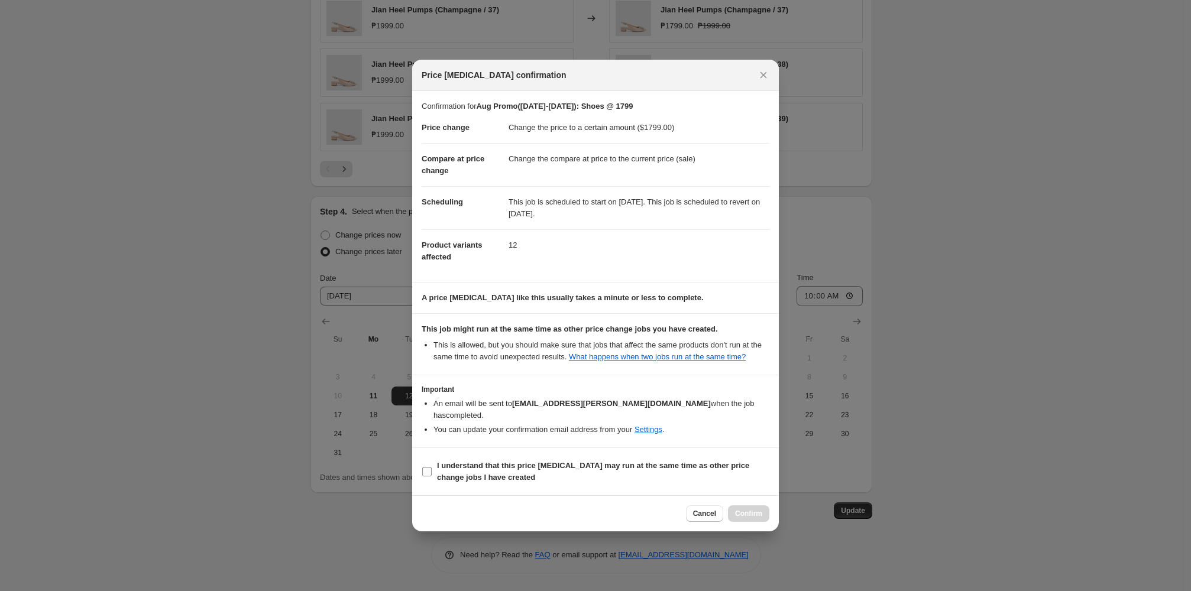
click at [511, 473] on span "I understand that this price [MEDICAL_DATA] may run at the same time as other p…" at bounding box center [603, 472] width 332 height 24
click at [432, 473] on input "I understand that this price [MEDICAL_DATA] may run at the same time as other p…" at bounding box center [426, 471] width 9 height 9
checkbox input "true"
click at [527, 513] on span "Confirm" at bounding box center [748, 513] width 27 height 9
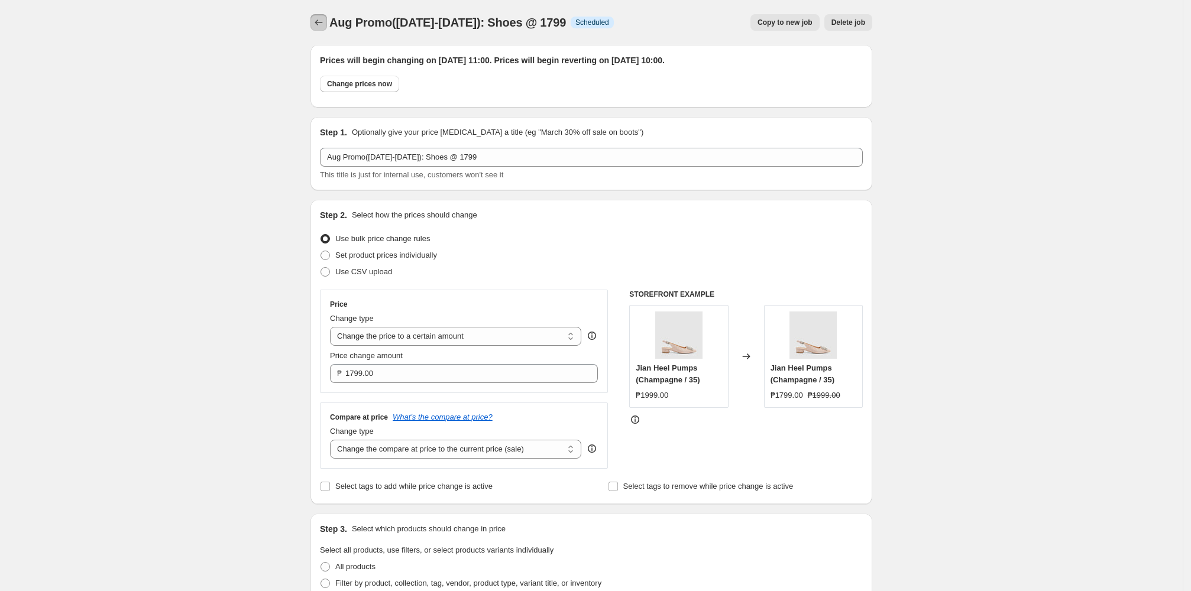
click at [325, 25] on icon "Price change jobs" at bounding box center [319, 23] width 12 height 12
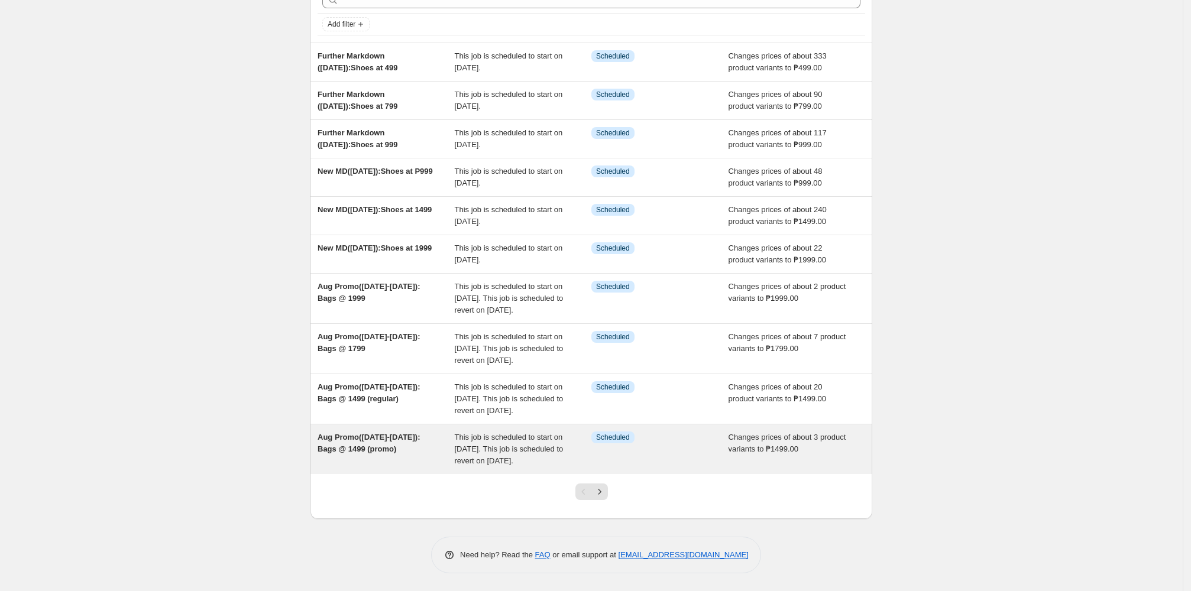
scroll to position [113, 0]
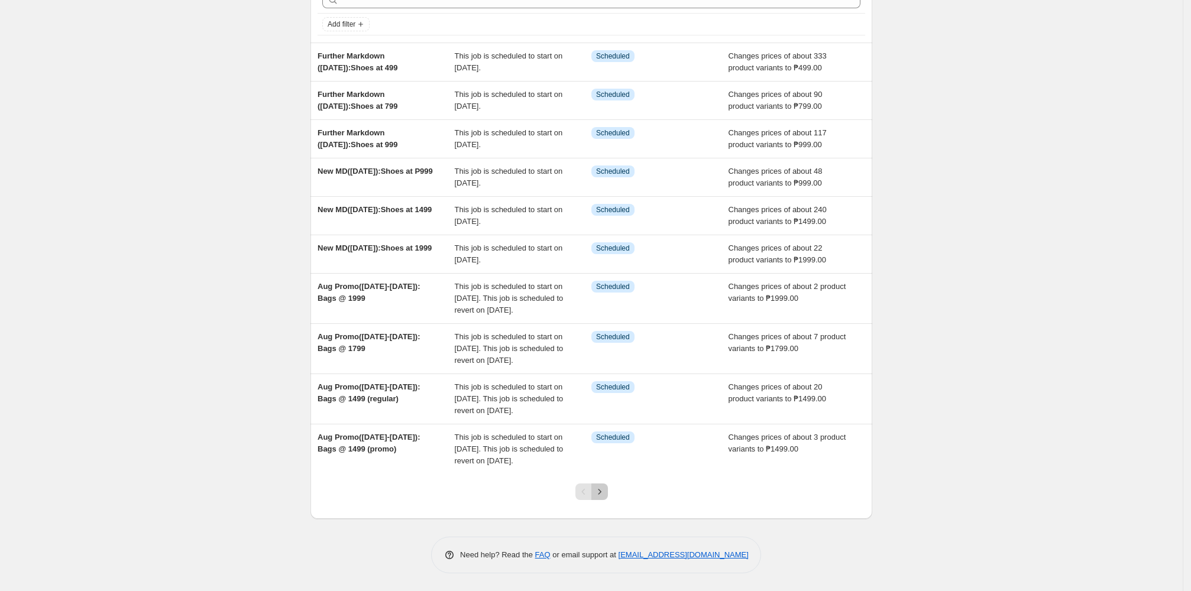
click at [527, 498] on icon "Next" at bounding box center [600, 492] width 12 height 12
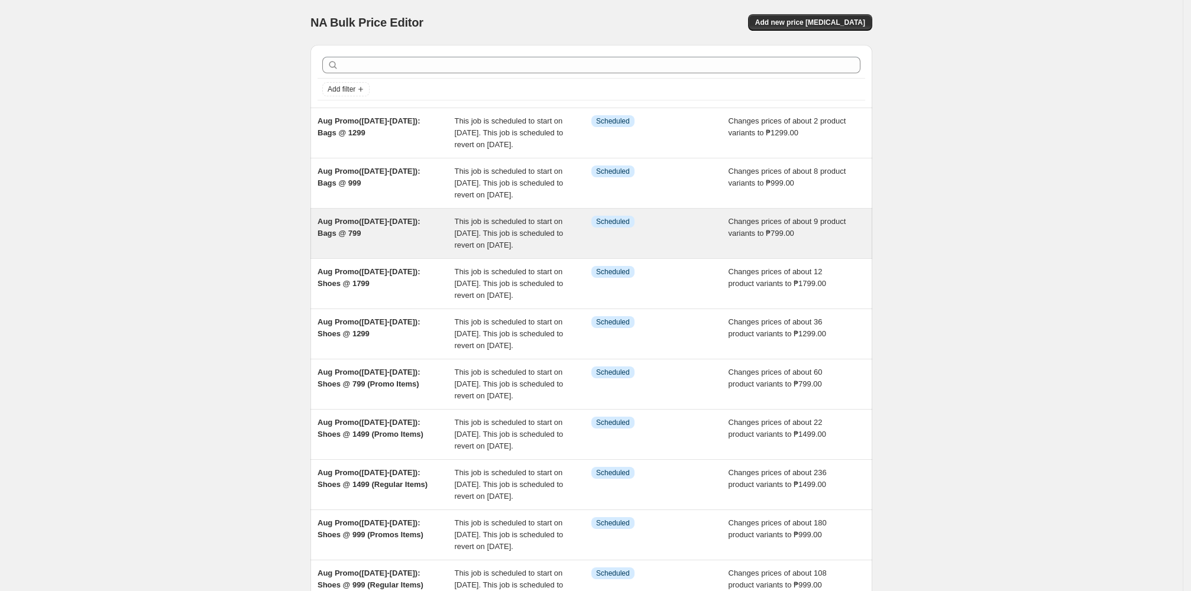
click at [527, 250] on span "This job is scheduled to start on [DATE]. This job is scheduled to revert on [D…" at bounding box center [509, 233] width 109 height 33
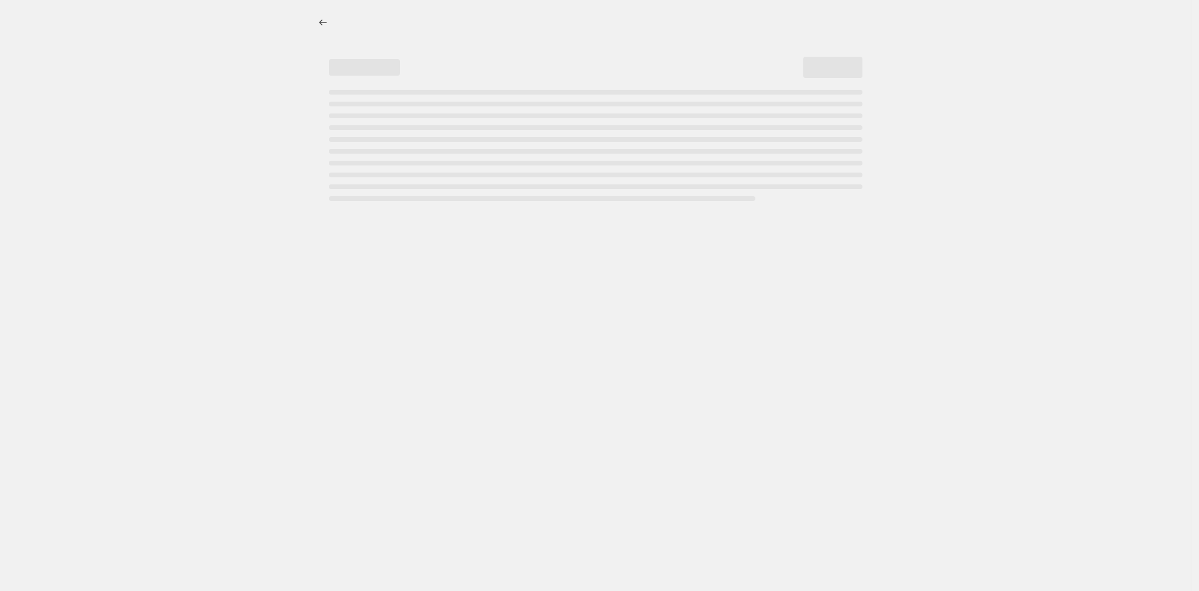
select select "no_change"
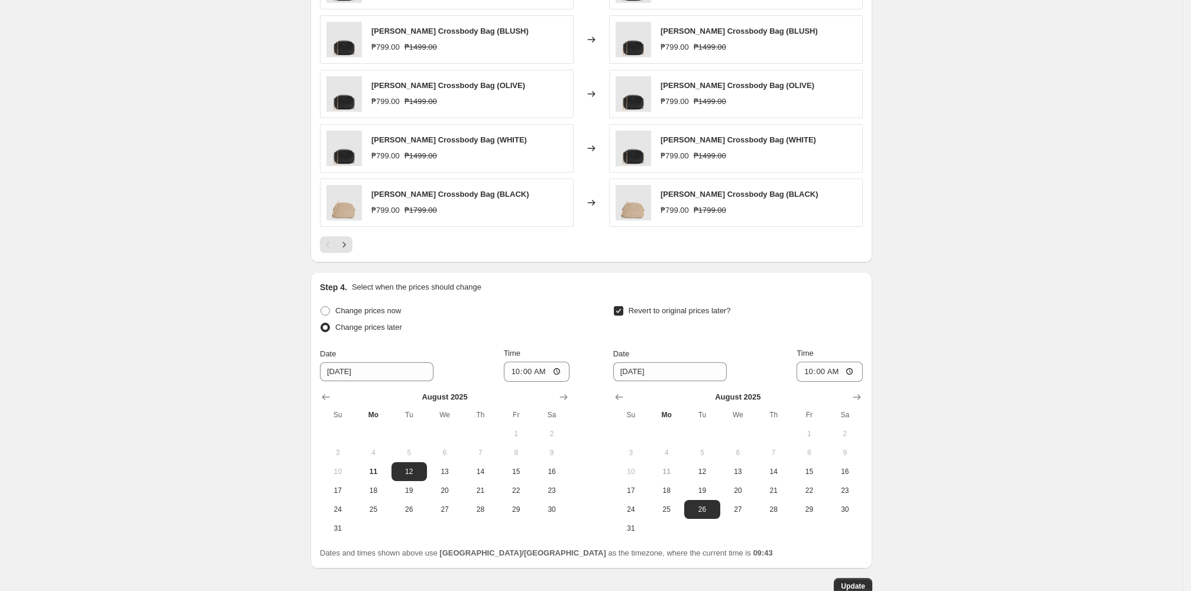
scroll to position [811, 0]
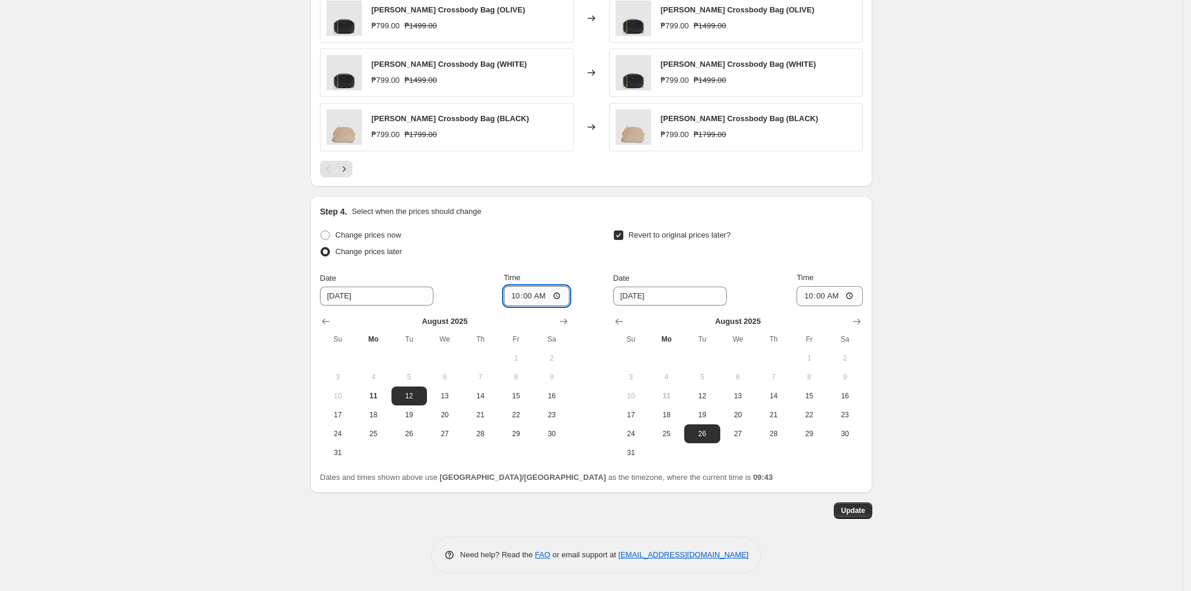
click at [516, 300] on input "10:00" at bounding box center [537, 296] width 66 height 20
type input "11:00"
click at [527, 510] on span "Update" at bounding box center [853, 510] width 24 height 9
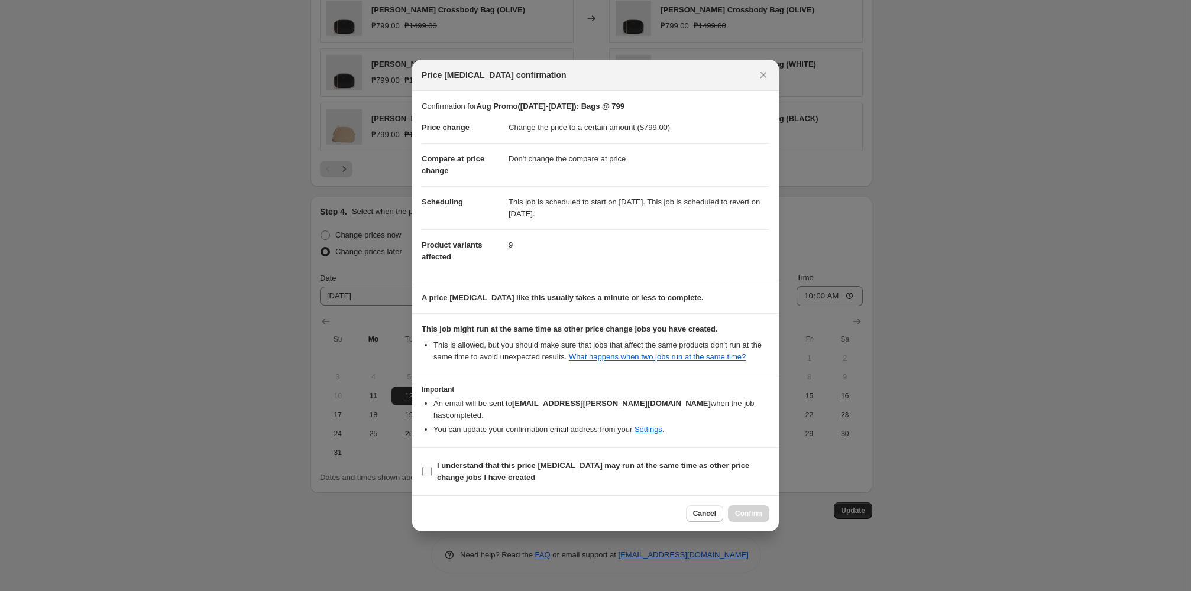
click at [527, 467] on b "I understand that this price [MEDICAL_DATA] may run at the same time as other p…" at bounding box center [593, 471] width 312 height 21
click at [432, 467] on input "I understand that this price [MEDICAL_DATA] may run at the same time as other p…" at bounding box center [426, 471] width 9 height 9
checkbox input "true"
click at [527, 520] on button "Confirm" at bounding box center [748, 514] width 41 height 17
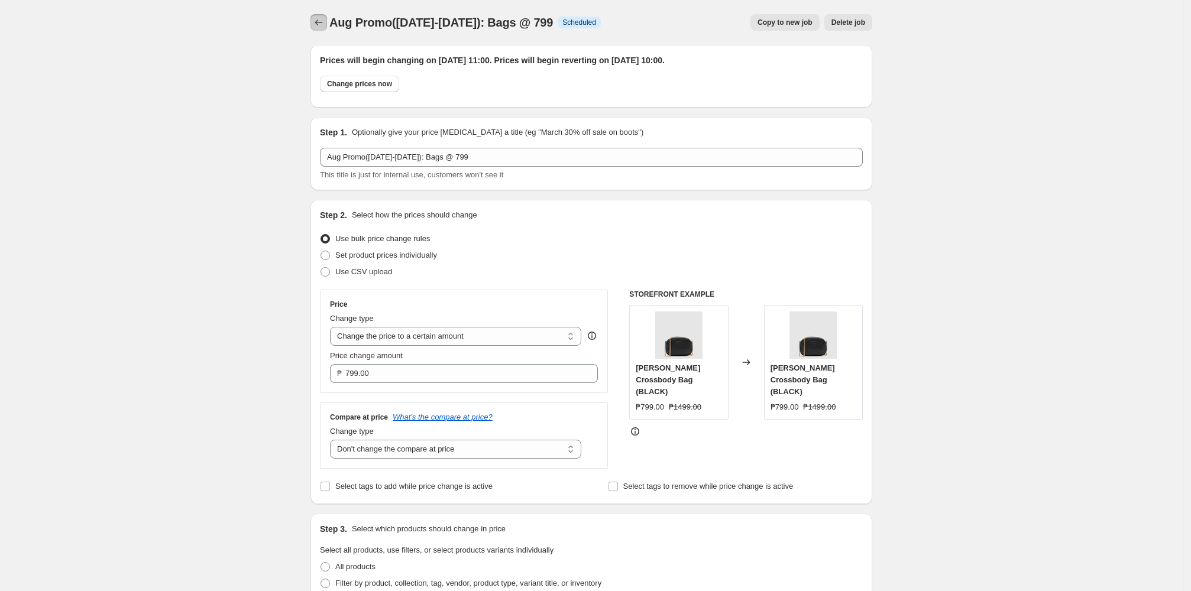
click at [319, 26] on icon "Price change jobs" at bounding box center [319, 23] width 12 height 12
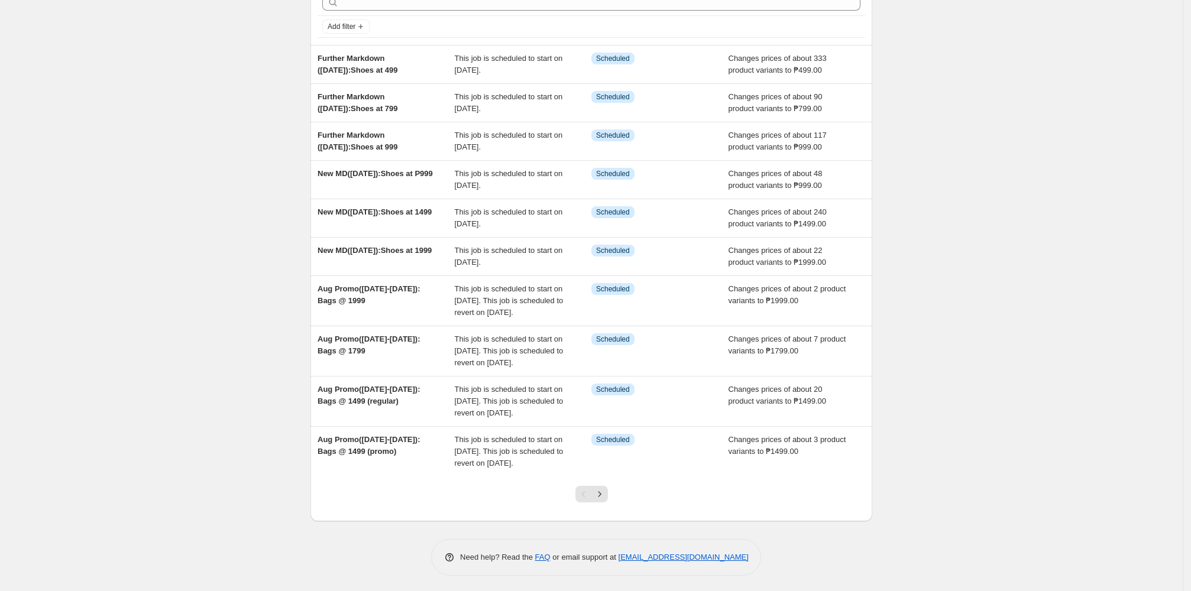
scroll to position [113, 0]
click at [527, 499] on button "Next" at bounding box center [599, 492] width 17 height 17
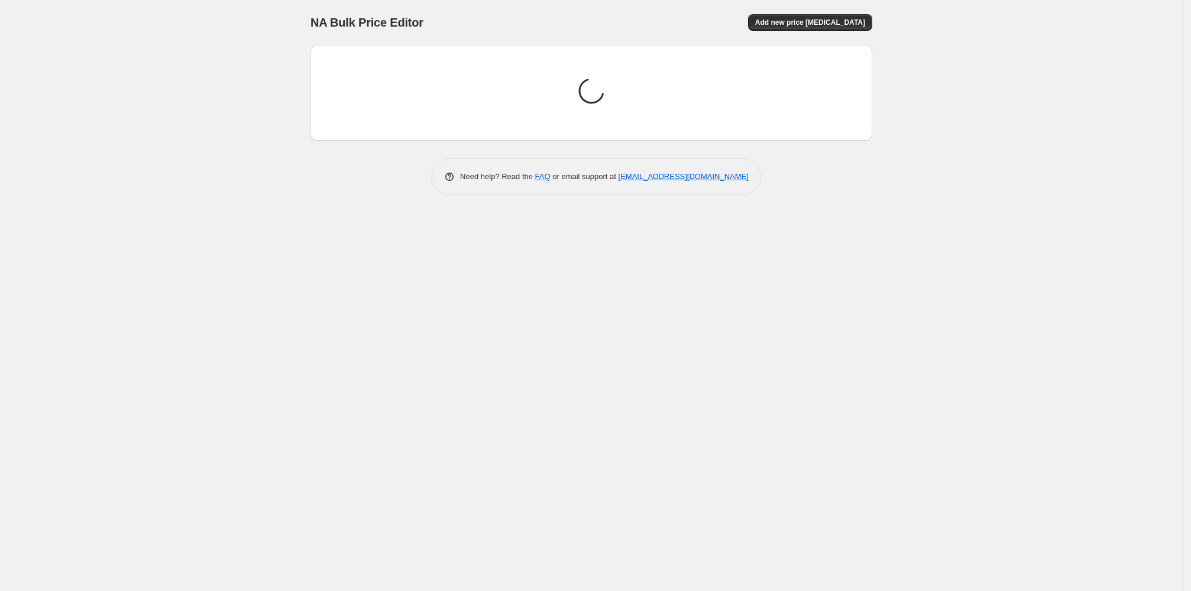
scroll to position [0, 0]
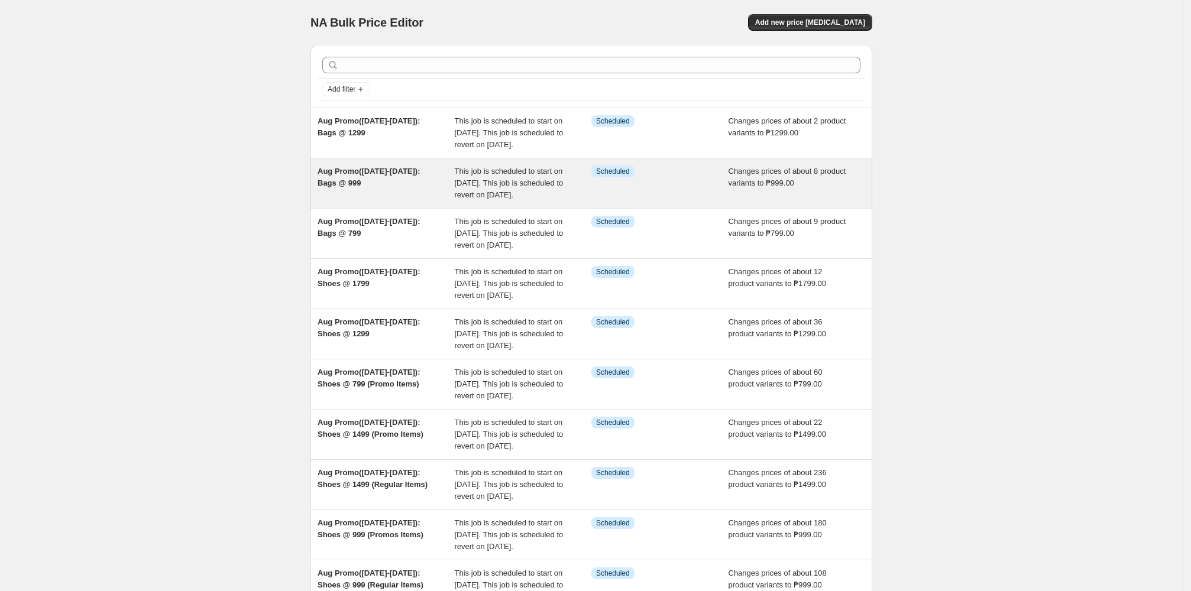
click at [501, 199] on span "This job is scheduled to start on [DATE]. This job is scheduled to revert on [D…" at bounding box center [509, 183] width 109 height 33
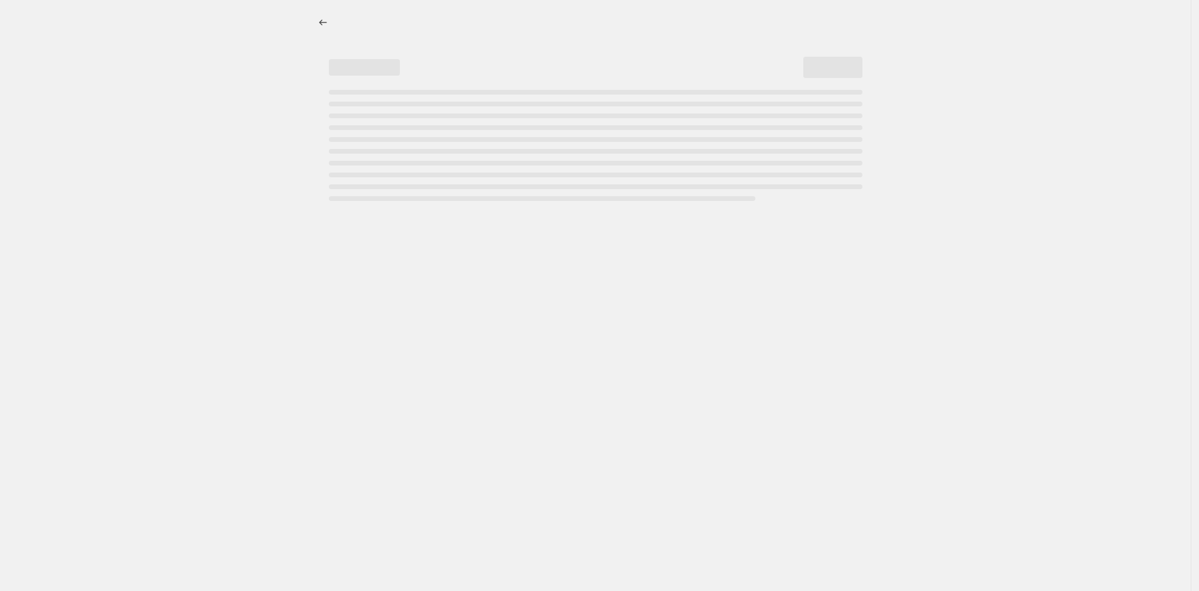
select select "no_change"
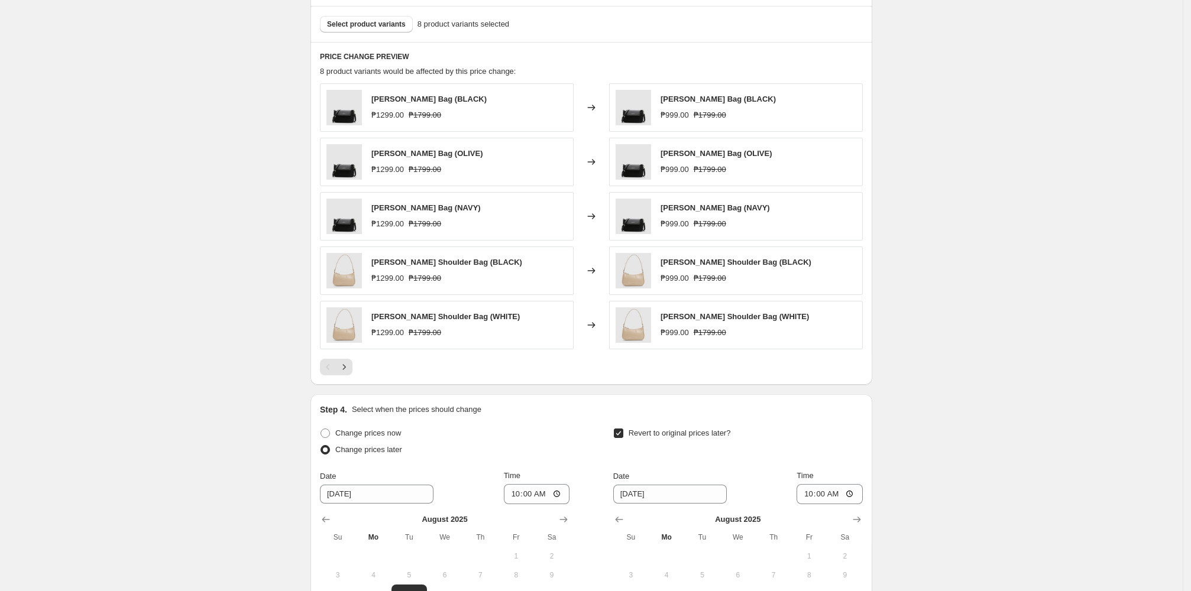
scroll to position [630, 0]
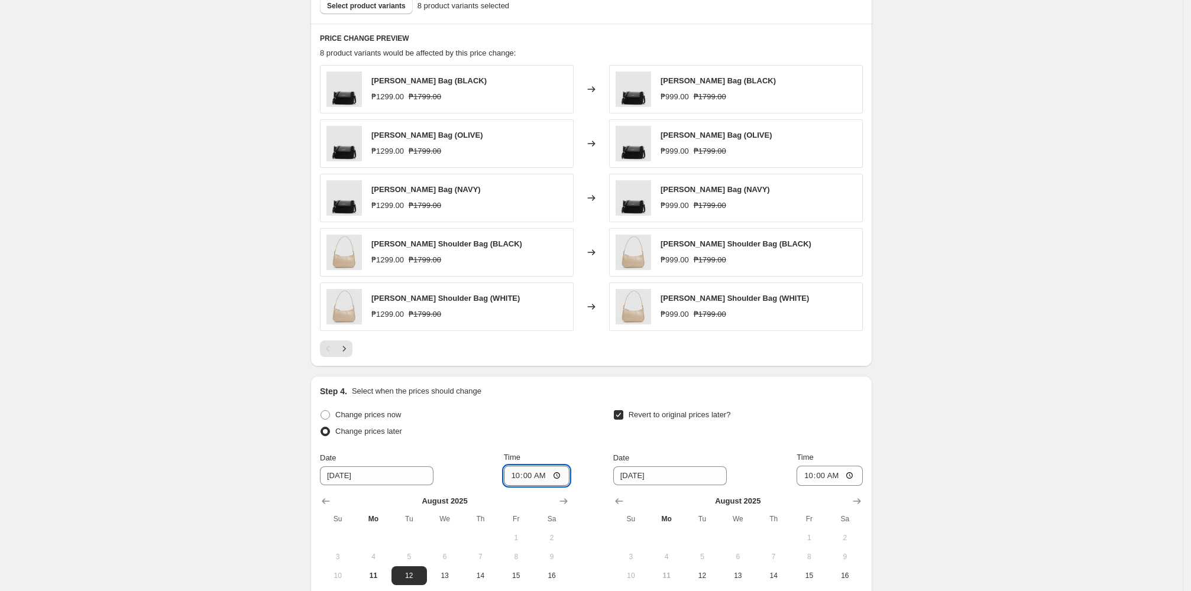
click at [516, 473] on input "10:00" at bounding box center [537, 476] width 66 height 20
type input "11:00"
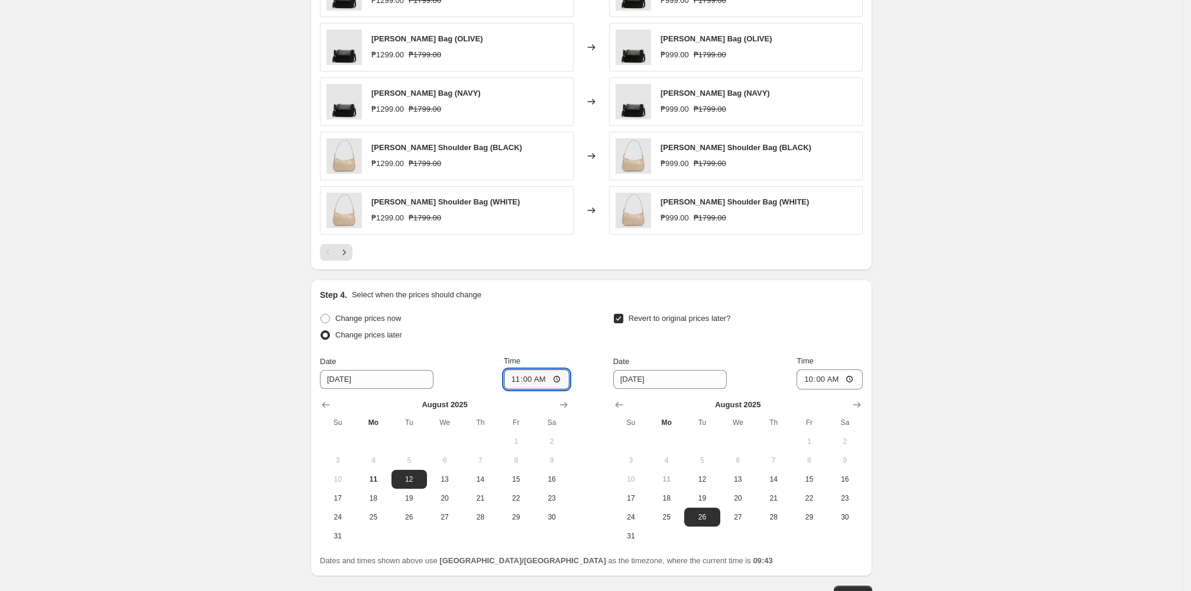
scroll to position [811, 0]
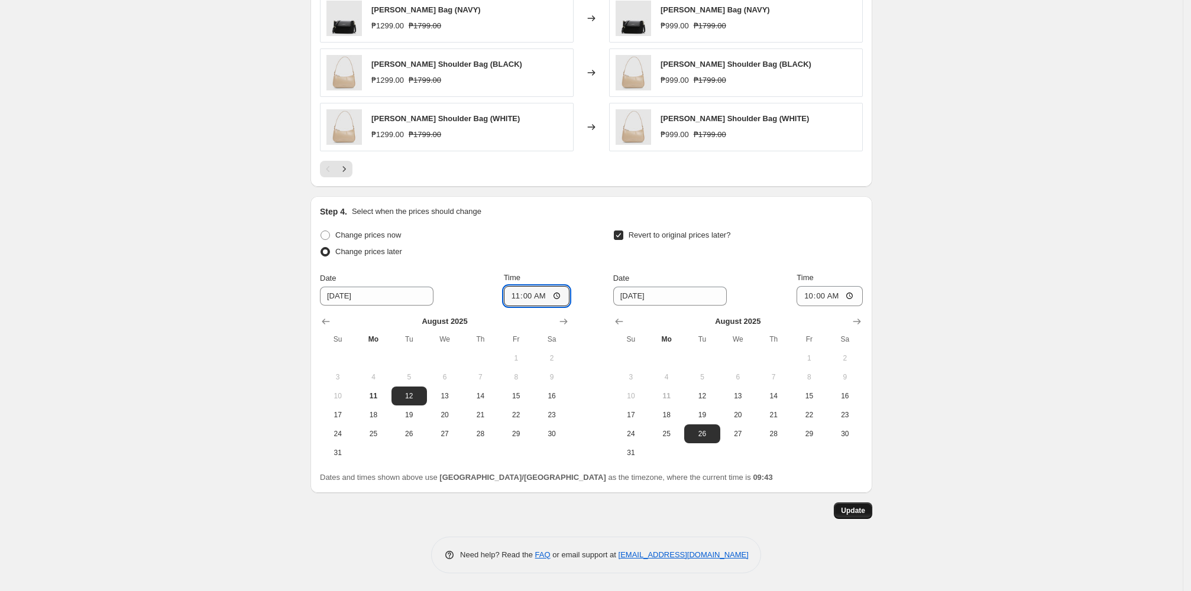
click at [527, 510] on span "Update" at bounding box center [853, 510] width 24 height 9
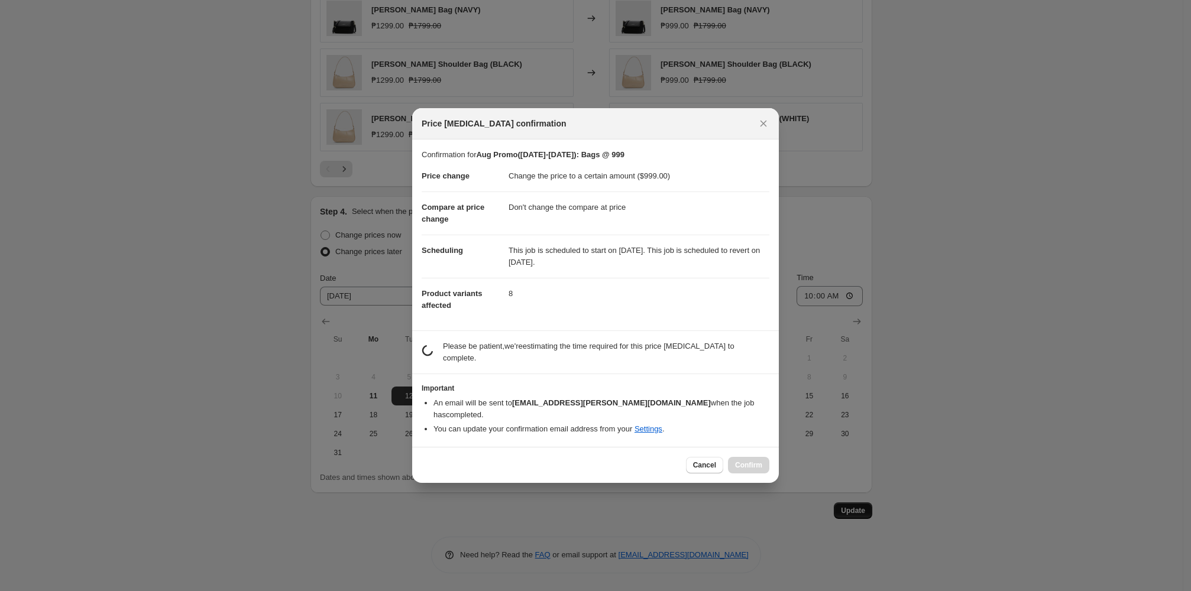
scroll to position [0, 0]
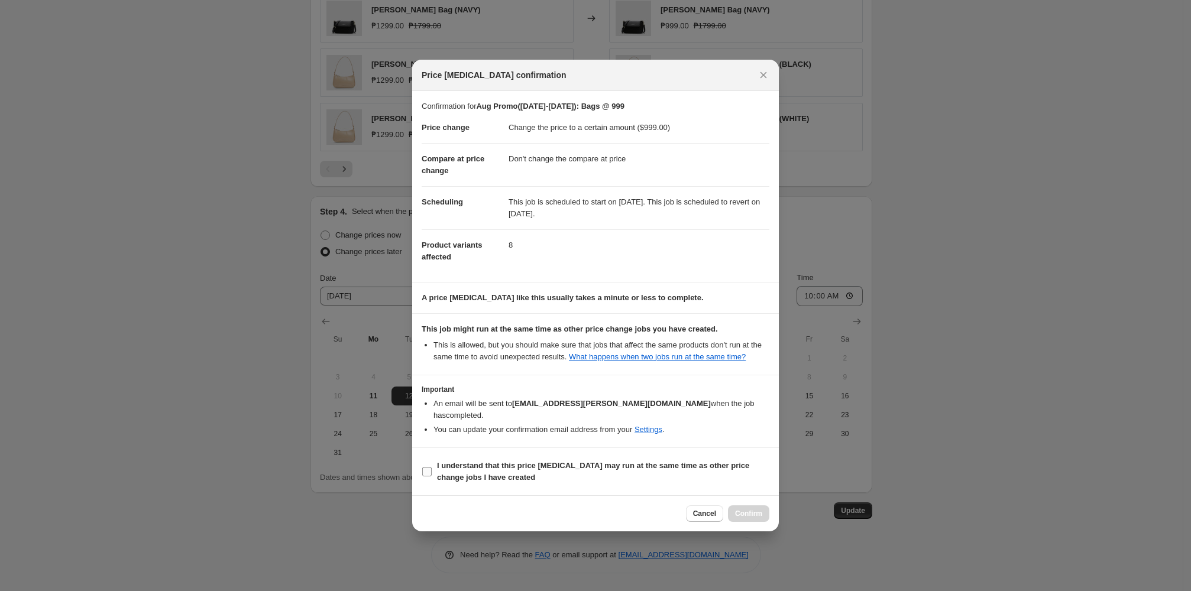
click at [485, 467] on b "I understand that this price [MEDICAL_DATA] may run at the same time as other p…" at bounding box center [593, 471] width 312 height 21
click at [432, 467] on input "I understand that this price [MEDICAL_DATA] may run at the same time as other p…" at bounding box center [426, 471] width 9 height 9
checkbox input "true"
click at [527, 518] on span "Confirm" at bounding box center [748, 513] width 27 height 9
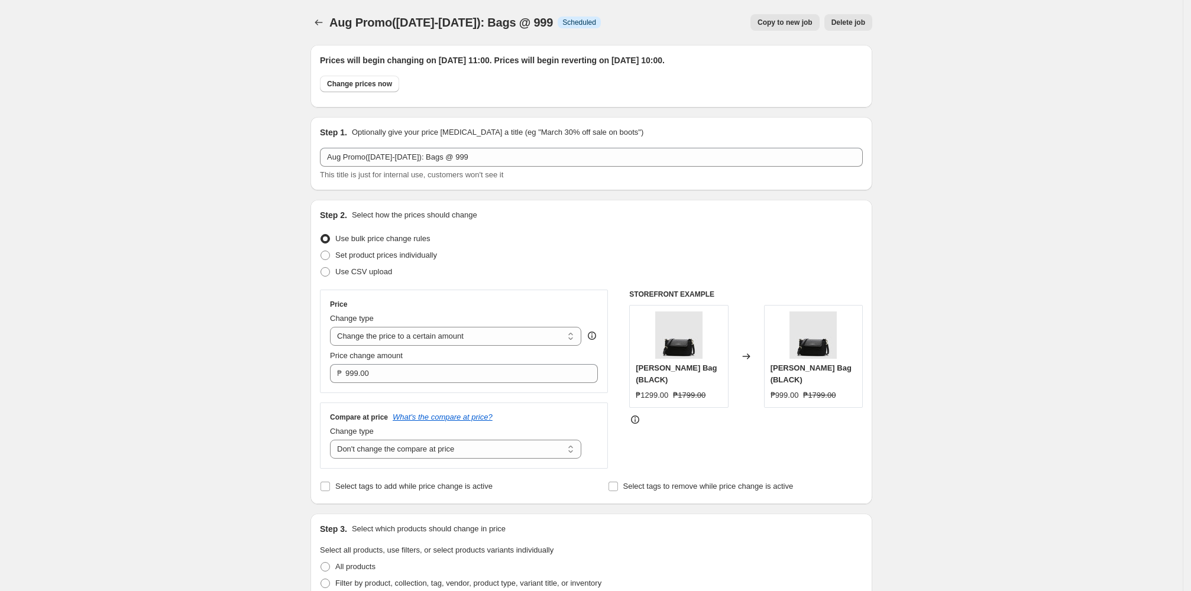
scroll to position [811, 0]
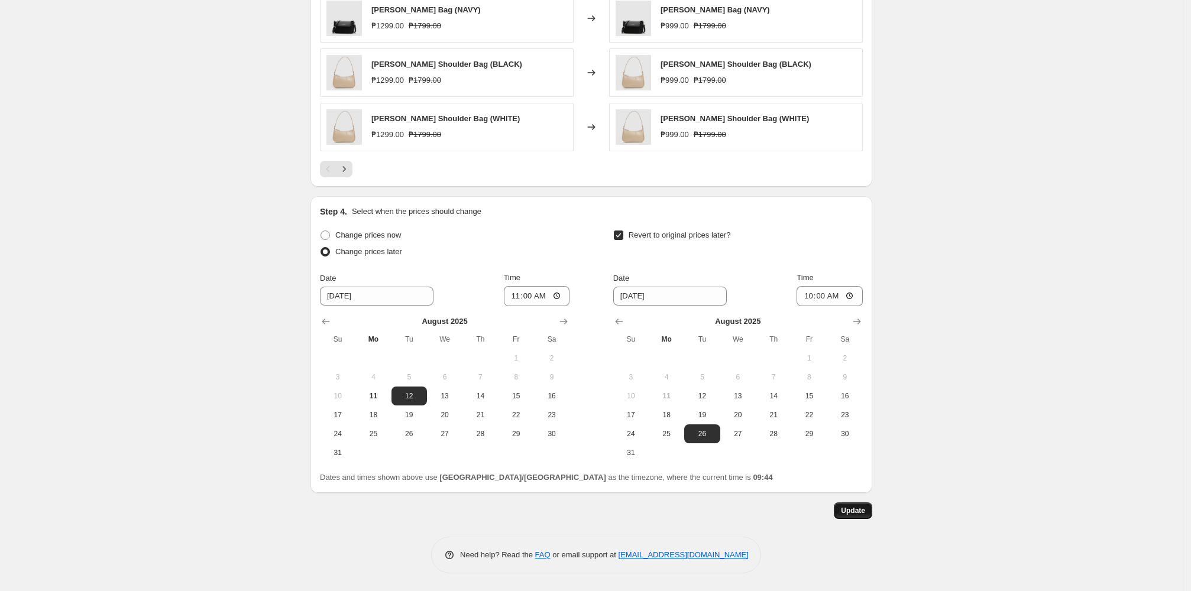
click at [527, 516] on button "Update" at bounding box center [853, 511] width 38 height 17
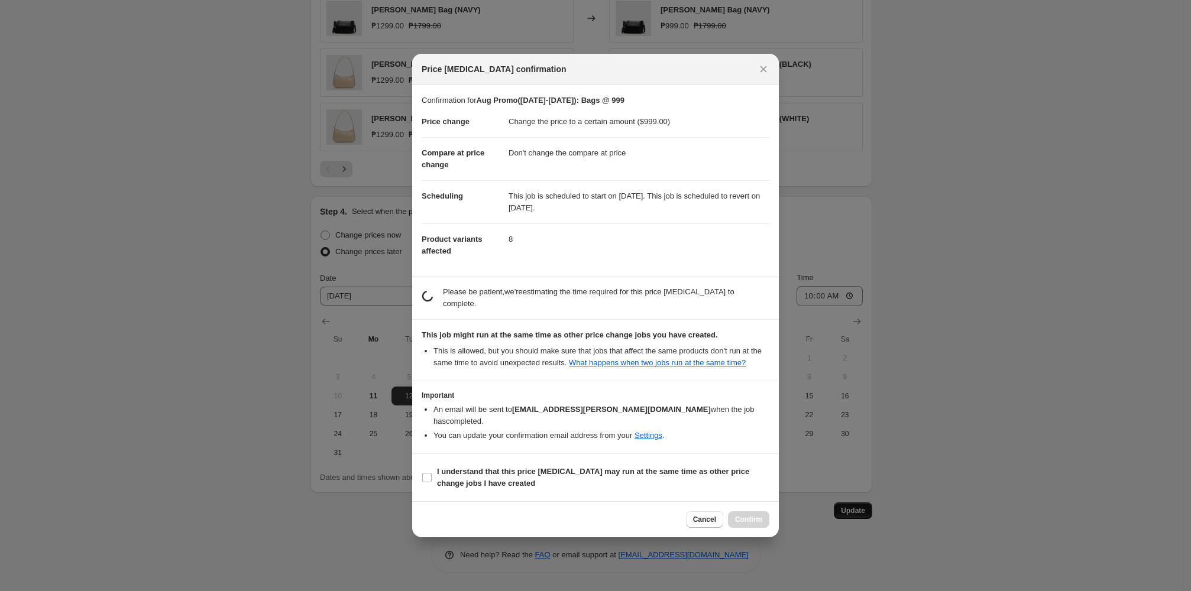
scroll to position [0, 0]
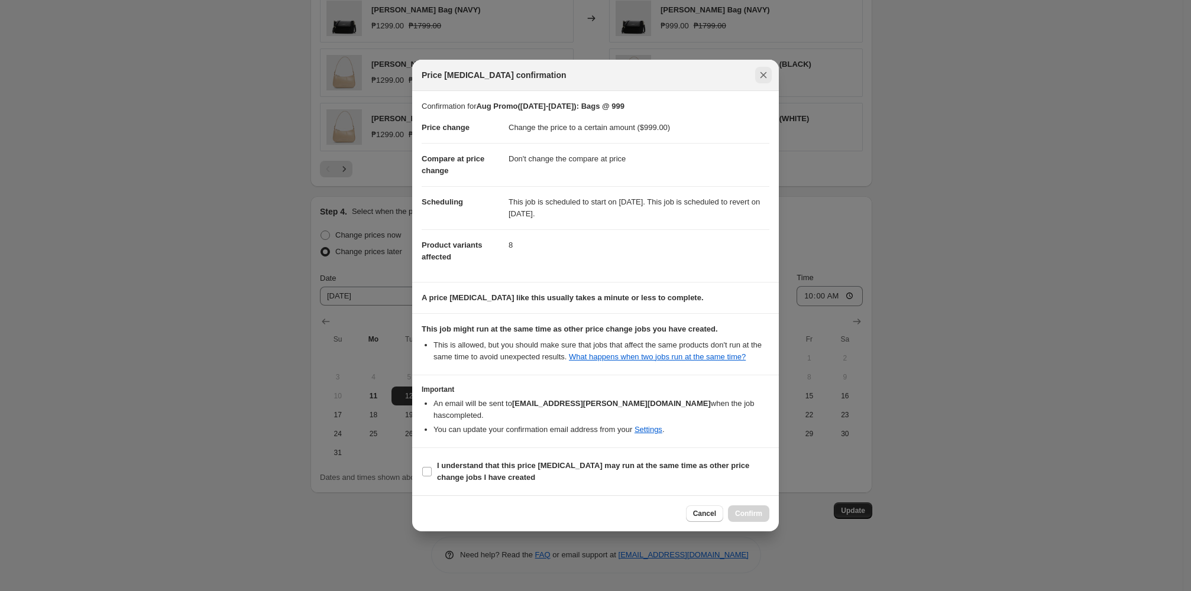
click at [527, 67] on button "Close" at bounding box center [763, 75] width 17 height 17
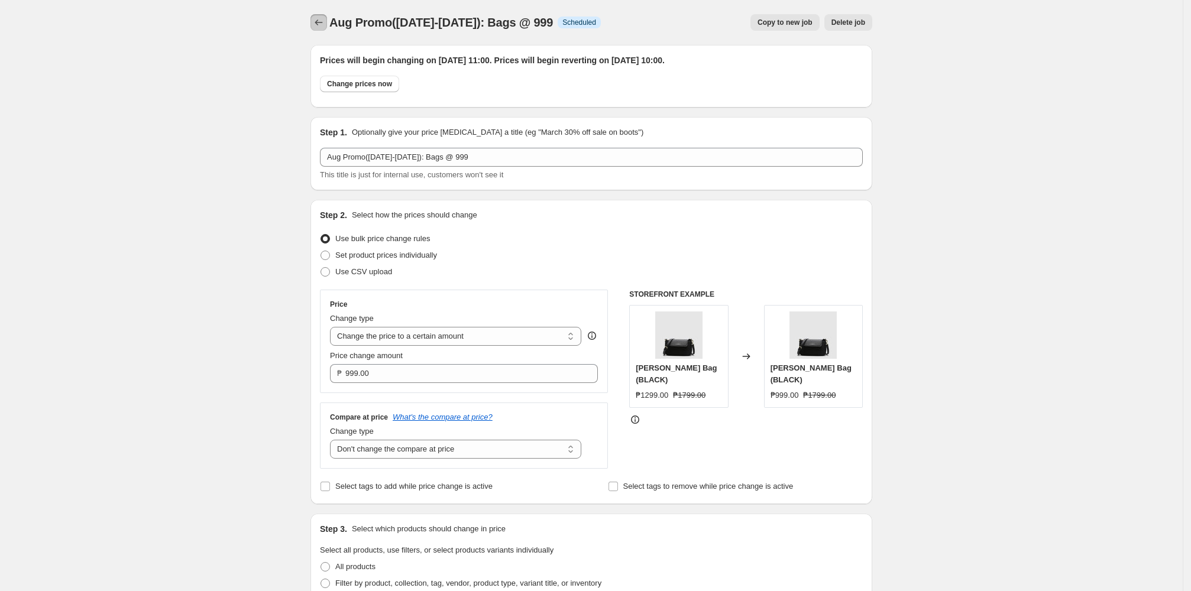
click at [313, 23] on button "Price change jobs" at bounding box center [319, 22] width 17 height 17
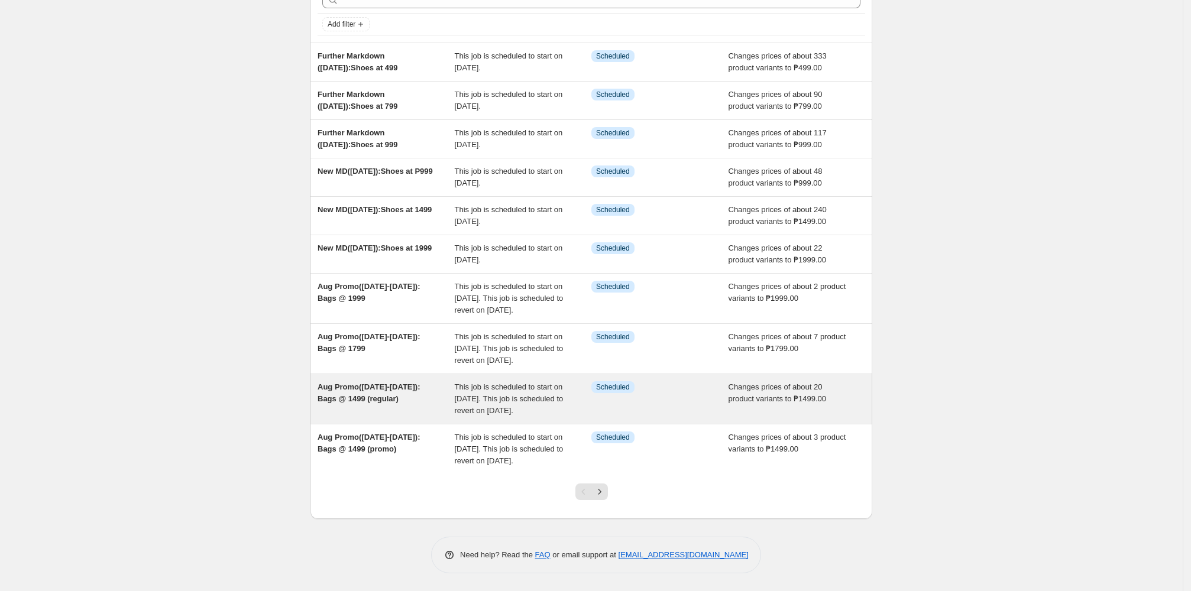
scroll to position [113, 0]
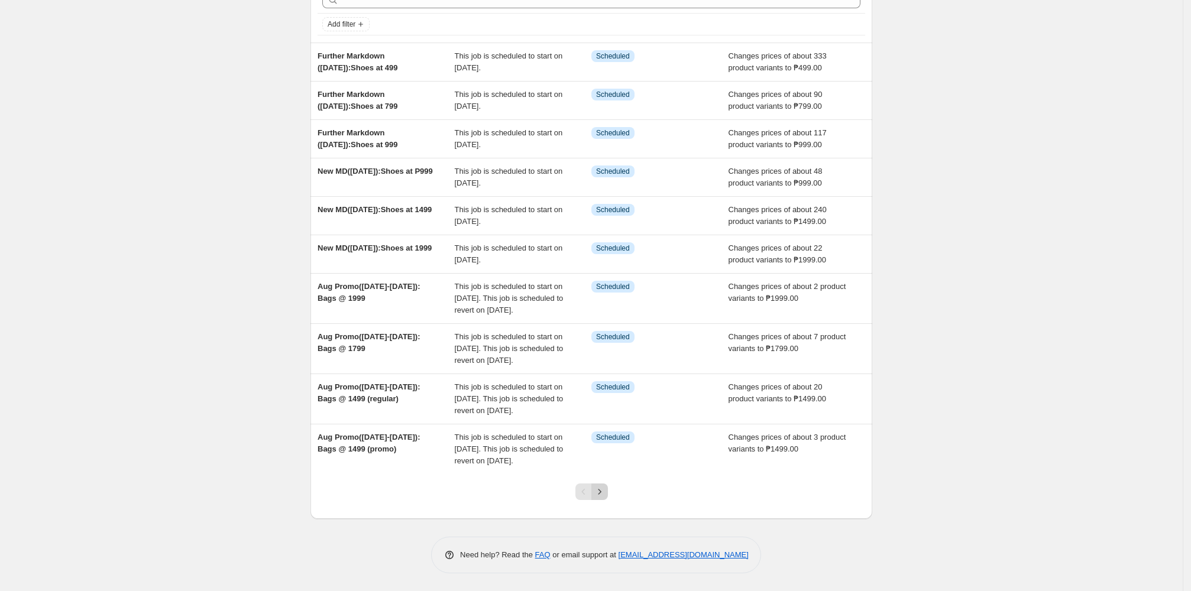
click at [527, 493] on icon "Next" at bounding box center [600, 492] width 12 height 12
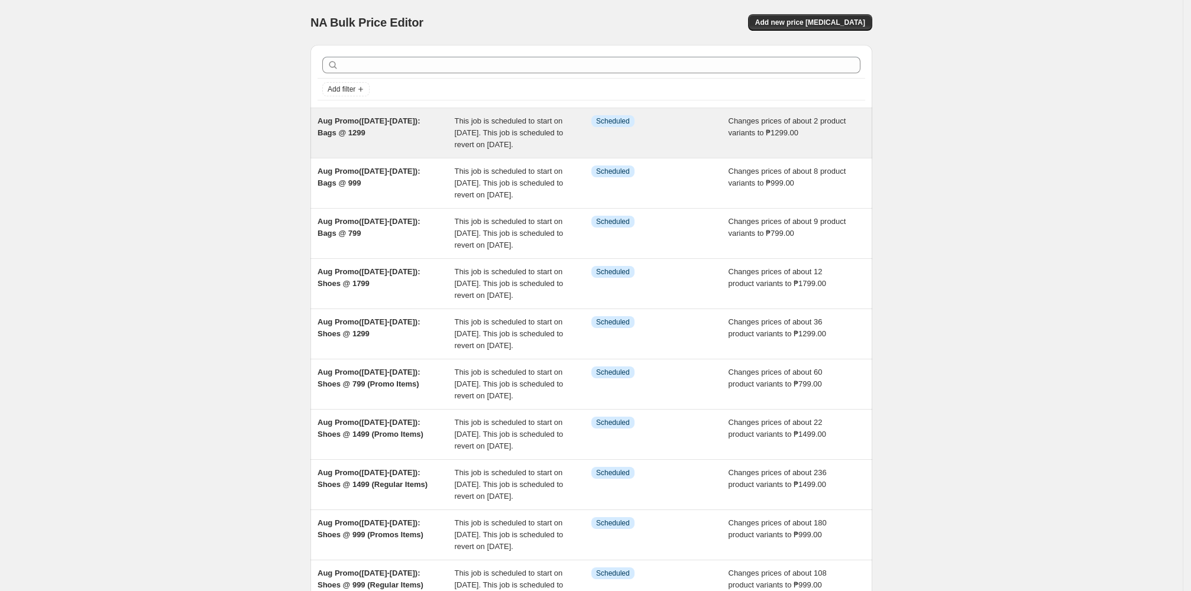
click at [431, 140] on div "Aug Promo([DATE]-[DATE]): Bags @ 1299" at bounding box center [386, 132] width 137 height 35
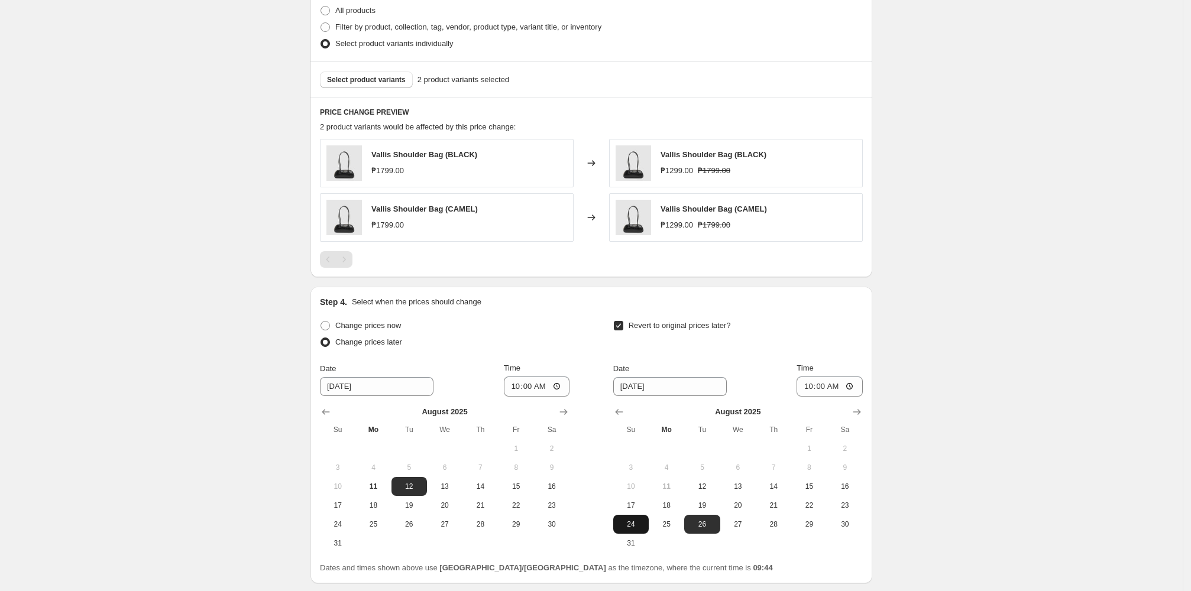
scroll to position [646, 0]
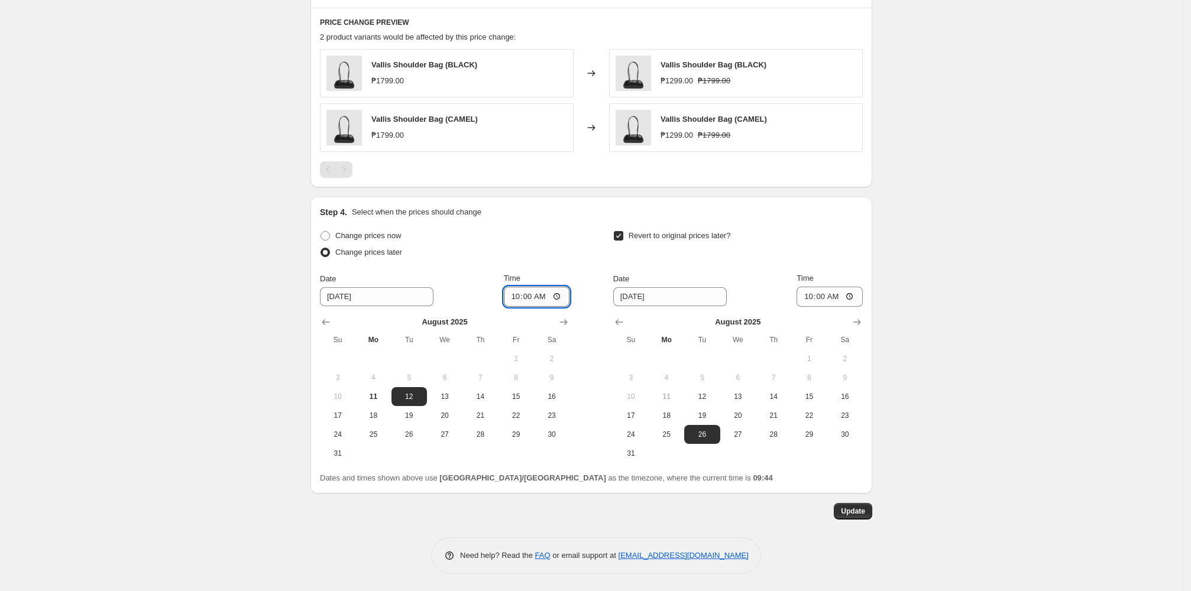
click at [512, 297] on input "10:00" at bounding box center [537, 297] width 66 height 20
type input "11:00"
click at [527, 513] on span "Update" at bounding box center [853, 511] width 24 height 9
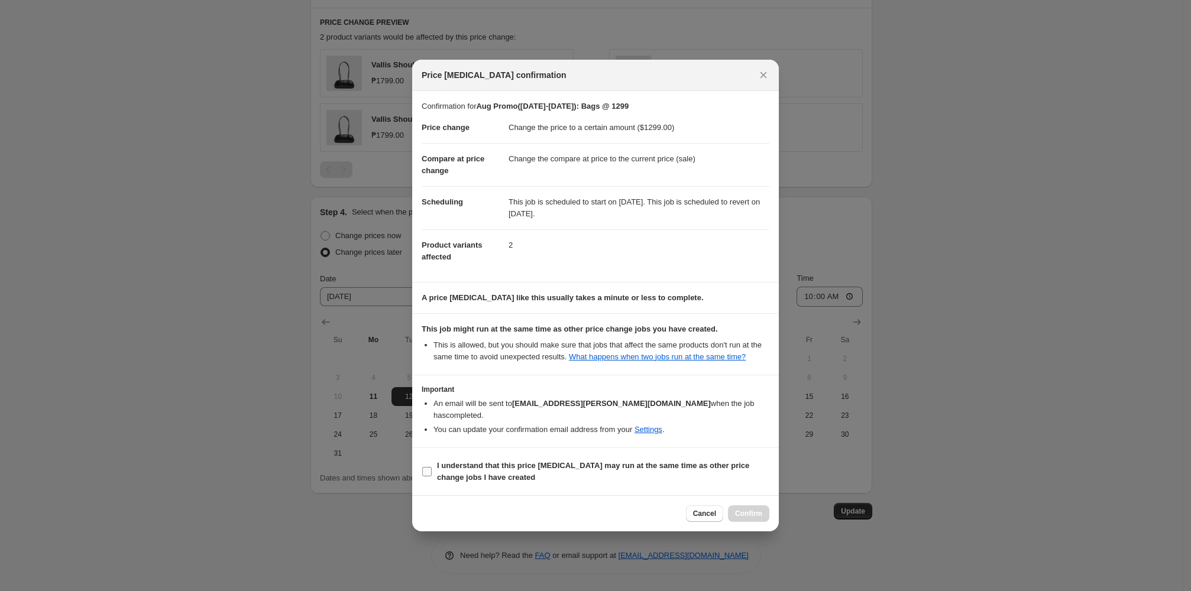
click at [518, 473] on span "I understand that this price [MEDICAL_DATA] may run at the same time as other p…" at bounding box center [603, 472] width 332 height 24
click at [432, 473] on input "I understand that this price [MEDICAL_DATA] may run at the same time as other p…" at bounding box center [426, 471] width 9 height 9
checkbox input "true"
click at [527, 515] on span "Confirm" at bounding box center [748, 513] width 27 height 9
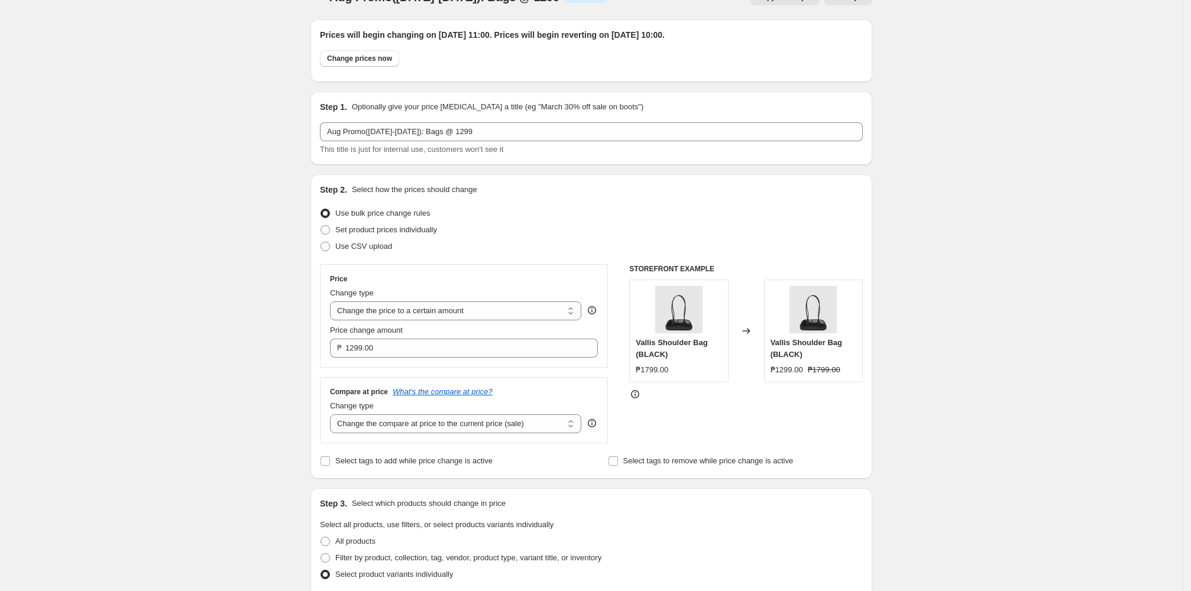
scroll to position [0, 0]
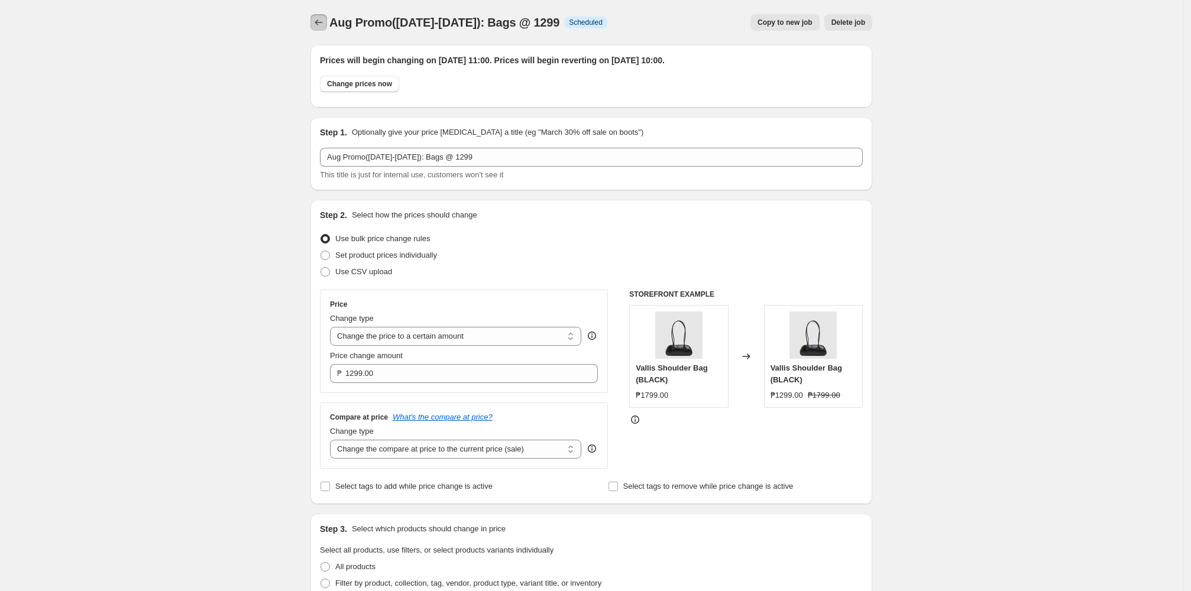
click at [325, 26] on icon "Price change jobs" at bounding box center [319, 23] width 12 height 12
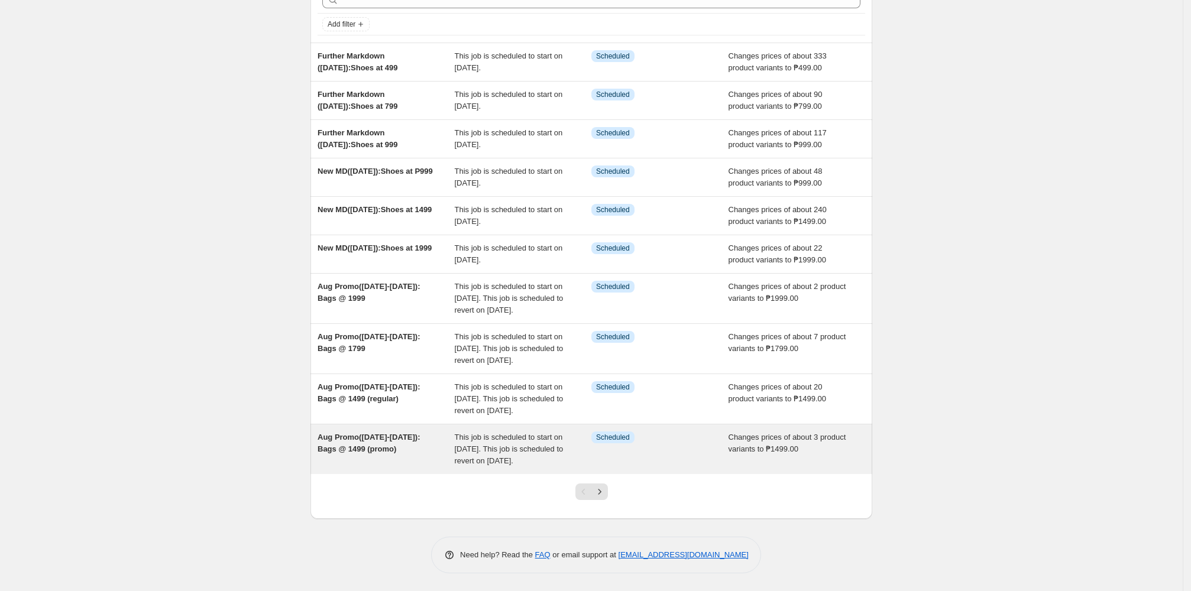
scroll to position [113, 0]
click at [519, 465] on div "This job is scheduled to start on [DATE]. This job is scheduled to revert on [D…" at bounding box center [523, 449] width 137 height 35
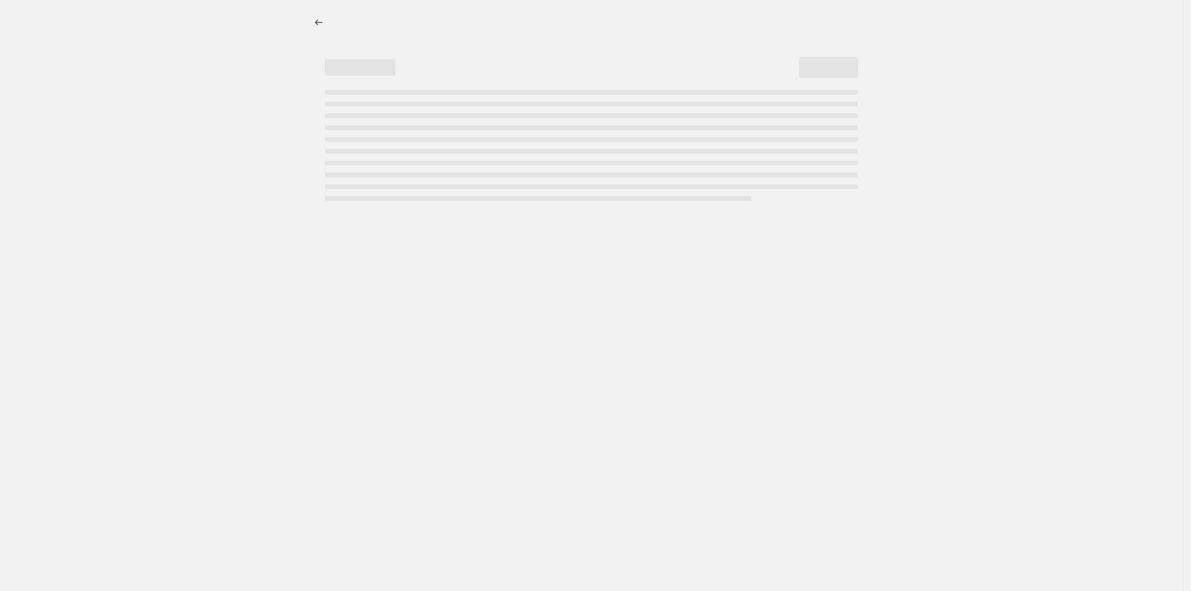
select select "no_change"
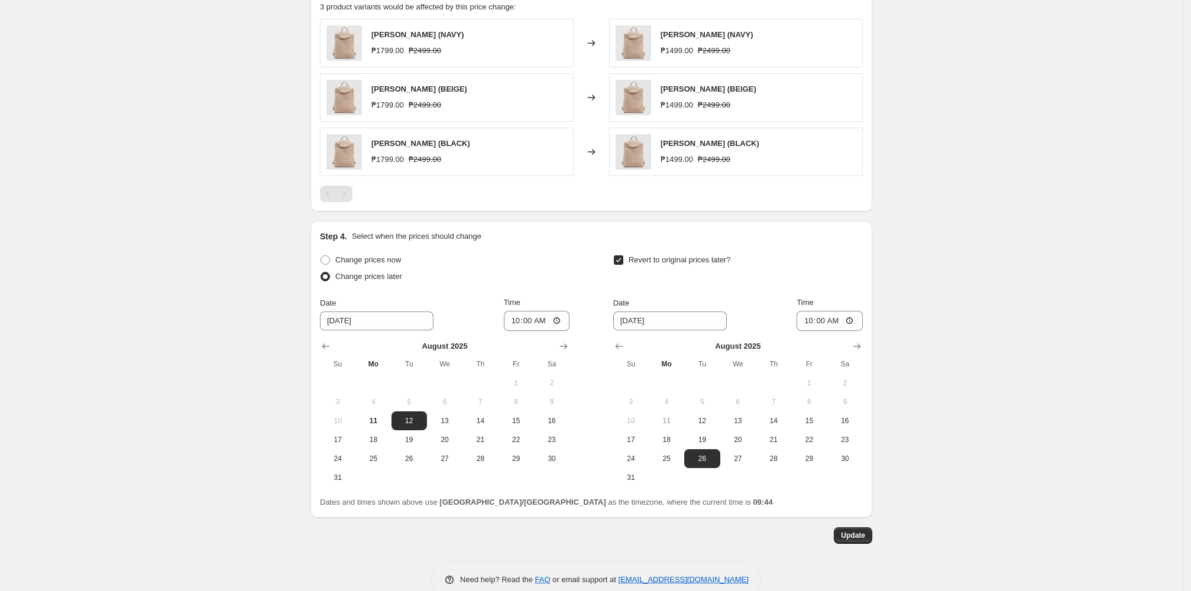
scroll to position [702, 0]
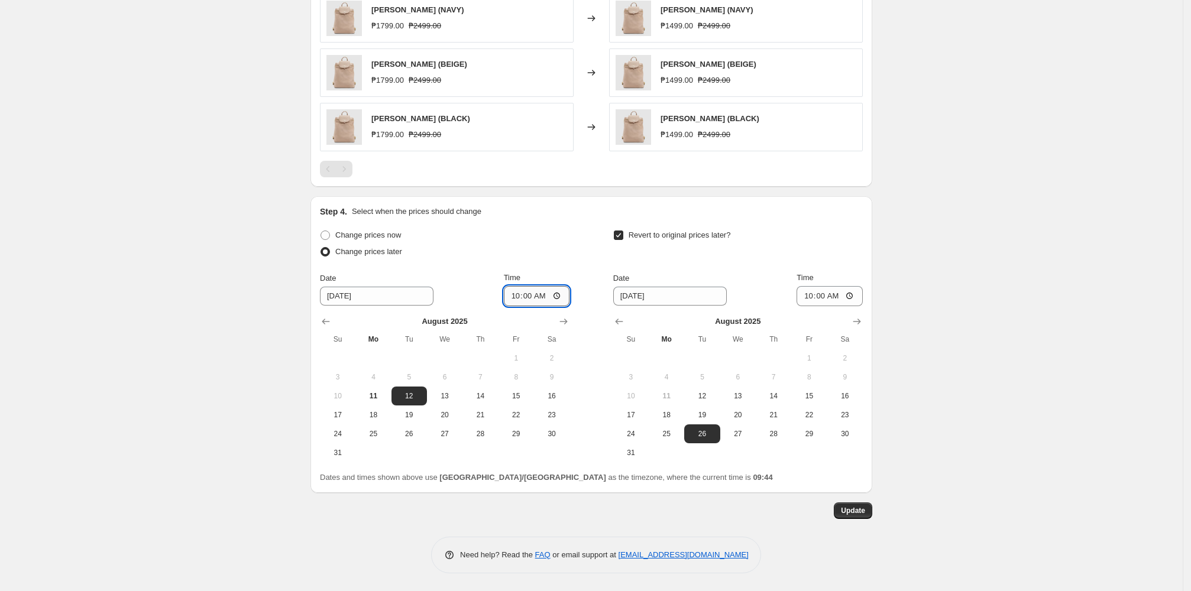
click at [515, 298] on input "10:00" at bounding box center [537, 296] width 66 height 20
type input "11:00"
click at [527, 510] on button "Update" at bounding box center [853, 511] width 38 height 17
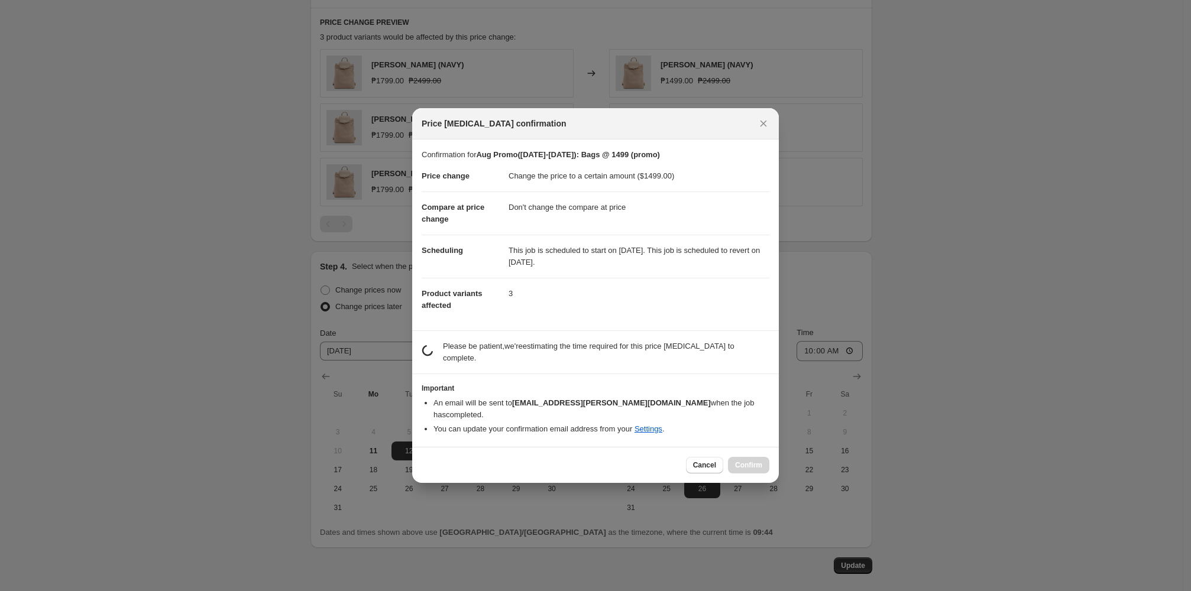
scroll to position [0, 0]
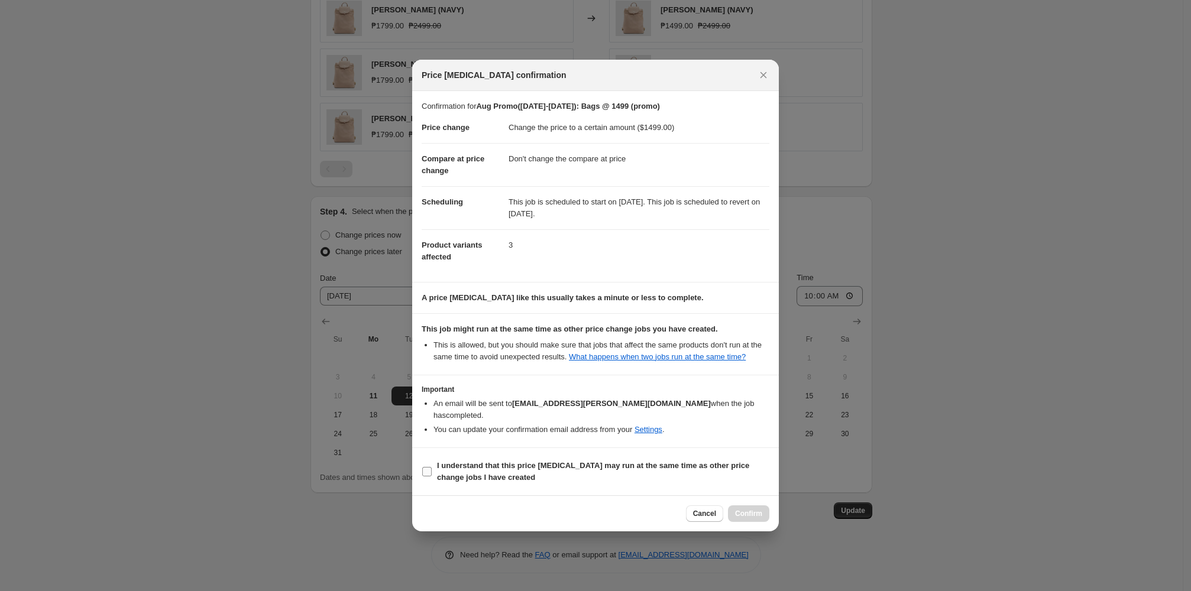
click at [468, 471] on span "I understand that this price [MEDICAL_DATA] may run at the same time as other p…" at bounding box center [603, 472] width 332 height 24
click at [432, 471] on input "I understand that this price [MEDICAL_DATA] may run at the same time as other p…" at bounding box center [426, 471] width 9 height 9
checkbox input "true"
click at [527, 519] on span "Confirm" at bounding box center [748, 513] width 27 height 9
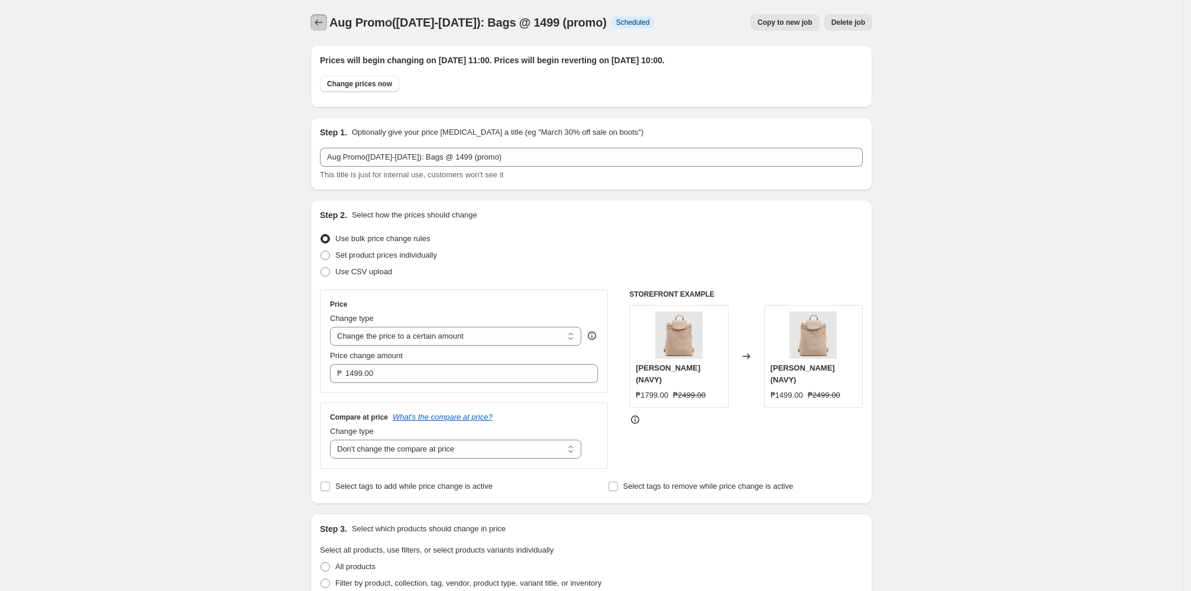
click at [318, 23] on icon "Price change jobs" at bounding box center [319, 23] width 12 height 12
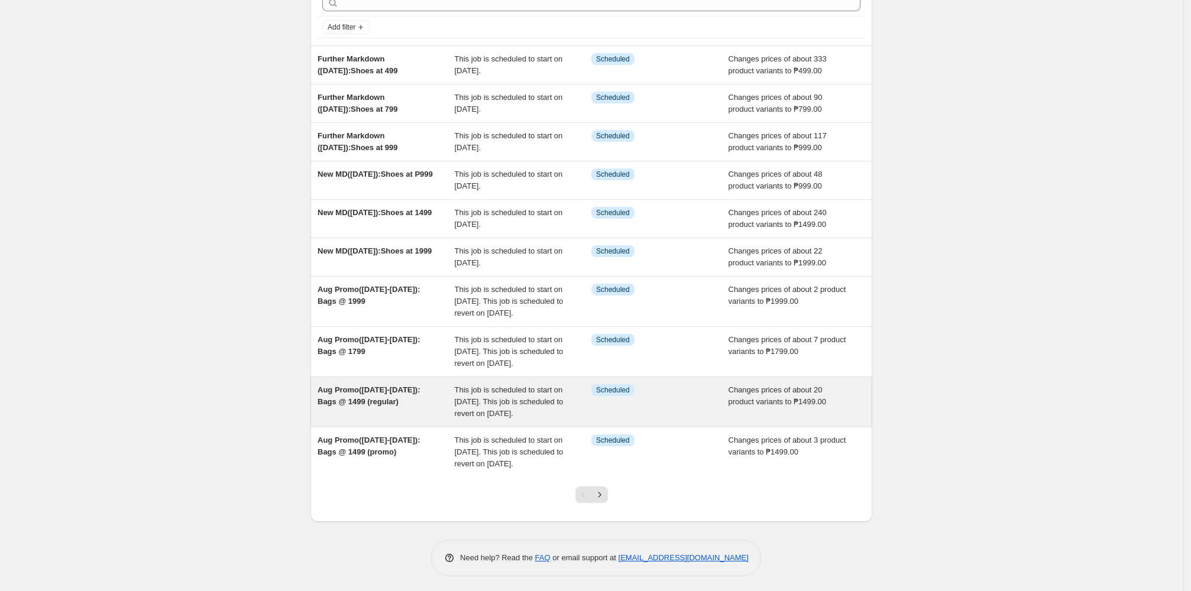
scroll to position [113, 0]
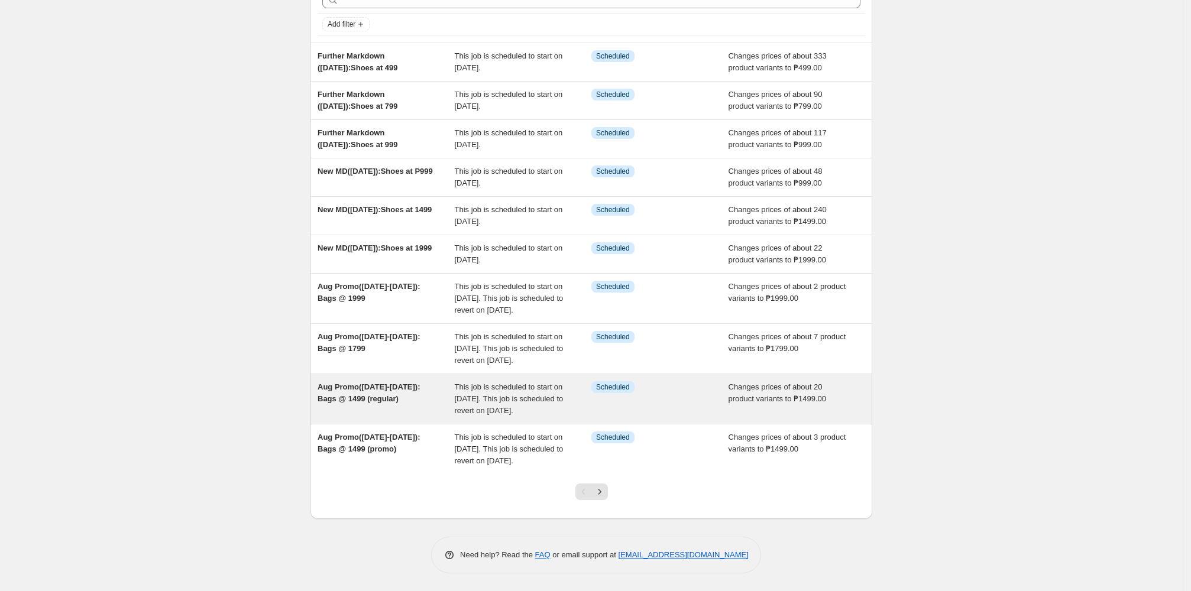
click at [525, 384] on span "This job is scheduled to start on [DATE]. This job is scheduled to revert on [D…" at bounding box center [509, 399] width 109 height 33
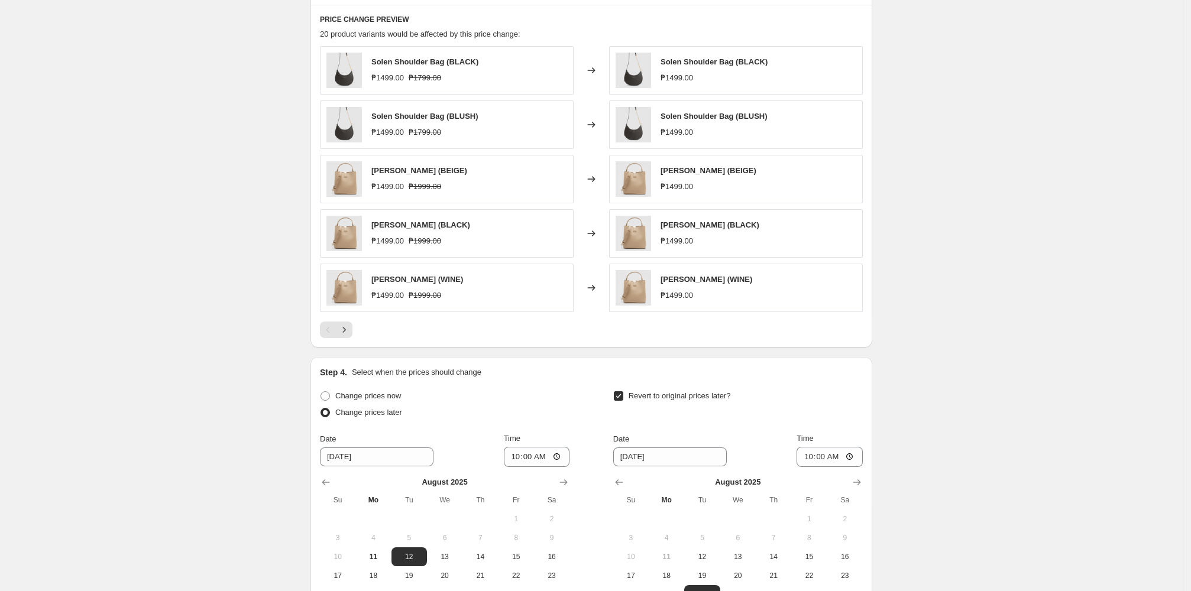
scroll to position [811, 0]
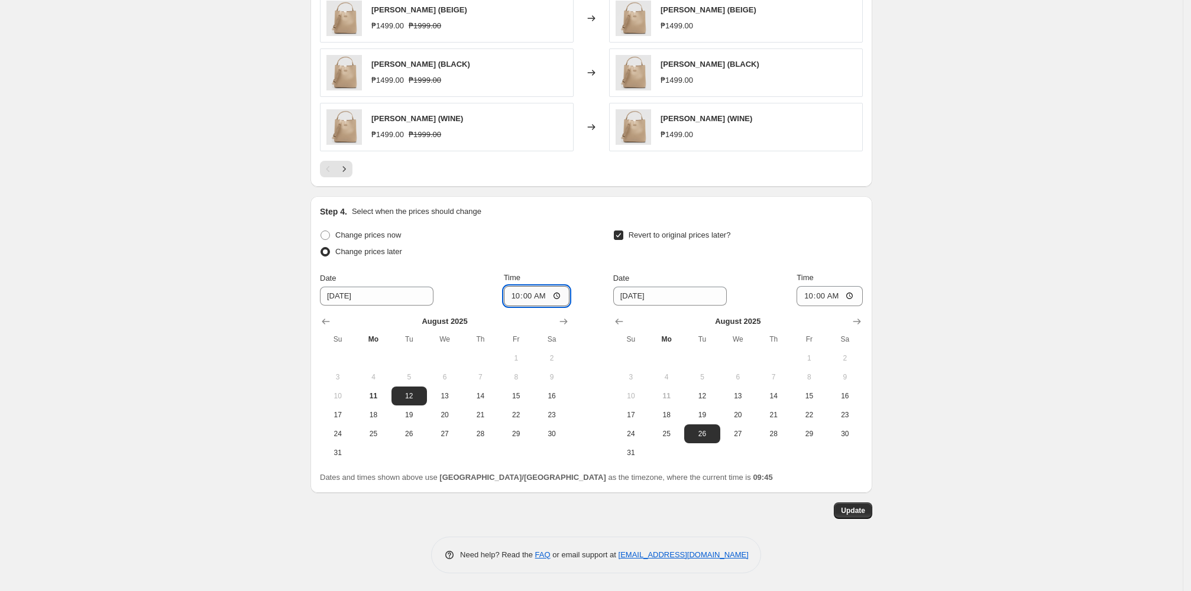
click at [516, 299] on input "10:00" at bounding box center [537, 296] width 66 height 20
type input "11:00"
click at [527, 513] on span "Update" at bounding box center [853, 510] width 24 height 9
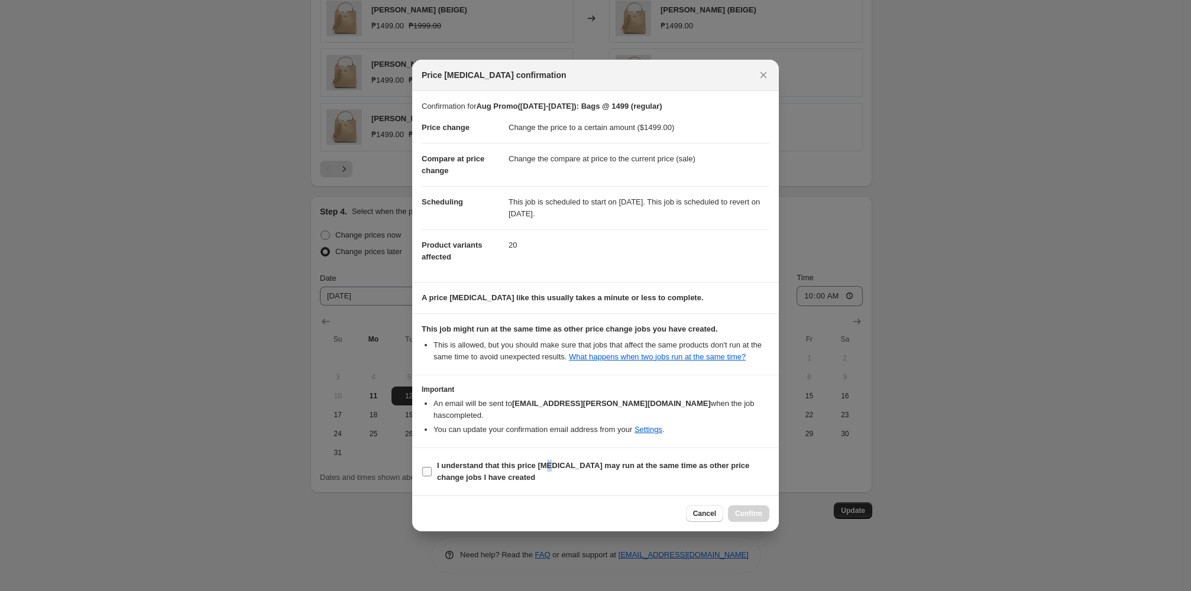
click at [527, 468] on b "I understand that this price [MEDICAL_DATA] may run at the same time as other p…" at bounding box center [593, 471] width 312 height 21
click at [489, 465] on b "I understand that this price [MEDICAL_DATA] may run at the same time as other p…" at bounding box center [593, 471] width 312 height 21
click at [432, 467] on input "I understand that this price [MEDICAL_DATA] may run at the same time as other p…" at bounding box center [426, 471] width 9 height 9
checkbox input "true"
click at [527, 515] on span "Confirm" at bounding box center [748, 513] width 27 height 9
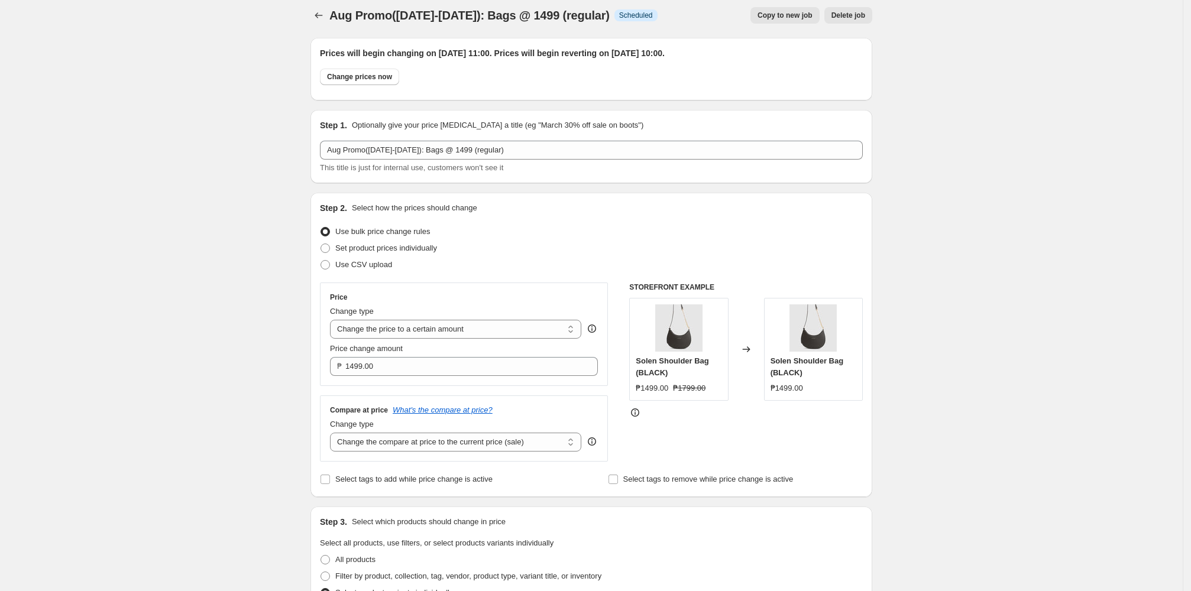
scroll to position [0, 0]
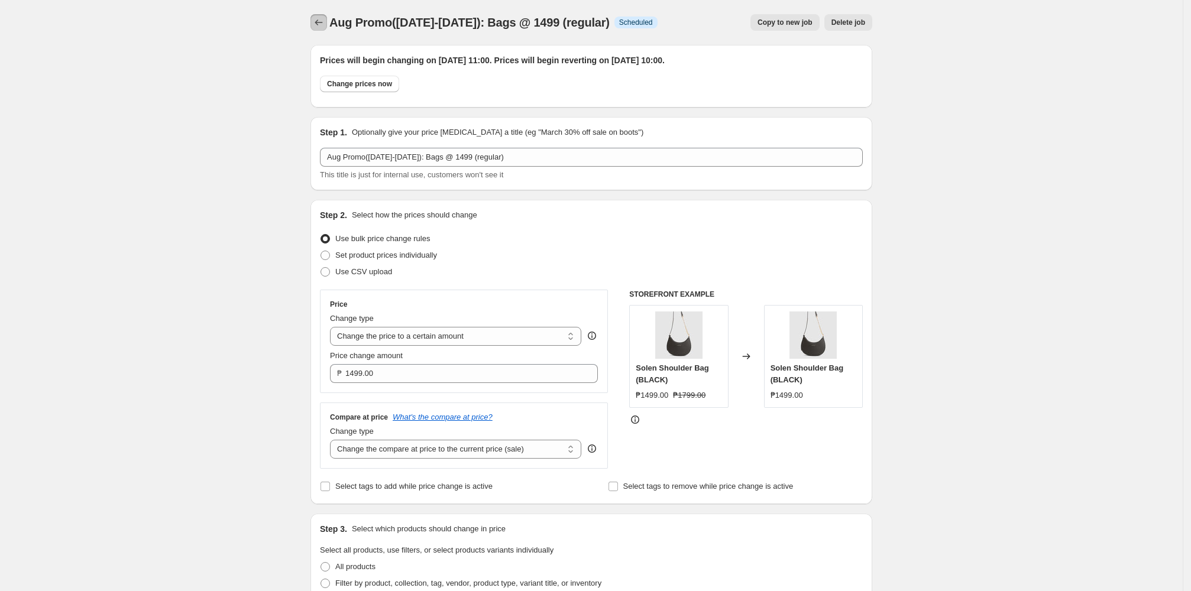
click at [325, 22] on icon "Price change jobs" at bounding box center [319, 23] width 12 height 12
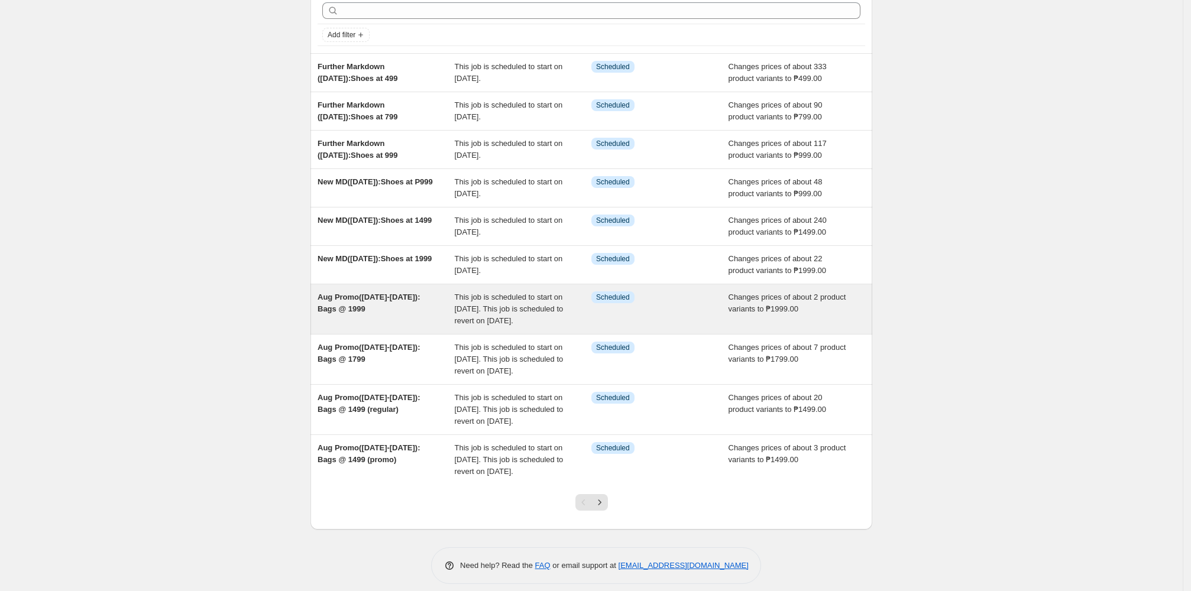
scroll to position [113, 0]
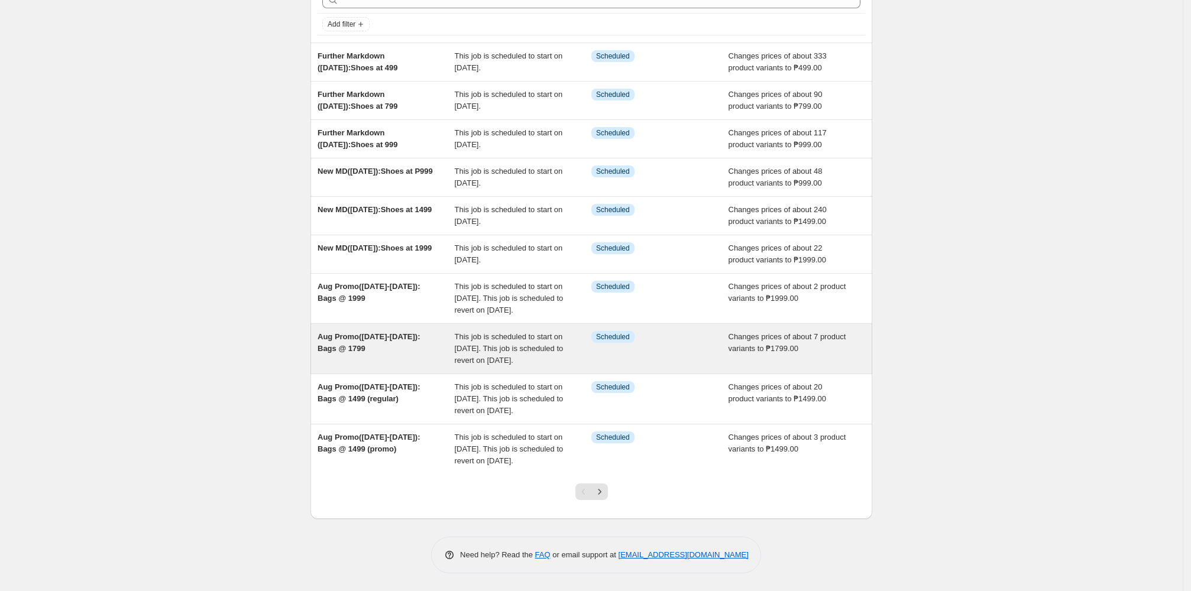
click at [514, 332] on span "This job is scheduled to start on [DATE]. This job is scheduled to revert on [D…" at bounding box center [509, 348] width 109 height 33
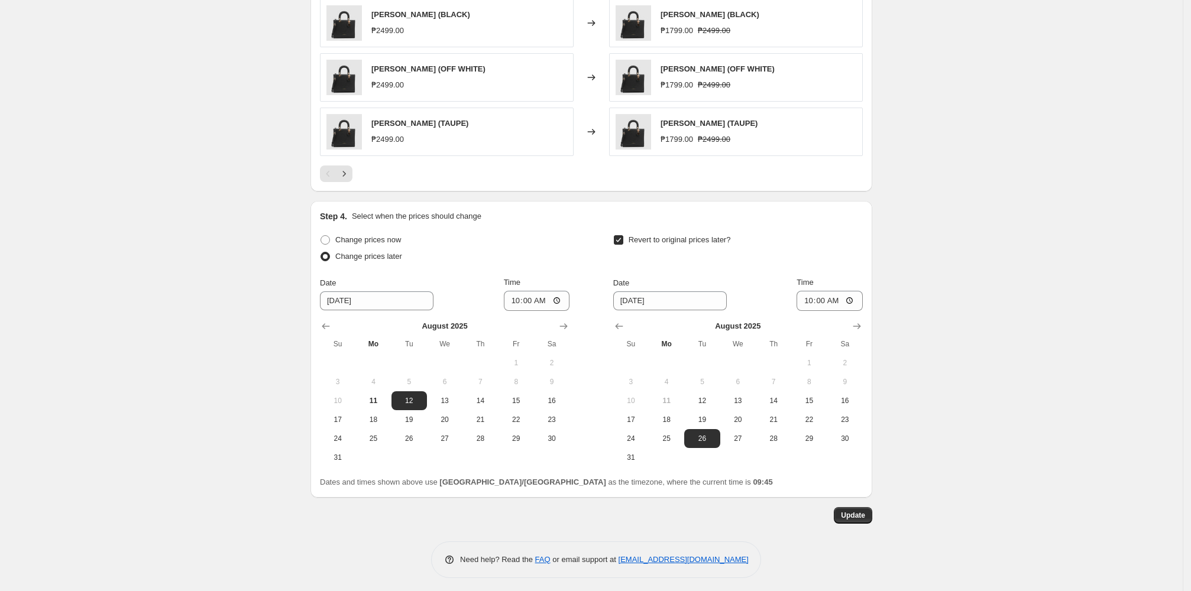
scroll to position [811, 0]
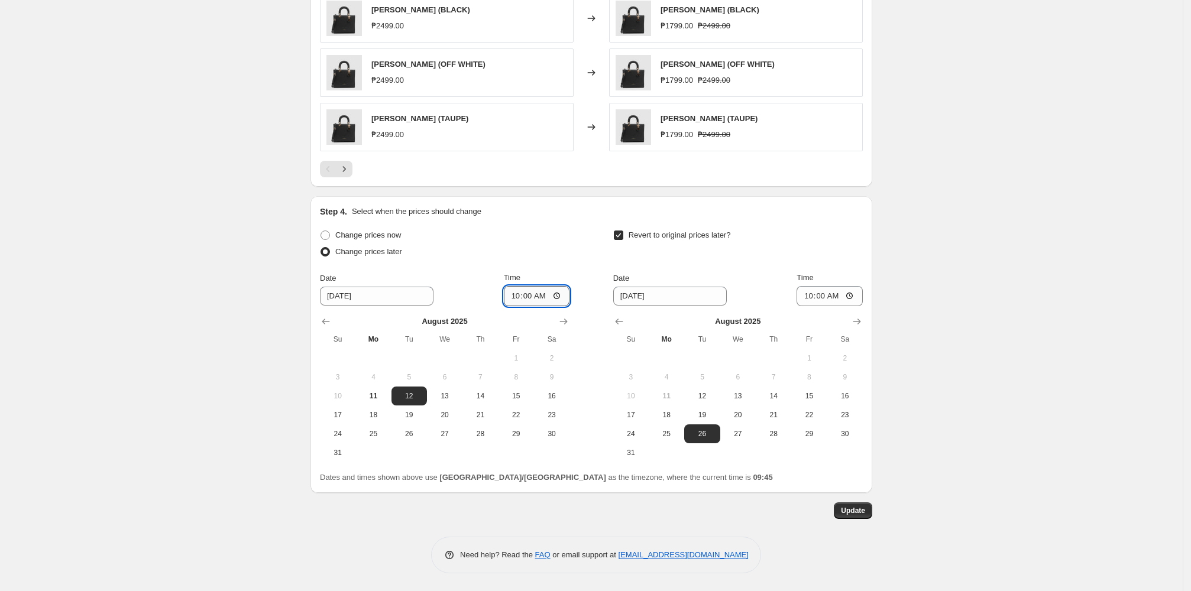
click at [510, 299] on input "10:00" at bounding box center [537, 296] width 66 height 20
type input "11:00"
click at [527, 513] on span "Update" at bounding box center [853, 510] width 24 height 9
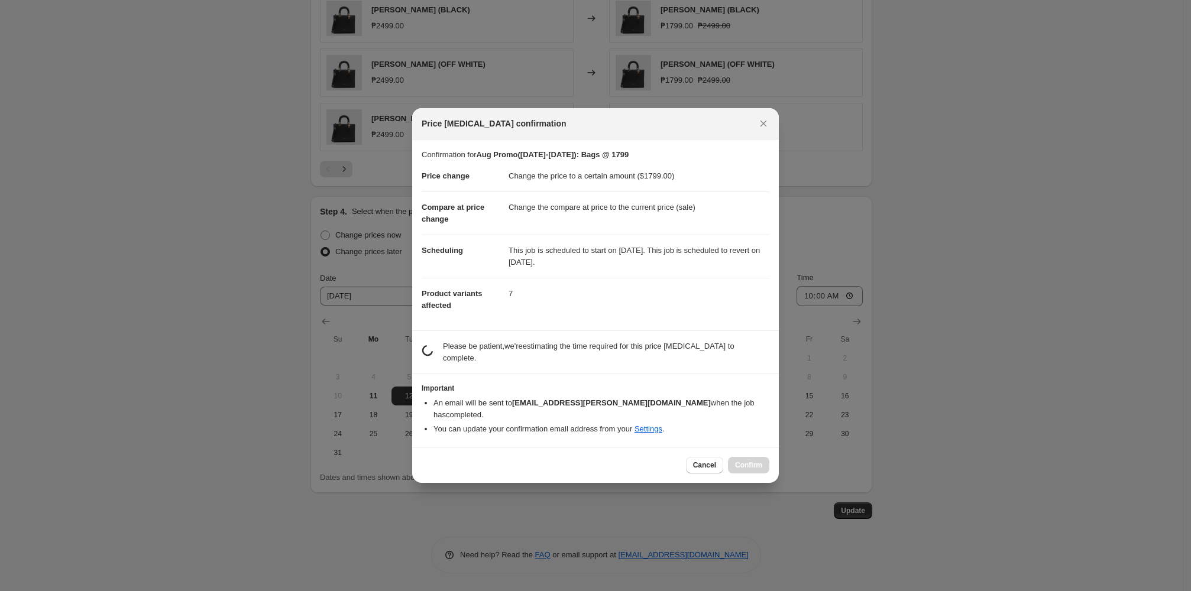
scroll to position [0, 0]
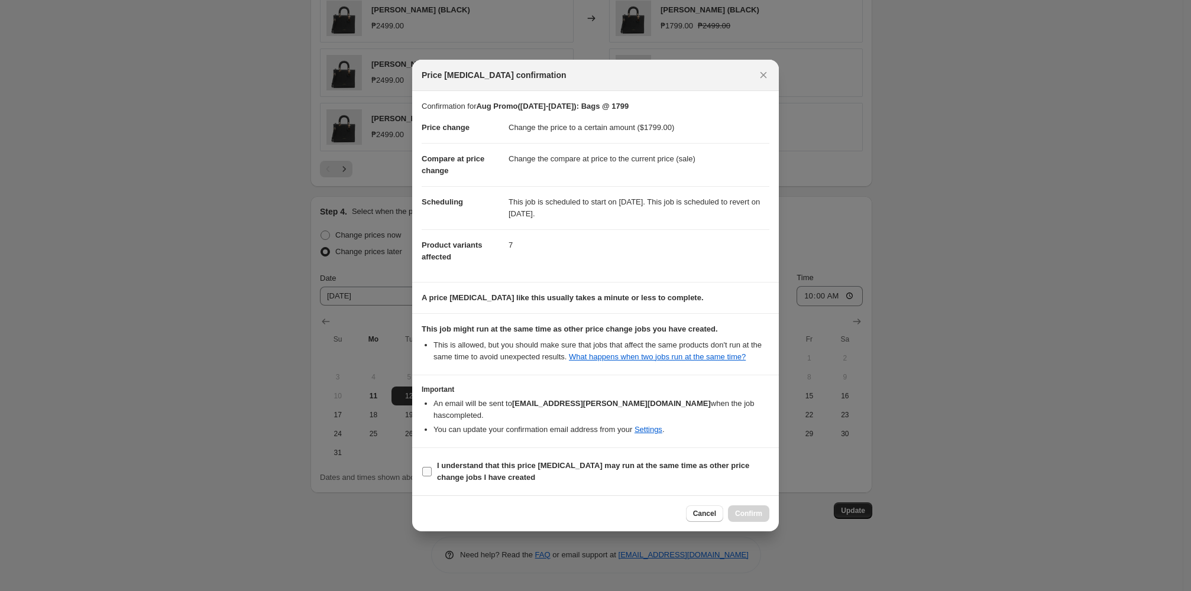
drag, startPoint x: 452, startPoint y: 479, endPoint x: 576, endPoint y: 486, distance: 123.8
click at [452, 480] on b "I understand that this price [MEDICAL_DATA] may run at the same time as other p…" at bounding box center [593, 471] width 312 height 21
click at [432, 477] on input "I understand that this price [MEDICAL_DATA] may run at the same time as other p…" at bounding box center [426, 471] width 9 height 9
checkbox input "true"
click at [527, 516] on span "Confirm" at bounding box center [748, 513] width 27 height 9
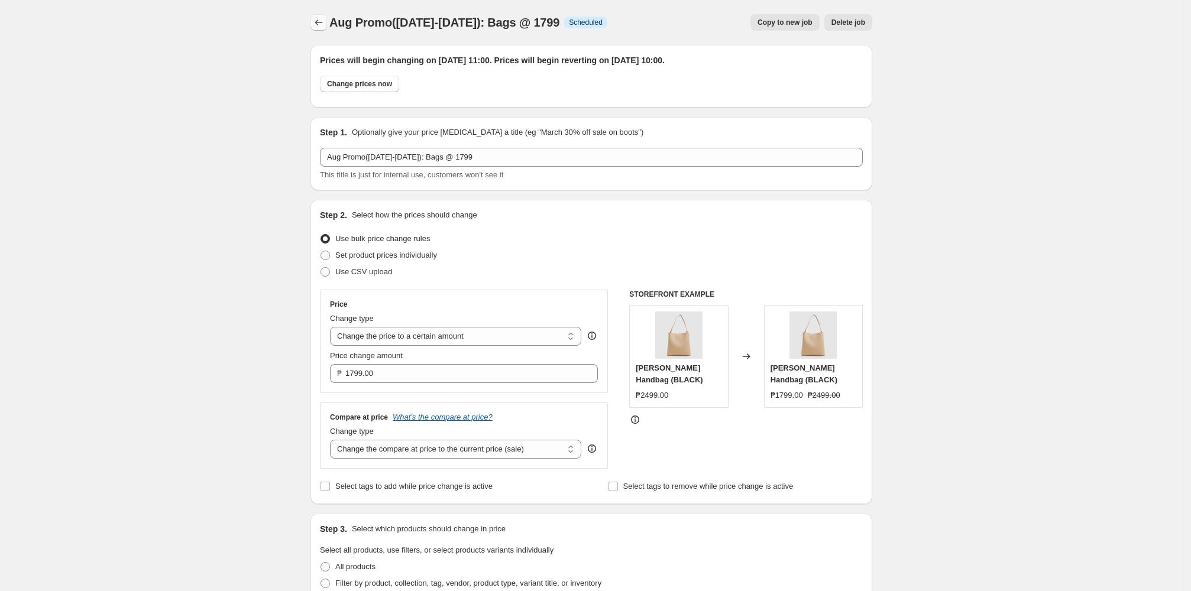
click at [327, 29] on button "Price change jobs" at bounding box center [319, 22] width 17 height 17
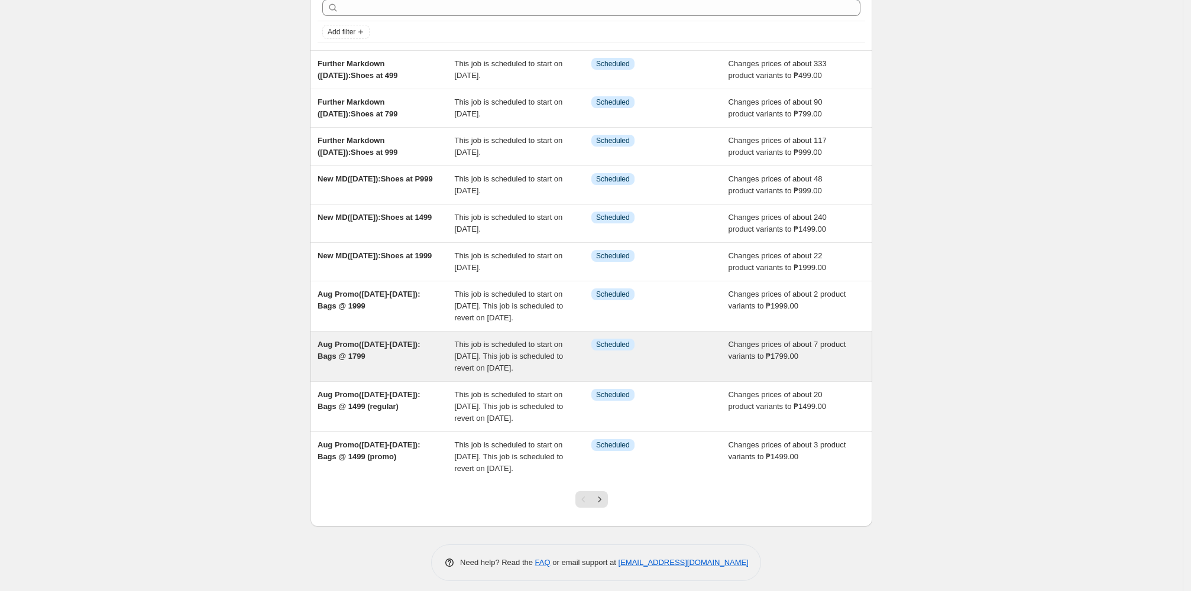
scroll to position [113, 0]
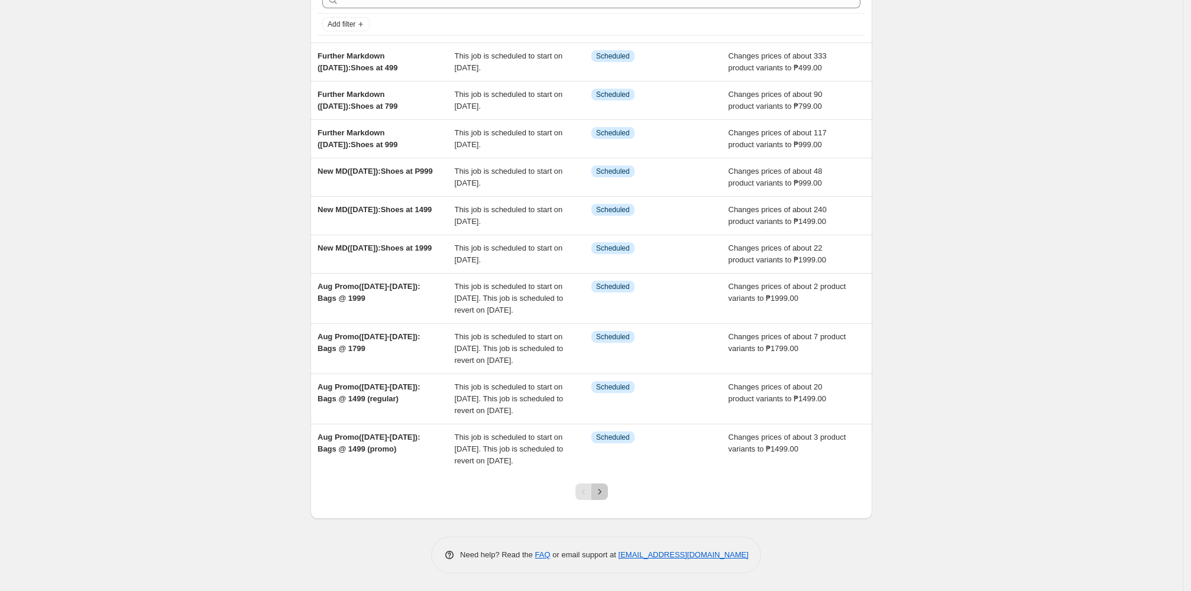
click at [527, 493] on icon "Next" at bounding box center [600, 492] width 12 height 12
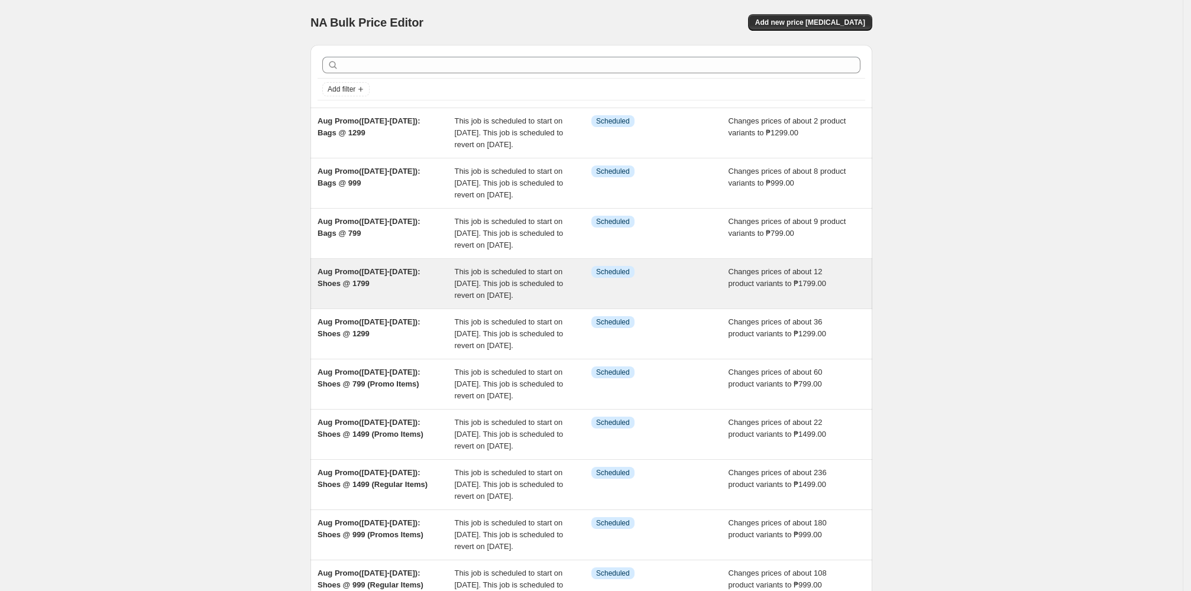
scroll to position [255, 0]
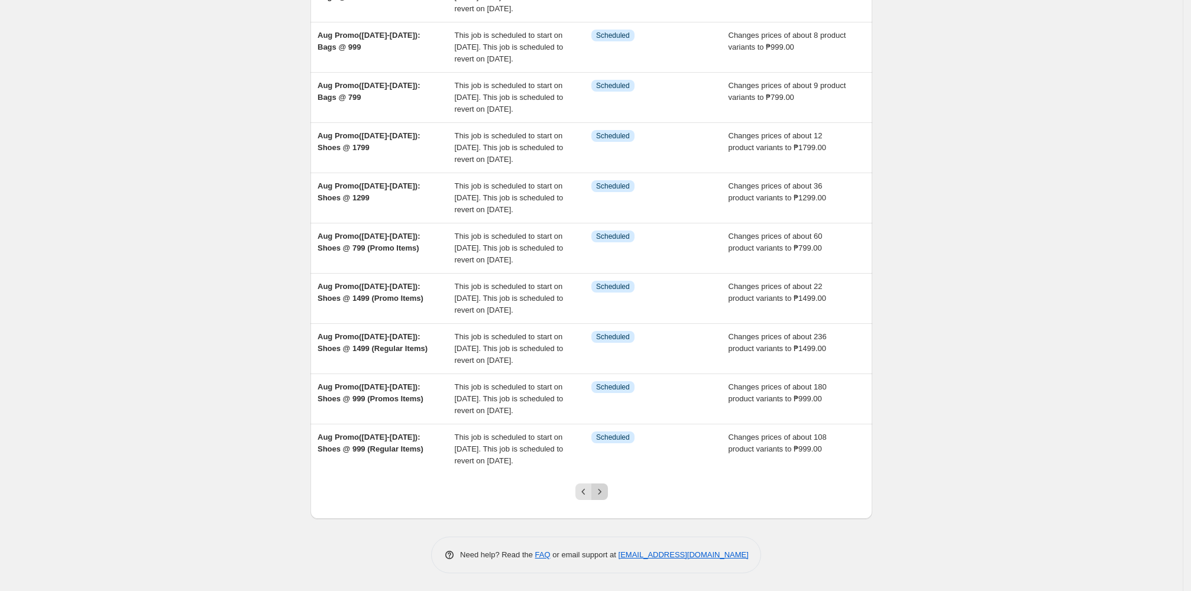
click at [527, 493] on icon "Next" at bounding box center [600, 492] width 12 height 12
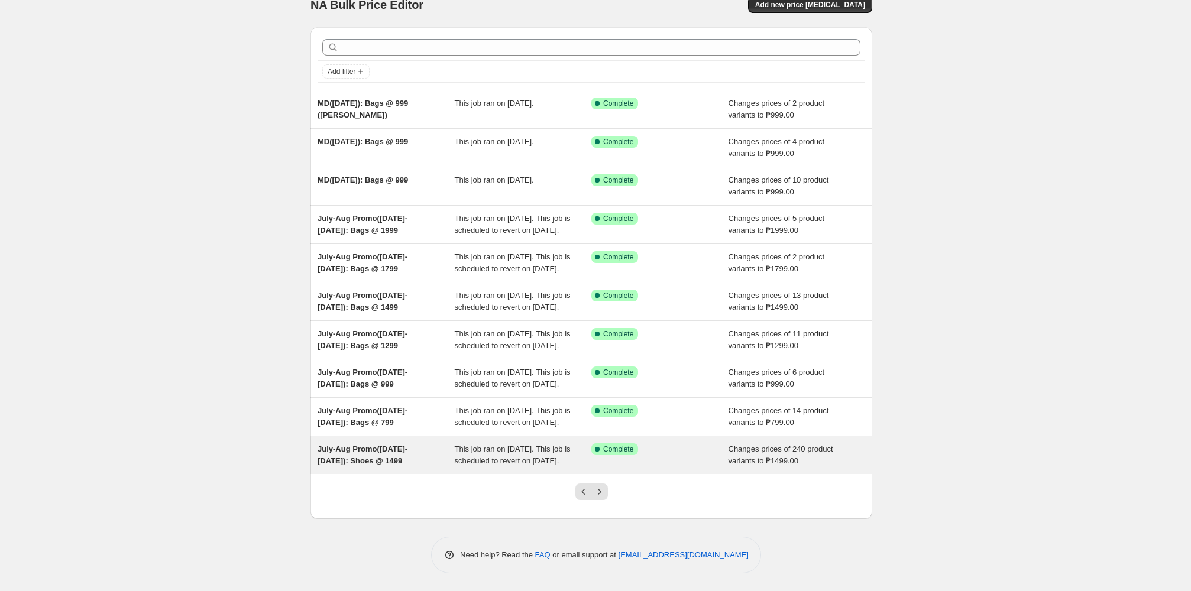
scroll to position [101, 0]
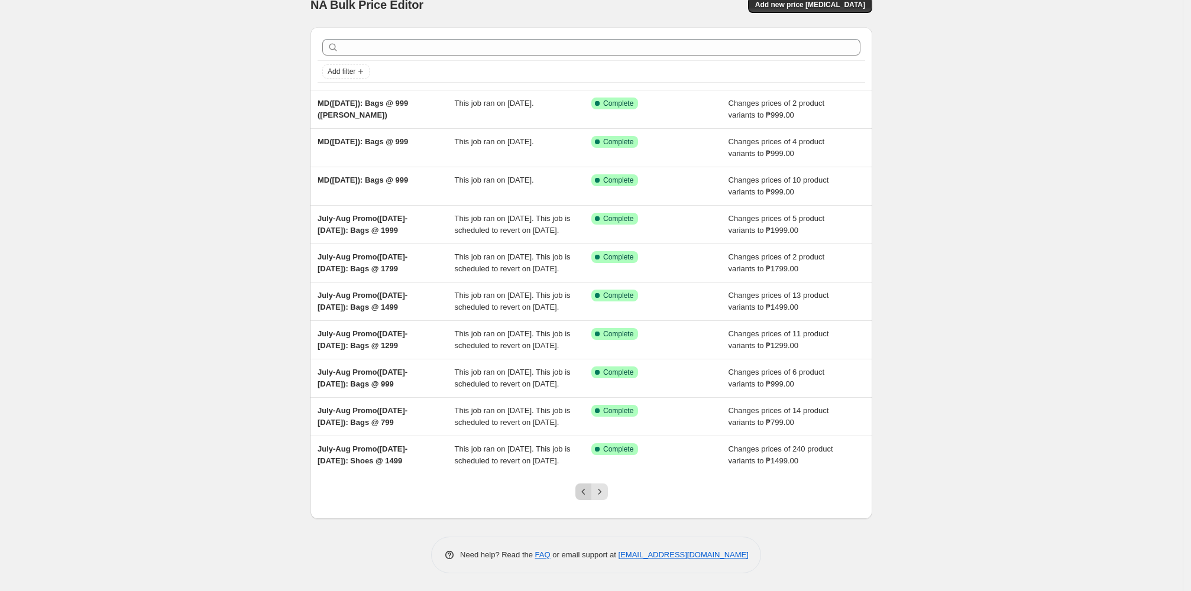
click at [527, 497] on icon "Previous" at bounding box center [584, 492] width 12 height 12
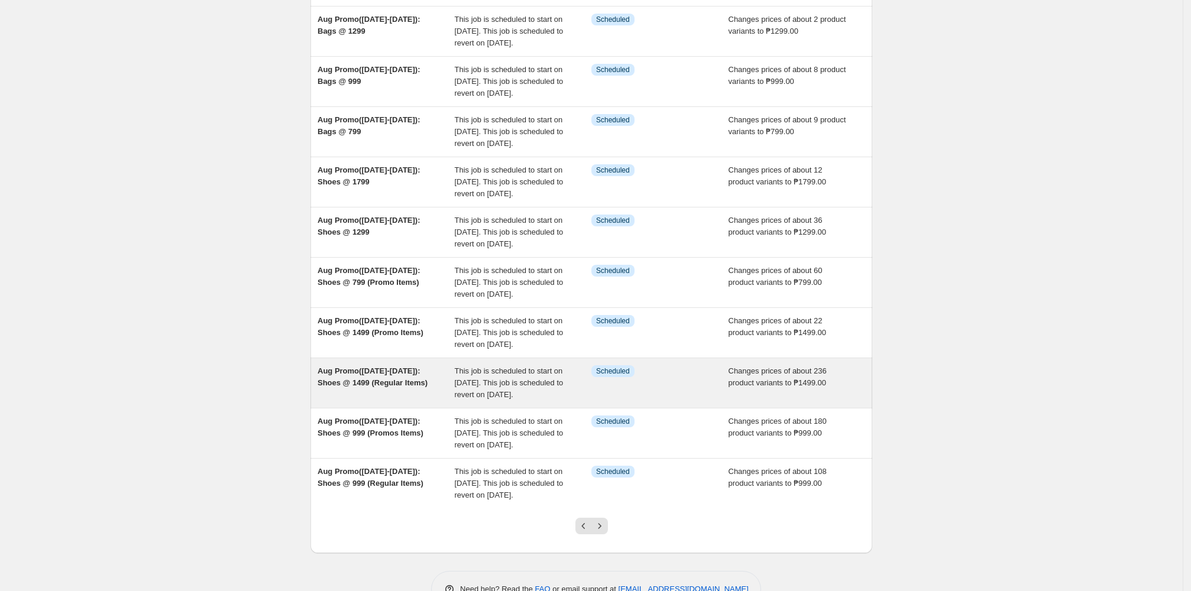
scroll to position [237, 0]
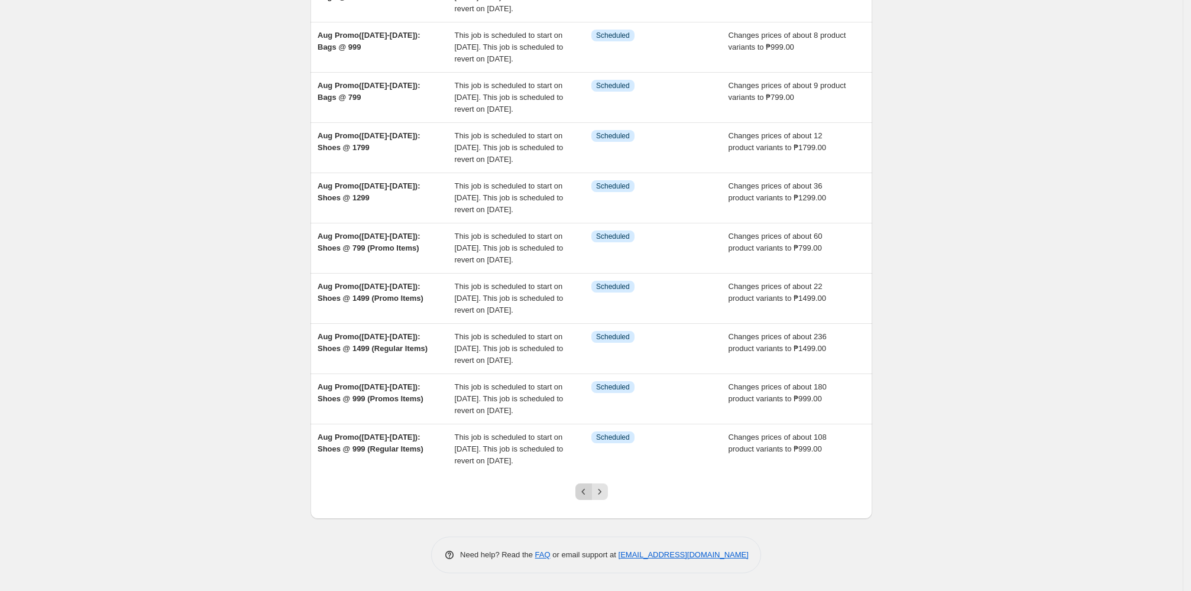
click at [527, 500] on button "Previous" at bounding box center [583, 492] width 17 height 17
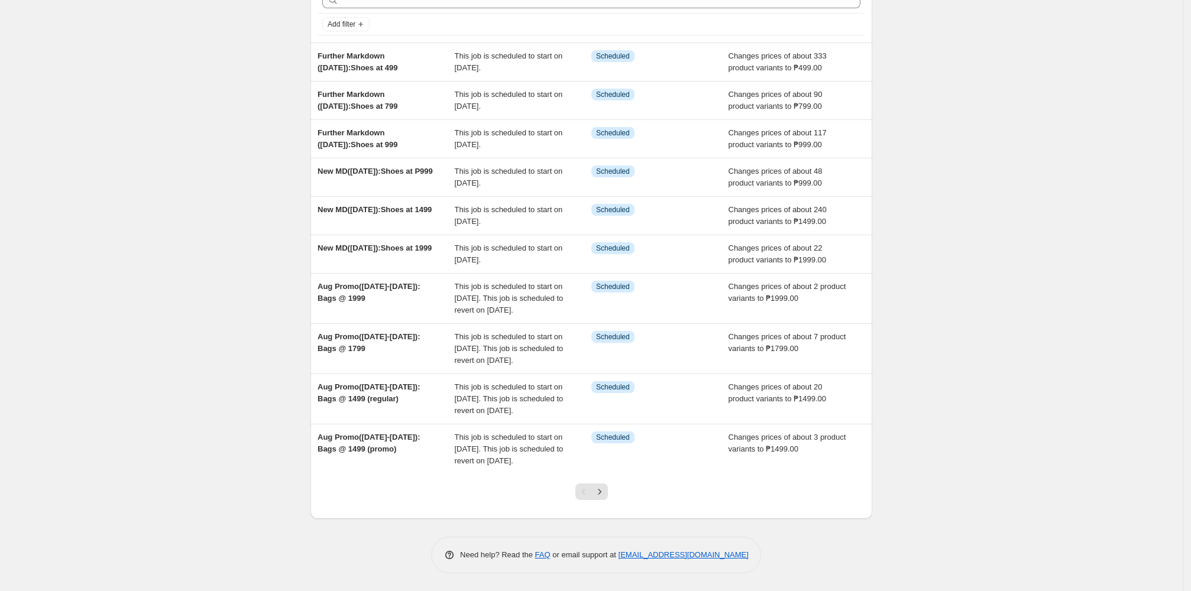
scroll to position [113, 0]
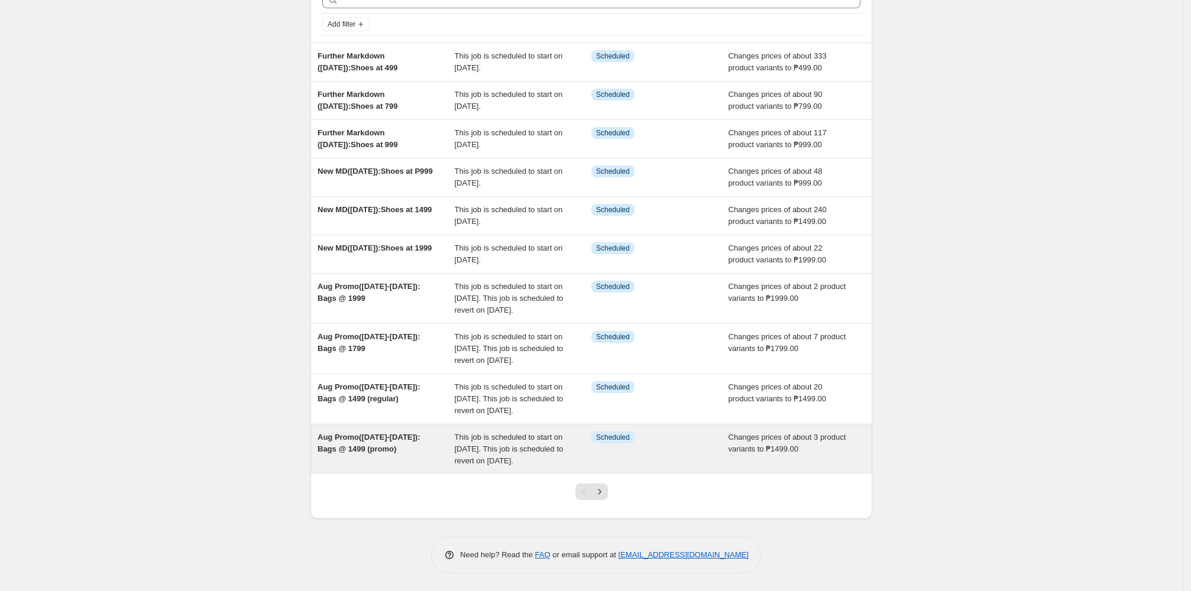
click at [527, 454] on div "This job is scheduled to start on [DATE]. This job is scheduled to revert on [D…" at bounding box center [523, 449] width 137 height 35
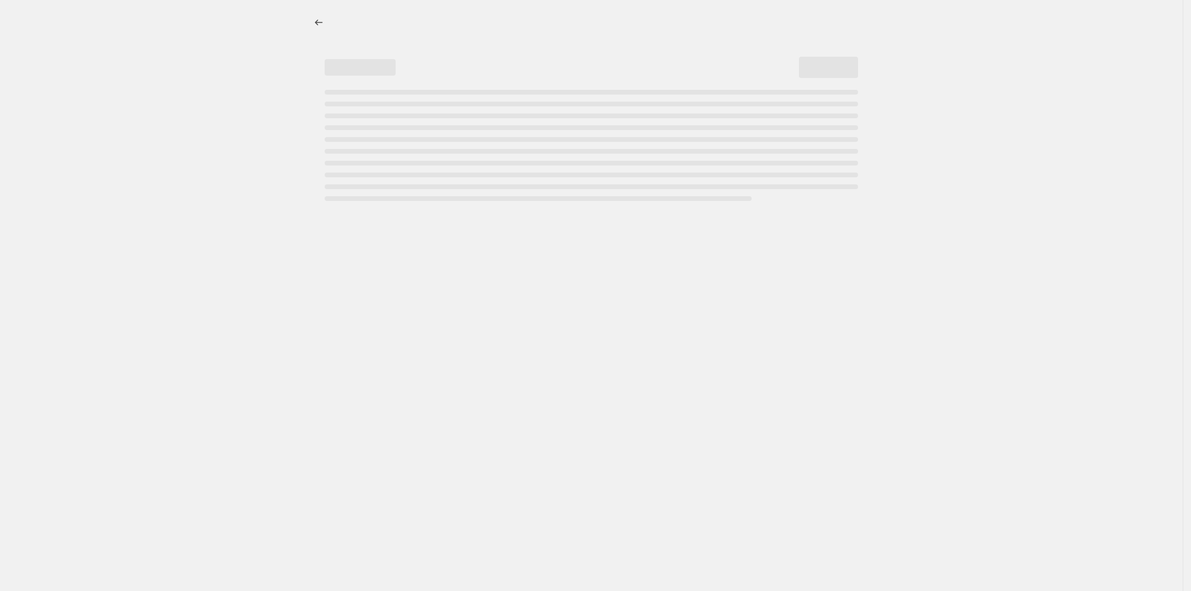
select select "no_change"
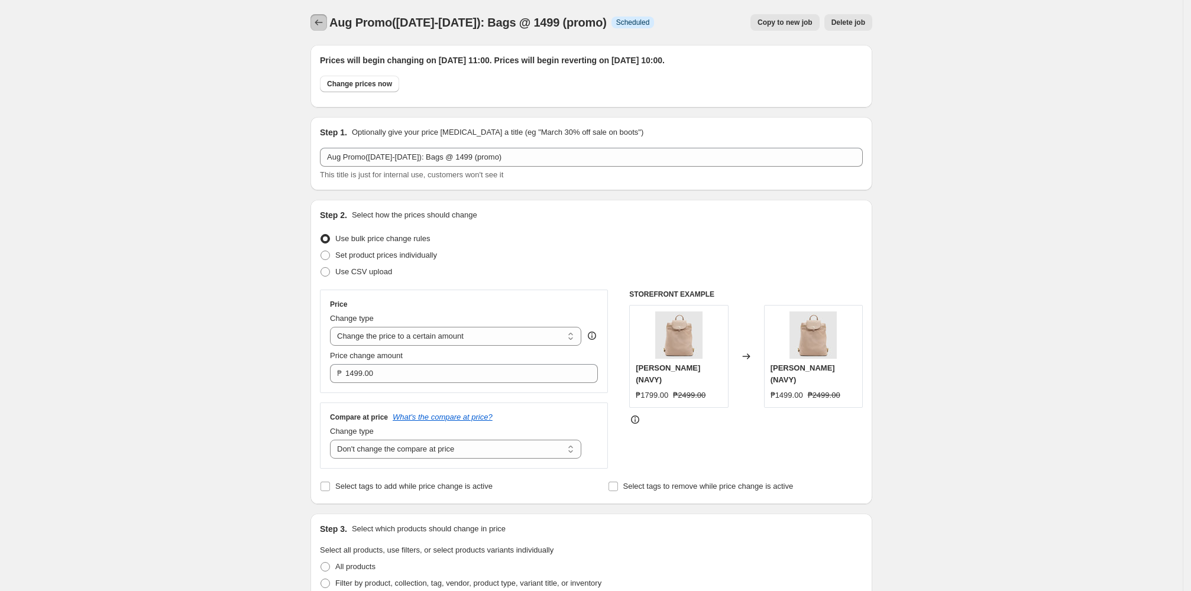
click at [327, 22] on button "Price change jobs" at bounding box center [319, 22] width 17 height 17
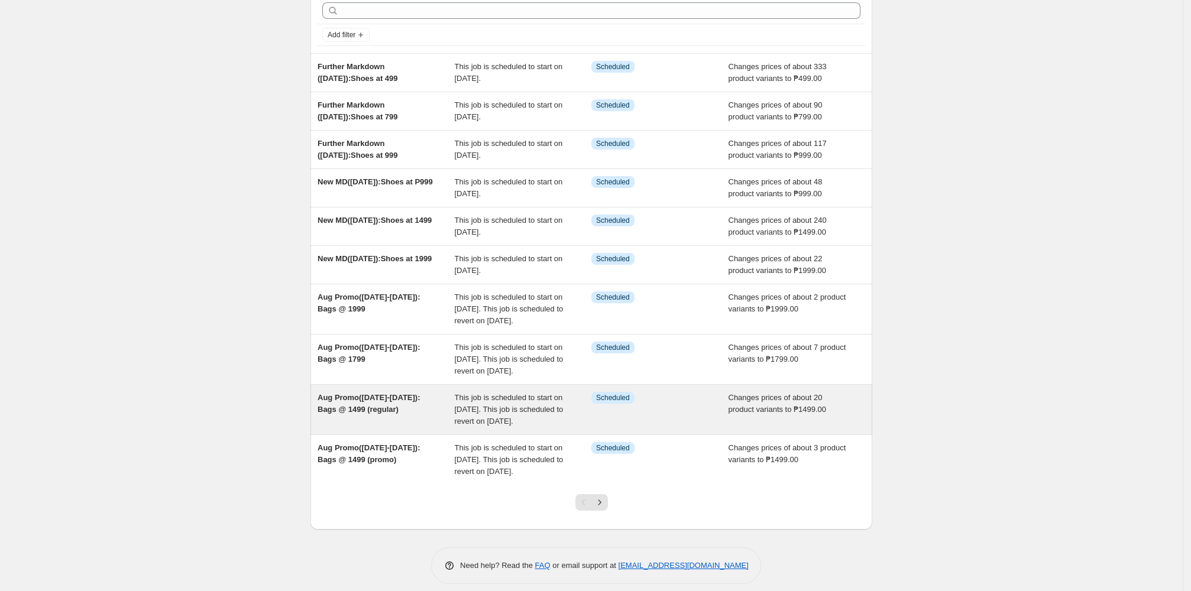
scroll to position [113, 0]
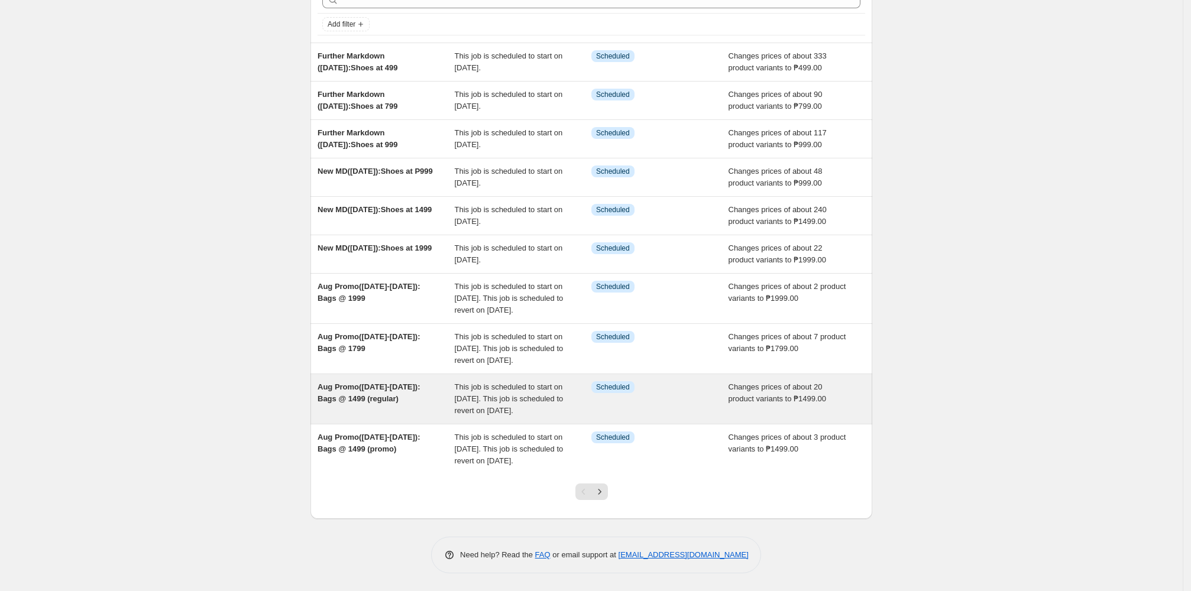
click at [527, 389] on div "This job is scheduled to start on [DATE]. This job is scheduled to revert on [D…" at bounding box center [523, 398] width 137 height 35
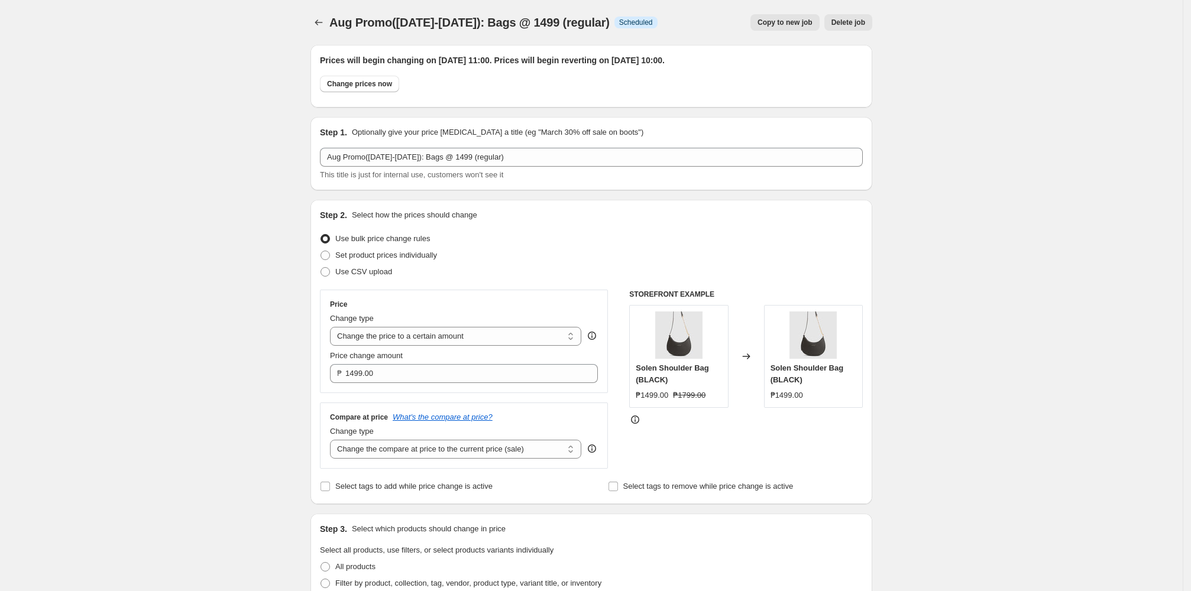
click at [325, 18] on icon "Price change jobs" at bounding box center [319, 23] width 12 height 12
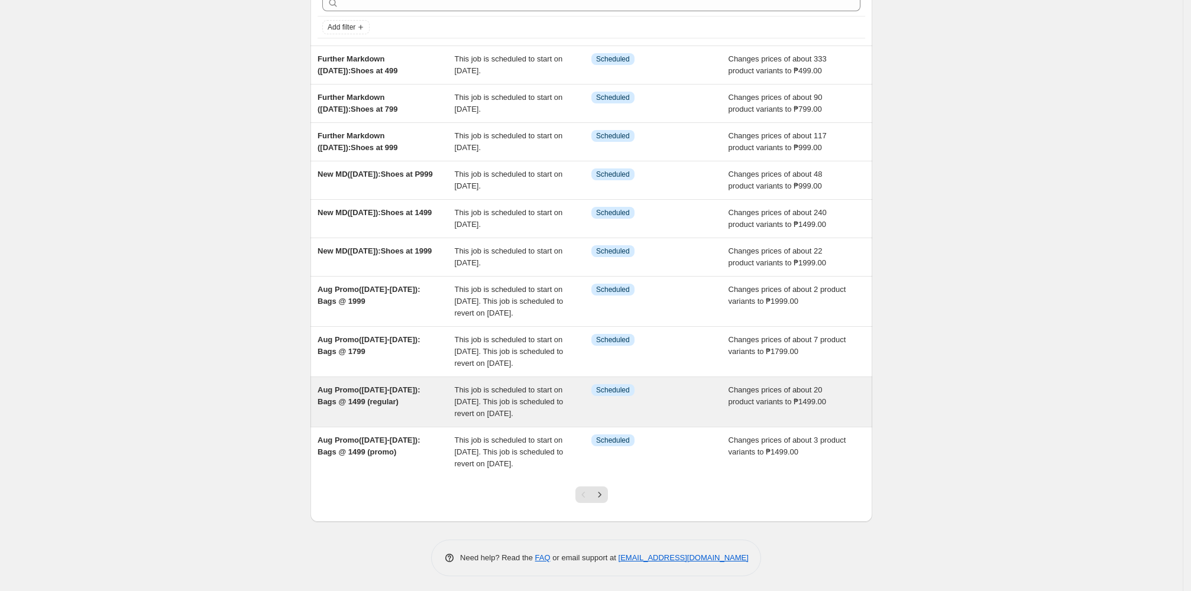
scroll to position [34, 0]
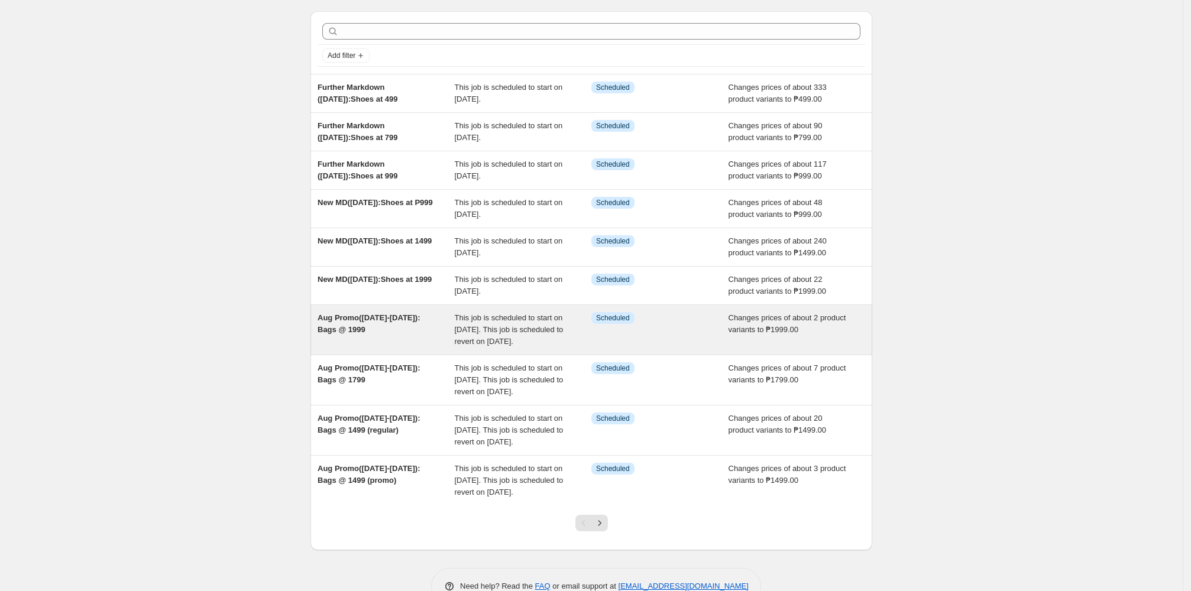
click at [436, 337] on div "Aug Promo([DATE]-[DATE]): Bags @ 1999" at bounding box center [386, 329] width 137 height 35
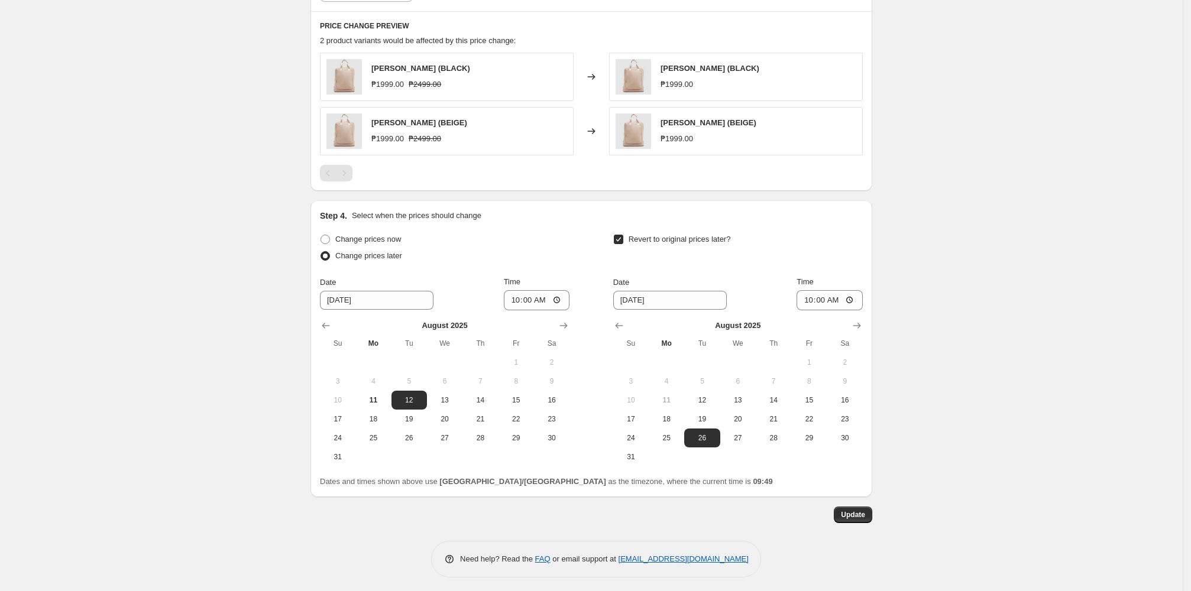
scroll to position [646, 0]
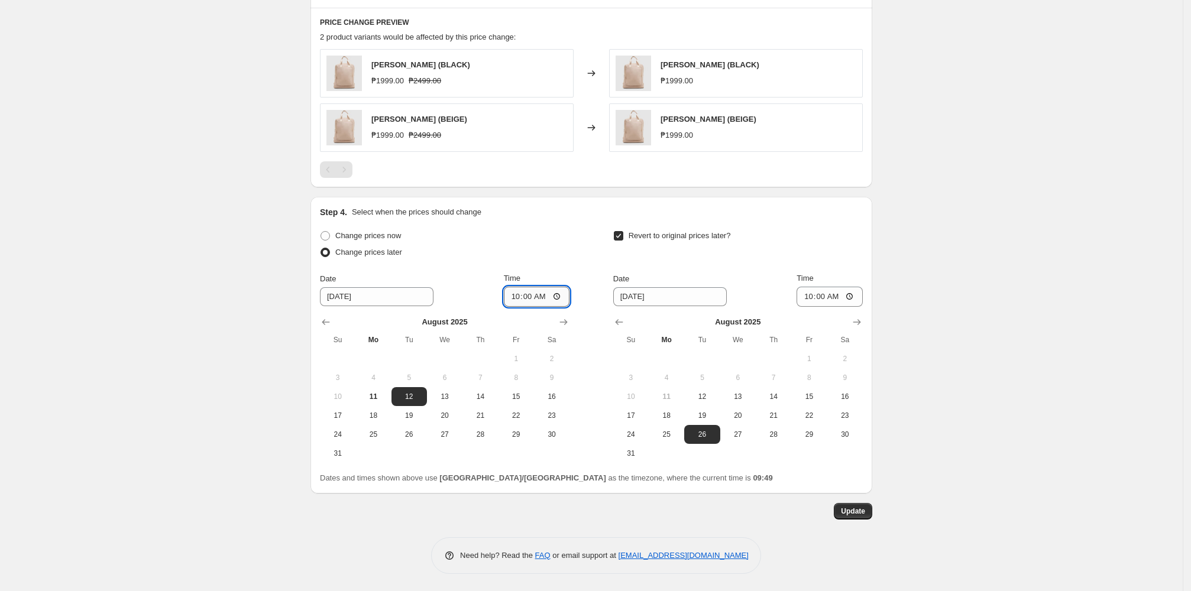
click at [515, 297] on input "10:00" at bounding box center [537, 297] width 66 height 20
type input "11:00"
click at [527, 517] on button "Update" at bounding box center [853, 511] width 38 height 17
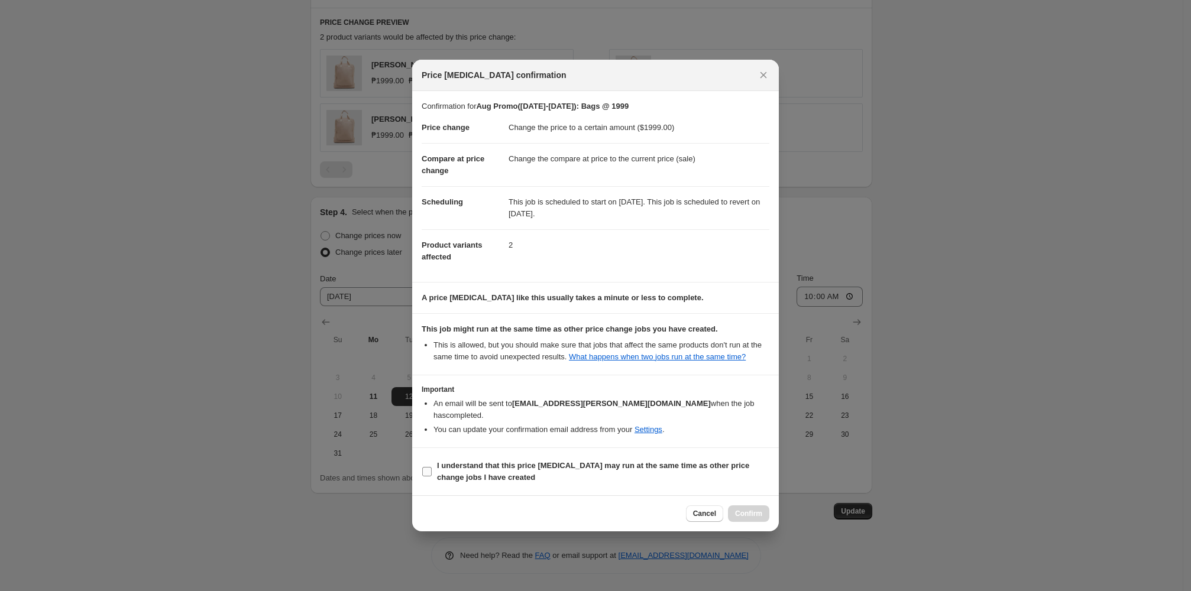
click at [461, 478] on b "I understand that this price [MEDICAL_DATA] may run at the same time as other p…" at bounding box center [593, 471] width 312 height 21
click at [432, 477] on input "I understand that this price [MEDICAL_DATA] may run at the same time as other p…" at bounding box center [426, 471] width 9 height 9
checkbox input "true"
click at [527, 514] on span "Confirm" at bounding box center [748, 513] width 27 height 9
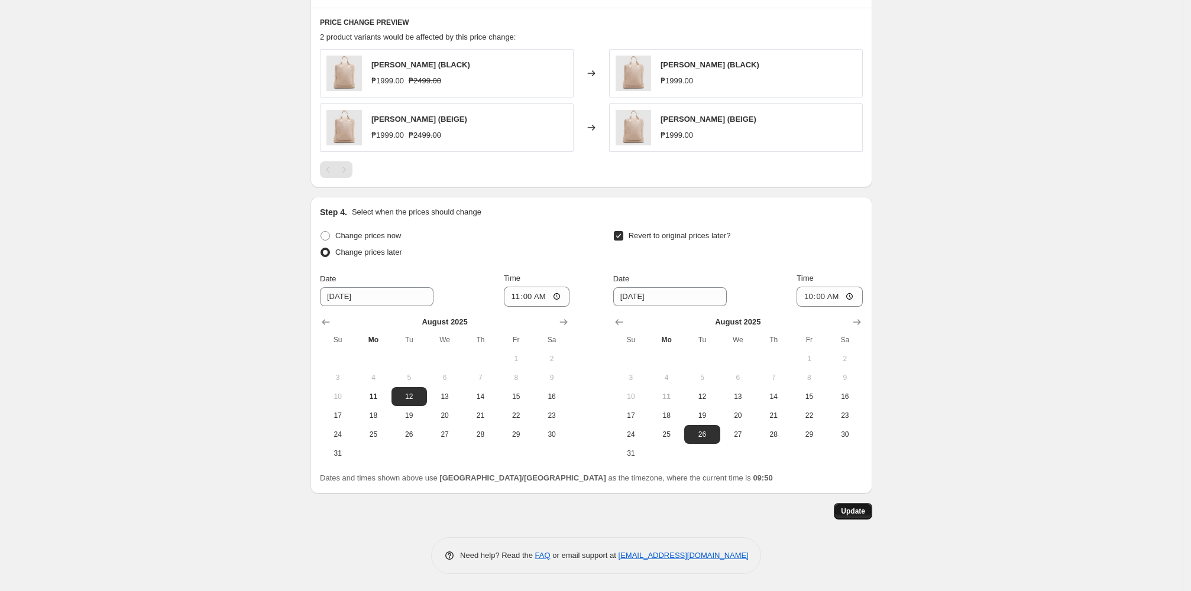
click at [527, 510] on span "Update" at bounding box center [853, 511] width 24 height 9
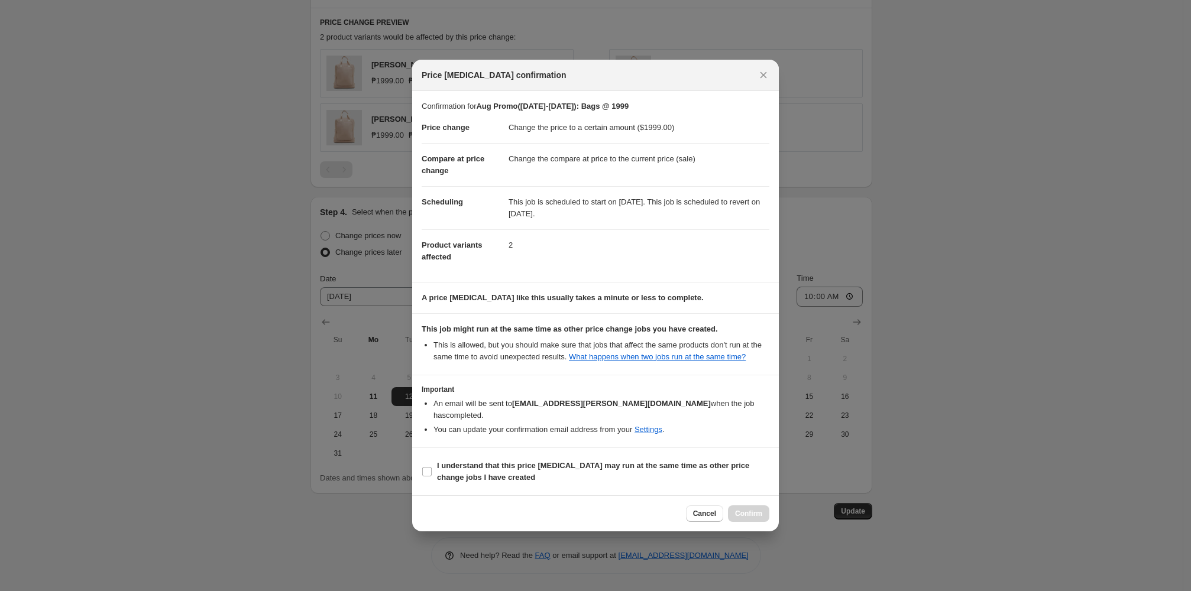
drag, startPoint x: 761, startPoint y: 77, endPoint x: 751, endPoint y: 235, distance: 158.8
click at [527, 80] on icon "Close" at bounding box center [764, 75] width 12 height 12
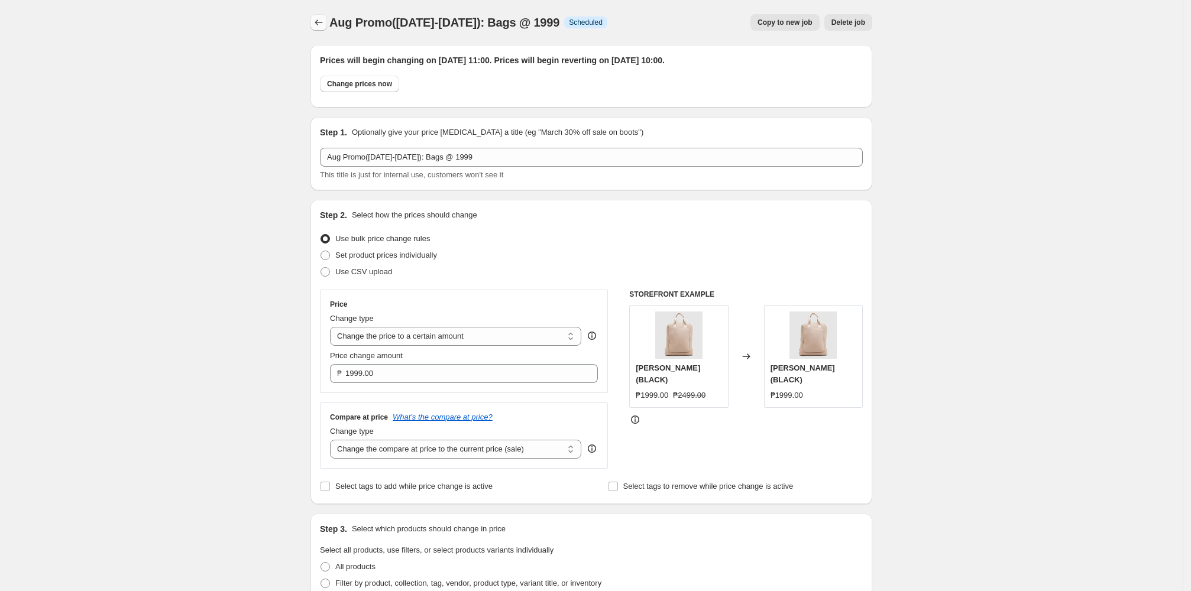
click at [321, 26] on icon "Price change jobs" at bounding box center [319, 23] width 12 height 12
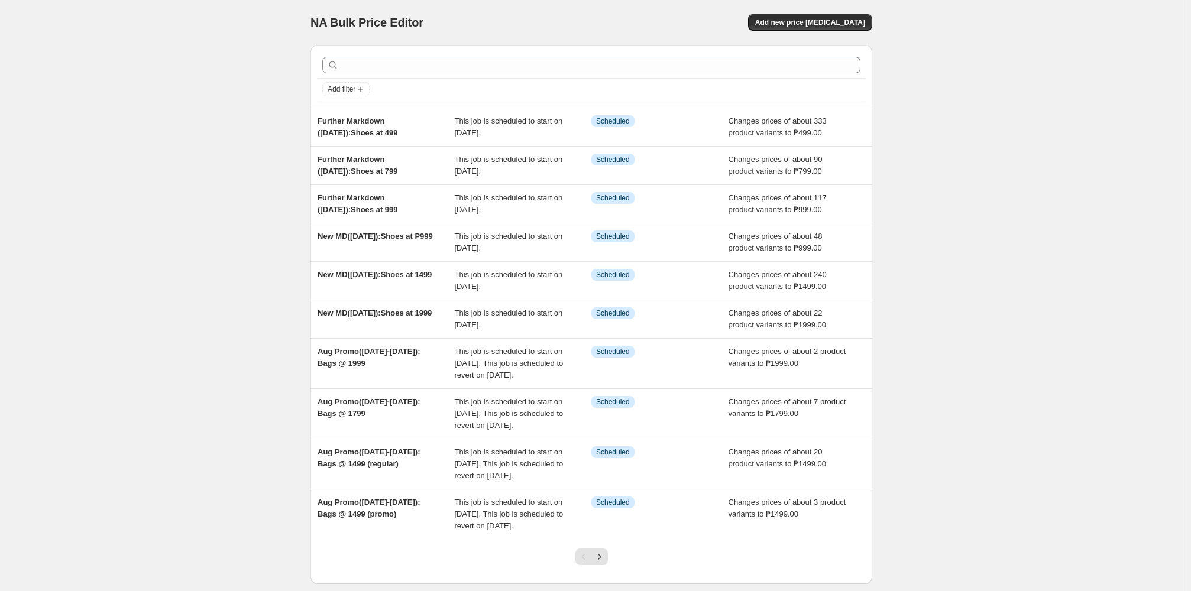
click at [527, 290] on div "NA Bulk Price Editor. This page is ready NA Bulk Price Editor Add new price [ME…" at bounding box center [591, 328] width 1183 height 656
click at [164, 309] on div "NA Bulk Price Editor. This page is ready NA Bulk Price Editor Add new price [ME…" at bounding box center [591, 328] width 1183 height 656
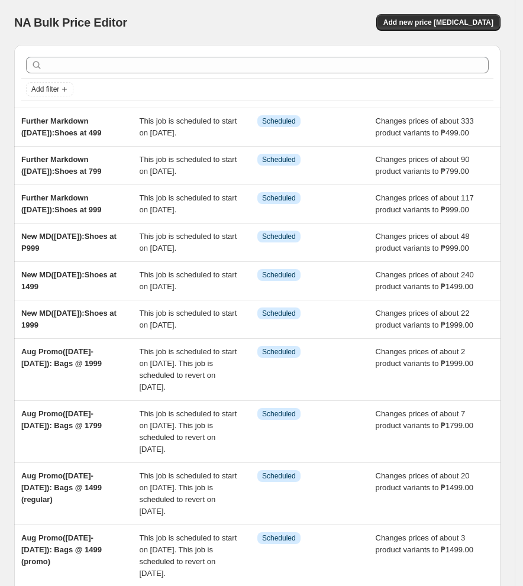
click at [212, 7] on div "NA Bulk Price Editor. This page is ready NA Bulk Price Editor Add new price [ME…" at bounding box center [257, 22] width 486 height 45
